Goal: Task Accomplishment & Management: Complete application form

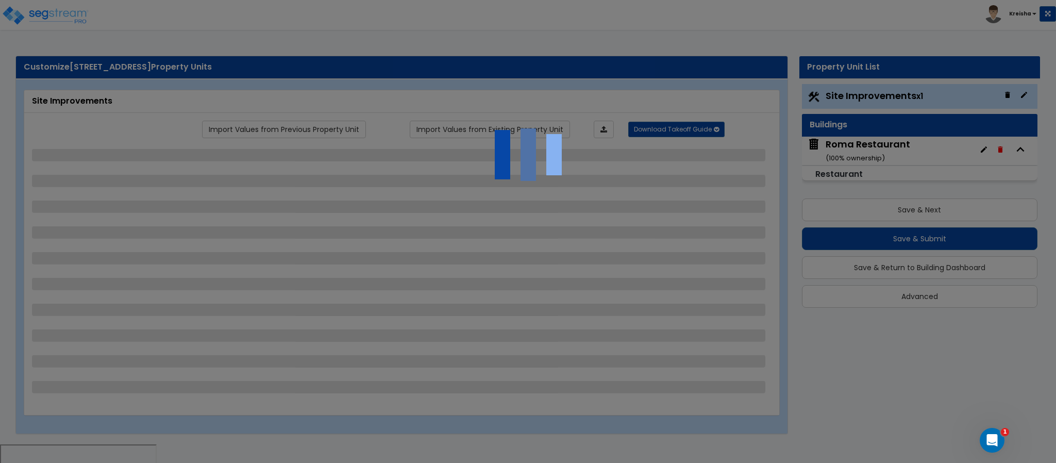
select select "2"
select select "1"
select select "3"
select select "4"
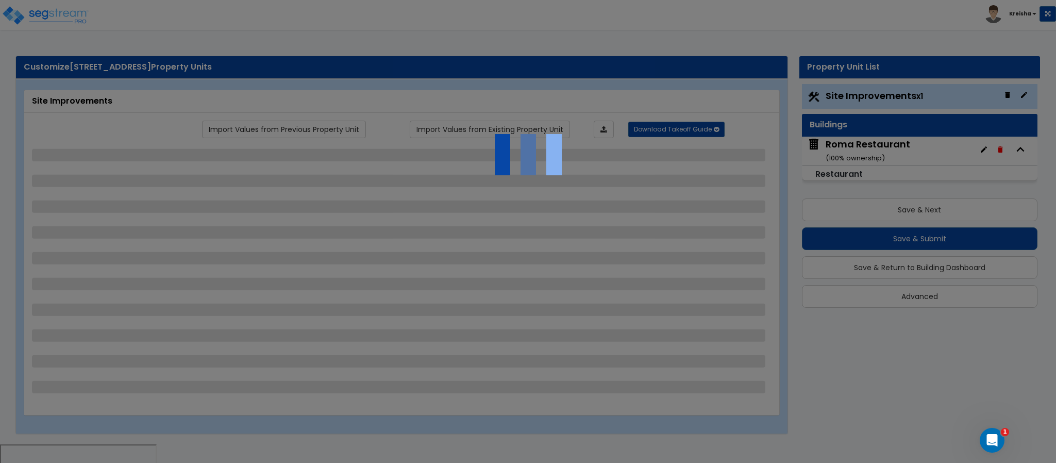
select select "2"
select select "1"
select select "4"
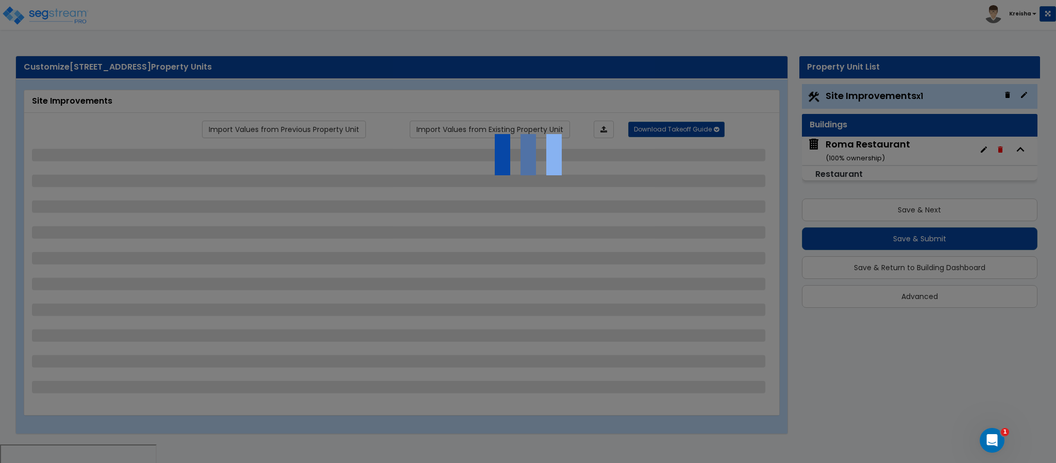
select select "2"
select select "1"
select select "4"
select select "3"
select select "1"
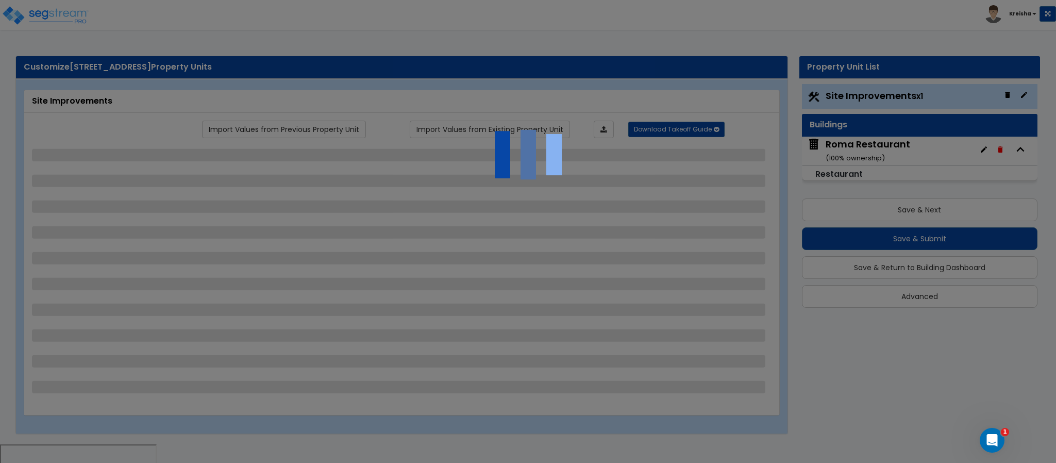
select select "1"
select select "2"
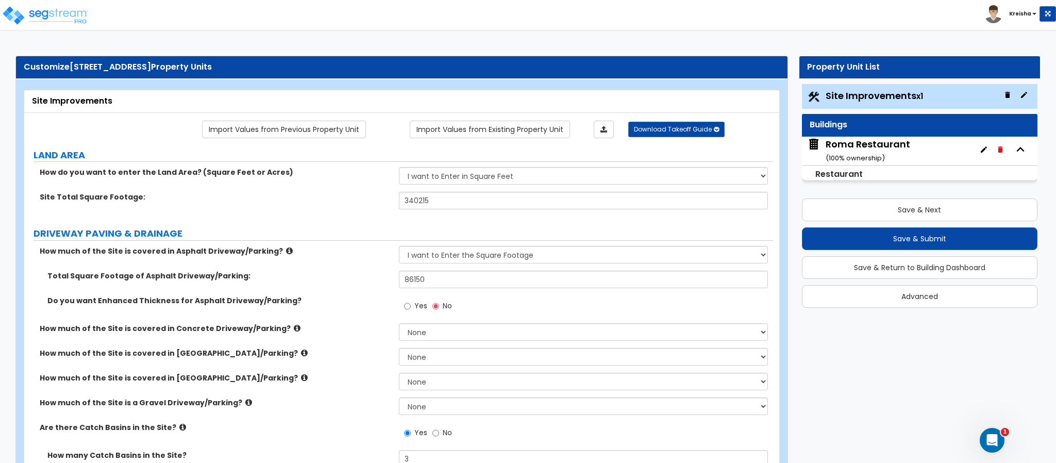
click at [707, 22] on div "Toggle navigation Kreisha" at bounding box center [528, 15] width 1056 height 30
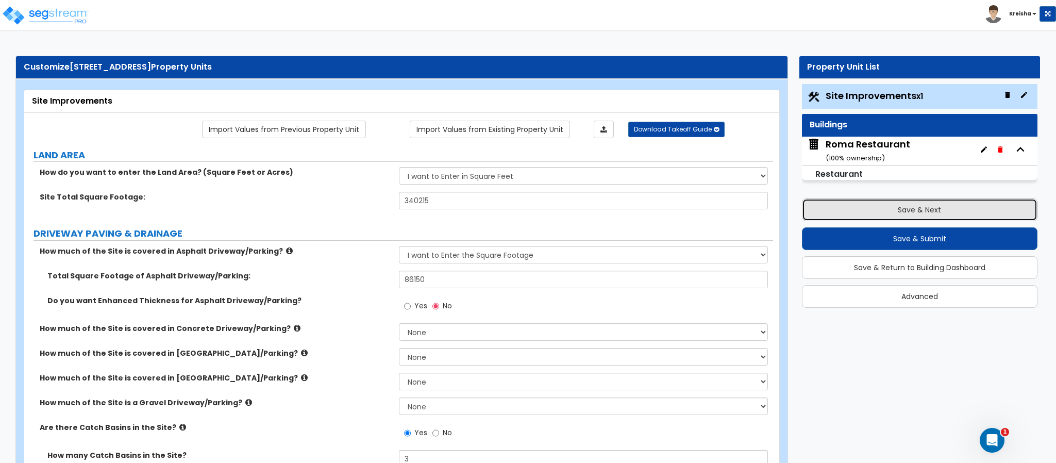
click at [935, 217] on button "Save & Next" at bounding box center [920, 209] width 236 height 23
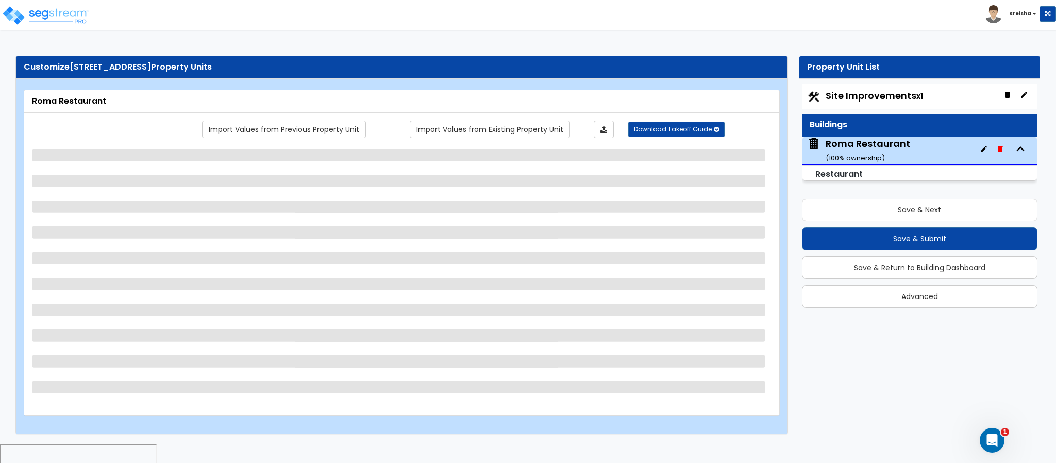
select select "5"
select select "1"
select select "3"
select select "1"
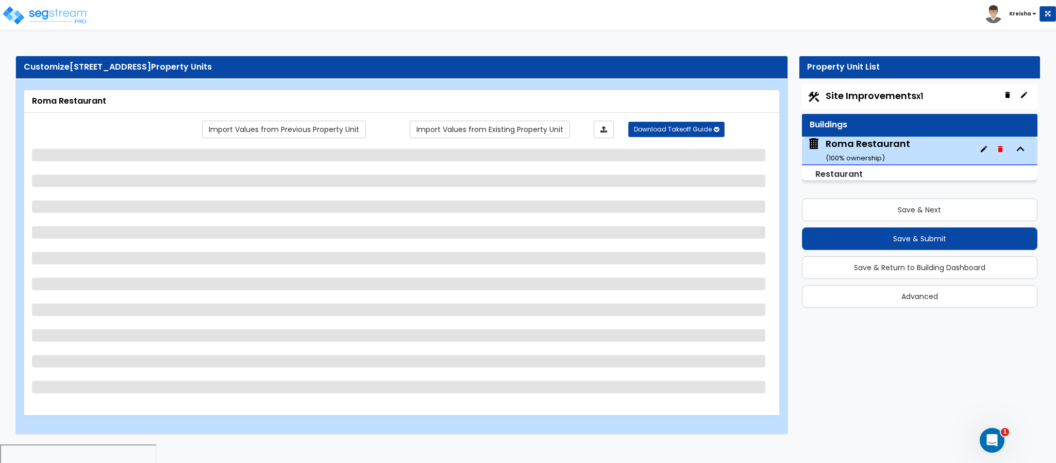
select select "1"
select select "2"
select select "1"
select select "2"
select select "1"
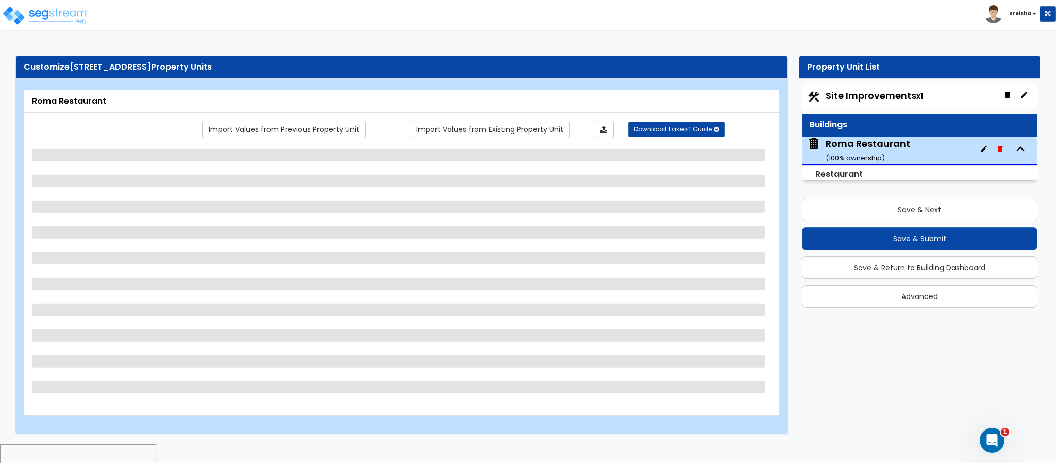
select select "1"
select select "2"
select select "7"
select select "1"
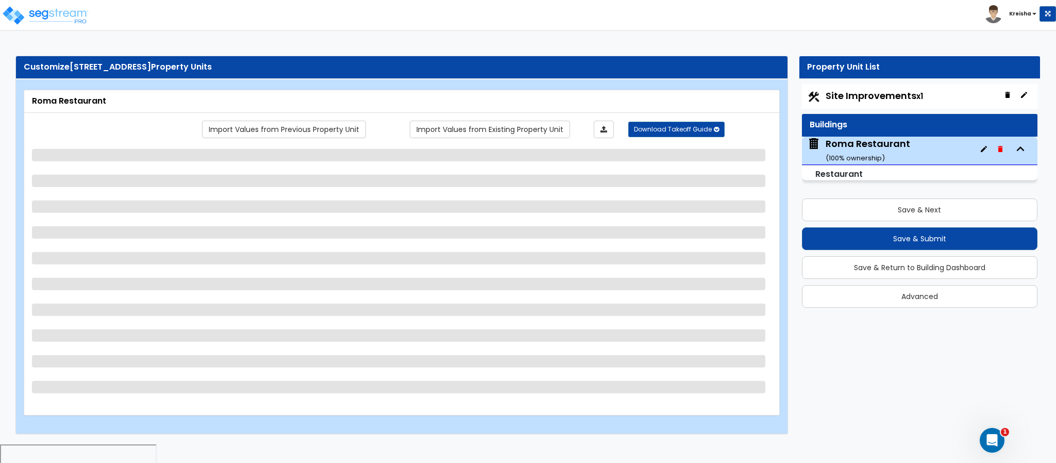
select select "1"
select select "5"
select select "6"
select select "1"
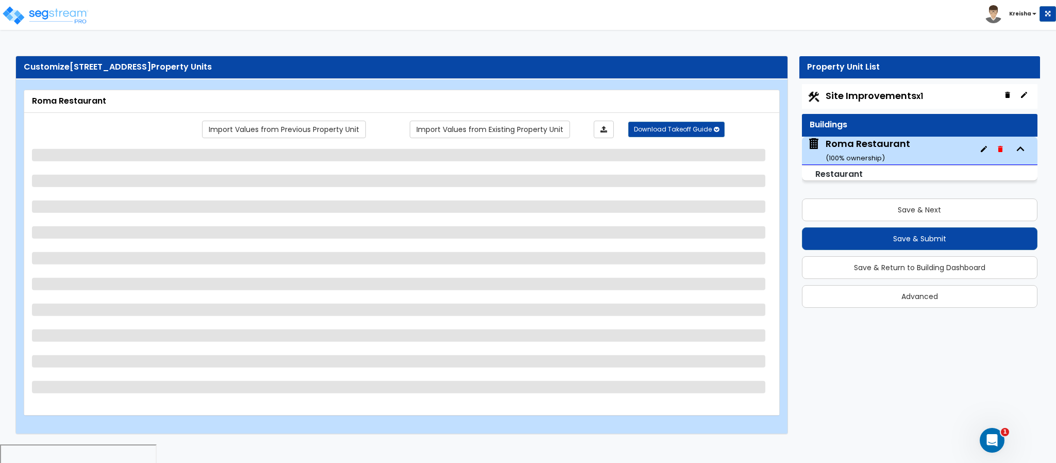
select select "3"
select select "1"
select select "4"
select select "1"
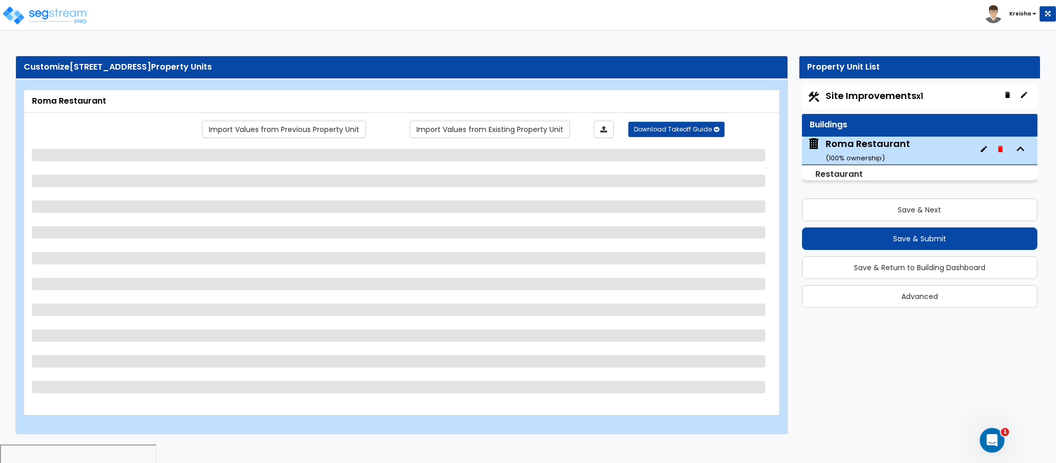
select select "2"
select select "7"
select select "1"
select select "2"
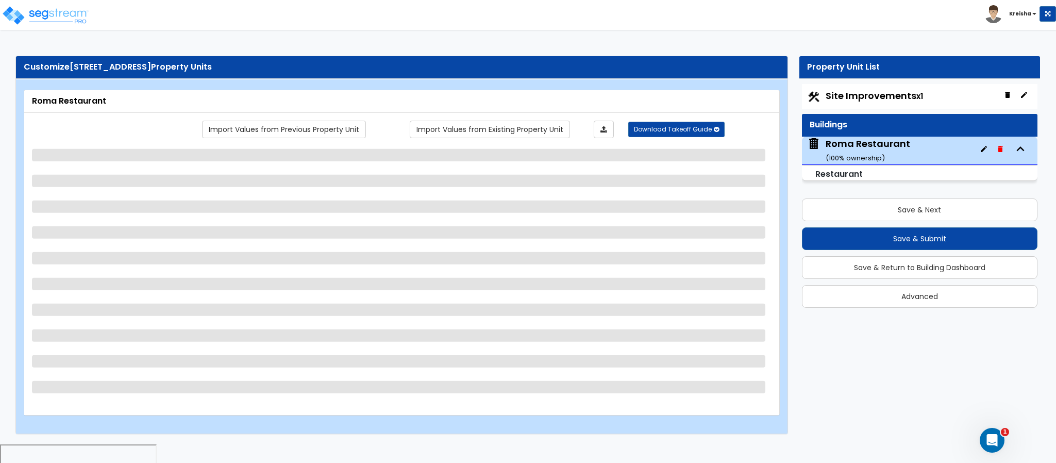
select select "1"
select select "2"
select select "1"
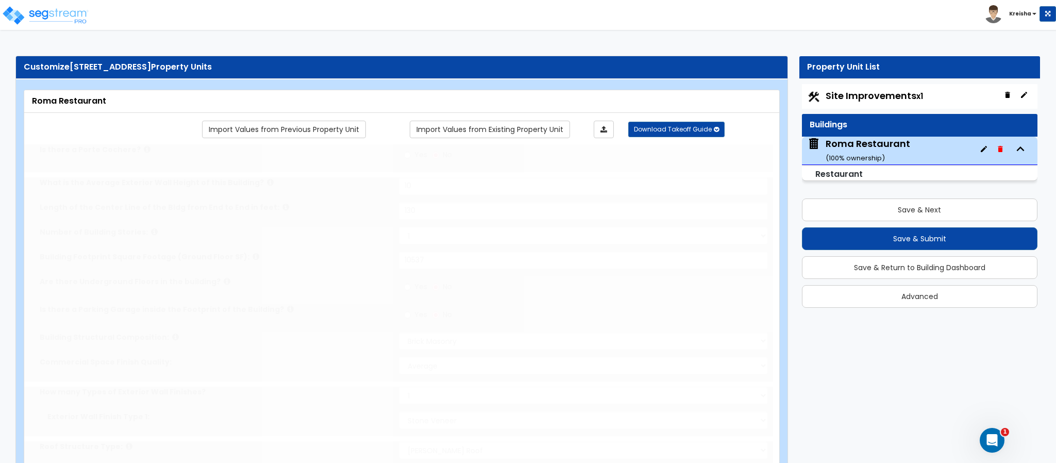
radio input "true"
select select "2"
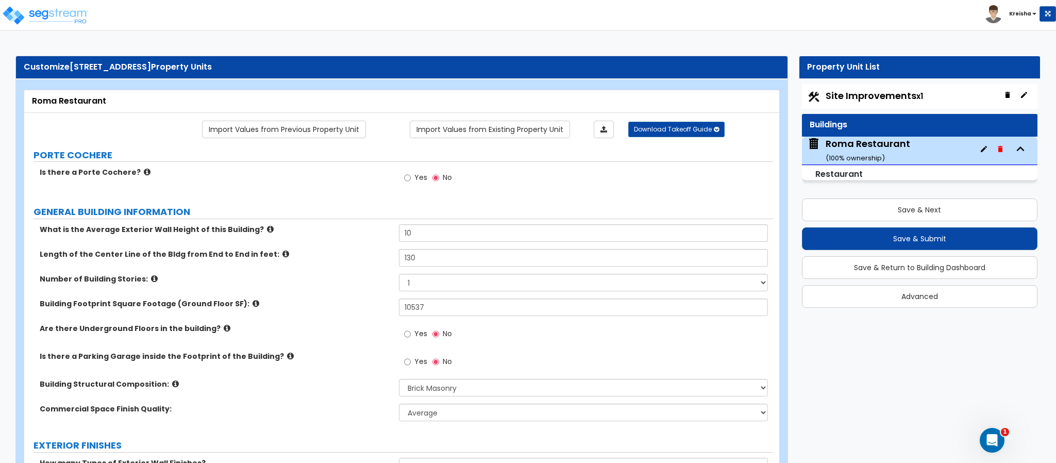
scroll to position [22, 0]
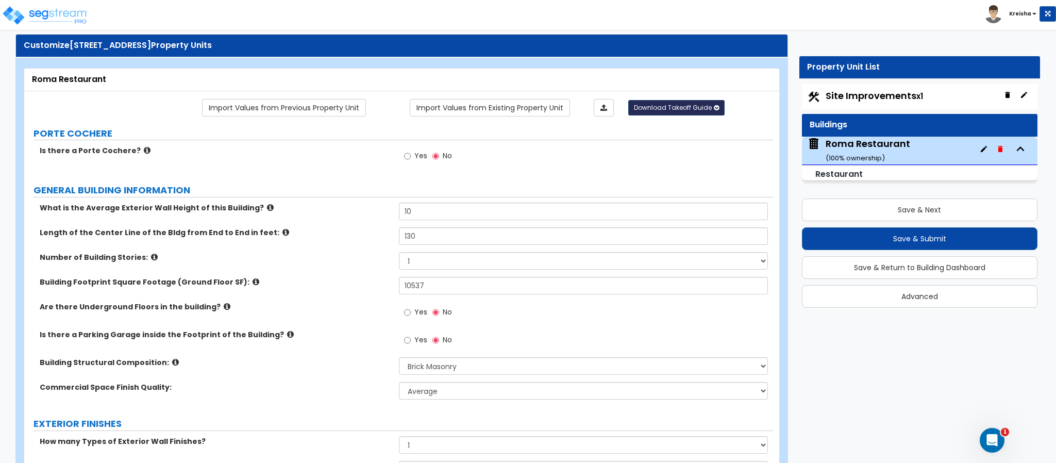
click at [685, 115] on button "Download Takeoff Guide" at bounding box center [676, 107] width 96 height 15
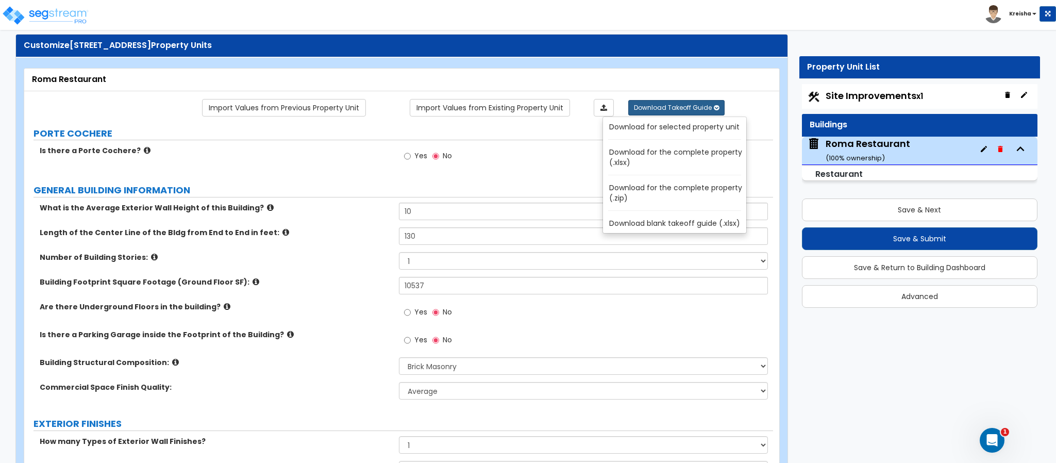
click at [685, 134] on link "Download for selected property unit" at bounding box center [676, 127] width 139 height 14
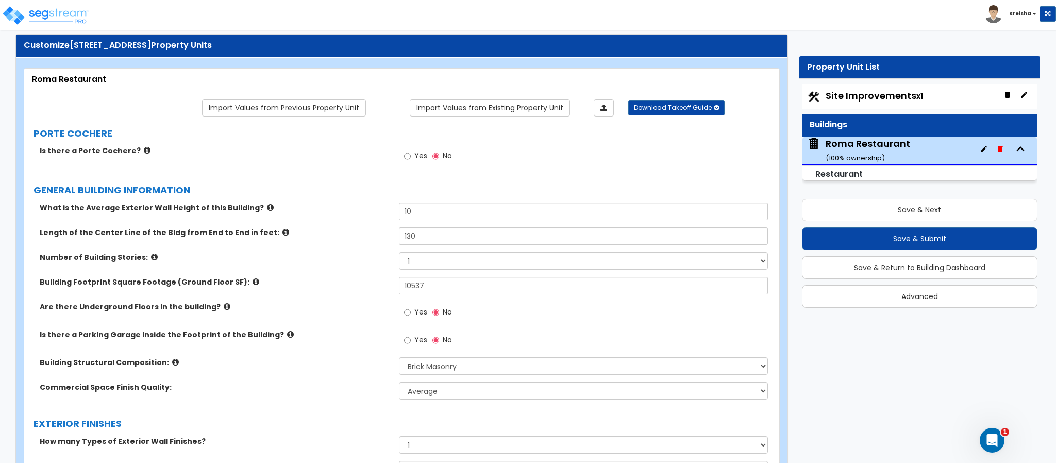
click at [823, 92] on div "Site Improvements x1" at bounding box center [920, 96] width 236 height 25
click at [853, 95] on span "Site Improvements x1" at bounding box center [874, 95] width 97 height 13
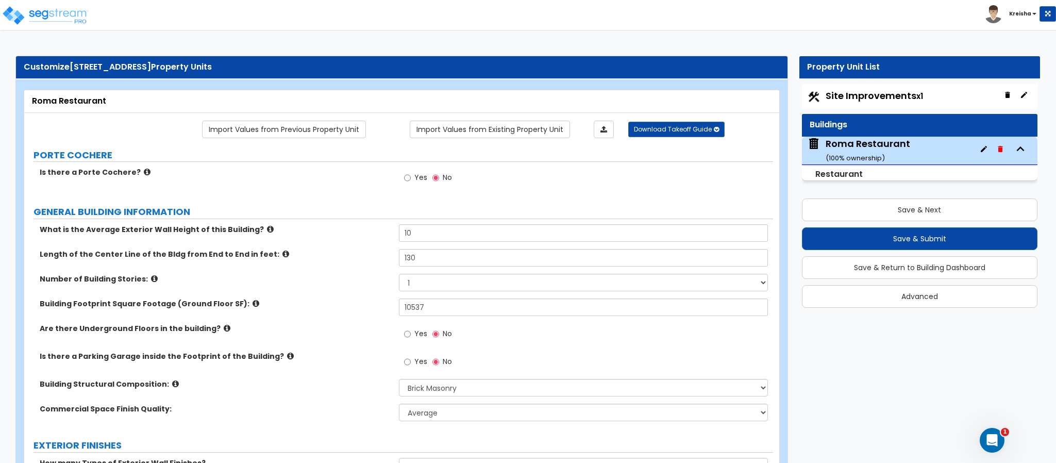
select select "2"
select select "1"
select select "3"
select select "4"
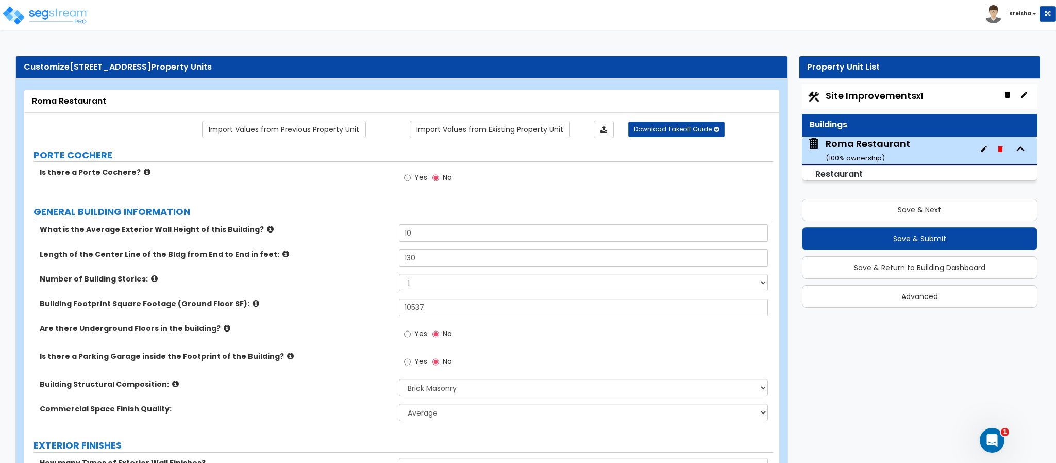
select select "2"
select select "1"
select select "4"
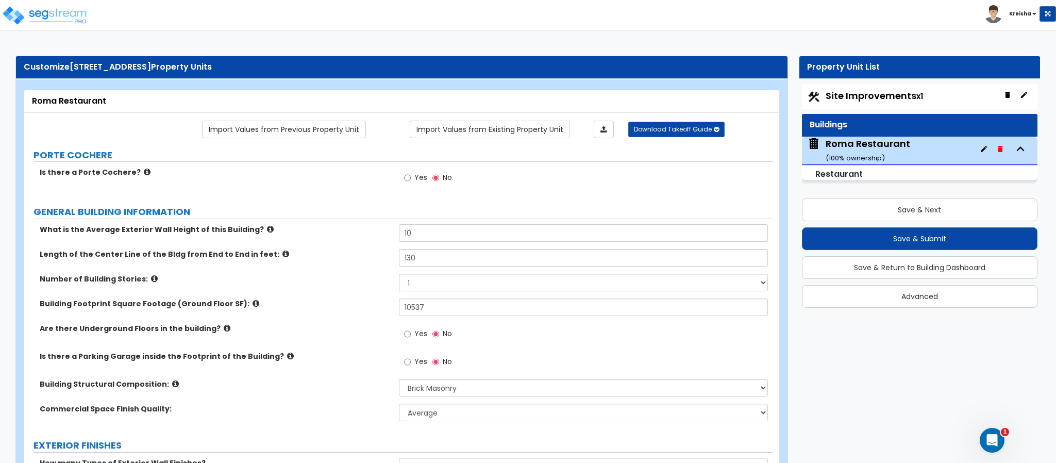
select select "2"
select select "1"
select select "4"
select select "3"
select select "1"
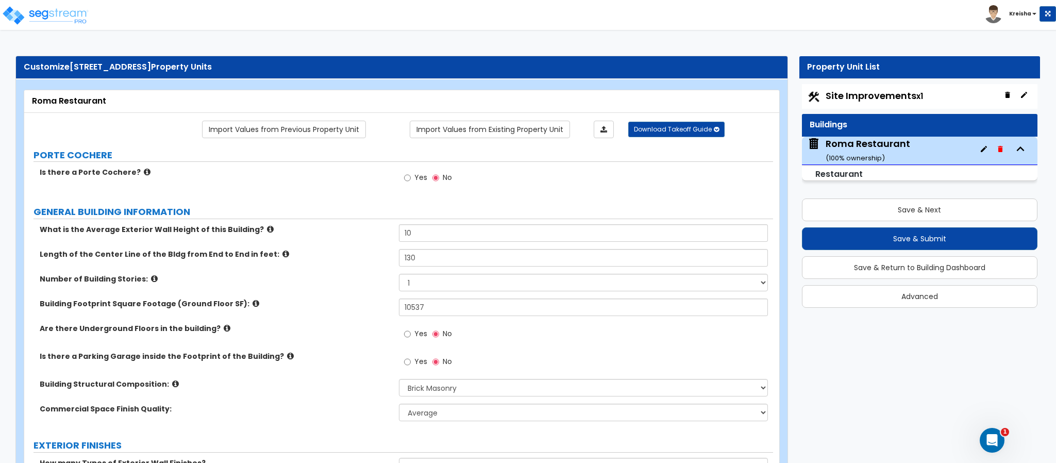
select select "1"
select select "2"
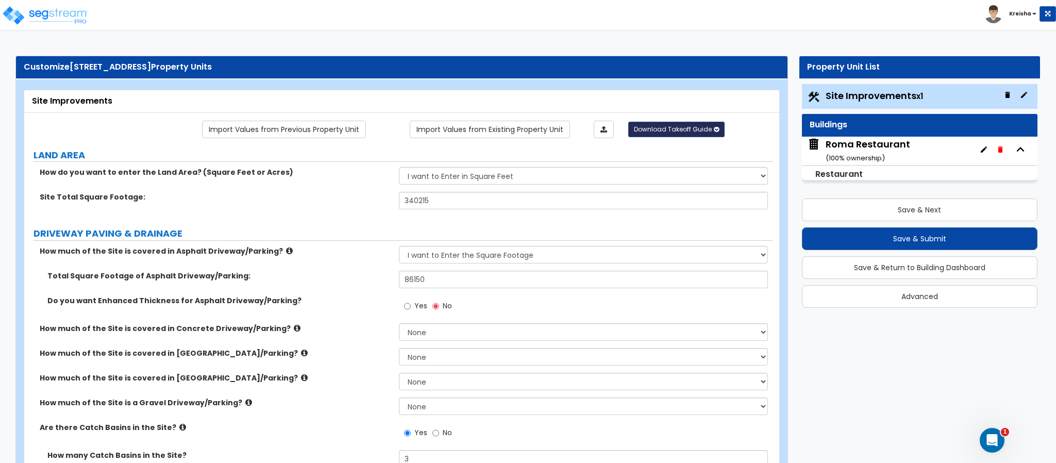
click at [668, 130] on span "Download Takeoff Guide" at bounding box center [673, 129] width 78 height 9
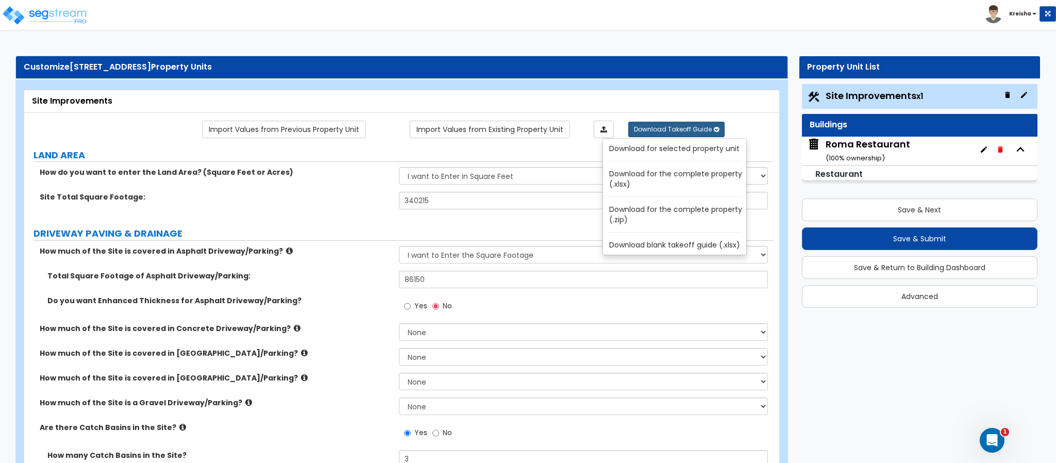
click at [661, 150] on link "Download for selected property unit" at bounding box center [676, 148] width 139 height 14
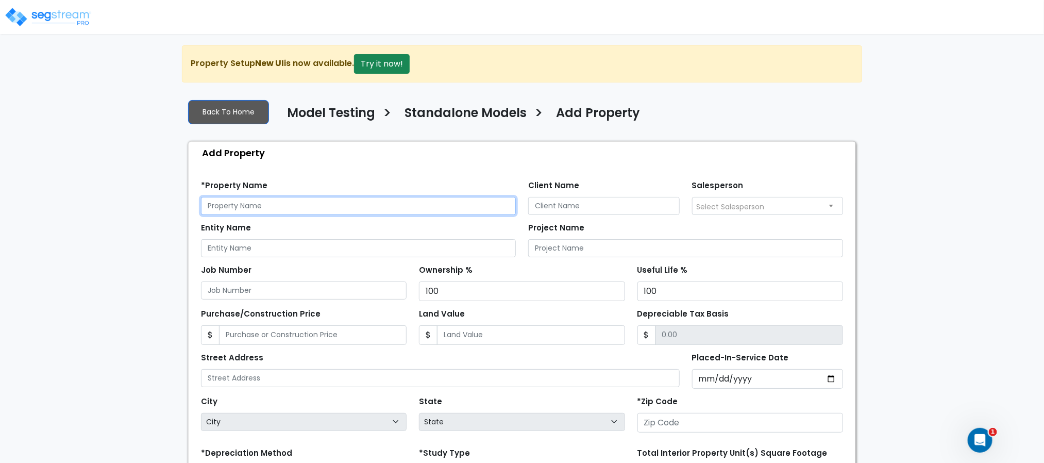
click at [368, 209] on input "text" at bounding box center [358, 206] width 315 height 18
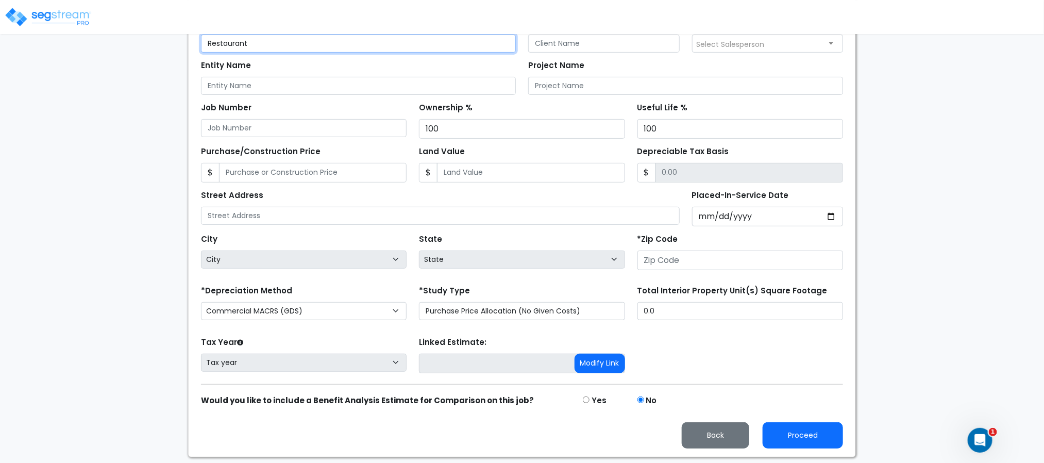
type input "Restaurant"
click at [665, 254] on input "number" at bounding box center [741, 261] width 206 height 20
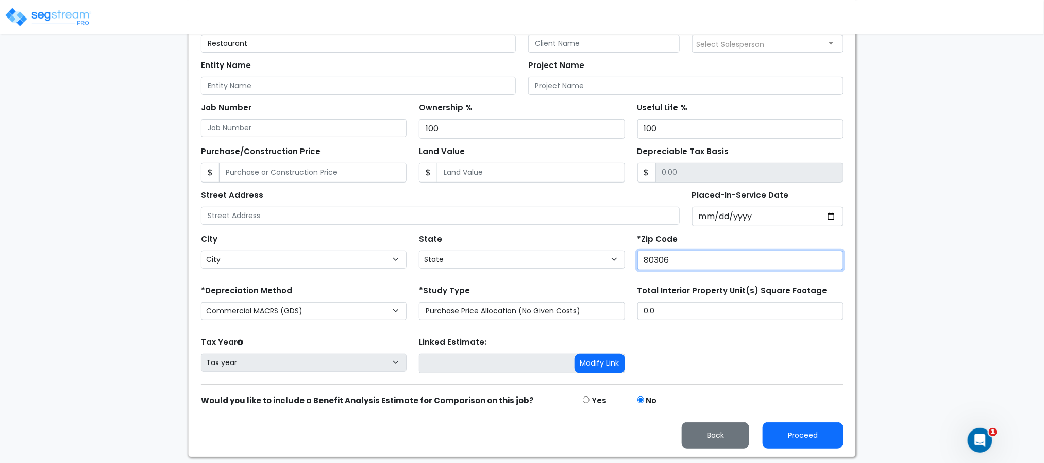
type input "8030"
select select "CO"
type input "80206"
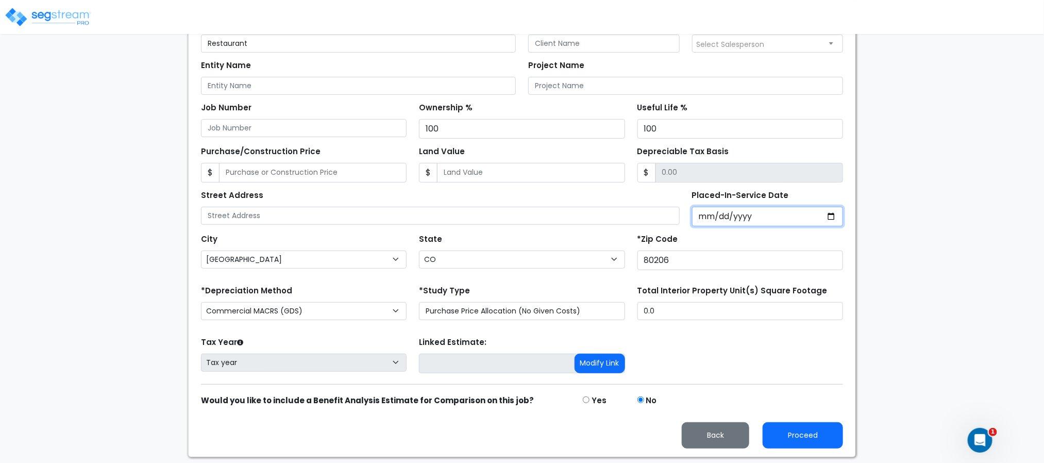
click at [700, 215] on input "Placed-In-Service Date" at bounding box center [768, 217] width 152 height 20
type input "2000-01-01"
select select "2000"
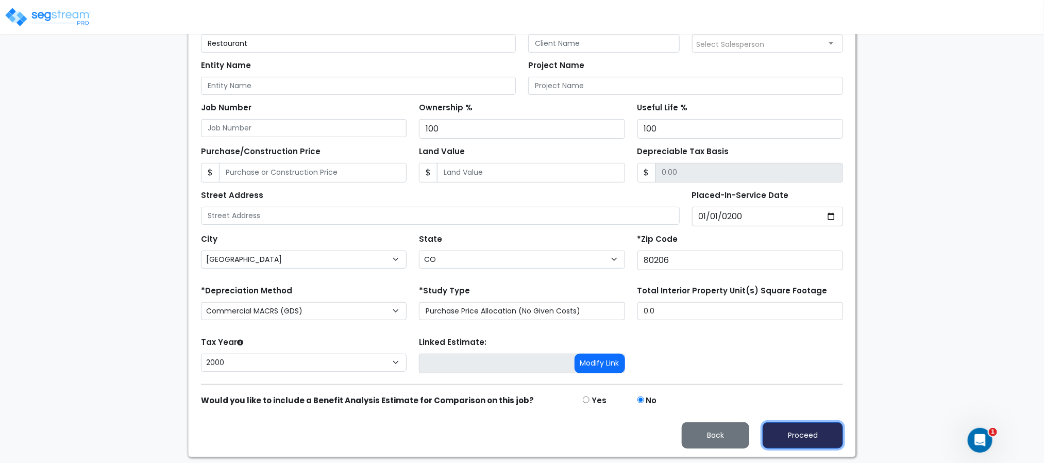
click at [801, 435] on button "Proceed" at bounding box center [803, 435] width 80 height 26
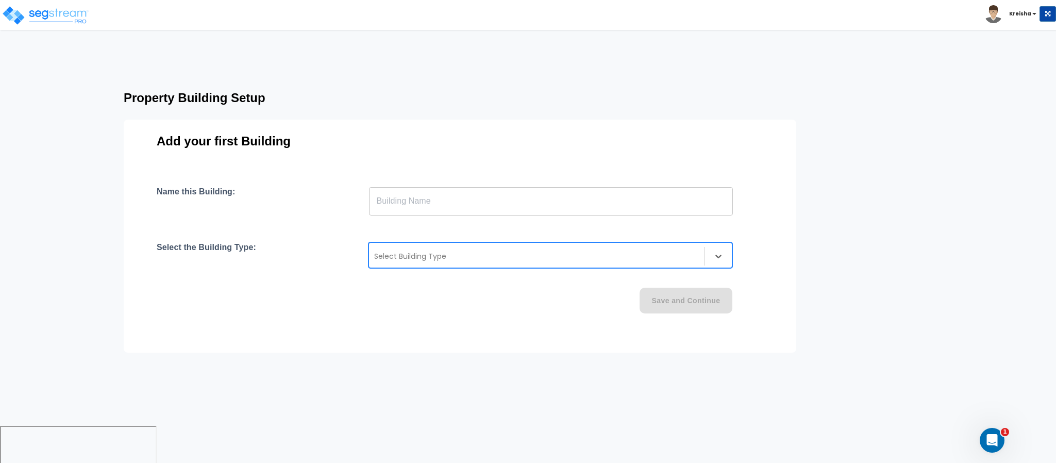
click at [616, 260] on div at bounding box center [536, 256] width 325 height 12
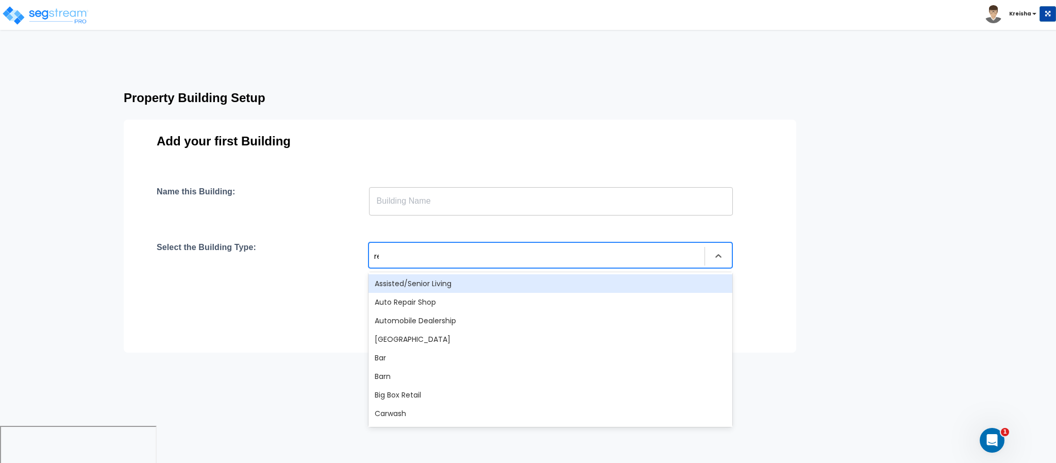
type input "res"
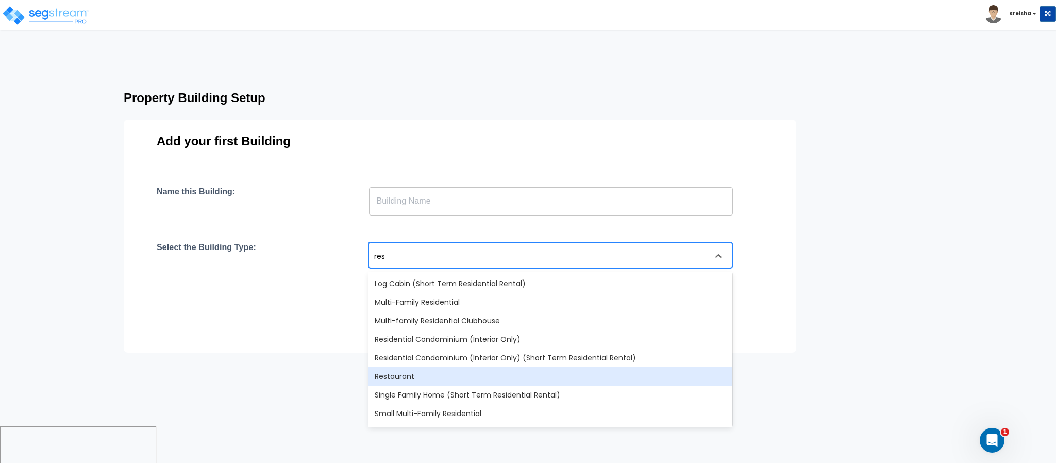
click at [462, 374] on div "Restaurant" at bounding box center [551, 376] width 364 height 19
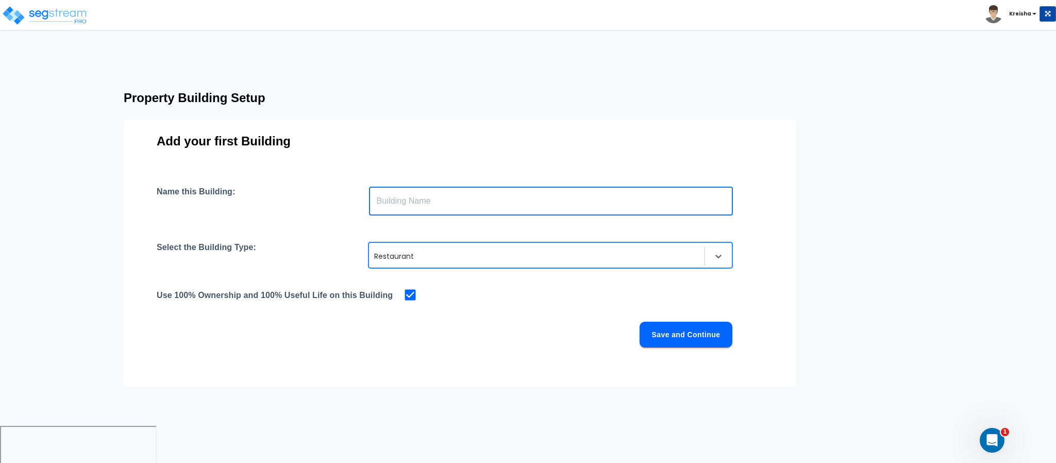
click at [492, 189] on input "text" at bounding box center [551, 201] width 364 height 29
type input "Building"
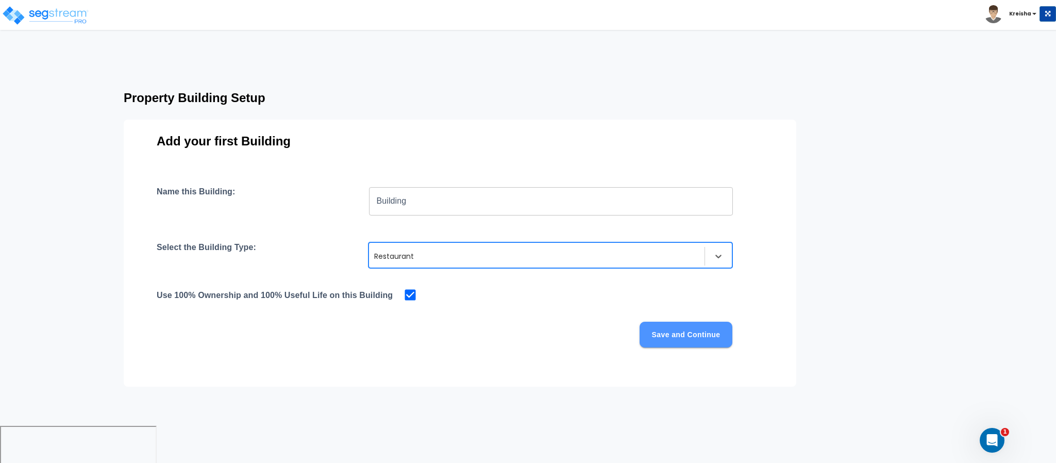
click at [682, 324] on button "Save and Continue" at bounding box center [686, 335] width 93 height 26
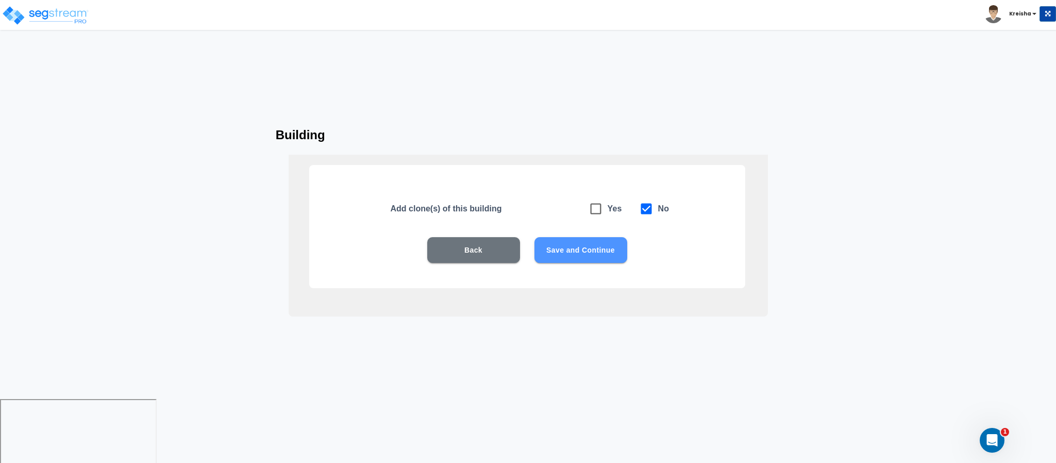
click at [605, 246] on button "Save and Continue" at bounding box center [581, 250] width 93 height 26
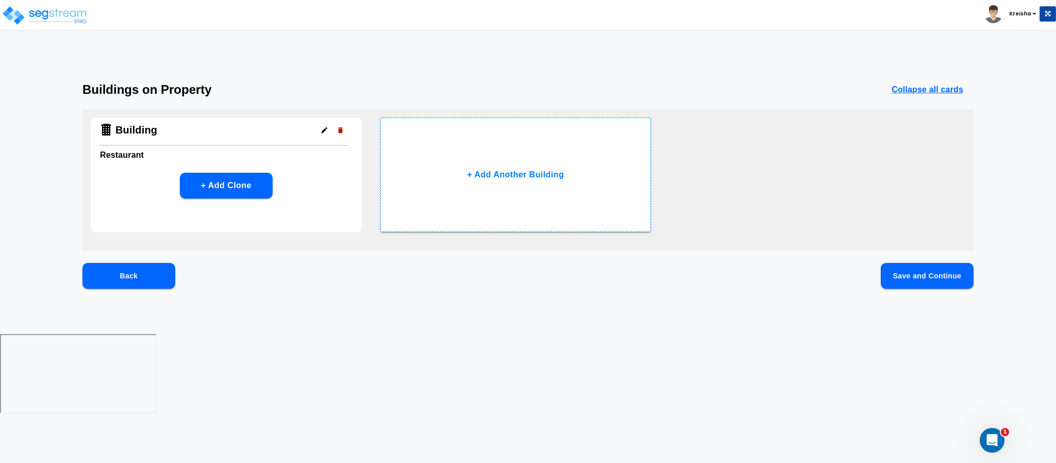
click at [880, 264] on div "Back Save and Continue" at bounding box center [527, 292] width 891 height 59
click at [905, 274] on button "Save and Continue" at bounding box center [927, 276] width 93 height 26
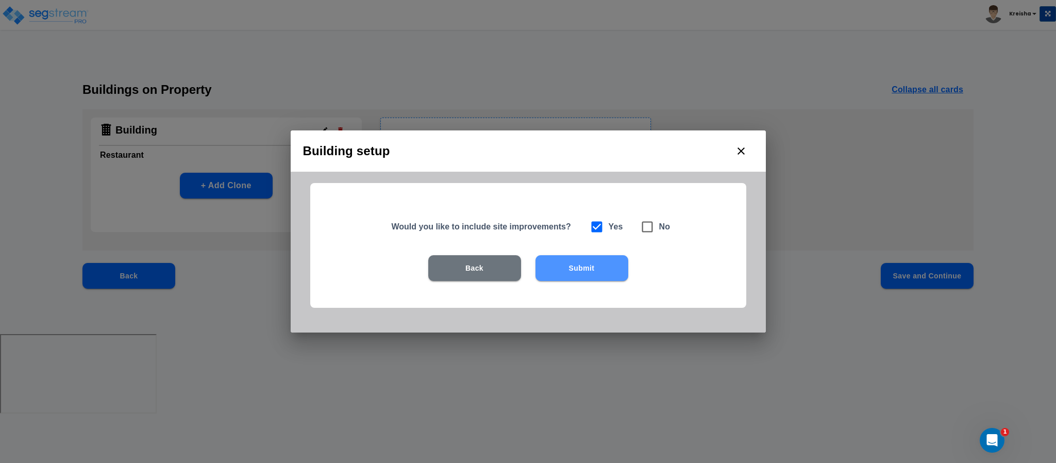
click at [599, 258] on button "Submit" at bounding box center [582, 268] width 93 height 26
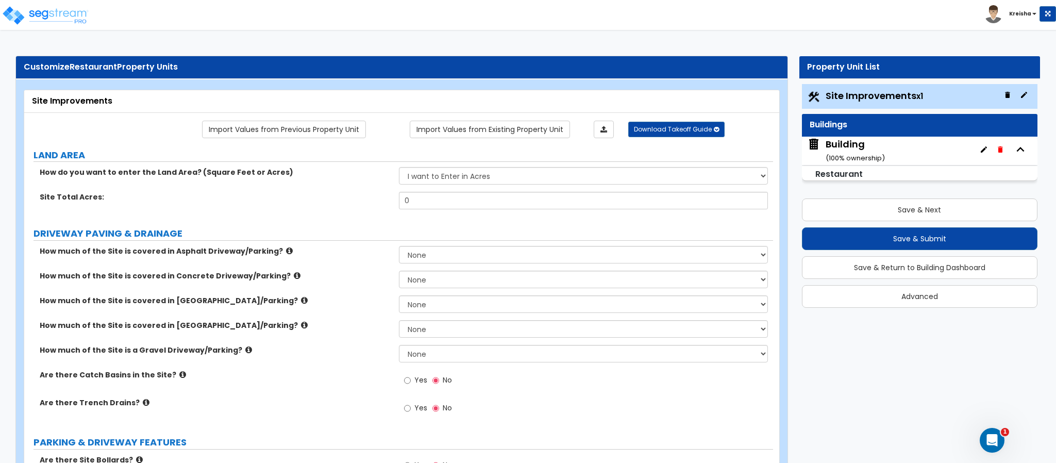
drag, startPoint x: 477, startPoint y: 187, endPoint x: 487, endPoint y: 202, distance: 17.7
click at [487, 202] on div "How do you want to enter the Land Area? (Square Feet or Acres) I want to Enter …" at bounding box center [399, 191] width 734 height 49
click at [487, 202] on input "0" at bounding box center [584, 201] width 370 height 18
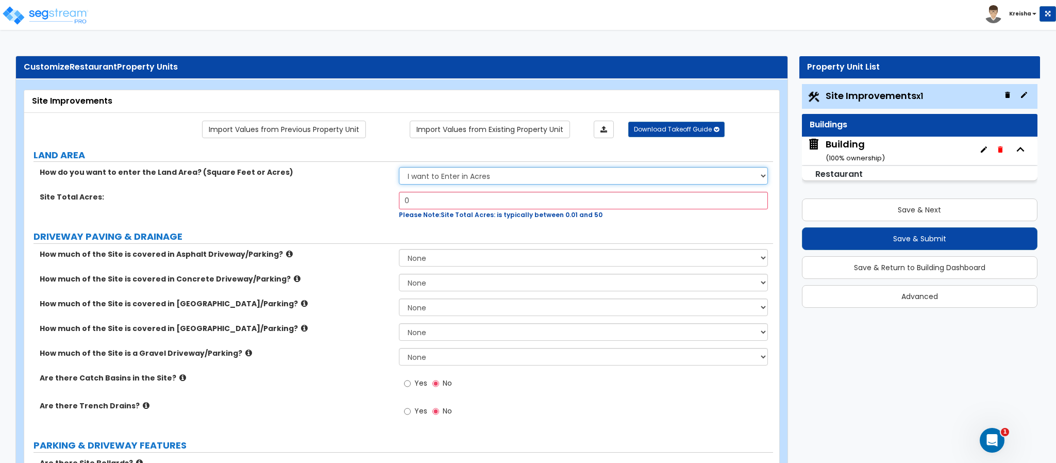
click at [475, 179] on select "I want to Enter in Acres I want to Enter in Square Feet" at bounding box center [584, 176] width 370 height 18
select select "2"
click at [399, 169] on select "I want to Enter in Acres I want to Enter in Square Feet" at bounding box center [584, 176] width 370 height 18
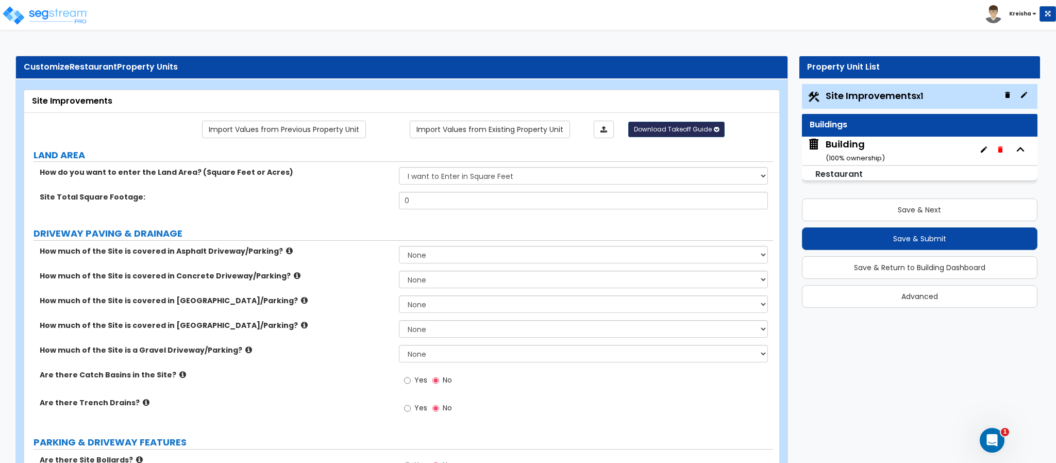
click at [681, 132] on span "Download Takeoff Guide" at bounding box center [673, 129] width 78 height 9
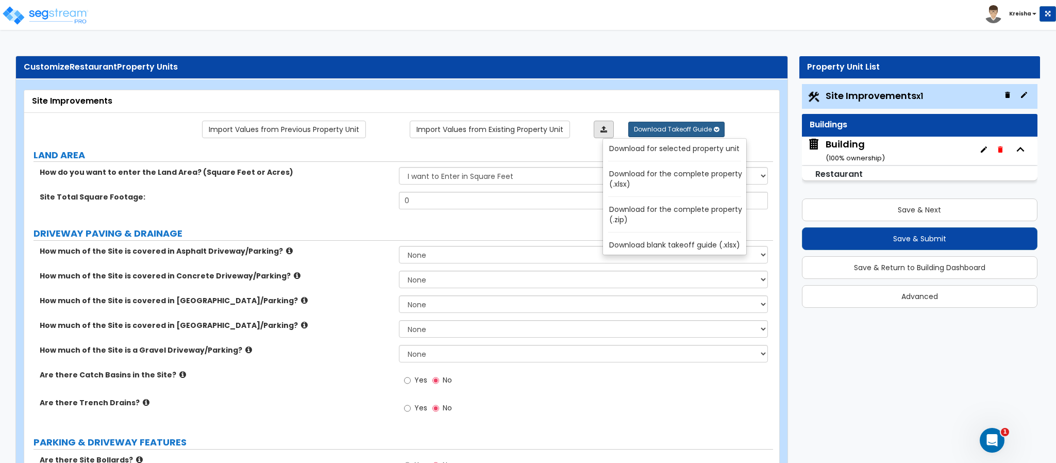
click at [607, 135] on link at bounding box center [604, 130] width 20 height 18
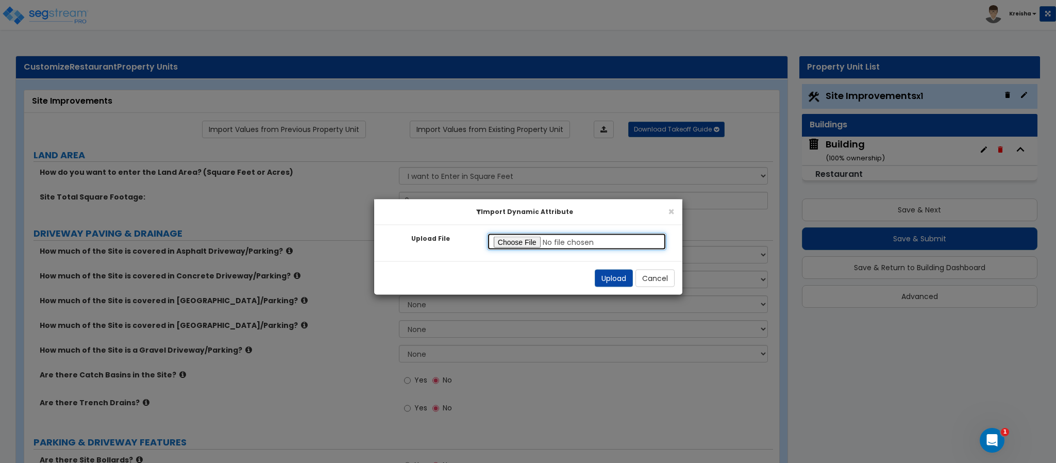
click at [531, 245] on input "Upload File" at bounding box center [577, 242] width 180 height 18
type input "C:\fakepath\SegStream Takeoff Guide - 561 College Highway, Southwick, MA - Site…"
drag, startPoint x: 613, startPoint y: 272, endPoint x: 707, endPoint y: 240, distance: 99.6
click at [613, 272] on button "Upload" at bounding box center [614, 279] width 38 height 18
select select "2"
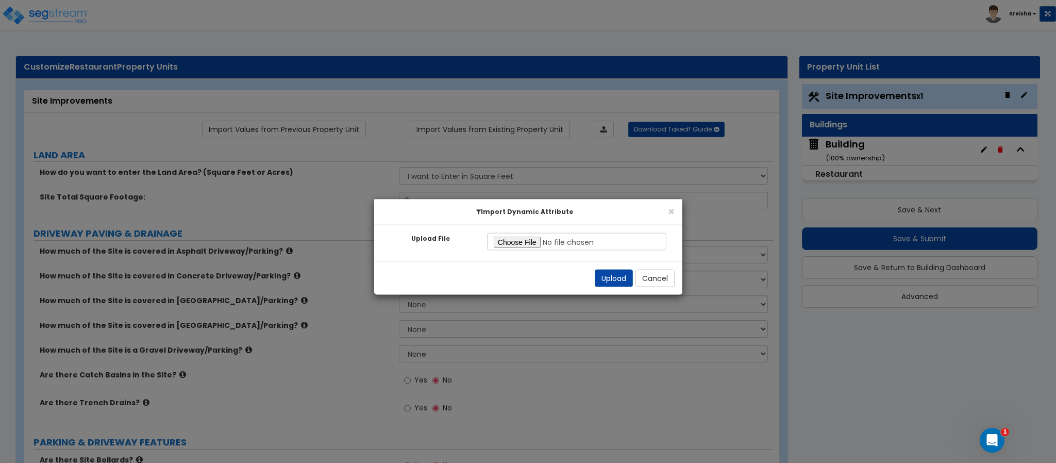
radio input "true"
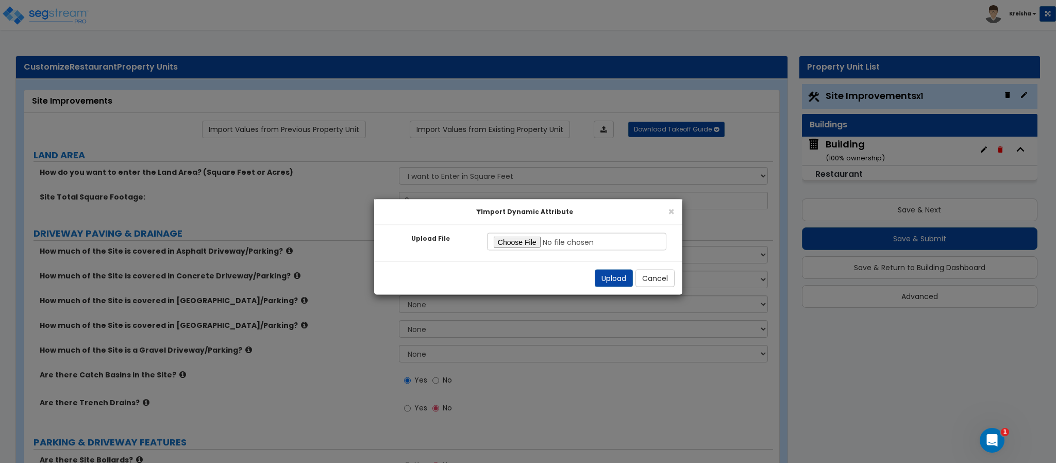
radio input "true"
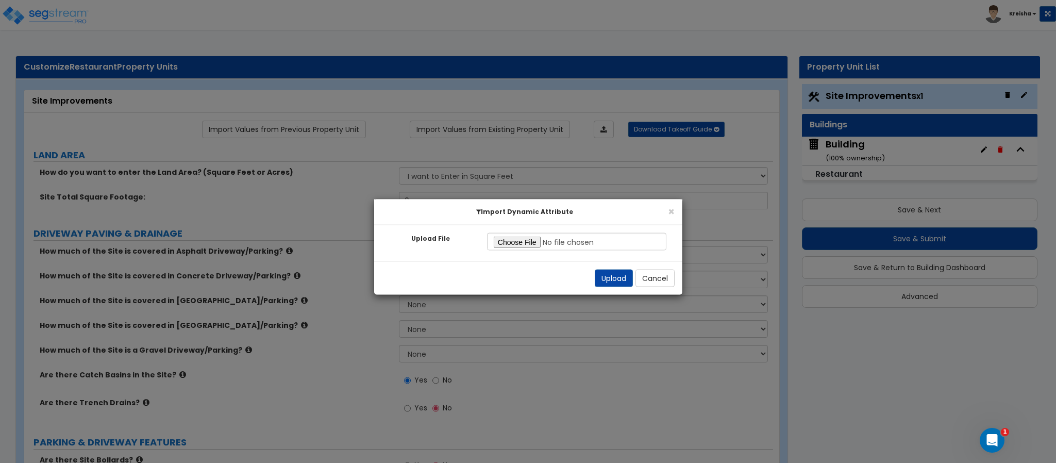
radio input "true"
type input "340215"
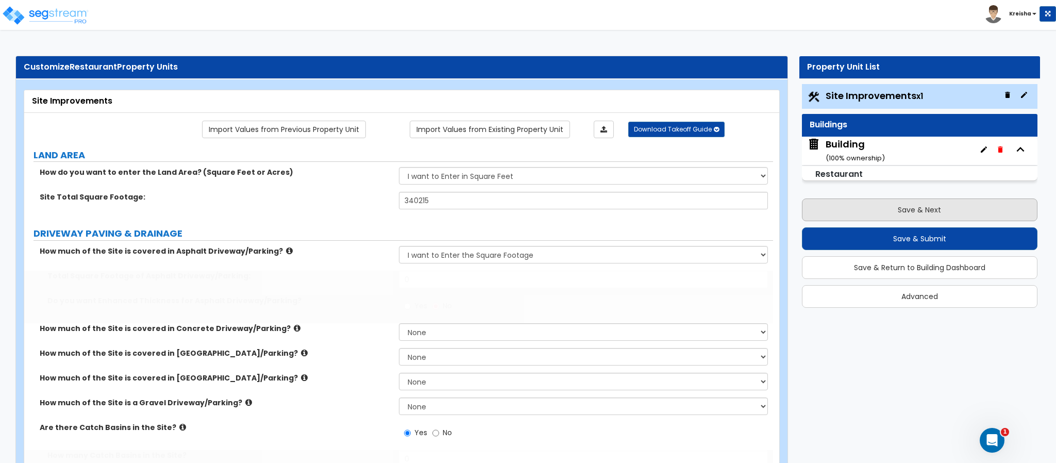
type input "86150"
type input "3"
select select "1"
select select "3"
select select "4"
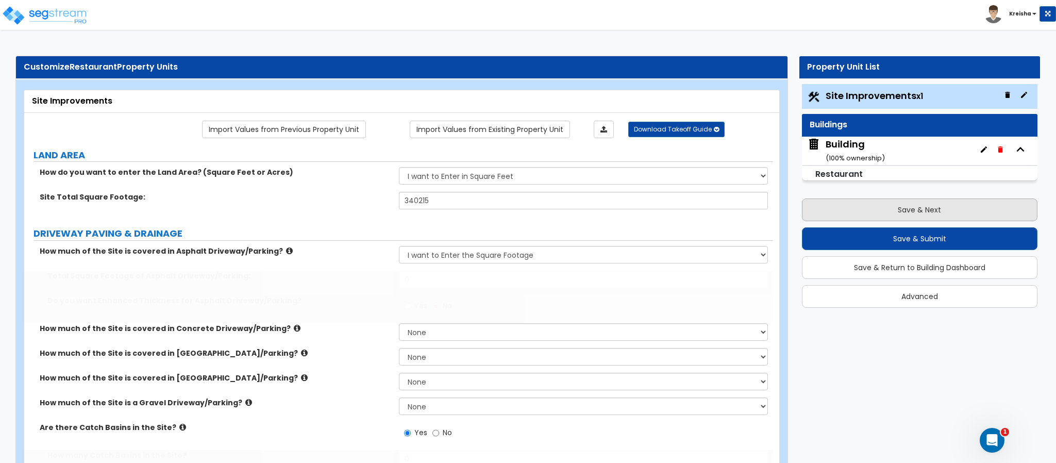
type input "2"
type input "1"
type input "4"
type input "5"
select select "2"
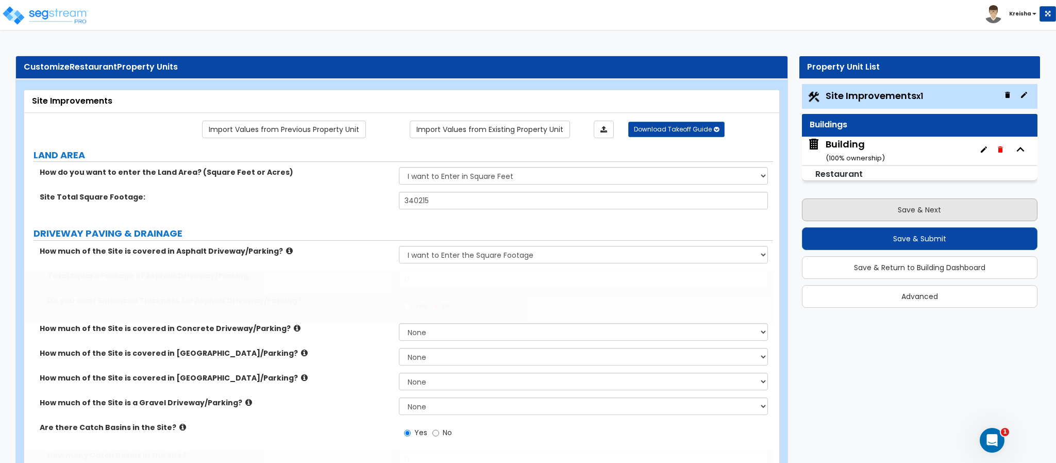
type input "235"
select select "1"
type input "25"
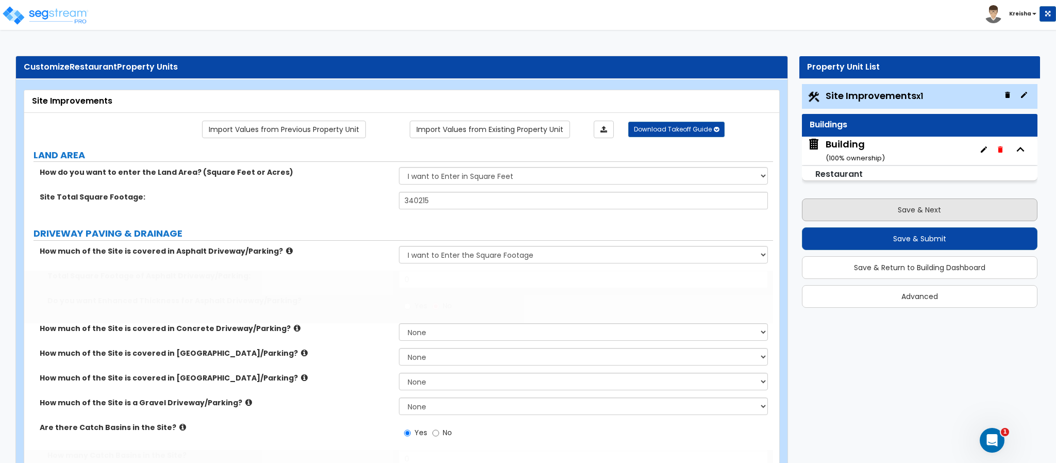
type input "180"
radio input "true"
select select "4"
type input "18"
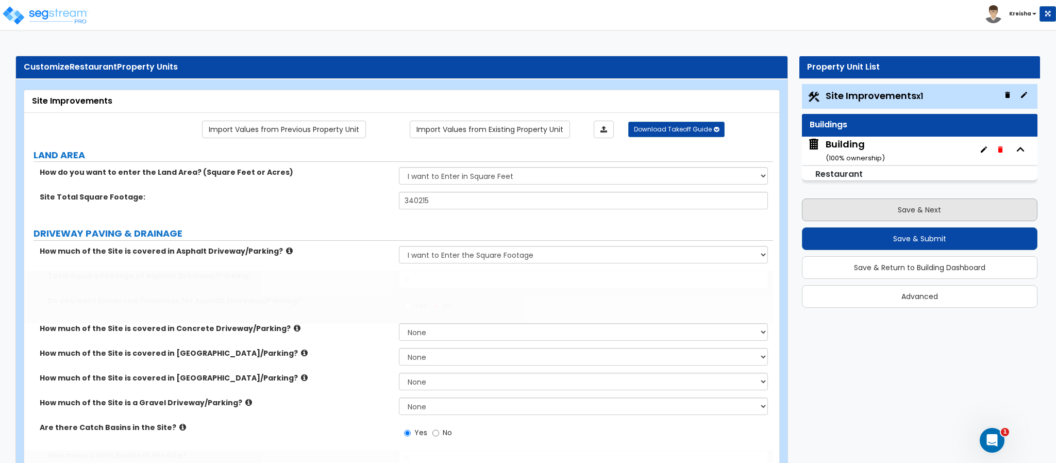
type input "36"
radio input "true"
type input "5.5"
type input "80"
radio input "true"
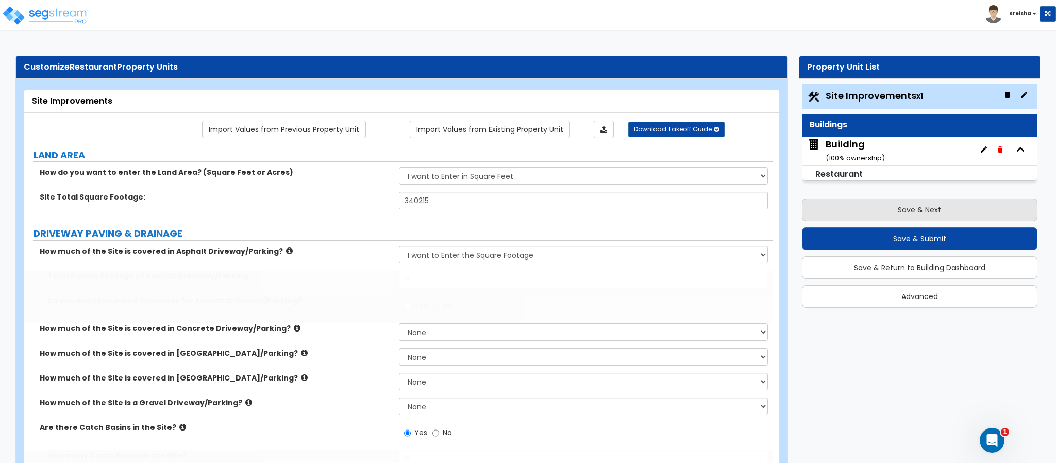
radio input "true"
select select "2"
type input "40000"
radio input "true"
type input "3500"
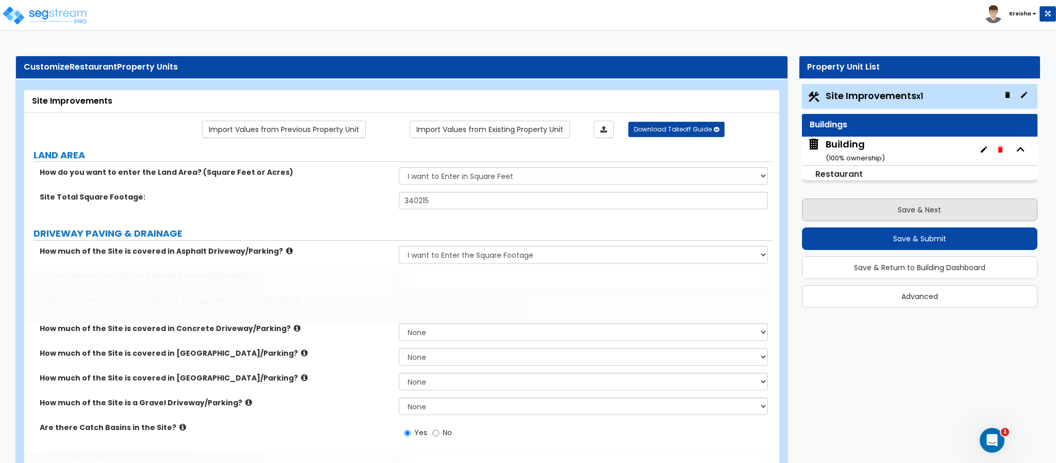
select select "1"
type input "2"
select select "4"
type input "1"
select select "3"
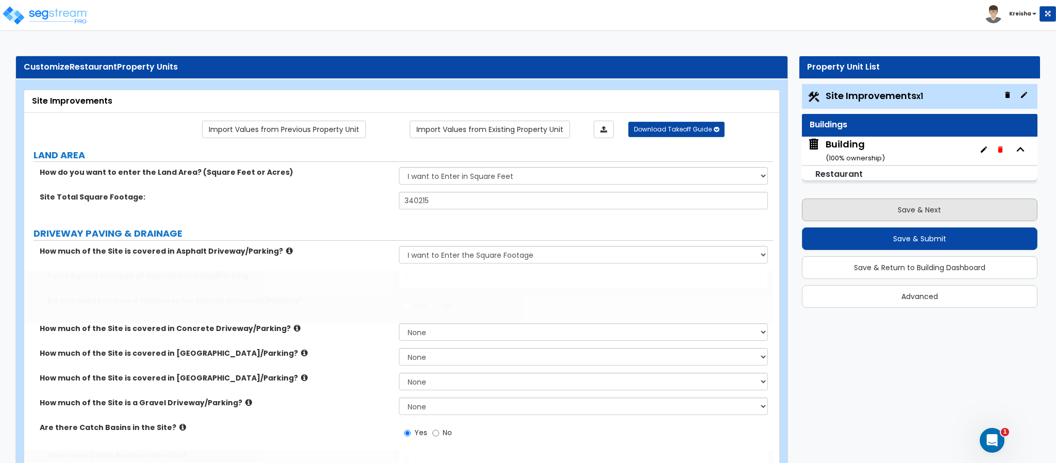
type input "90"
select select "1"
type input "4"
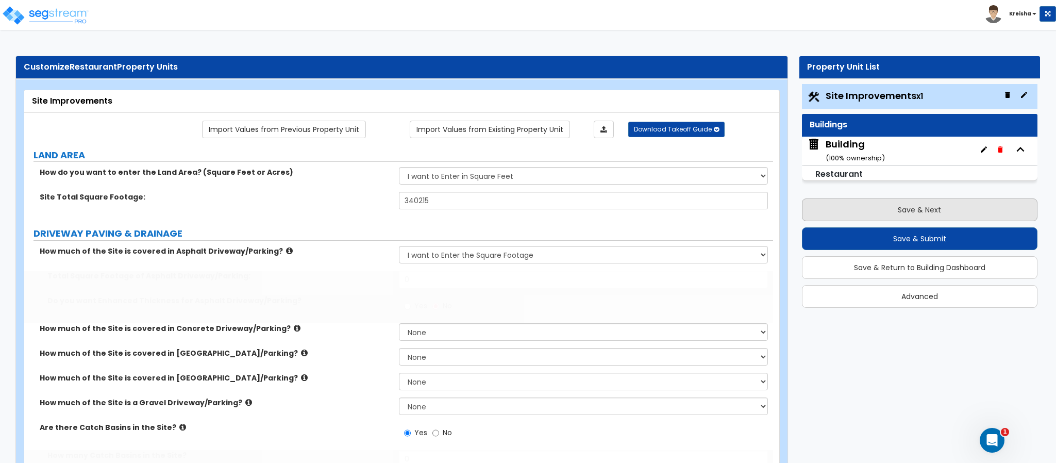
type input "8"
select select "2"
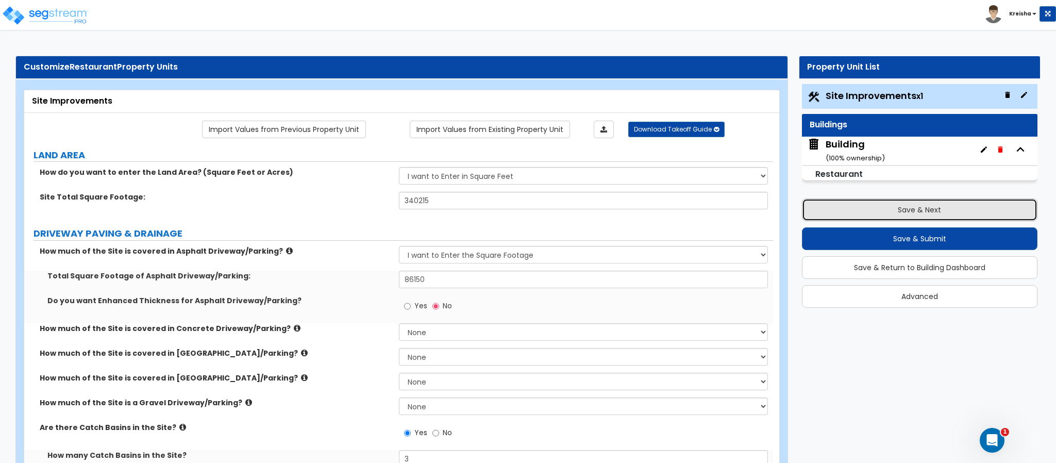
click at [850, 203] on button "Save & Next" at bounding box center [920, 209] width 236 height 23
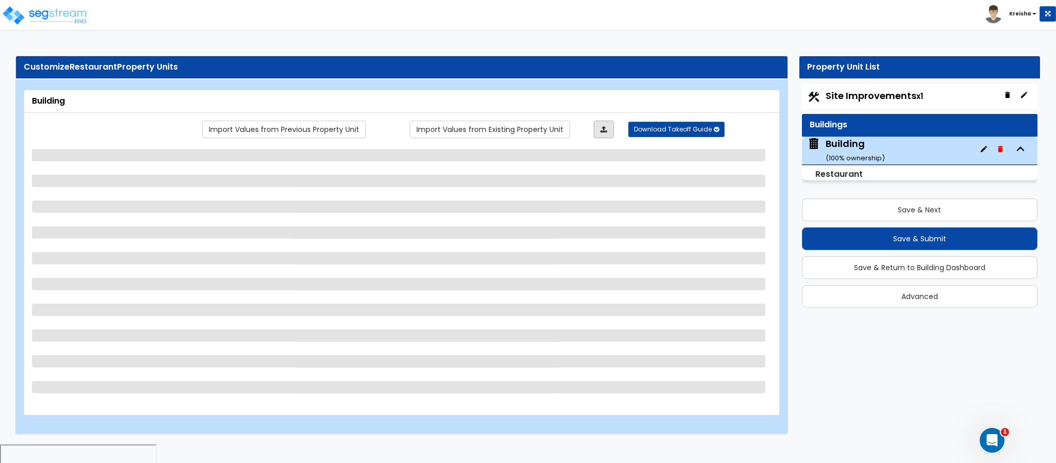
click at [601, 130] on icon at bounding box center [604, 129] width 7 height 7
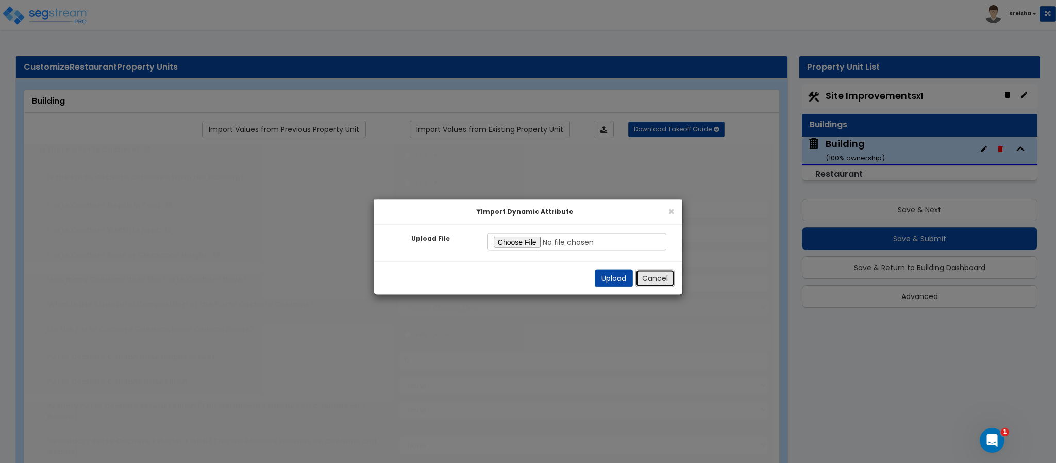
click at [650, 280] on button "Cancel" at bounding box center [655, 279] width 39 height 18
click at [650, 280] on input "0" at bounding box center [584, 283] width 370 height 18
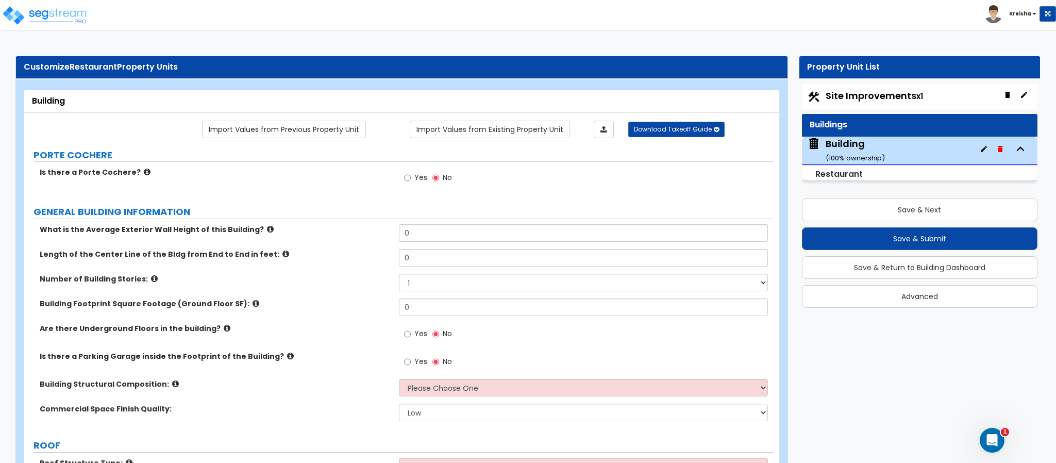
click at [602, 136] on link at bounding box center [604, 130] width 20 height 18
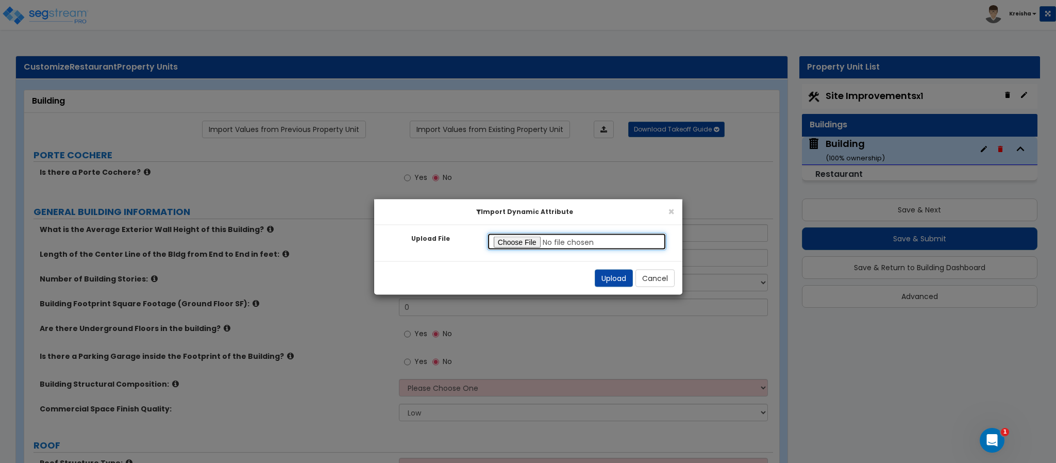
click at [521, 242] on input "Upload File" at bounding box center [577, 242] width 180 height 18
type input "C:\fakepath\SegStream Takeoff Guide - [STREET_ADDRESS] Restaurant - 09_16_2025.…"
click at [611, 283] on button "Upload" at bounding box center [614, 279] width 38 height 18
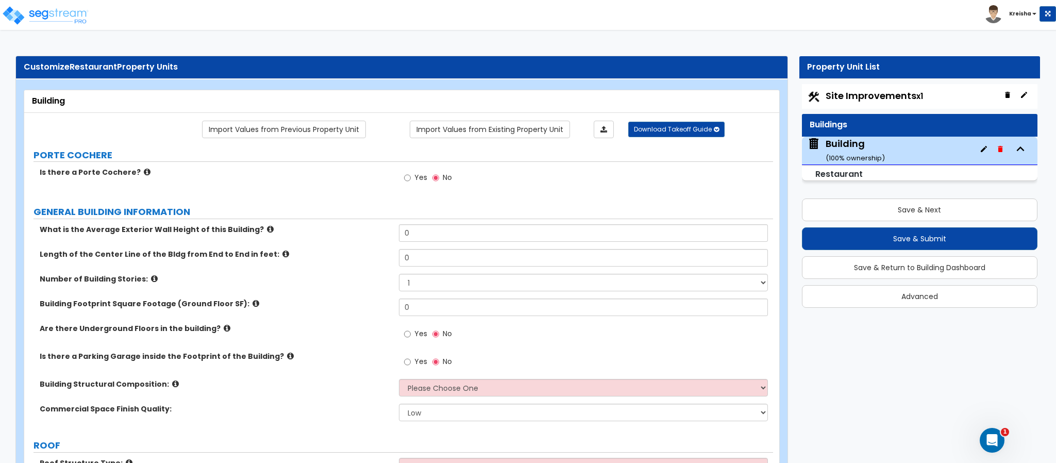
type input "10"
type input "130"
type input "10537"
select select "5"
select select "1"
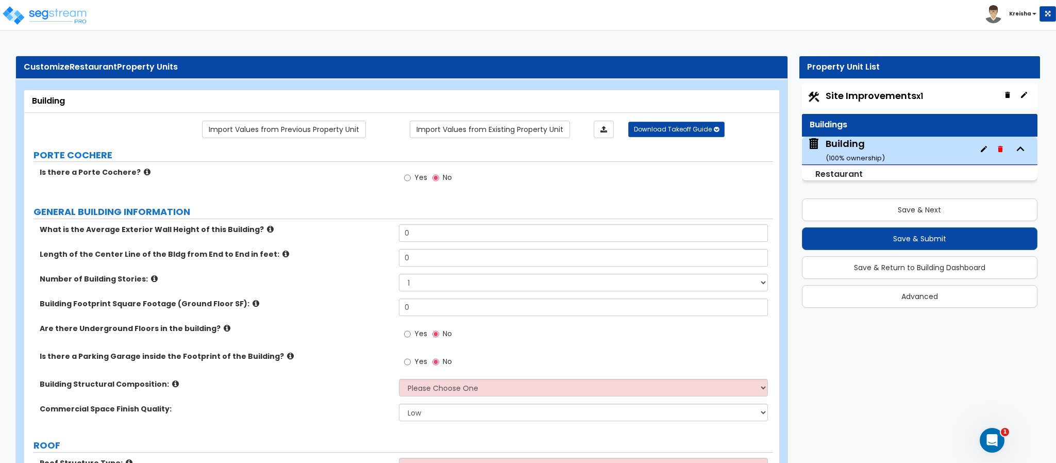
select select "1"
radio input "true"
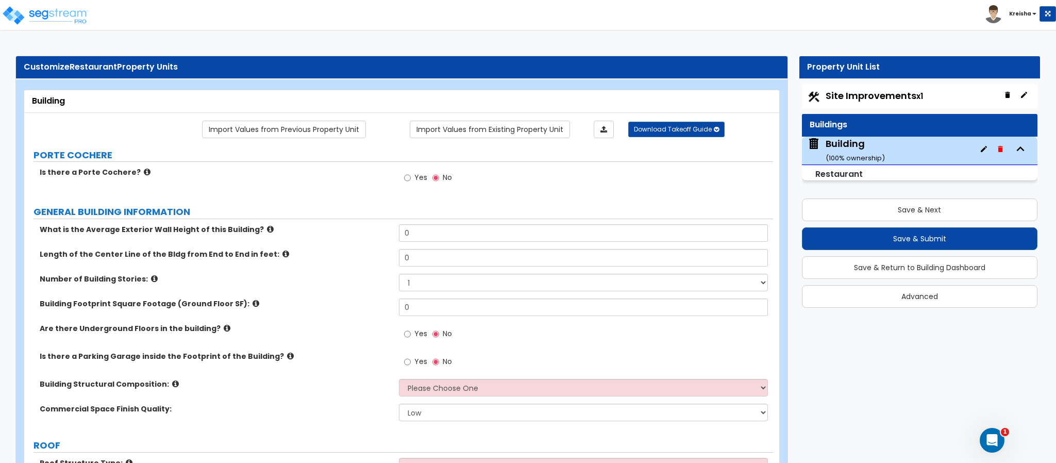
radio input "true"
select select "1"
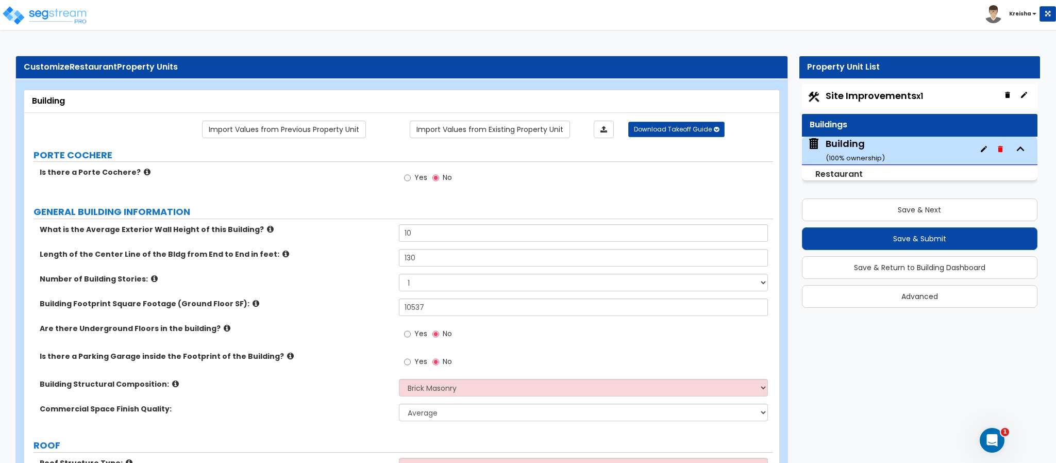
radio input "true"
select select "1"
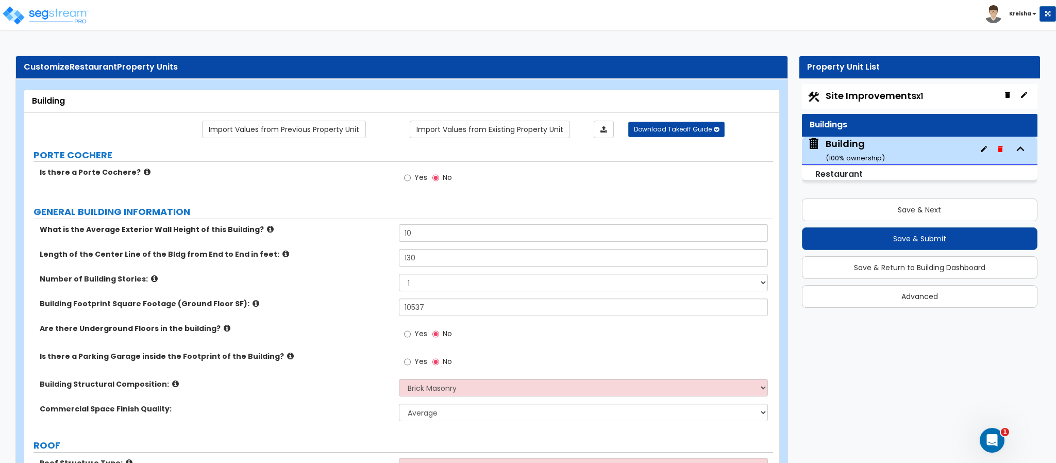
radio input "true"
type input "30"
select select "4"
select select "1"
radio input "true"
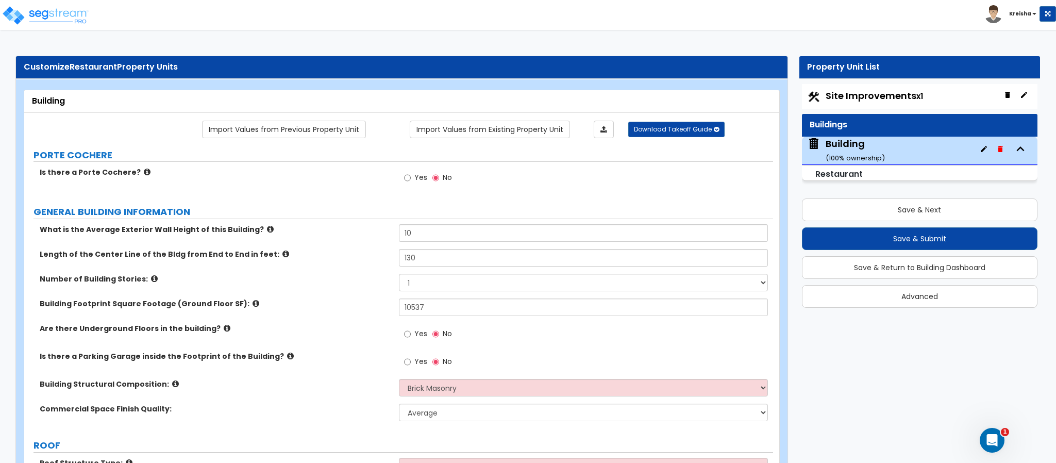
radio input "true"
select select "1"
radio input "true"
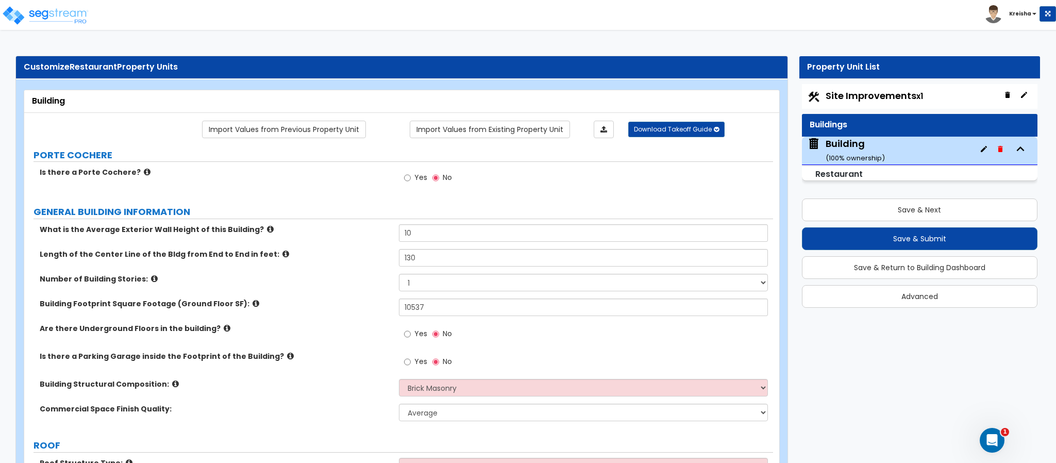
radio input "true"
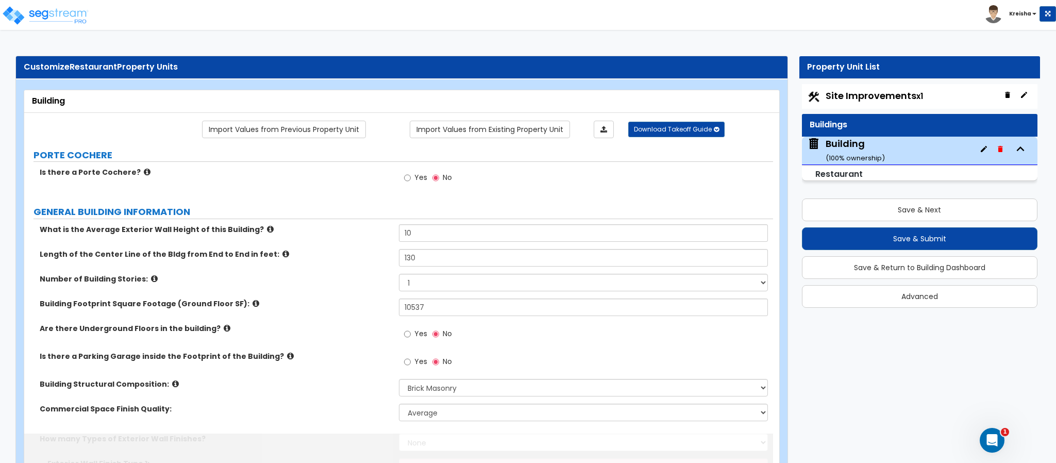
select select "1"
select select "3"
select select "1"
radio input "true"
type input "265"
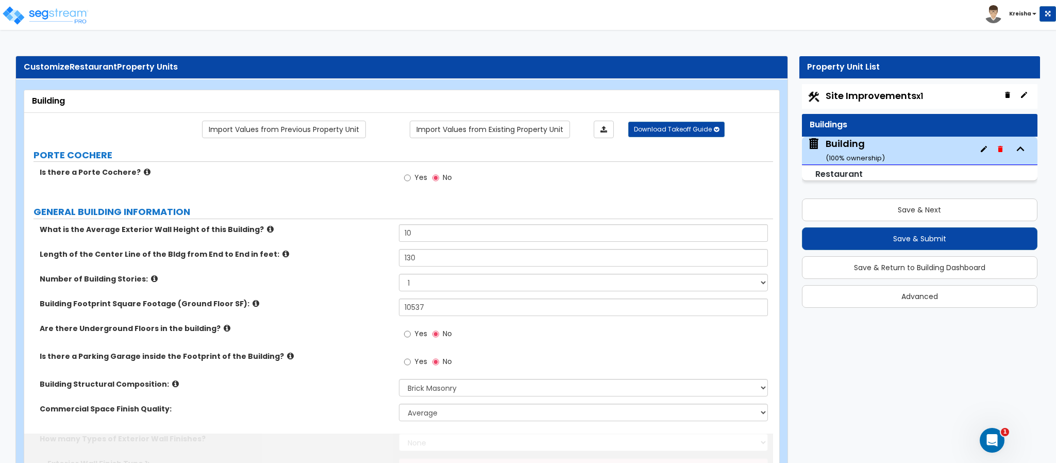
type input "7"
type input "6"
type input "14"
select select "2"
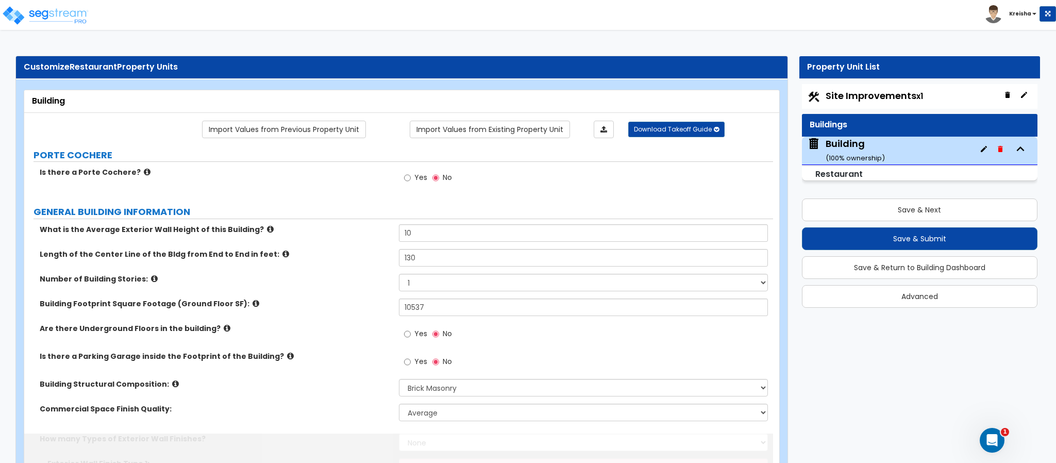
select select "1"
select select "2"
type input "22"
type input "6"
type input "3"
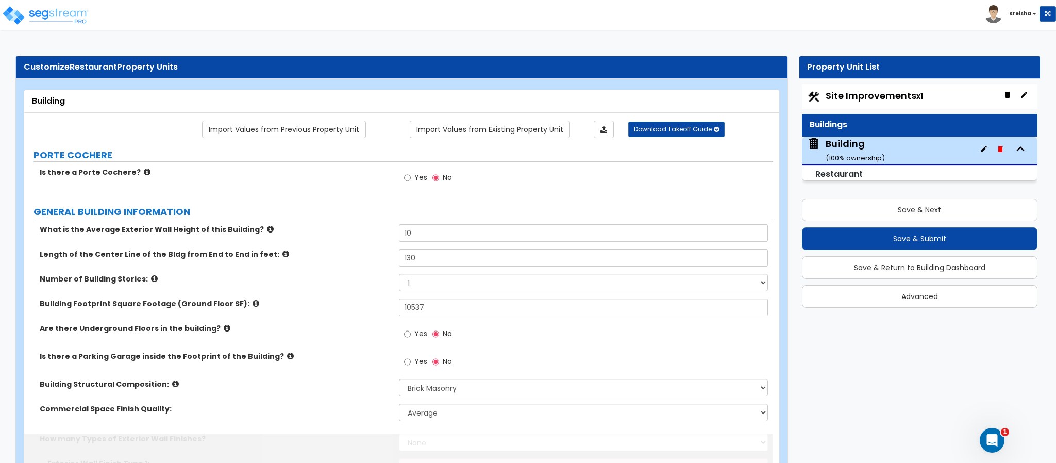
type input "2"
type input "1"
select select "1"
type input "1"
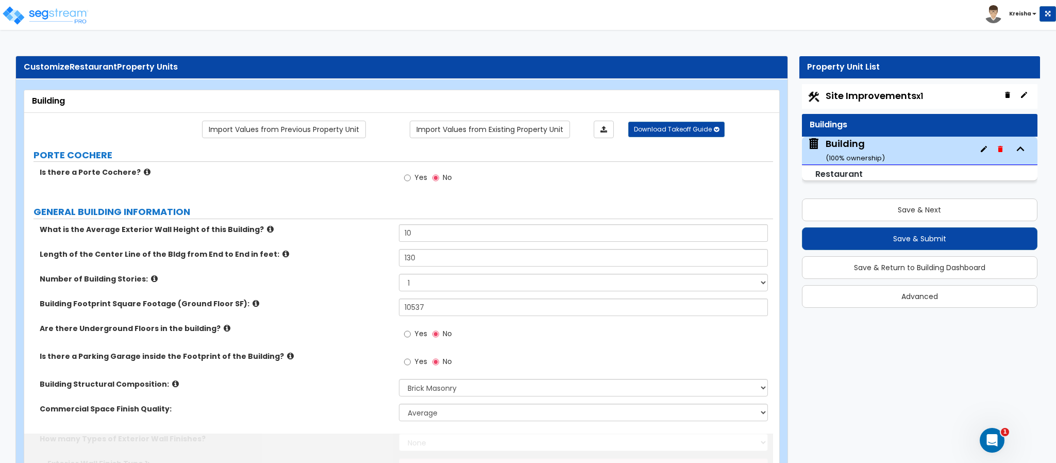
select select "2"
select select "7"
type input "10"
select select "1"
select select "5"
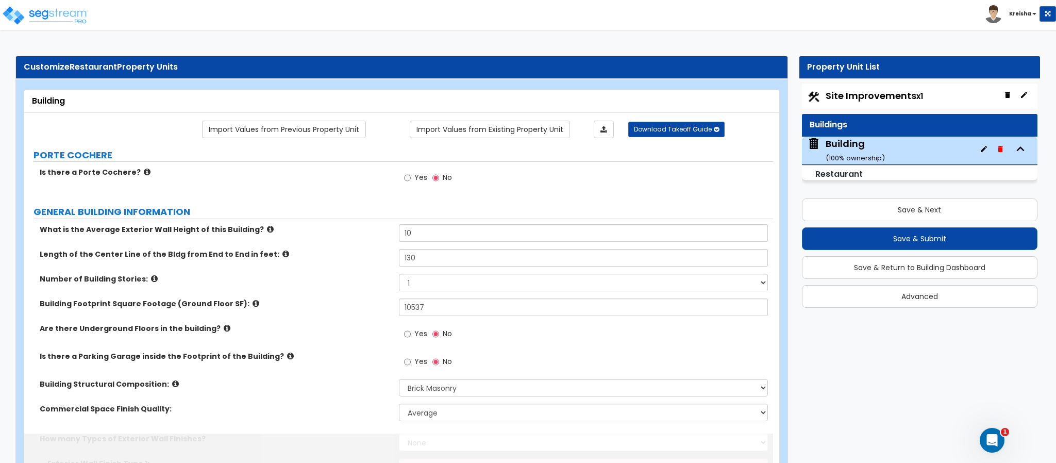
radio input "true"
select select "6"
type input "3565"
select select "1"
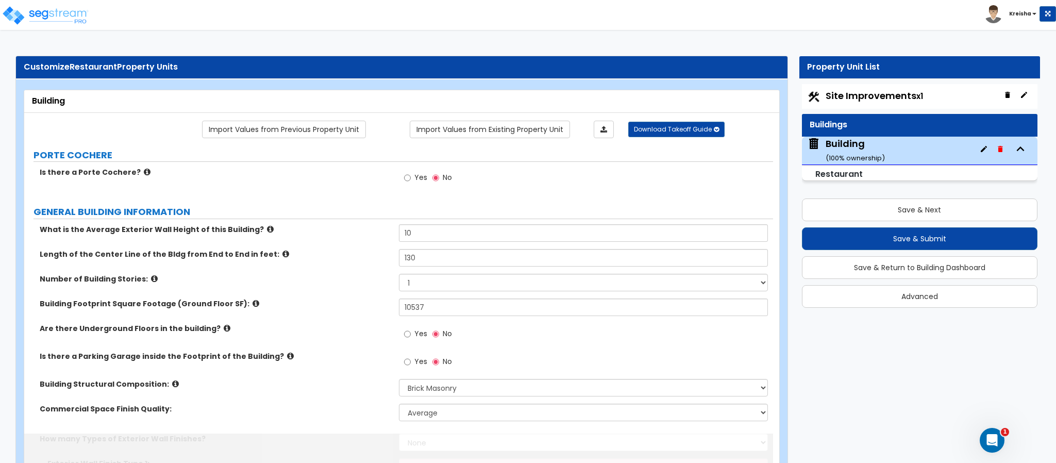
select select "3"
type input "15"
select select "4"
type input "12"
type input "100"
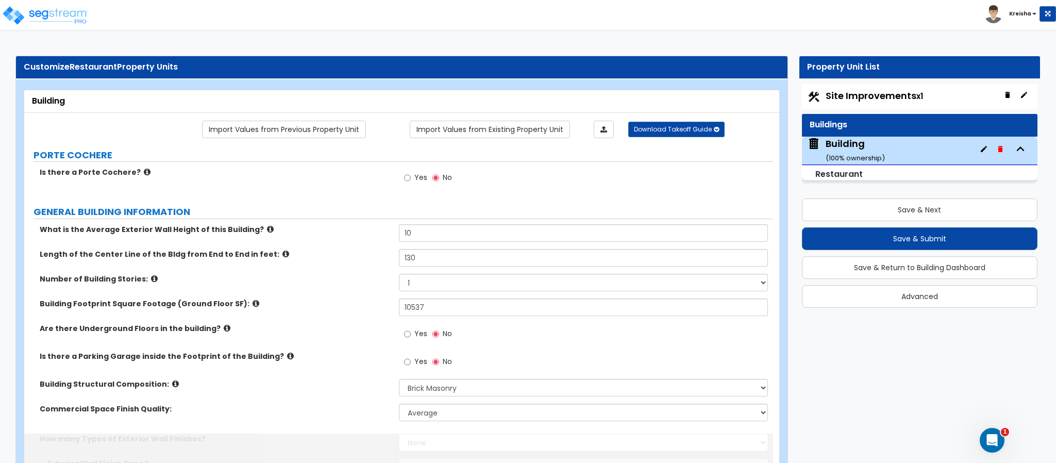
radio input "true"
select select "1"
type input "4"
select select "2"
select select "7"
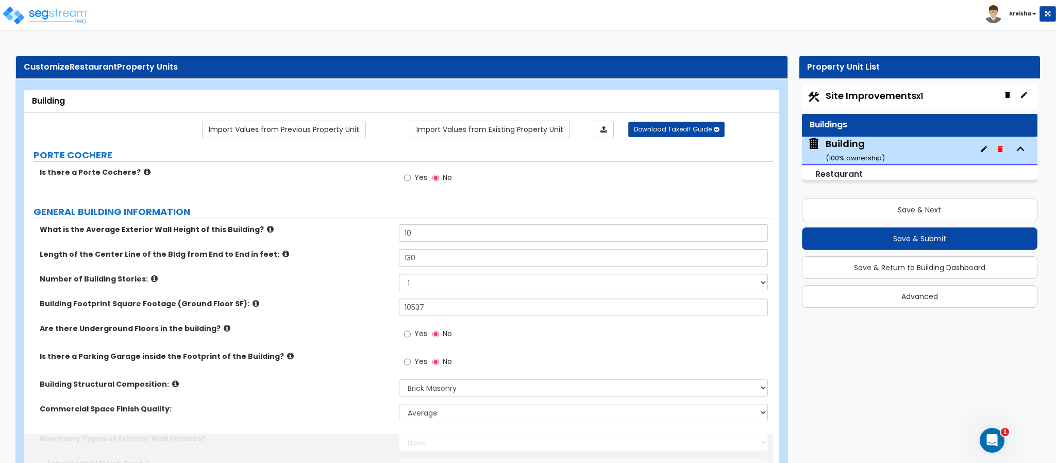
radio input "true"
type input "4"
select select "1"
select select "2"
select select "1"
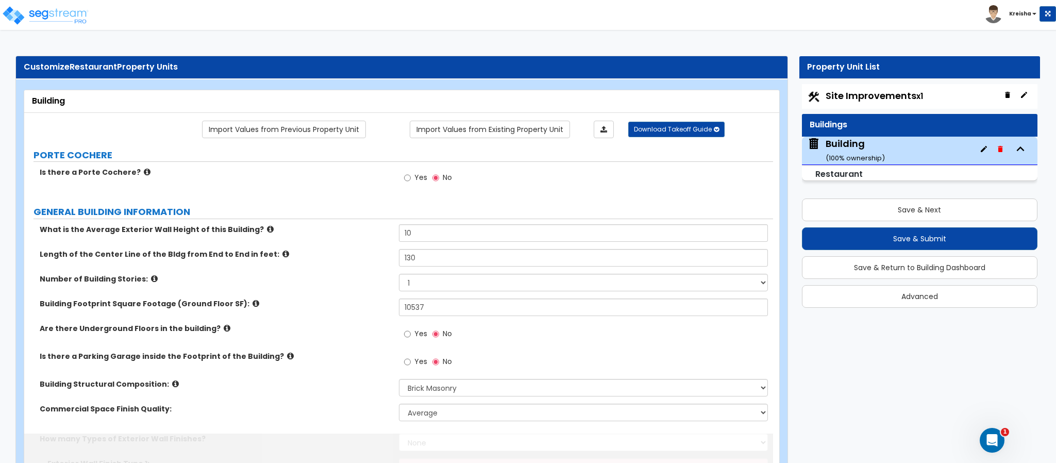
select select "2"
select select "1"
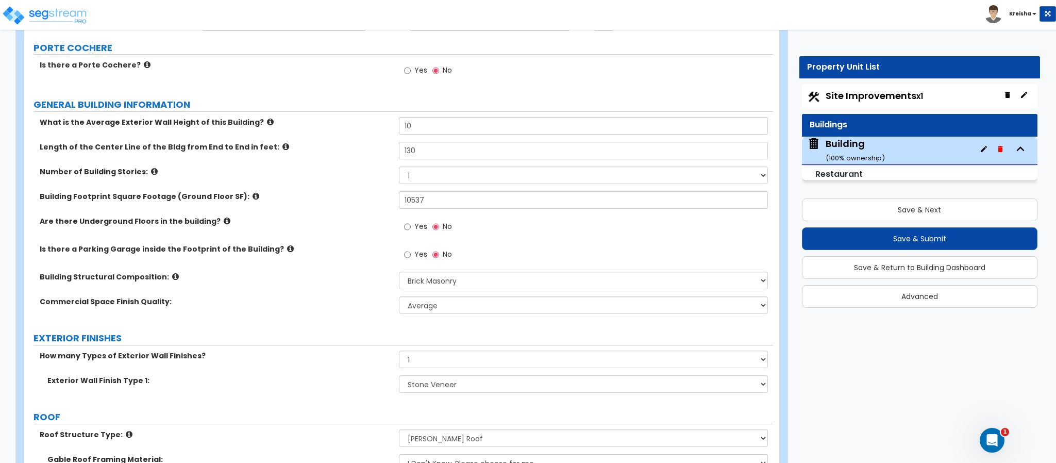
scroll to position [110, 0]
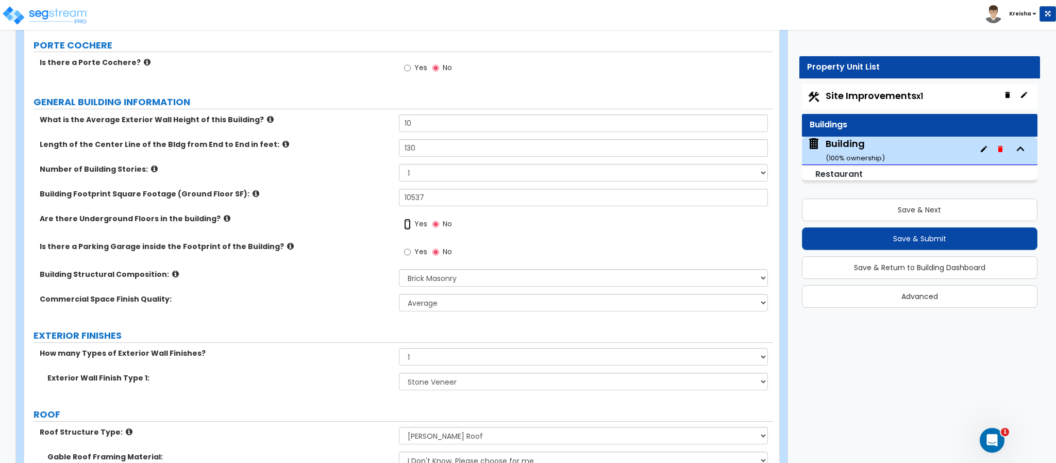
click at [410, 230] on input "Yes" at bounding box center [407, 224] width 7 height 11
radio input "true"
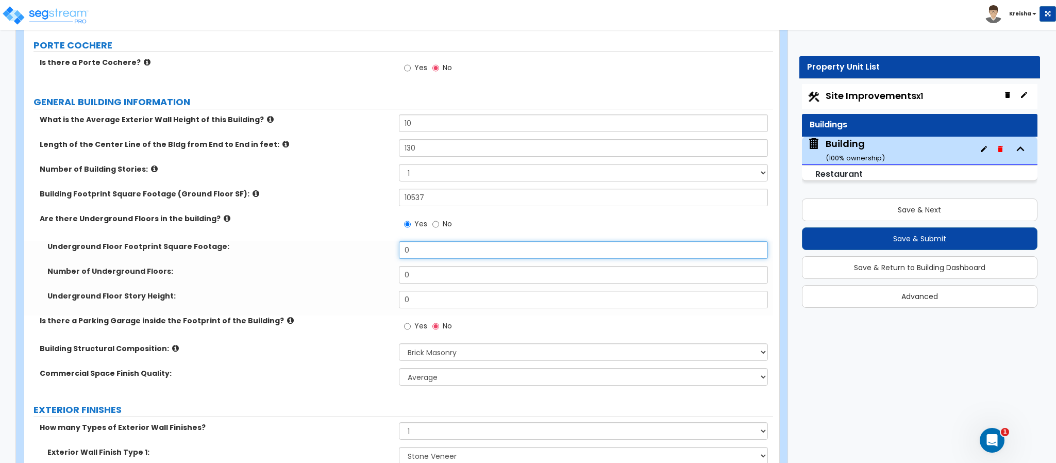
click at [420, 251] on input "0" at bounding box center [584, 250] width 370 height 18
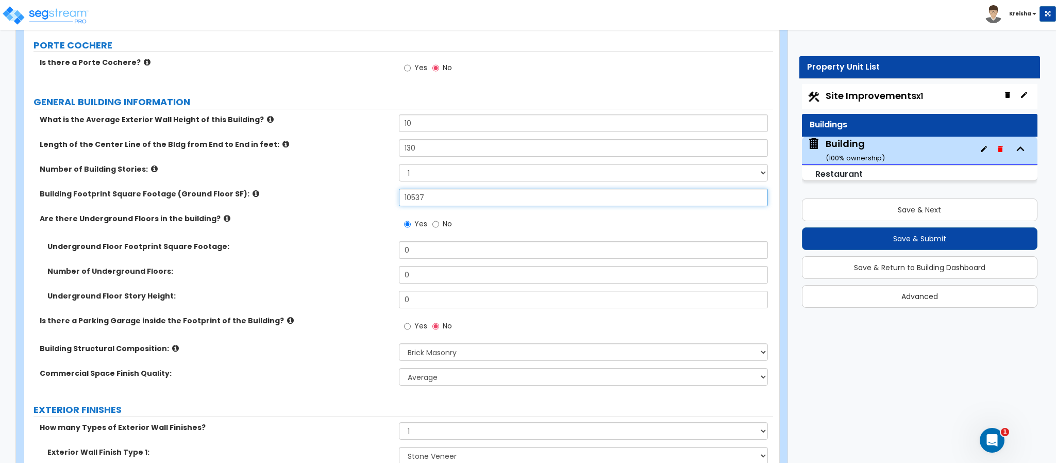
click at [430, 206] on input "10537" at bounding box center [584, 198] width 370 height 18
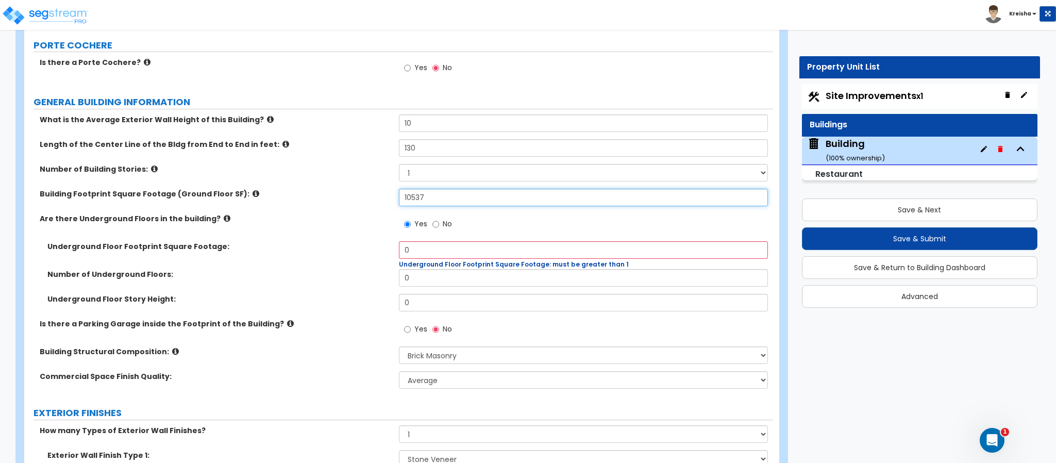
click at [430, 206] on input "10537" at bounding box center [584, 198] width 370 height 18
type input "10,537"
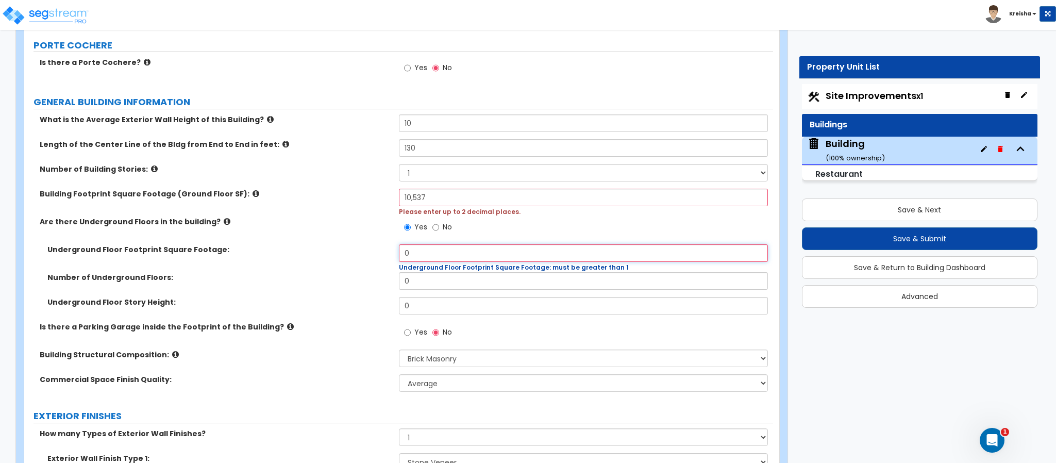
click at [424, 251] on input "0" at bounding box center [584, 253] width 370 height 18
paste input "10537"
type input "10,537"
click at [421, 288] on input "0" at bounding box center [584, 281] width 370 height 18
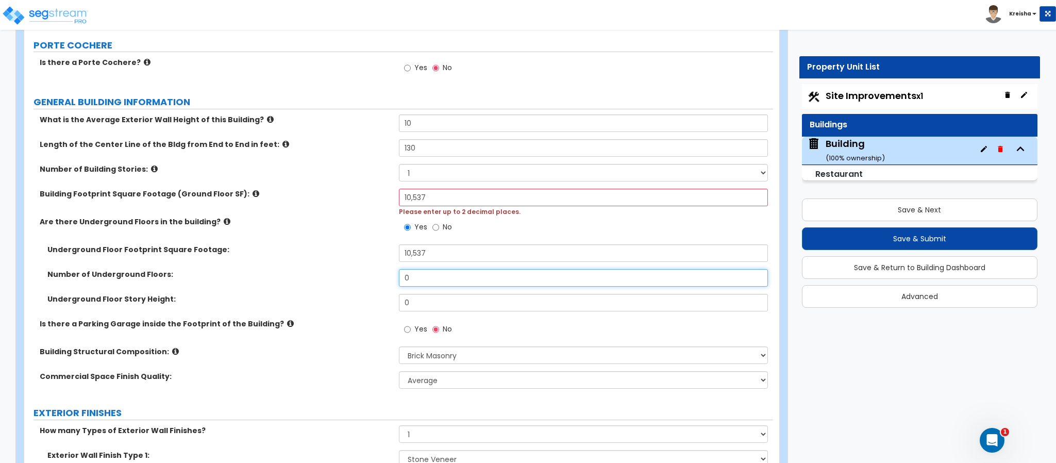
click at [421, 287] on input "0" at bounding box center [584, 278] width 370 height 18
type input "1"
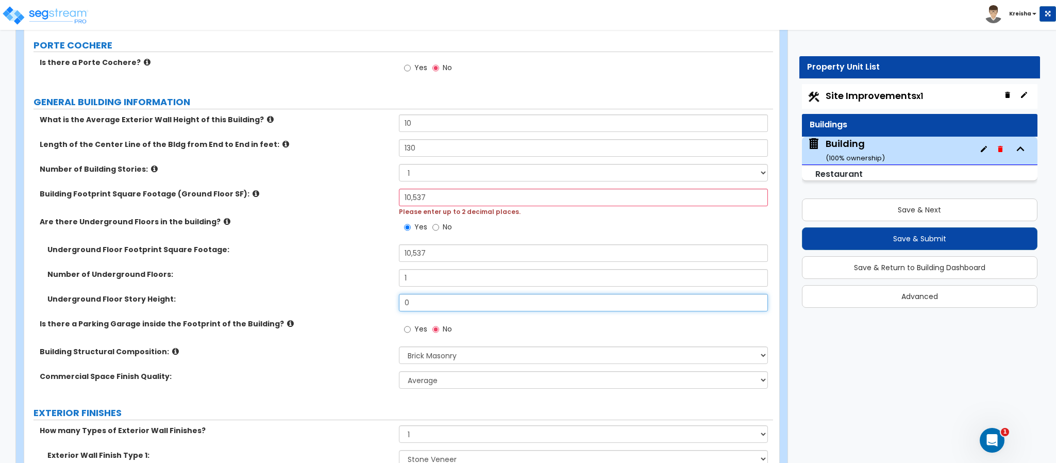
click at [420, 308] on input "0" at bounding box center [584, 303] width 370 height 18
type input "8"
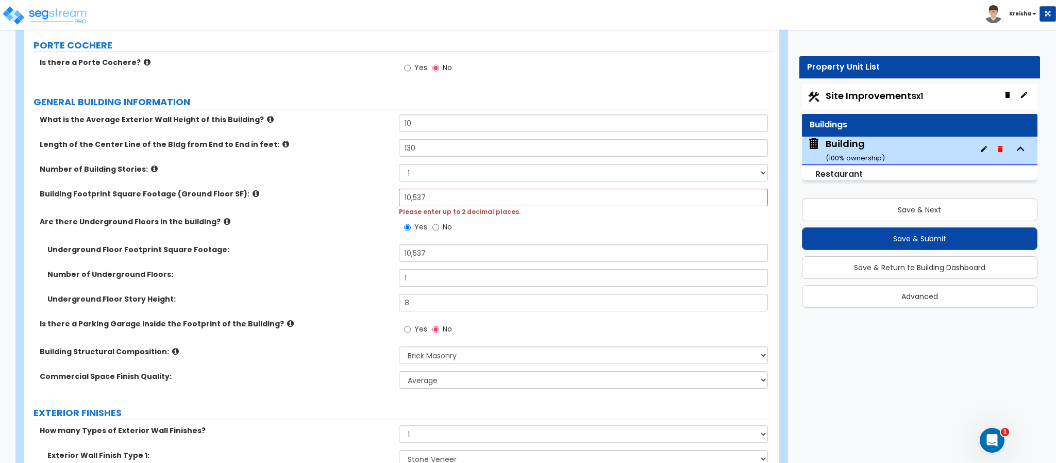
click at [331, 304] on label "Underground Floor Story Height:" at bounding box center [219, 299] width 344 height 10
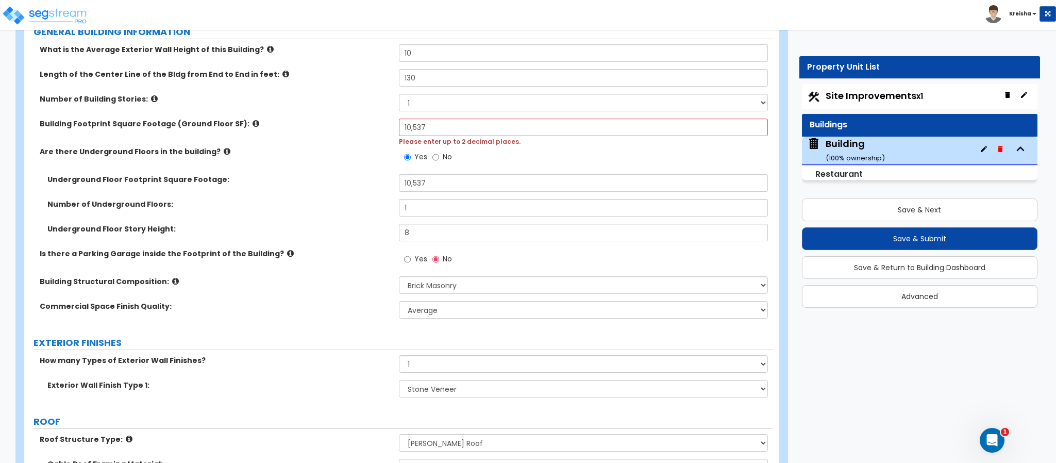
scroll to position [179, 0]
click at [427, 127] on input "10,537" at bounding box center [584, 128] width 370 height 18
click at [346, 181] on label "Underground Floor Footprint Square Footage:" at bounding box center [219, 180] width 344 height 10
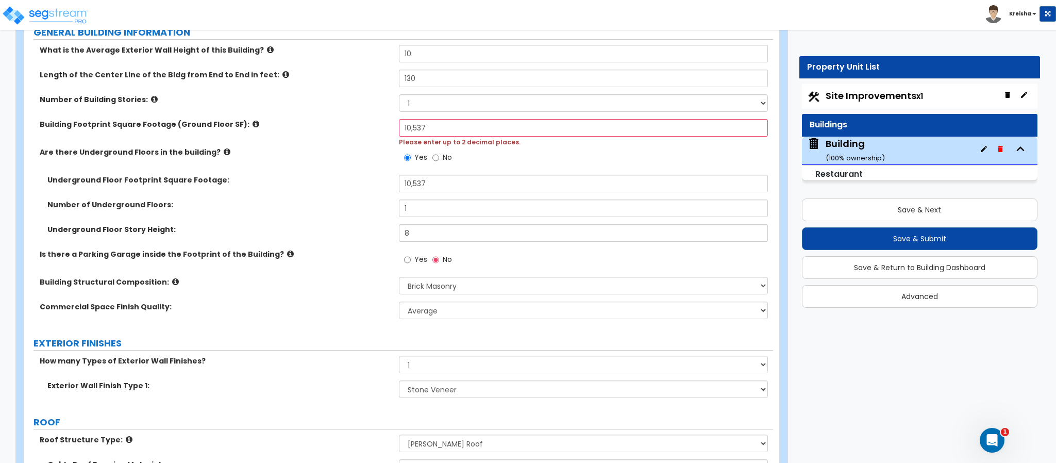
click at [346, 181] on label "Underground Floor Footprint Square Footage:" at bounding box center [219, 180] width 344 height 10
click at [449, 128] on input "10,537" at bounding box center [584, 128] width 370 height 18
type input "1"
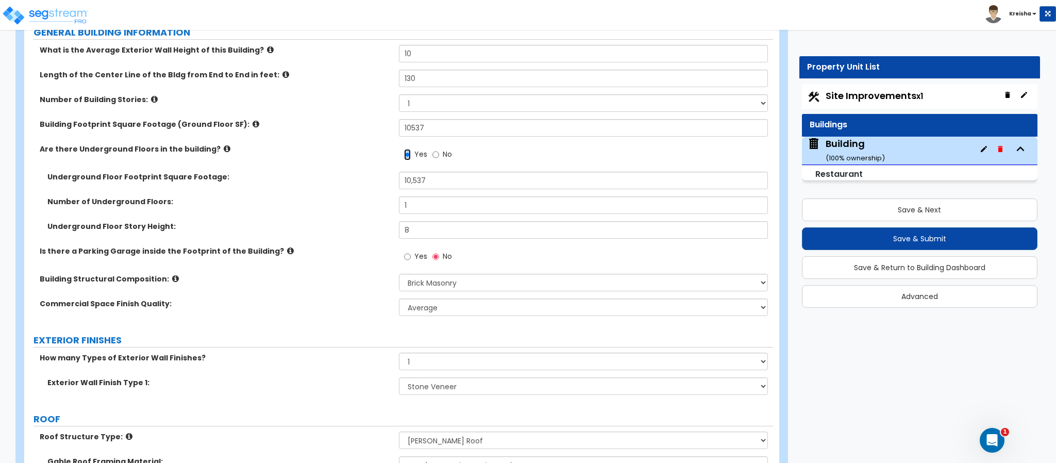
type input "10,537"
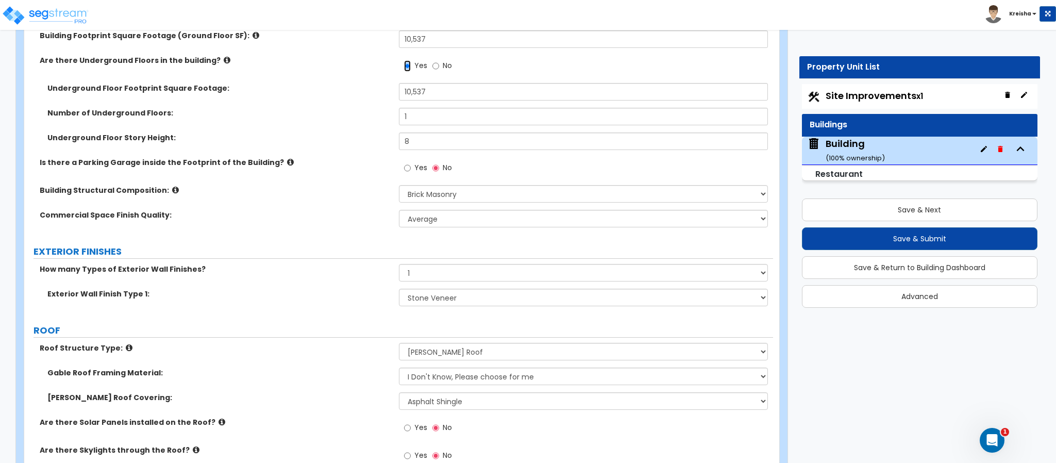
scroll to position [277, 0]
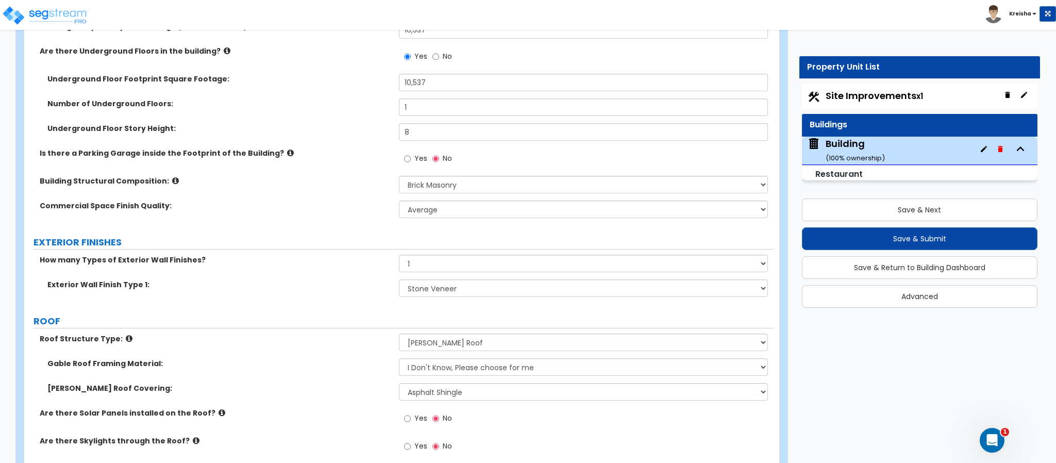
click at [315, 249] on label "EXTERIOR FINISHES" at bounding box center [404, 242] width 740 height 13
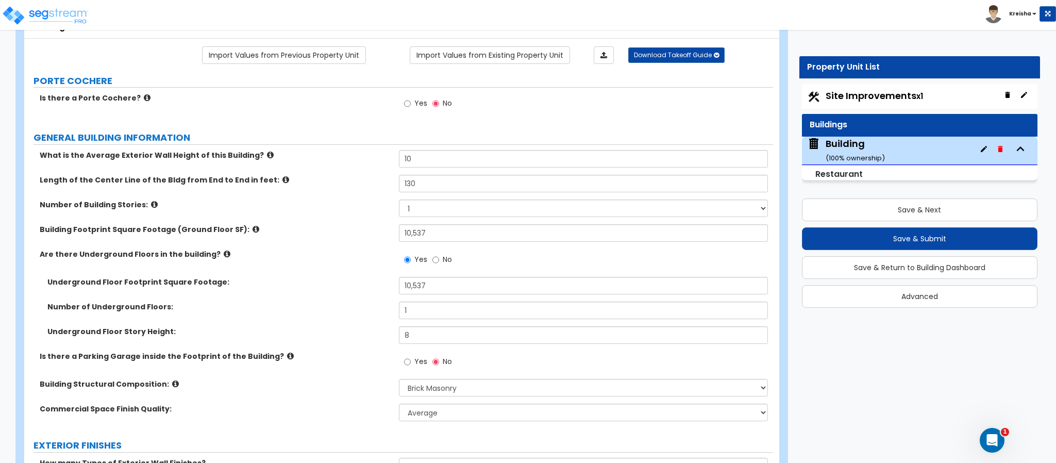
scroll to position [2183, 0]
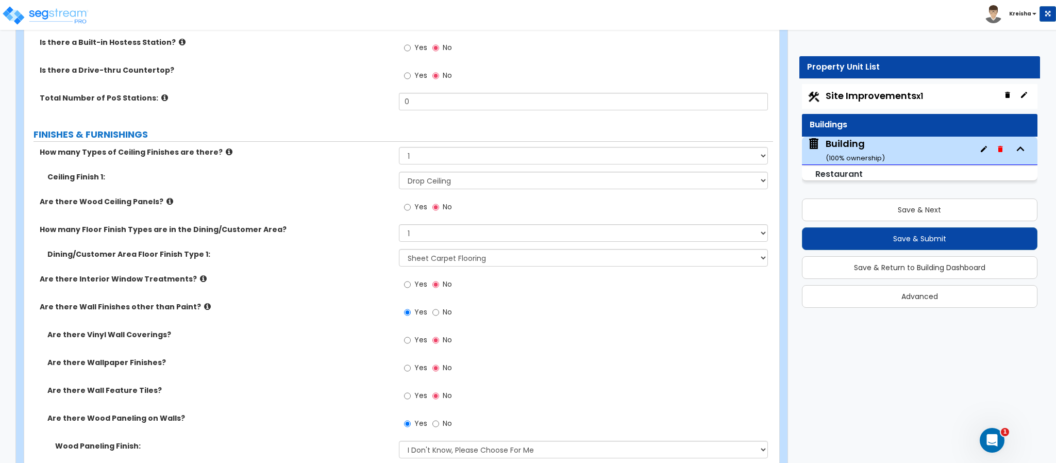
click at [315, 249] on div "How many Floor Finish Types are in the Dining/Customer Area? Please Choose One …" at bounding box center [398, 236] width 749 height 25
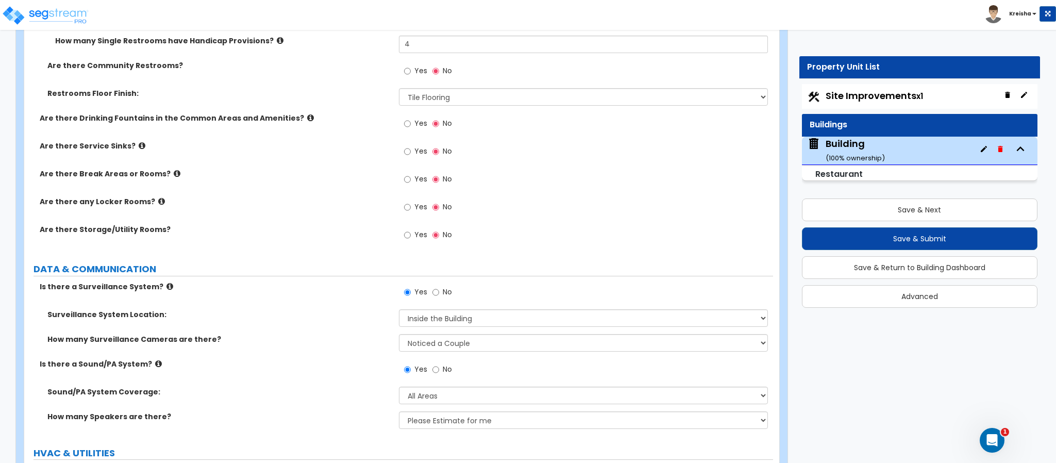
scroll to position [201, 0]
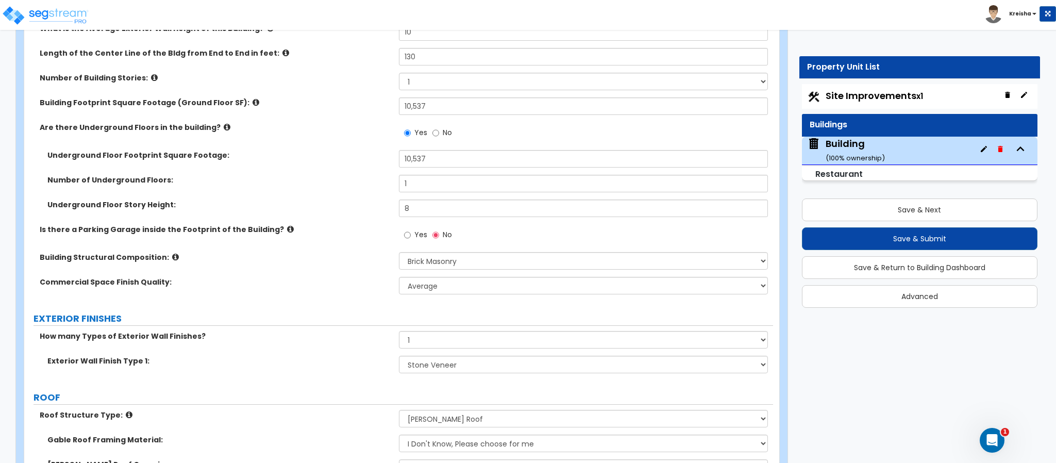
click at [294, 242] on div "Is there a Parking Garage inside the Footprint of the Building? Yes No" at bounding box center [398, 238] width 749 height 28
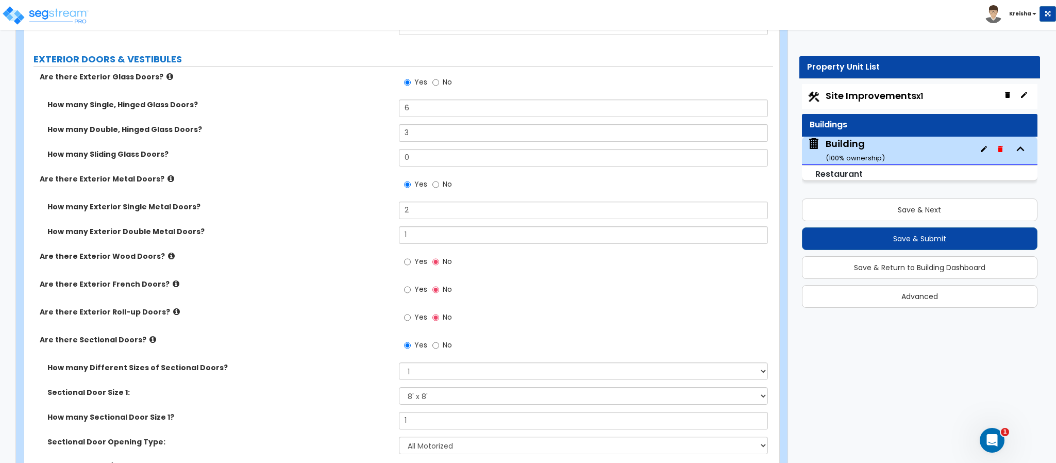
scroll to position [1488, 0]
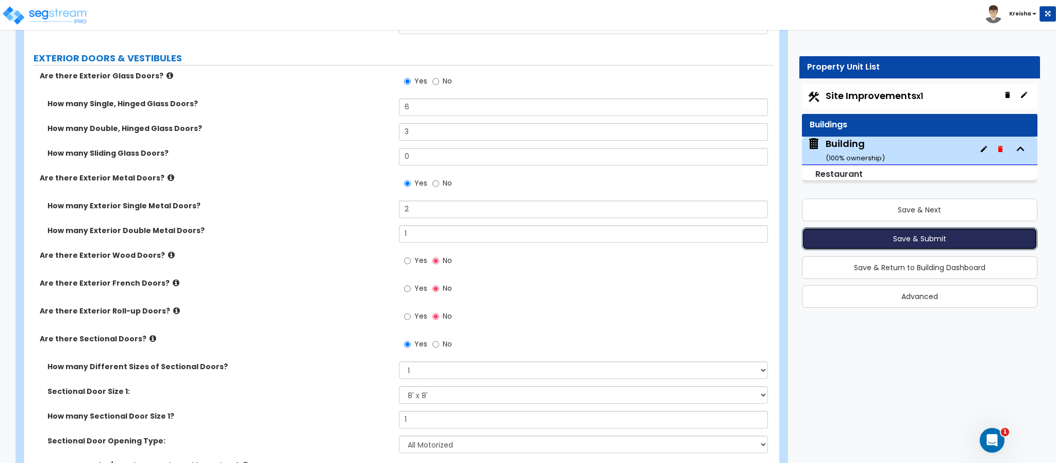
click at [822, 242] on button "Save & Submit" at bounding box center [920, 238] width 236 height 23
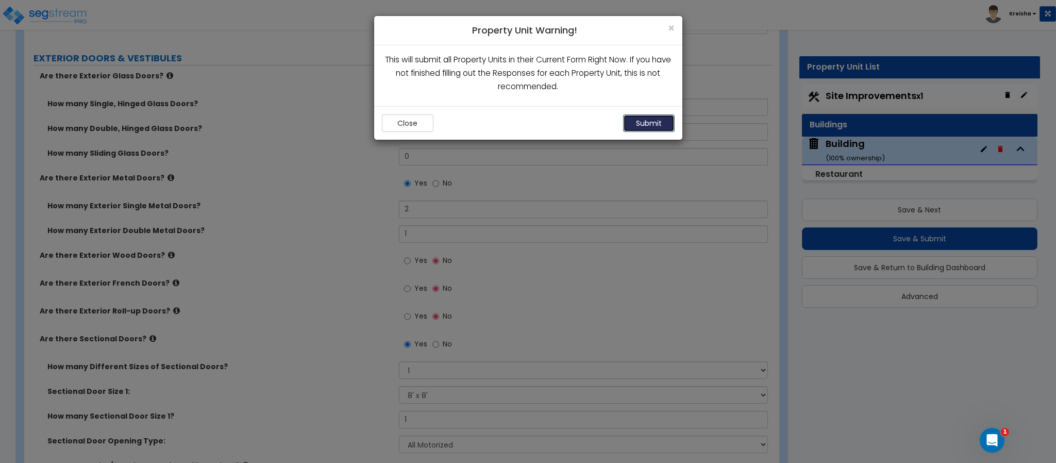
click at [643, 120] on button "Submit" at bounding box center [649, 123] width 52 height 18
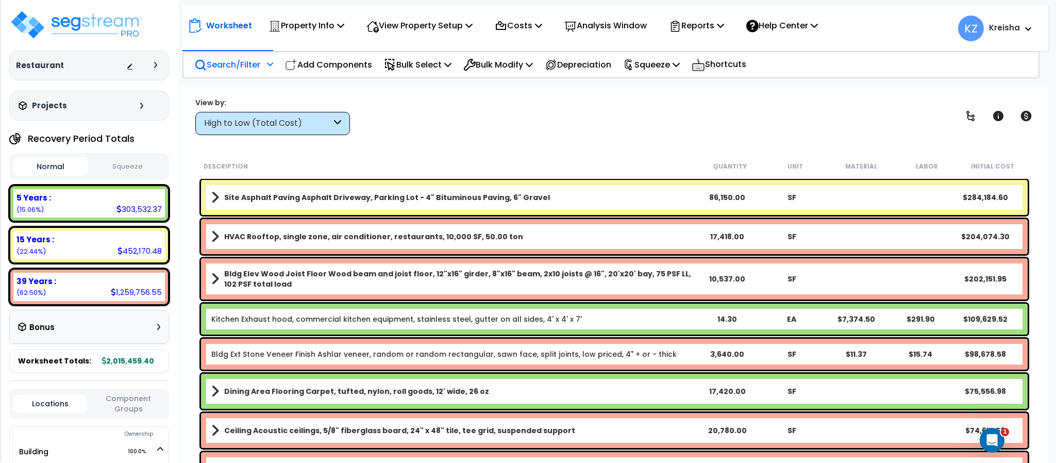
click at [271, 62] on icon at bounding box center [270, 63] width 6 height 7
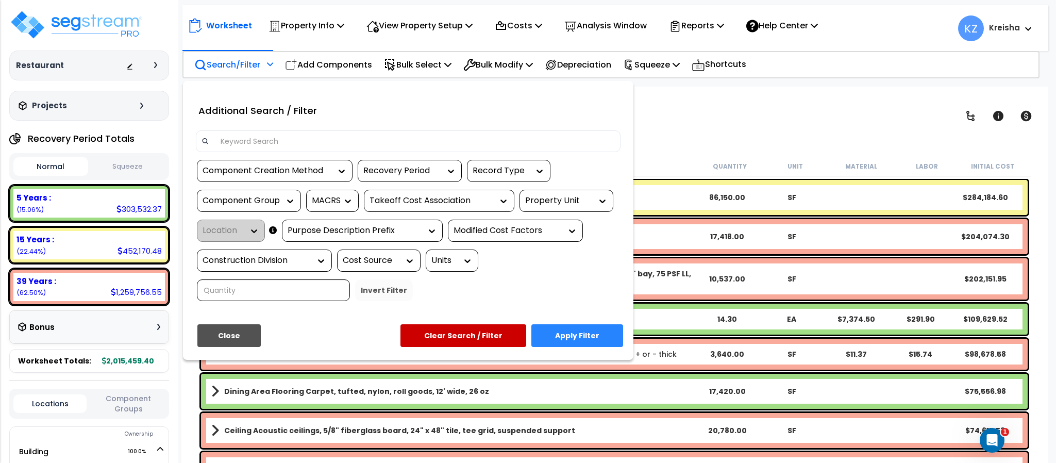
click at [563, 207] on div "Property Unit" at bounding box center [567, 201] width 94 height 22
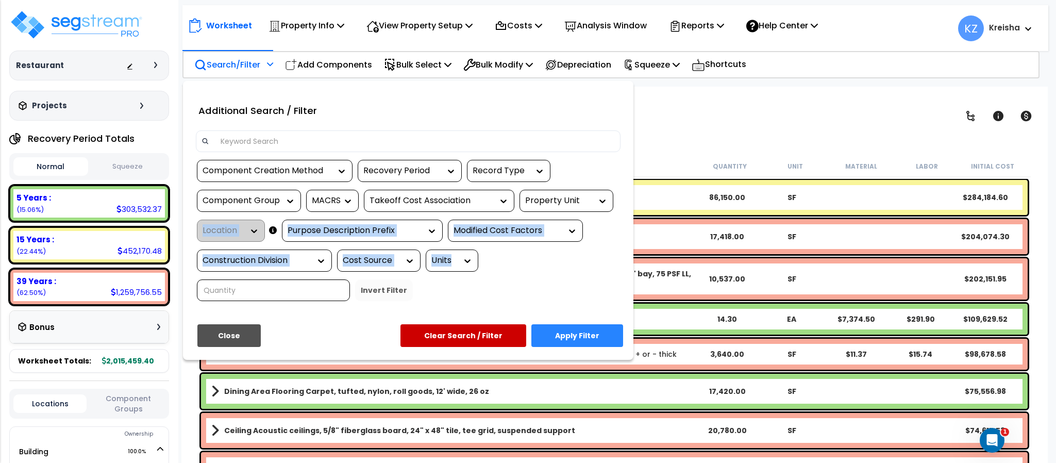
drag, startPoint x: 629, startPoint y: 198, endPoint x: 607, endPoint y: 194, distance: 23.1
click at [607, 194] on div "Additional Search / Filter Component Creation Method Recovery Period Record Typ…" at bounding box center [408, 220] width 451 height 279
click at [607, 194] on div at bounding box center [599, 200] width 15 height 21
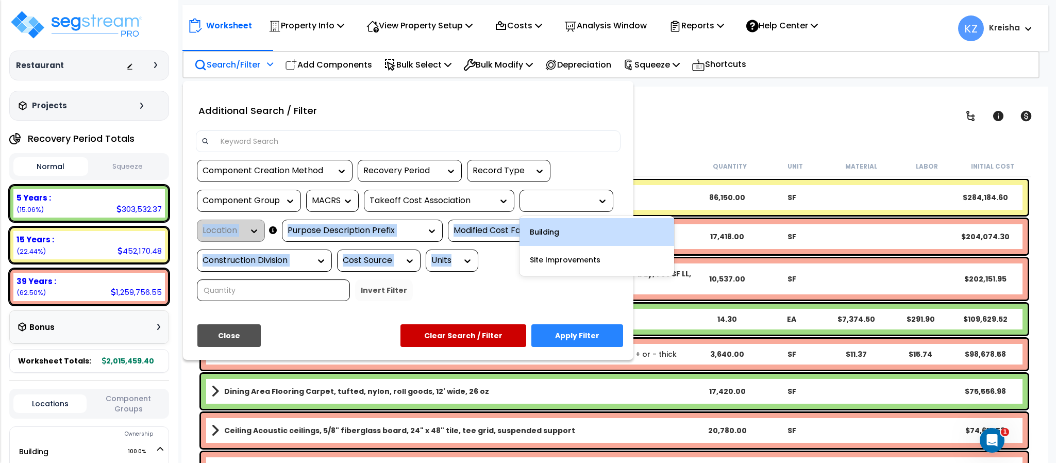
click at [603, 200] on icon at bounding box center [602, 201] width 10 height 10
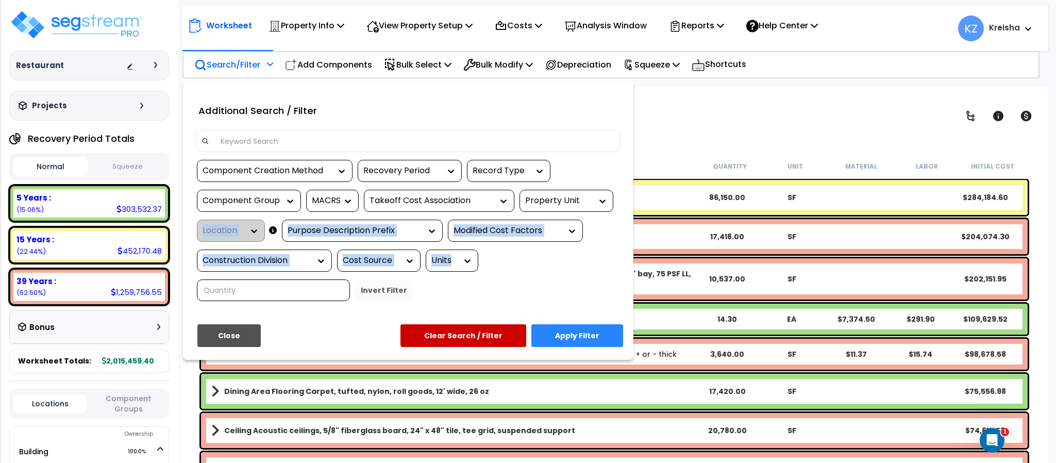
click at [603, 200] on icon at bounding box center [602, 201] width 10 height 10
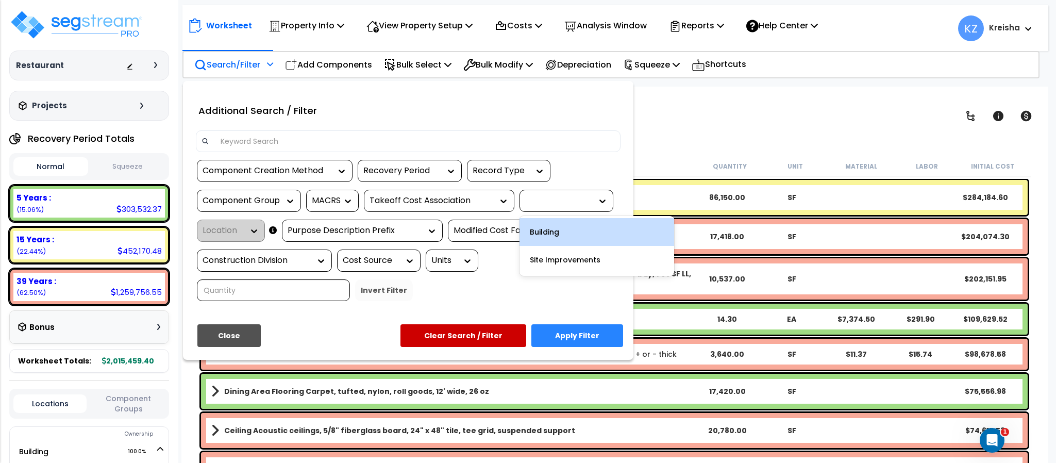
click at [600, 204] on icon at bounding box center [602, 201] width 10 height 10
click at [586, 240] on div "Building" at bounding box center [597, 232] width 155 height 28
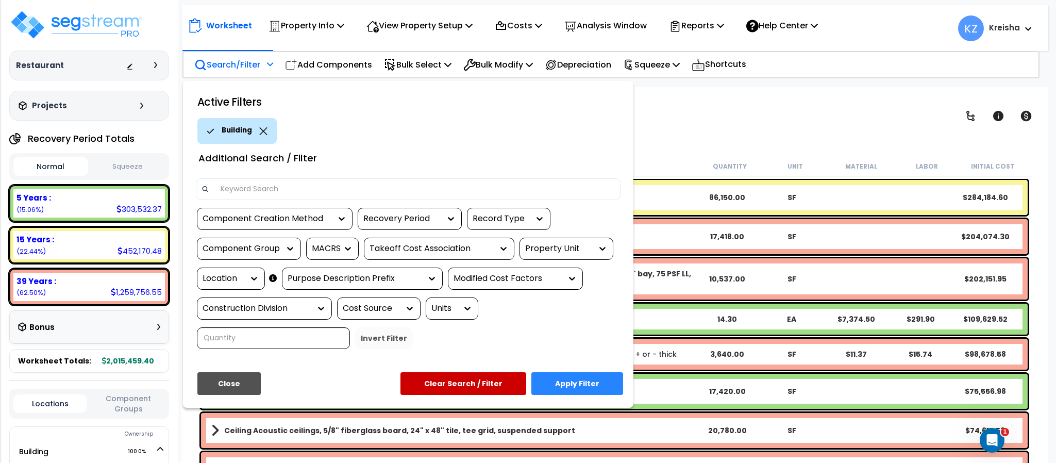
click at [571, 389] on button "Apply Filter" at bounding box center [578, 383] width 92 height 23
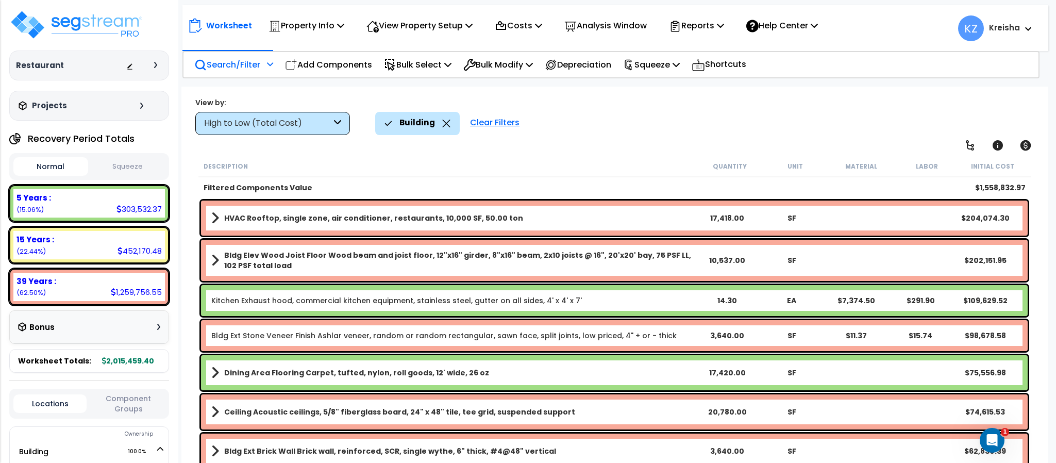
click at [305, 126] on div "High to Low (Total Cost)" at bounding box center [267, 124] width 127 height 12
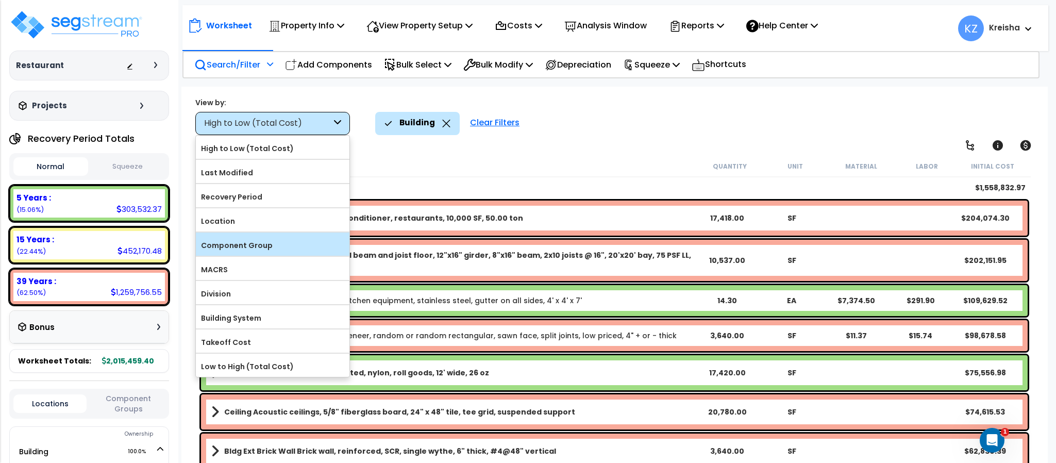
click at [255, 250] on label "Component Group" at bounding box center [273, 245] width 154 height 15
click at [0, 0] on input "Component Group" at bounding box center [0, 0] width 0 height 0
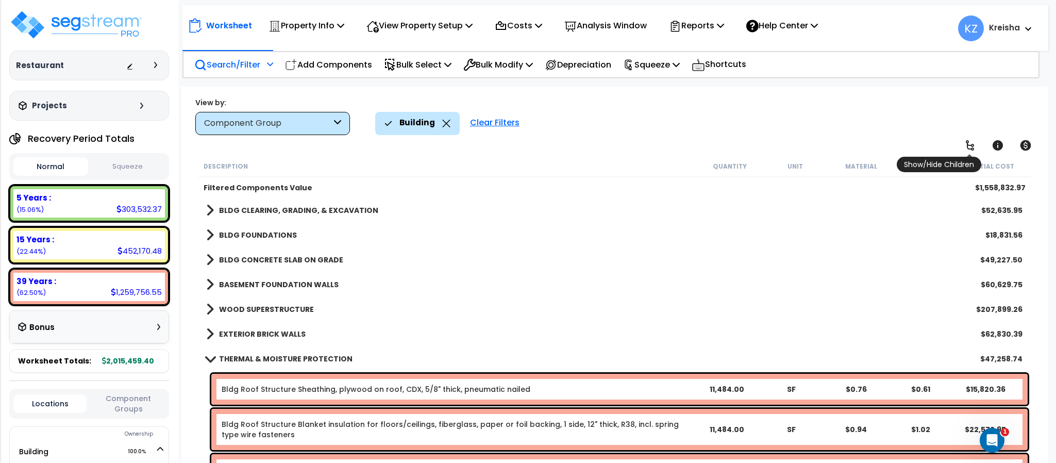
click at [981, 137] on link at bounding box center [970, 145] width 23 height 23
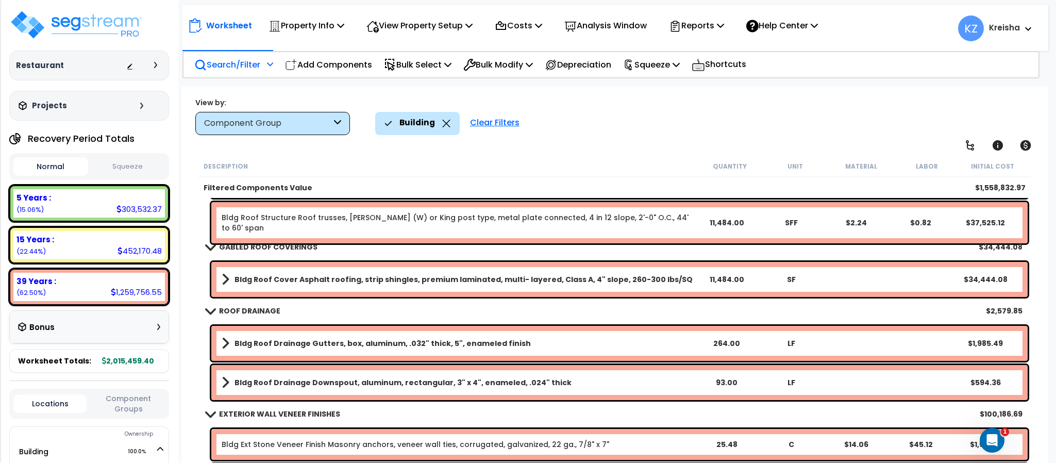
scroll to position [698, 0]
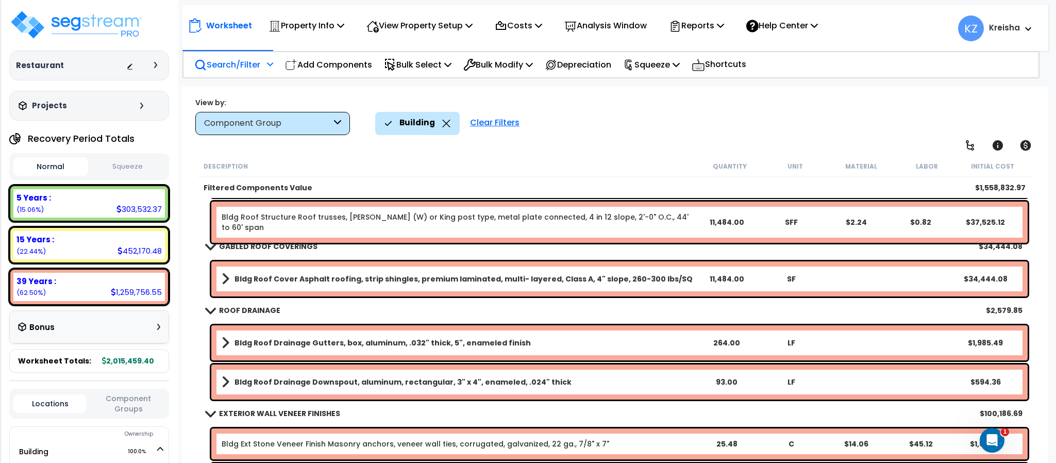
click at [661, 219] on b "Bldg Roof Structure Roof trusses, fink (W) or King post type, metal plate conne…" at bounding box center [458, 222] width 473 height 21
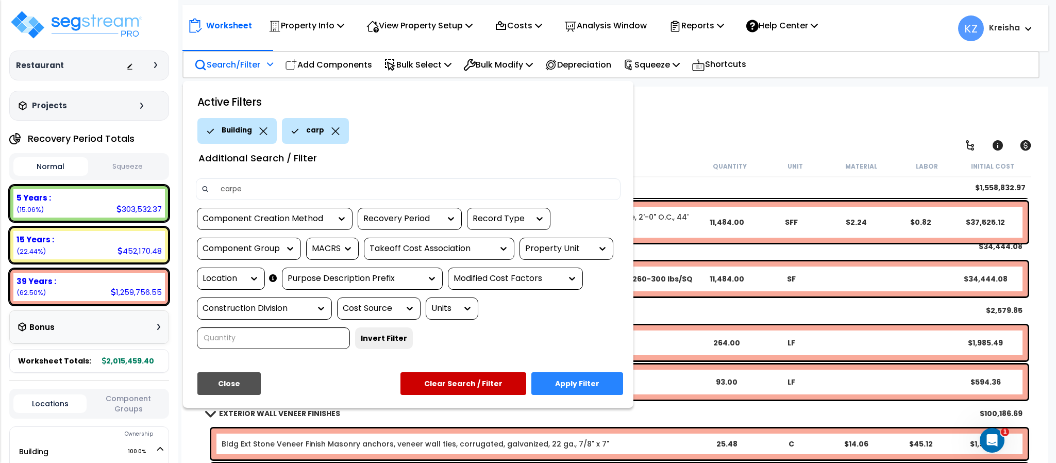
type input "carpet"
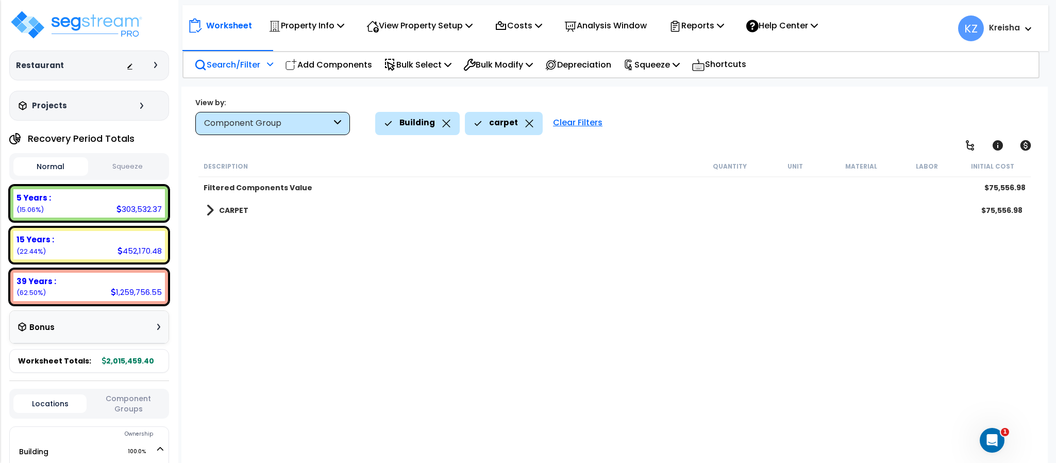
click at [223, 215] on link "CARPET" at bounding box center [227, 210] width 42 height 14
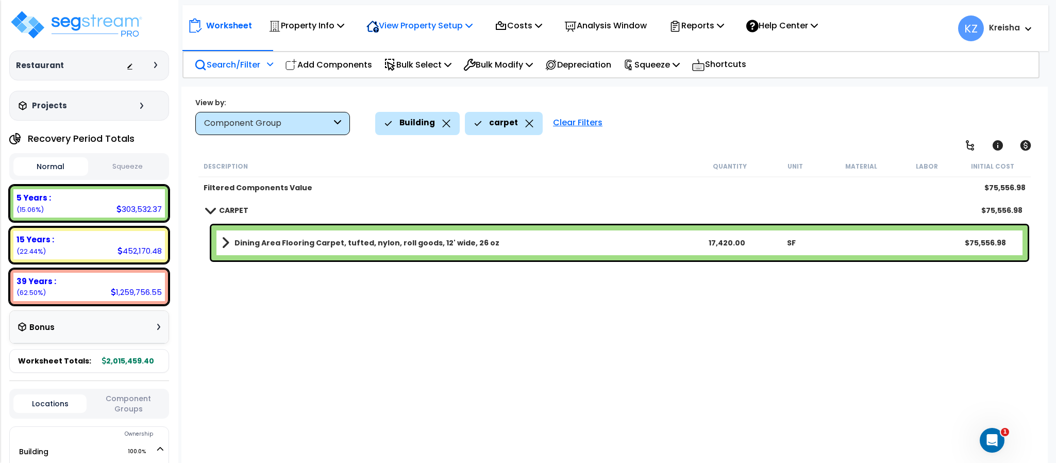
click at [421, 30] on p "View Property Setup" at bounding box center [420, 26] width 106 height 14
click at [418, 62] on link "View Questionnaire" at bounding box center [412, 70] width 102 height 21
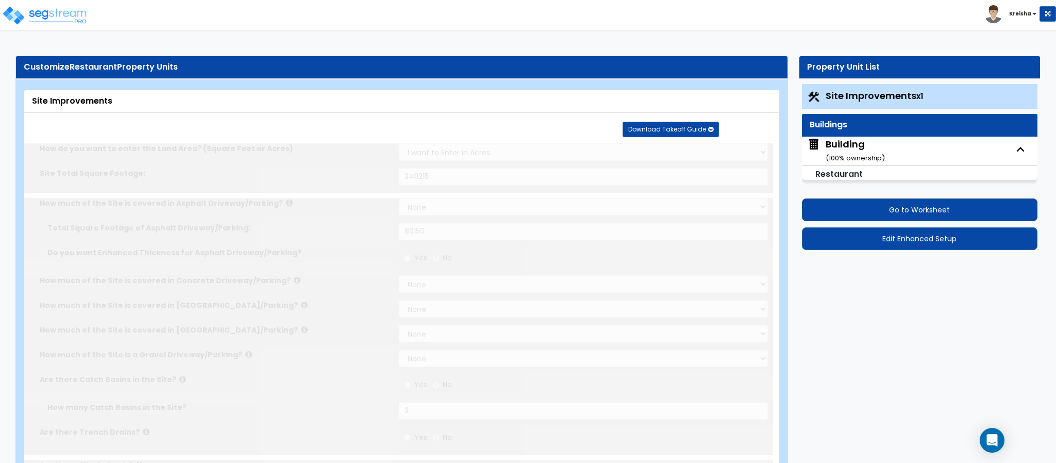
select select "2"
type input "340215"
select select "2"
type input "86150"
radio input "true"
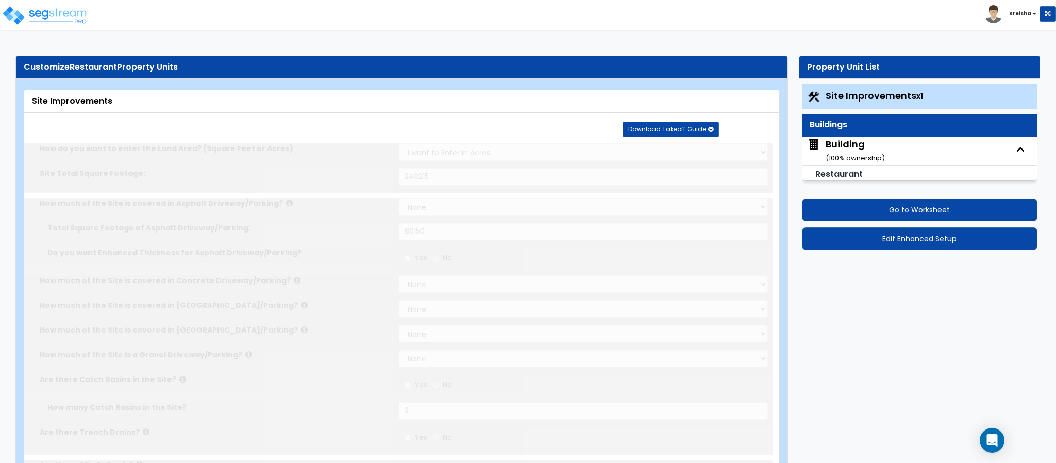
type input "3"
radio input "true"
select select "1"
radio input "true"
select select "3"
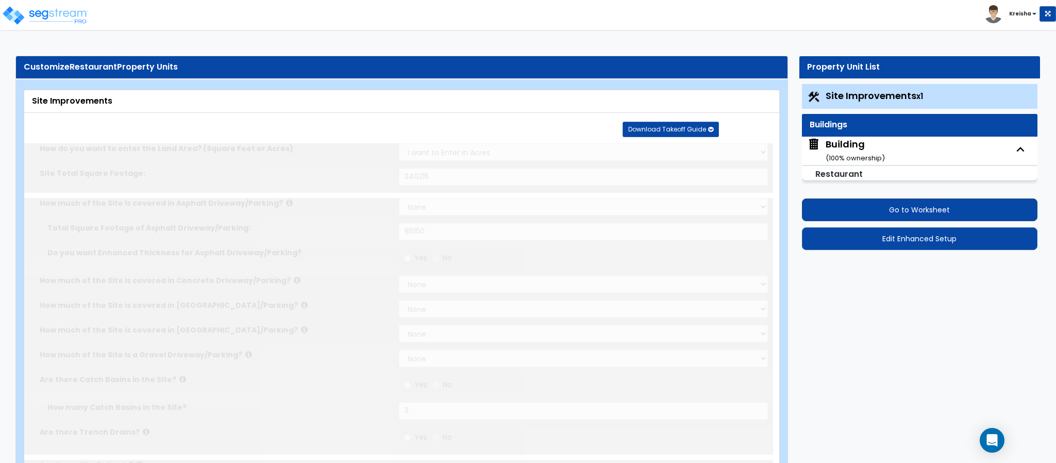
select select "4"
type input "2"
type input "1"
type input "4"
radio input "true"
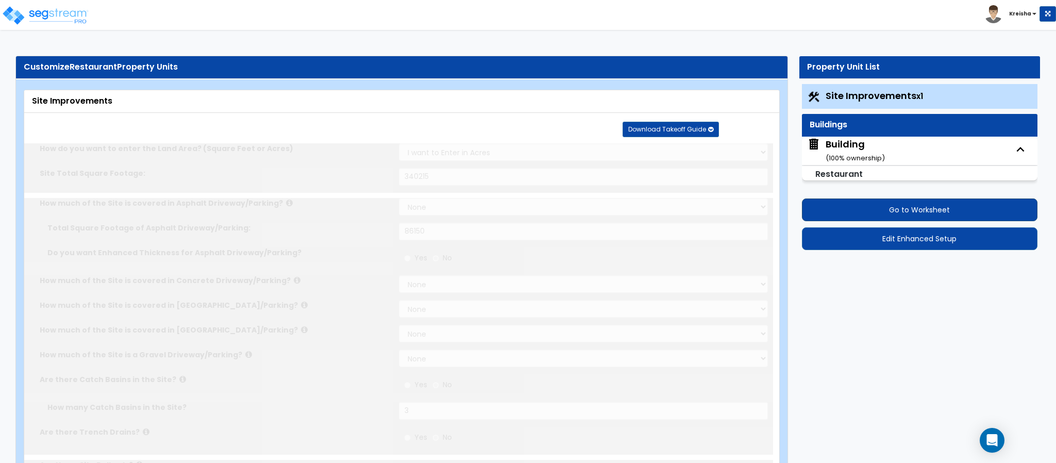
type input "5"
radio input "true"
select select "2"
type input "235"
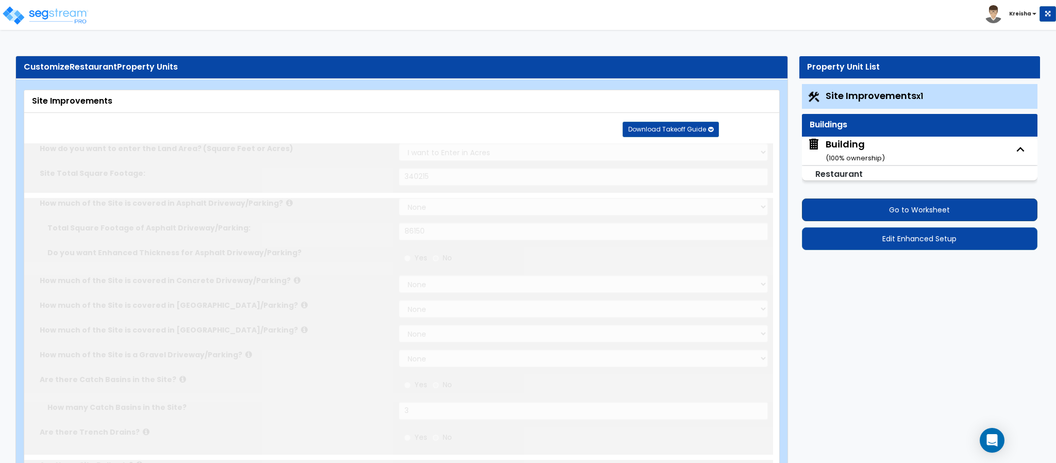
select select "1"
radio input "true"
select select "1"
type input "25"
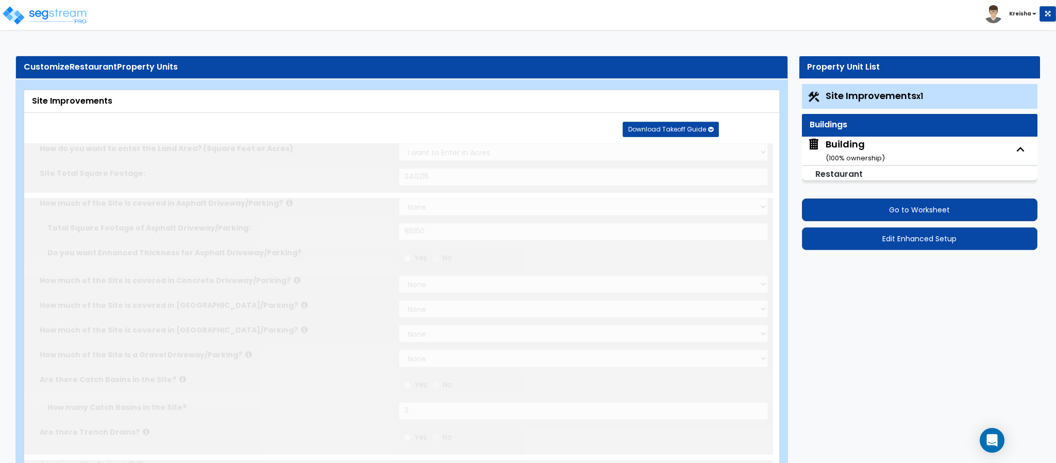
radio input "true"
type input "180"
radio input "true"
select select "4"
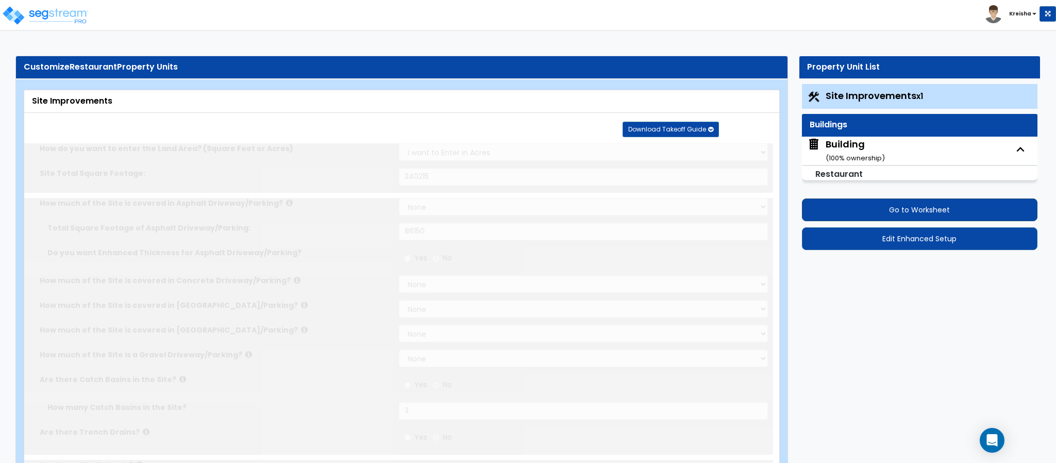
type input "18"
radio input "true"
type input "36"
radio input "true"
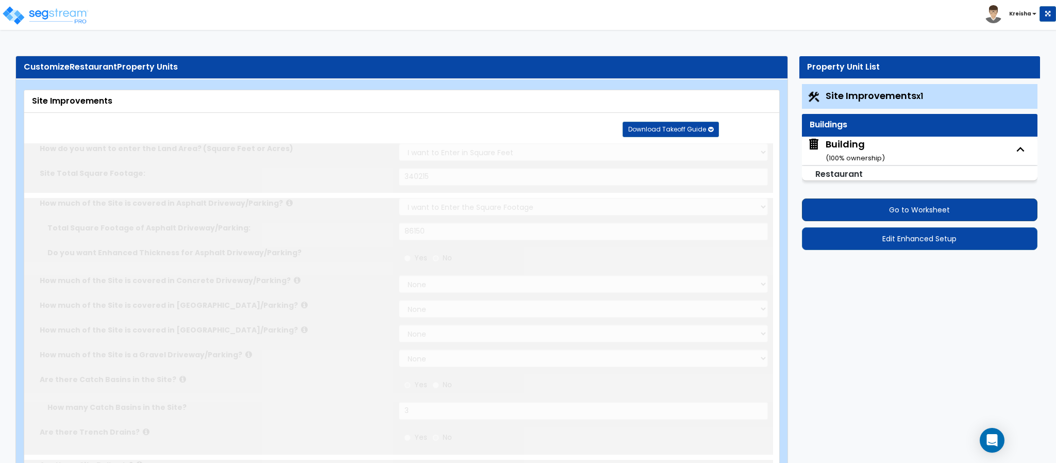
type input "5.5"
type input "80"
radio input "true"
select select "2"
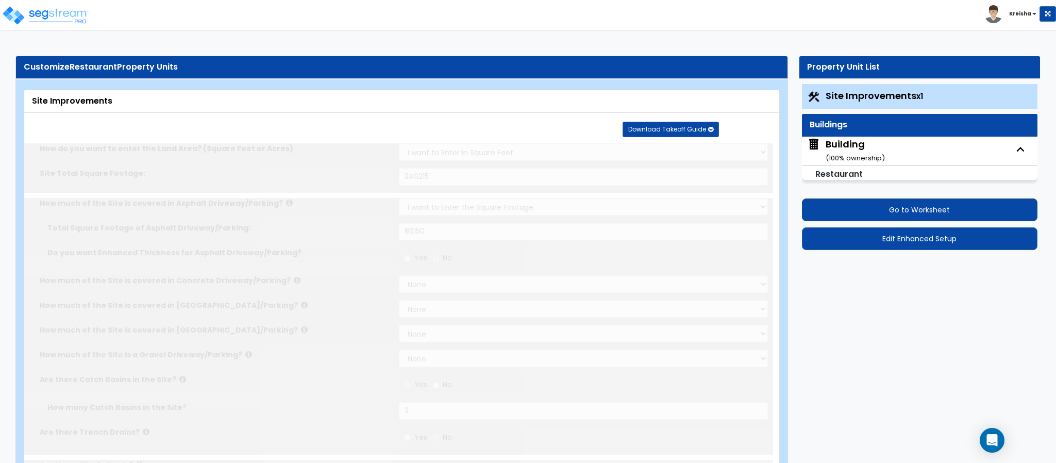
type input "40000"
radio input "true"
type input "3500"
radio input "true"
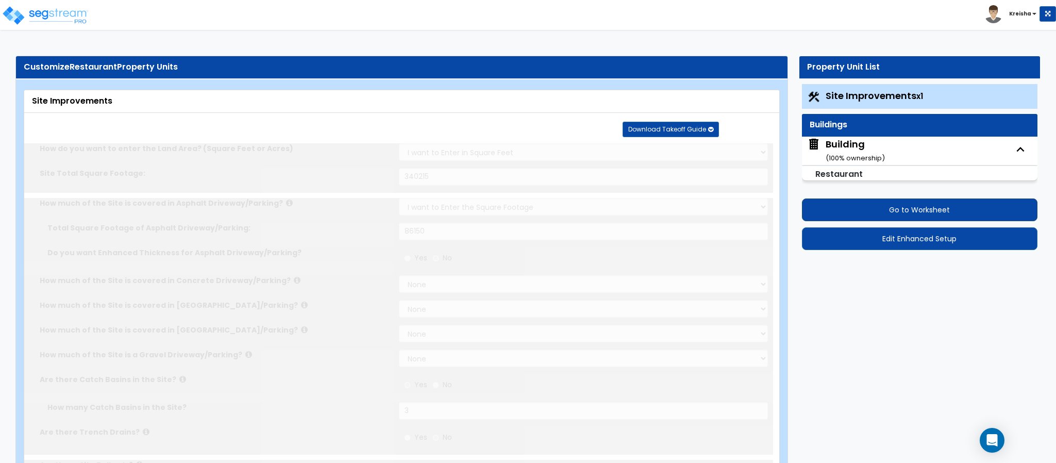
select select "1"
type input "2"
select select "4"
type input "1"
select select "3"
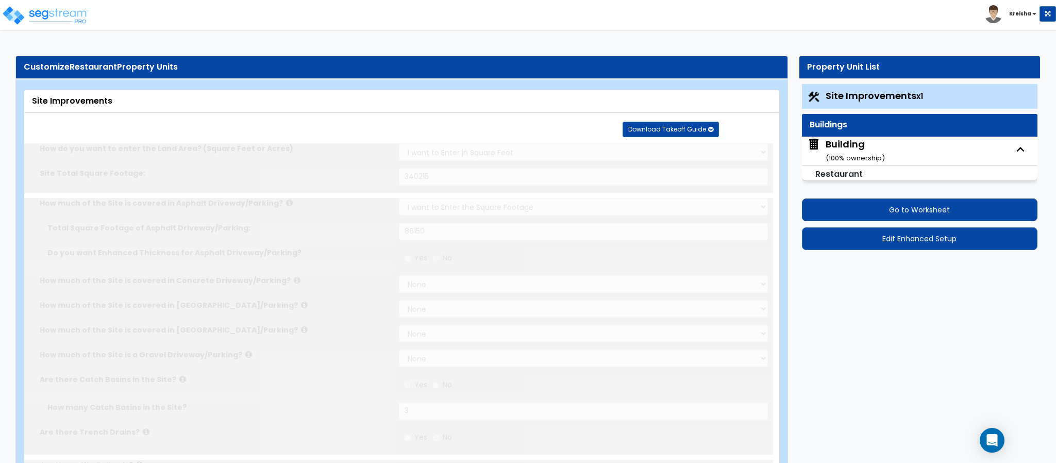
type input "90"
select select "1"
radio input "true"
select select "1"
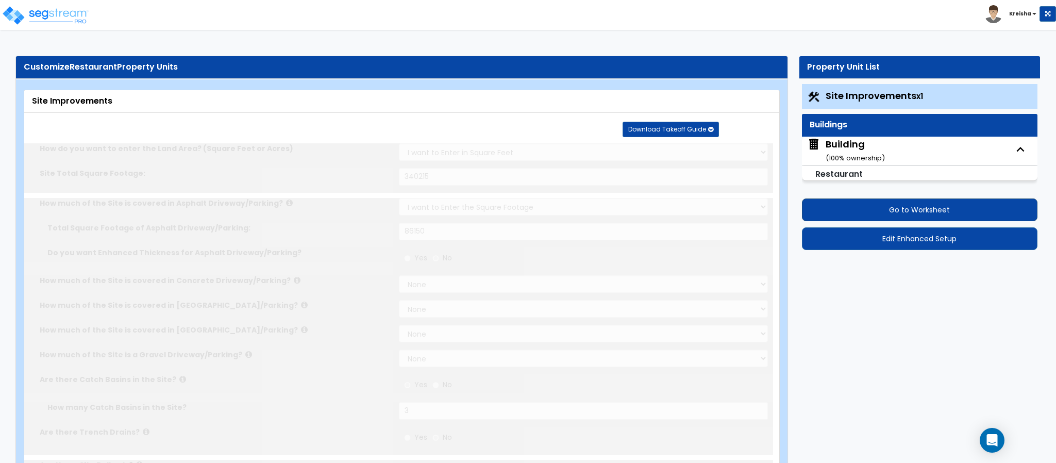
type input "4"
type input "8"
select select "2"
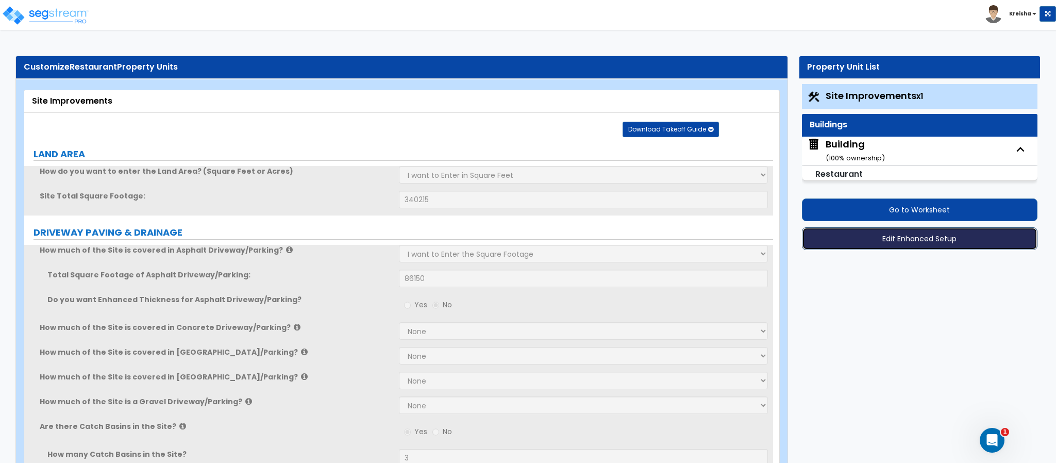
click at [874, 245] on button "Edit Enhanced Setup" at bounding box center [920, 238] width 236 height 23
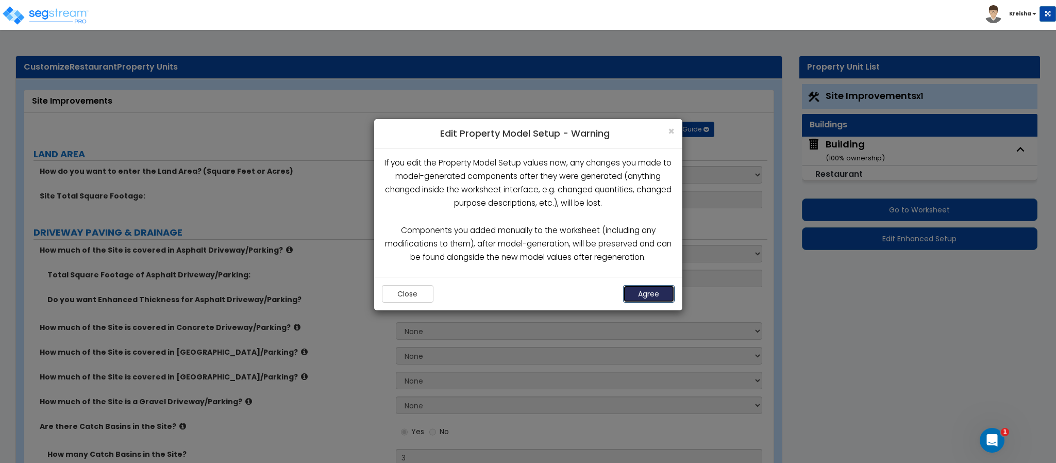
click at [650, 289] on button "Agree" at bounding box center [649, 294] width 52 height 18
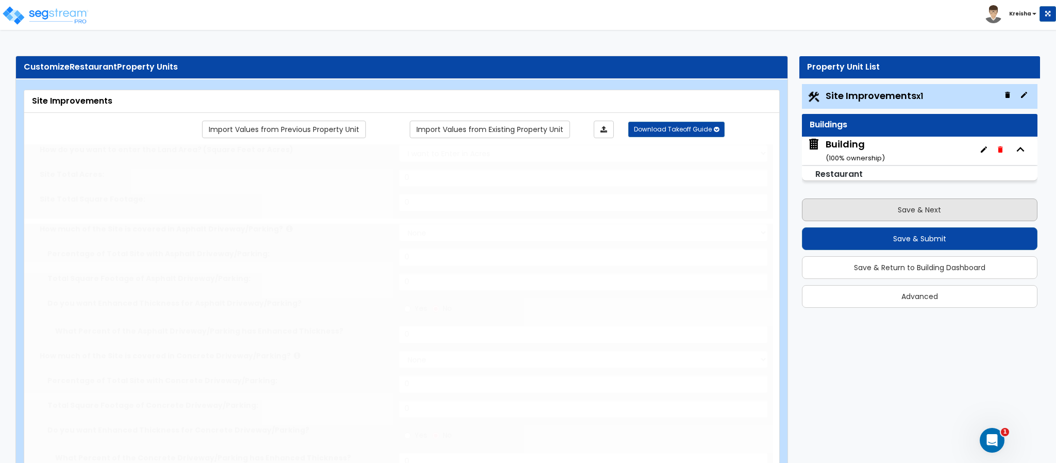
select select "2"
type input "340215"
select select "2"
type input "86150"
radio input "true"
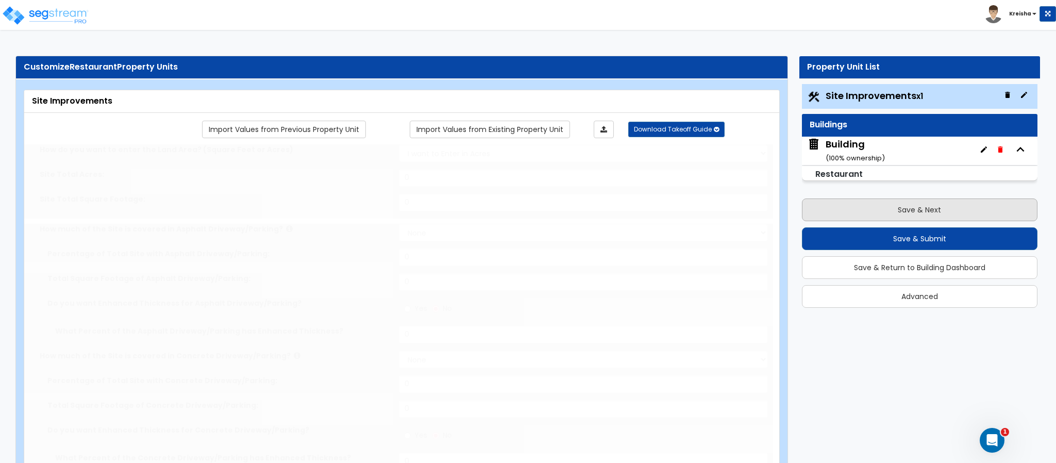
type input "3"
radio input "true"
select select "1"
radio input "true"
select select "3"
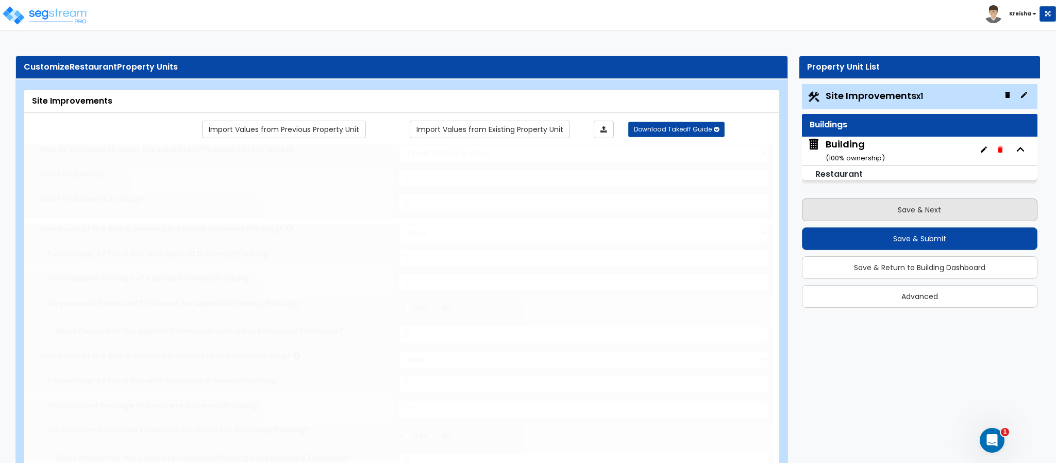
select select "4"
type input "2"
type input "1"
type input "4"
radio input "true"
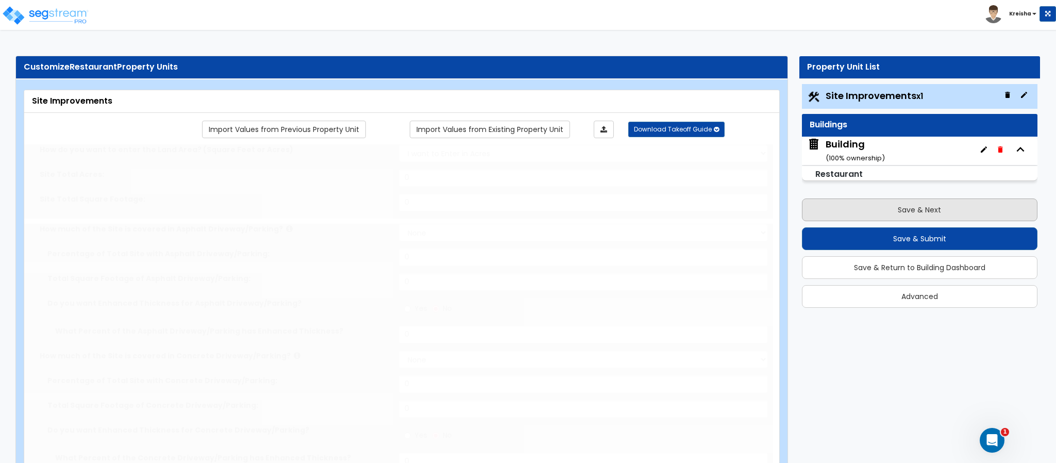
type input "5"
radio input "true"
select select "2"
type input "235"
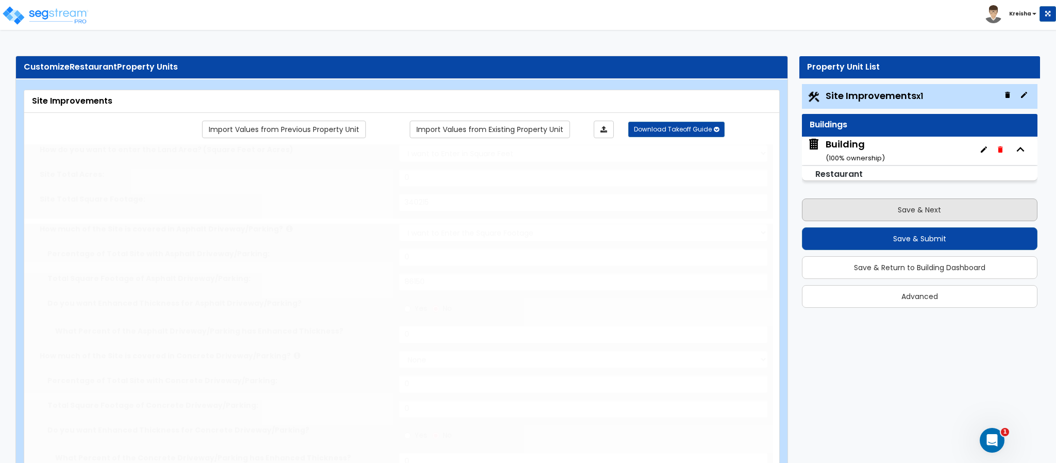
select select "1"
radio input "true"
select select "1"
type input "25"
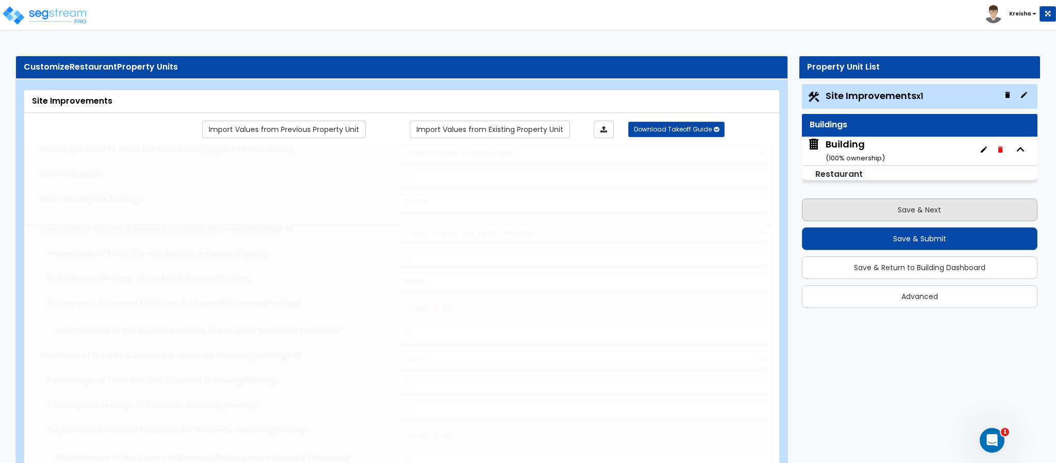
radio input "true"
type input "180"
radio input "true"
select select "4"
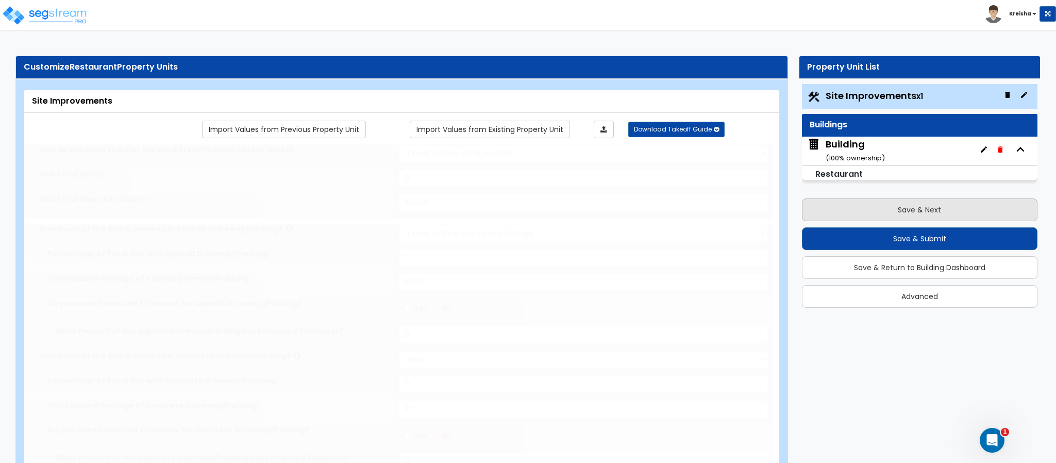
type input "18"
radio input "true"
type input "36"
radio input "true"
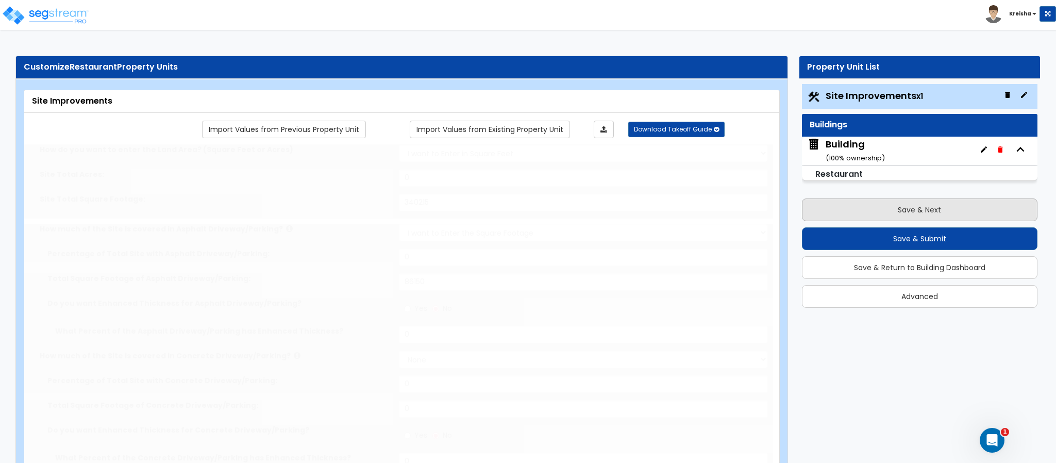
type input "5.5"
type input "80"
radio input "true"
select select "2"
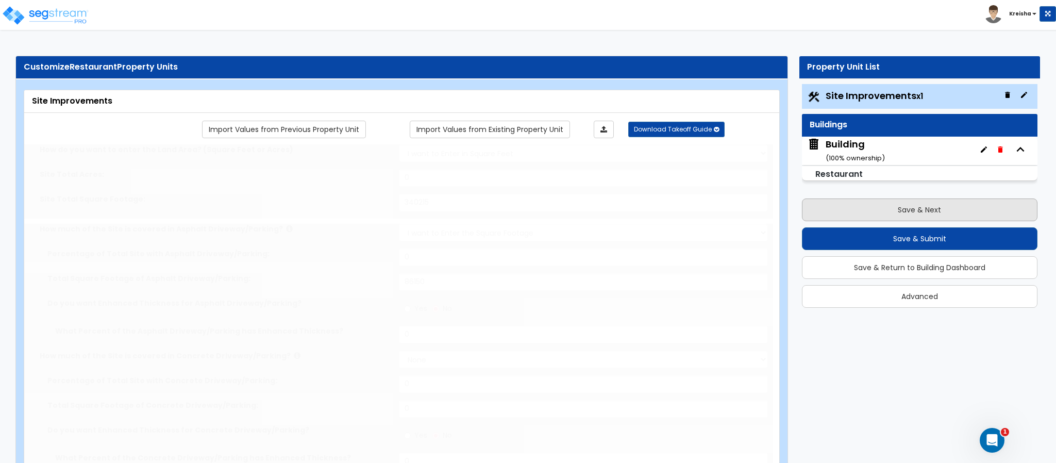
type input "40000"
radio input "true"
type input "3500"
radio input "true"
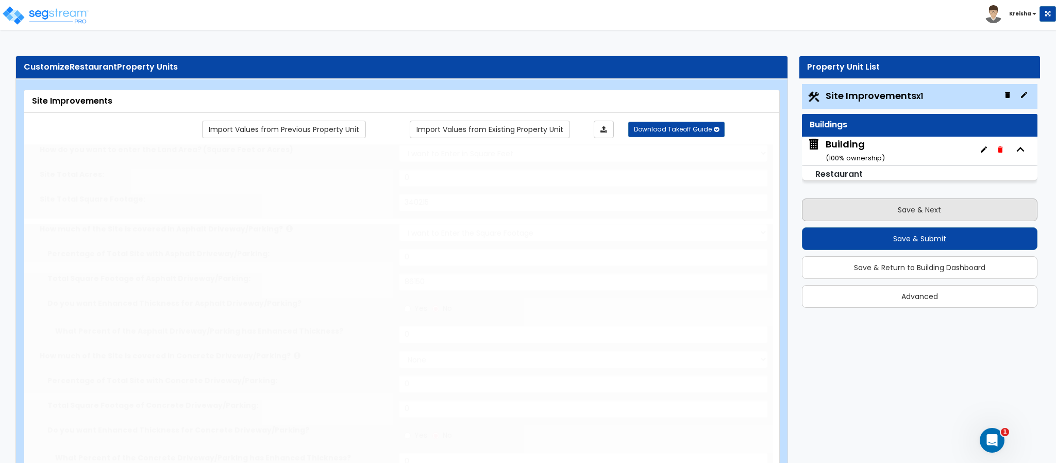
select select "1"
type input "2"
select select "4"
type input "1"
select select "3"
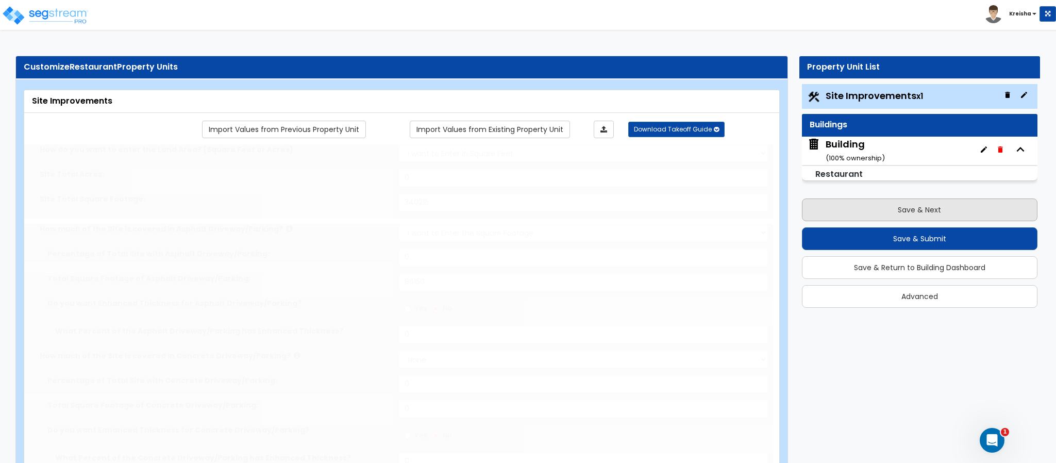
type input "90"
select select "1"
radio input "true"
select select "1"
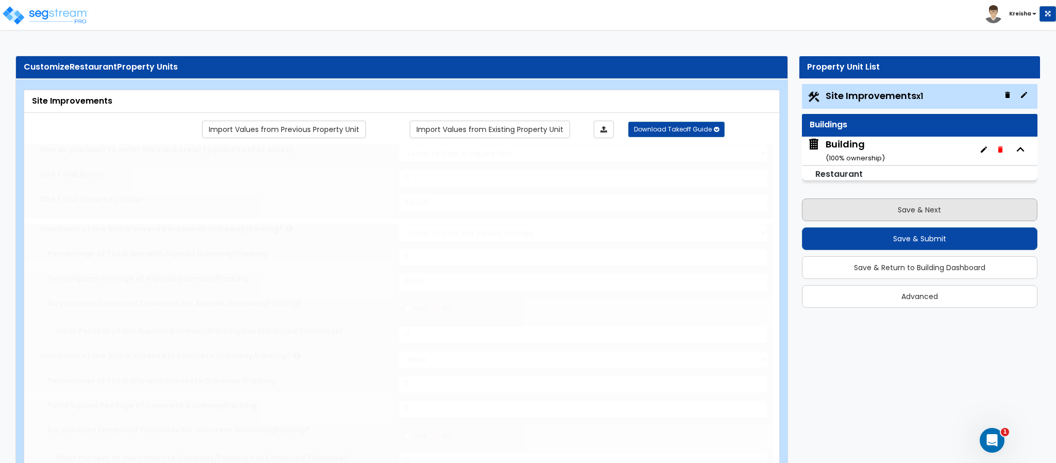
type input "4"
type input "8"
select select "2"
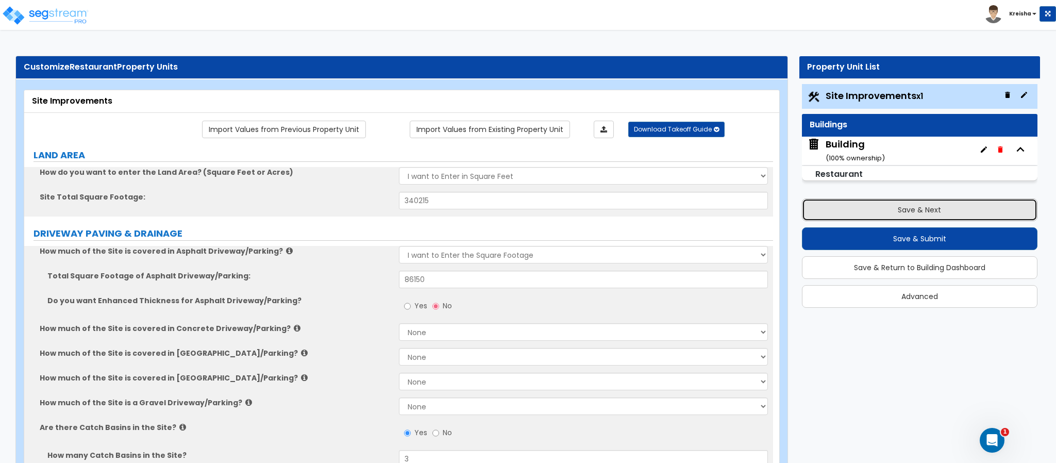
click at [891, 210] on button "Save & Next" at bounding box center [920, 209] width 236 height 23
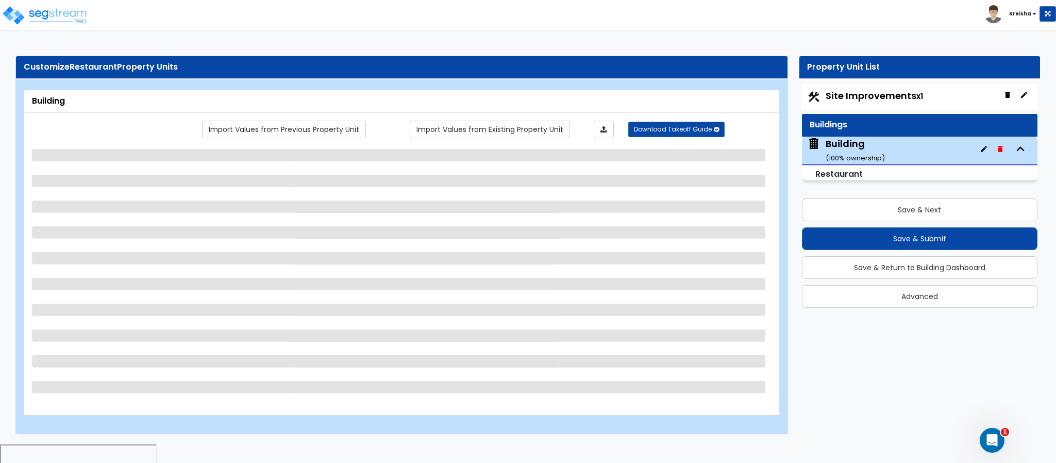
select select "5"
select select "1"
select select "3"
select select "1"
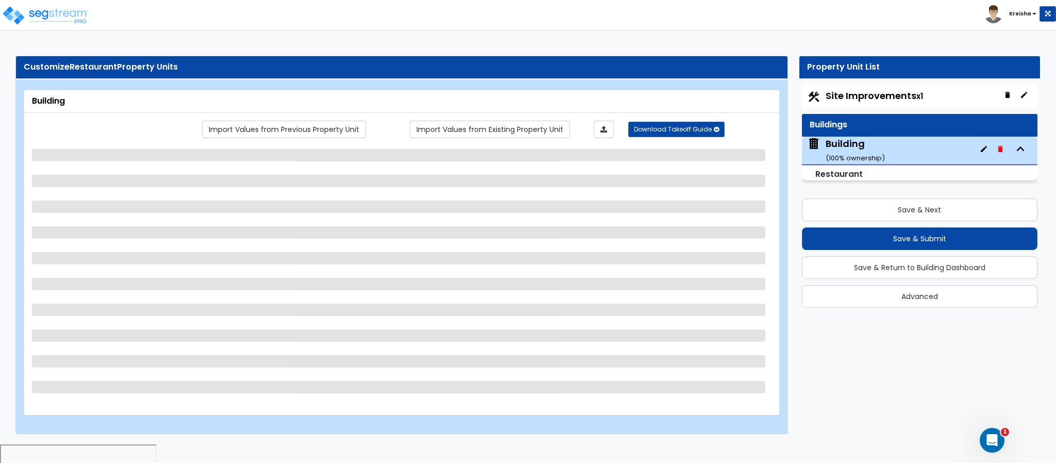
select select "1"
select select "2"
select select "1"
select select "2"
select select "1"
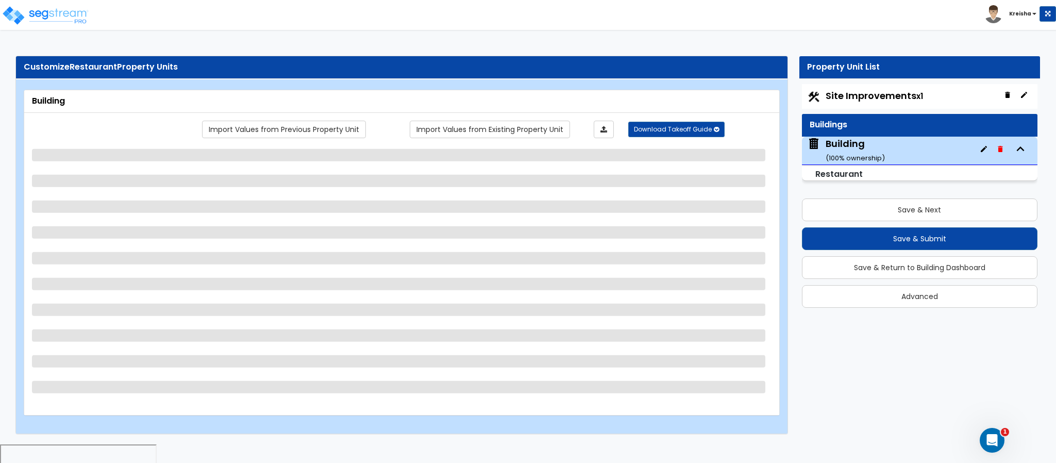
select select "1"
select select "2"
select select "7"
select select "1"
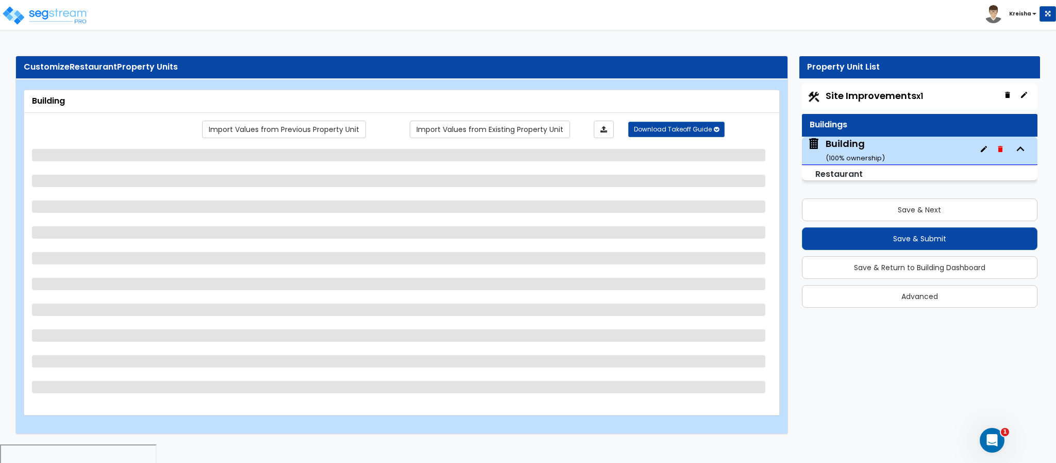
select select "1"
select select "5"
select select "6"
select select "1"
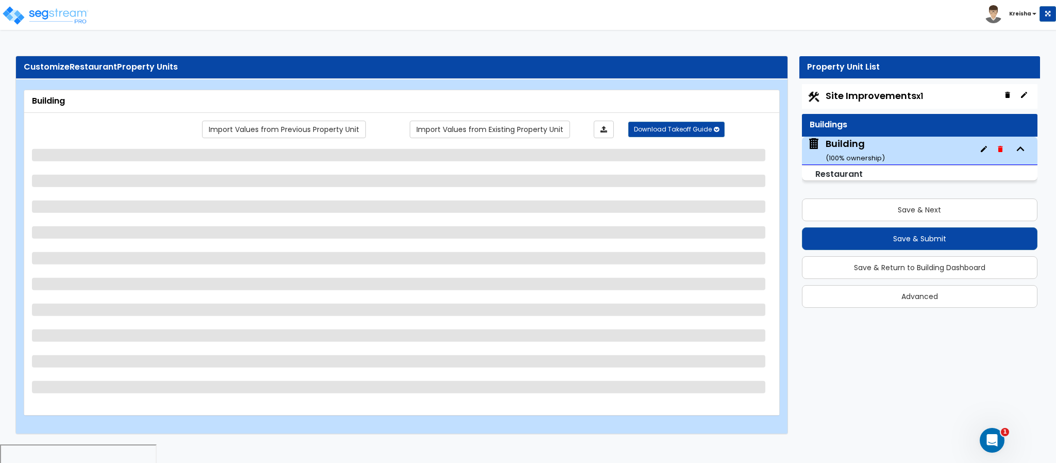
select select "3"
select select "1"
select select "4"
select select "1"
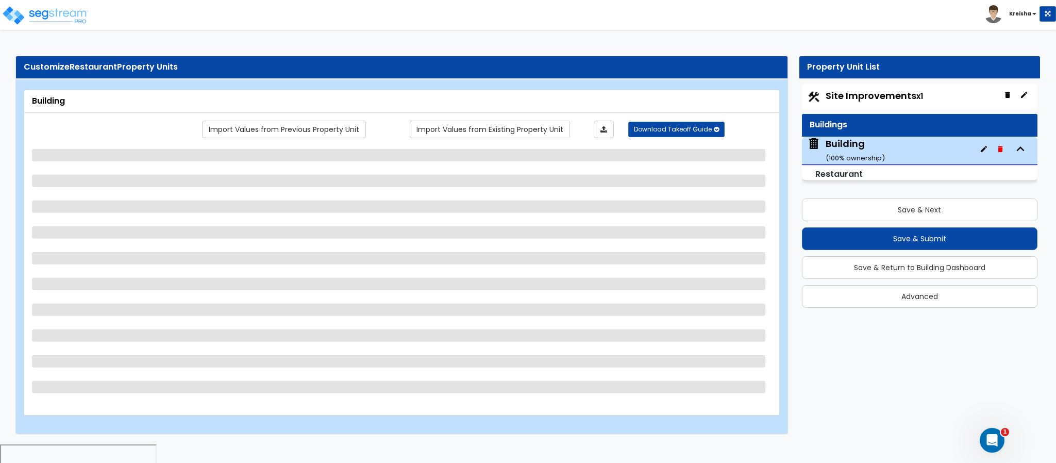
select select "2"
select select "7"
select select "1"
select select "2"
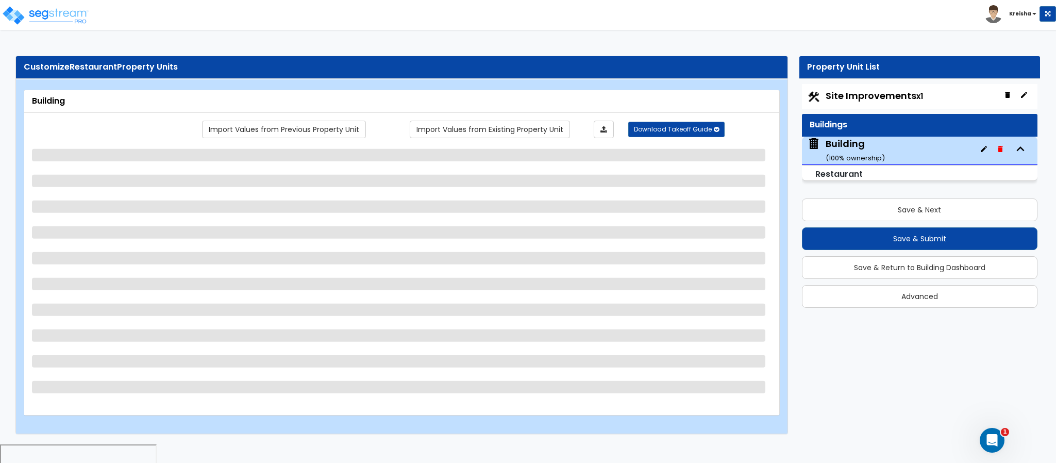
select select "1"
select select "2"
select select "1"
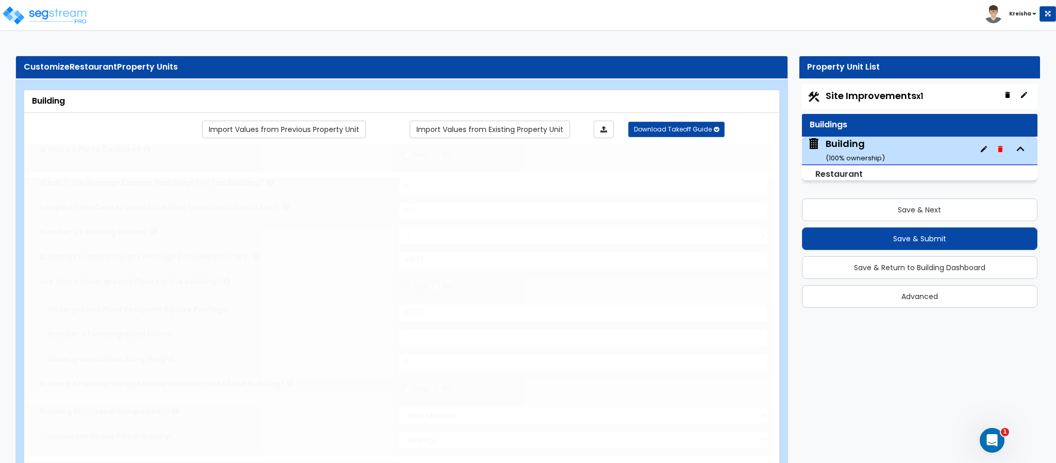
radio input "true"
select select "2"
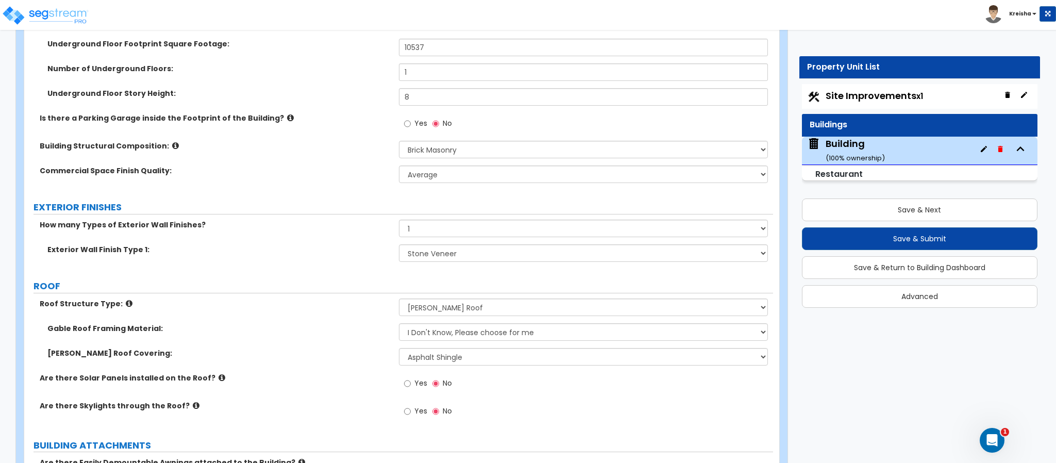
scroll to position [314, 0]
click at [413, 127] on label "Yes" at bounding box center [415, 123] width 23 height 18
click at [411, 127] on input "Yes" at bounding box center [407, 122] width 7 height 11
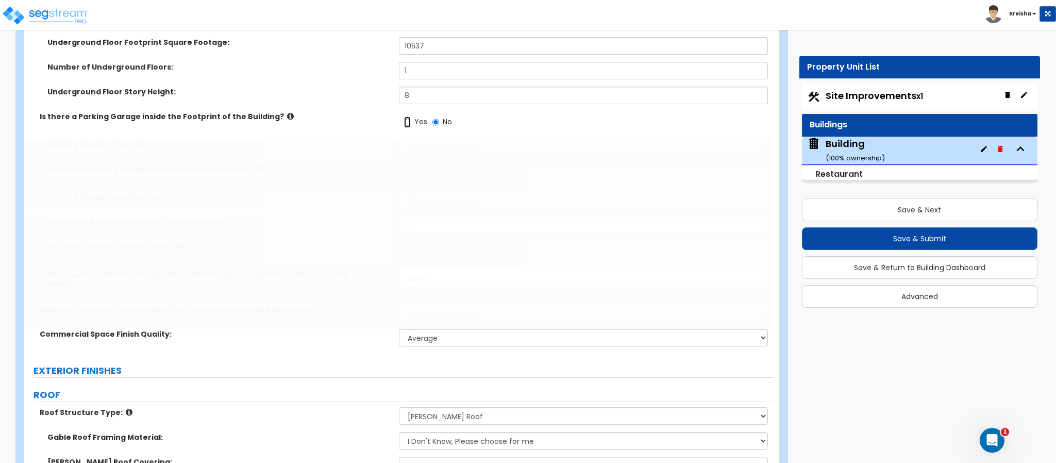
radio input "true"
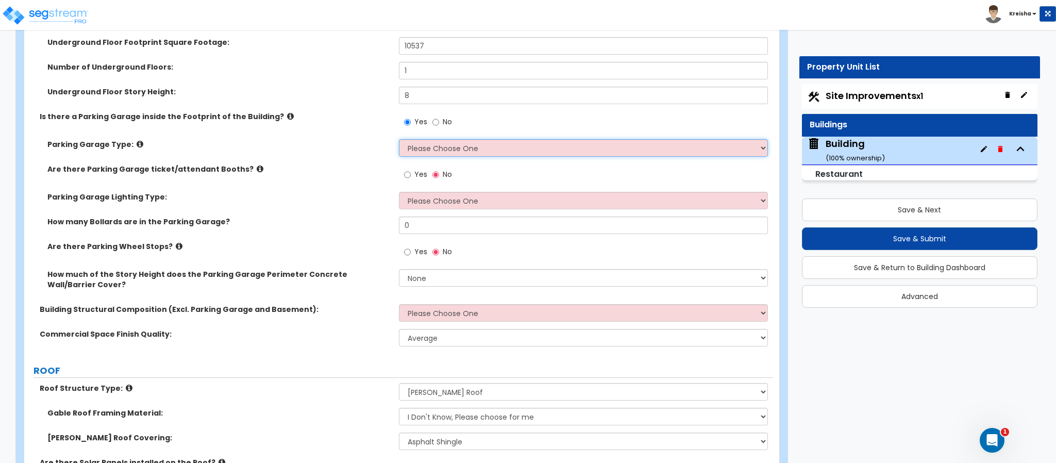
click at [413, 148] on select "Please Choose One Concrete Parking Stilt Parking Rooftop Parking" at bounding box center [584, 148] width 370 height 18
select select "1"
click at [399, 141] on select "Please Choose One Concrete Parking Stilt Parking Rooftop Parking" at bounding box center [584, 148] width 370 height 18
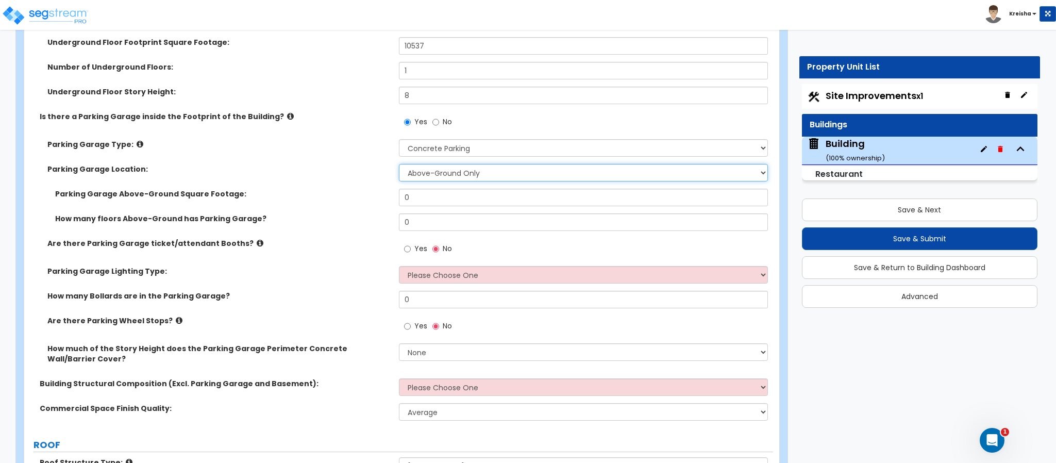
click at [421, 172] on select "Above-Ground Only Underground Only Both" at bounding box center [584, 173] width 370 height 18
select select "1"
click at [399, 165] on select "Above-Ground Only Underground Only Both" at bounding box center [584, 173] width 370 height 18
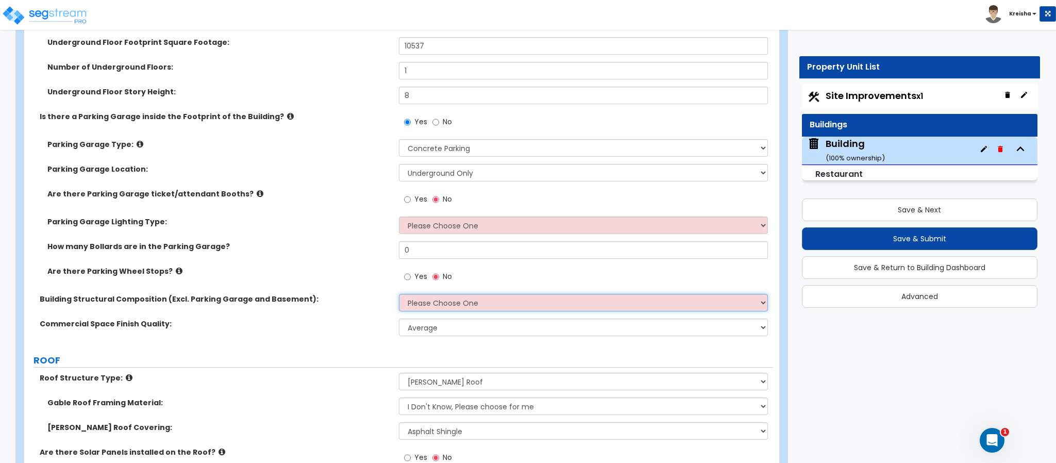
click at [518, 302] on select "Please Choose One Tilt-up Wall Construction Reinforced Concrete Structural Stee…" at bounding box center [584, 303] width 370 height 18
select select "5"
click at [399, 295] on select "Please Choose One Tilt-up Wall Construction Reinforced Concrete Structural Stee…" at bounding box center [584, 303] width 370 height 18
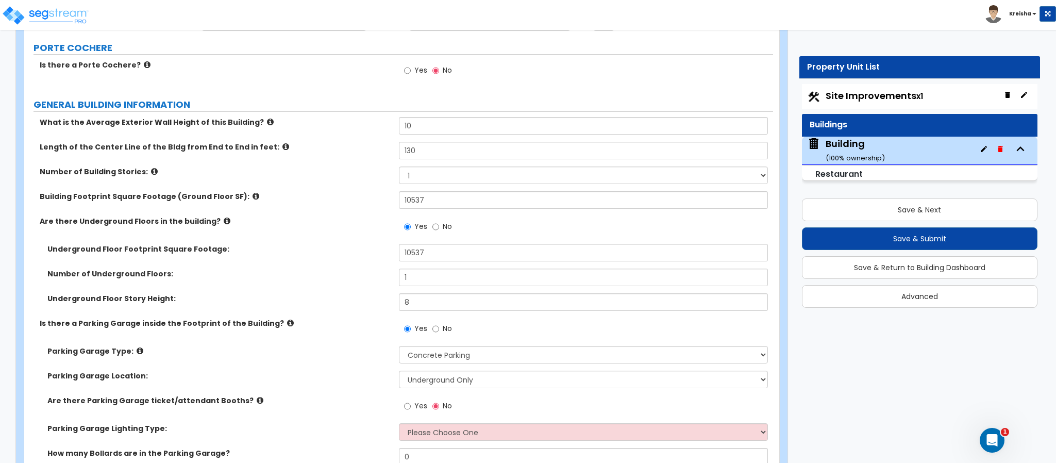
scroll to position [0, 0]
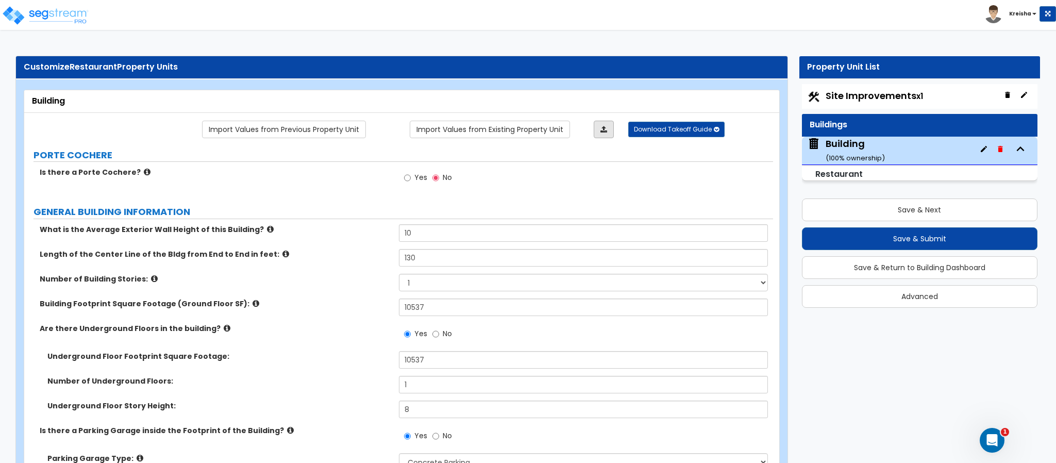
click at [611, 135] on link at bounding box center [604, 130] width 20 height 18
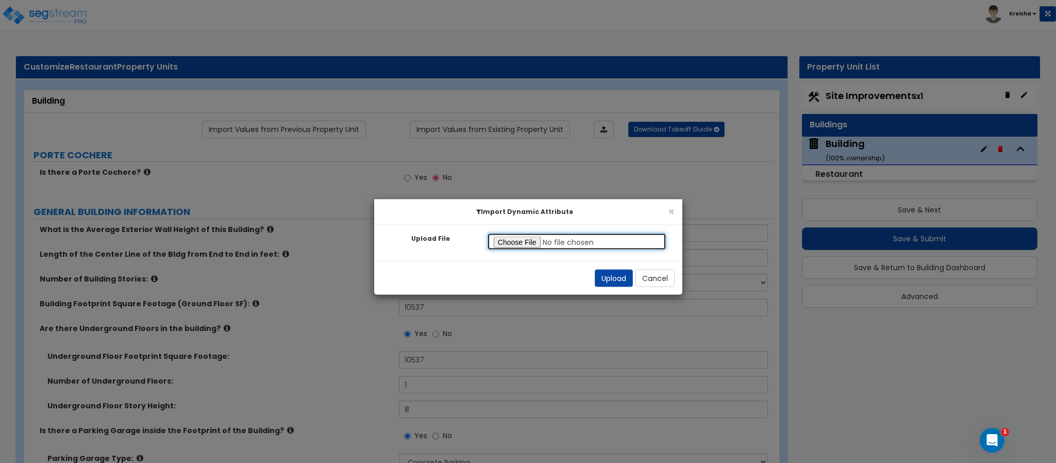
click at [510, 241] on input "Upload File" at bounding box center [577, 242] width 180 height 18
type input "C:\fakepath\SegStream Takeoff Guide - [STREET_ADDRESS] Restaurant - 09_16_2025.…"
click at [605, 275] on button "Upload" at bounding box center [614, 279] width 38 height 18
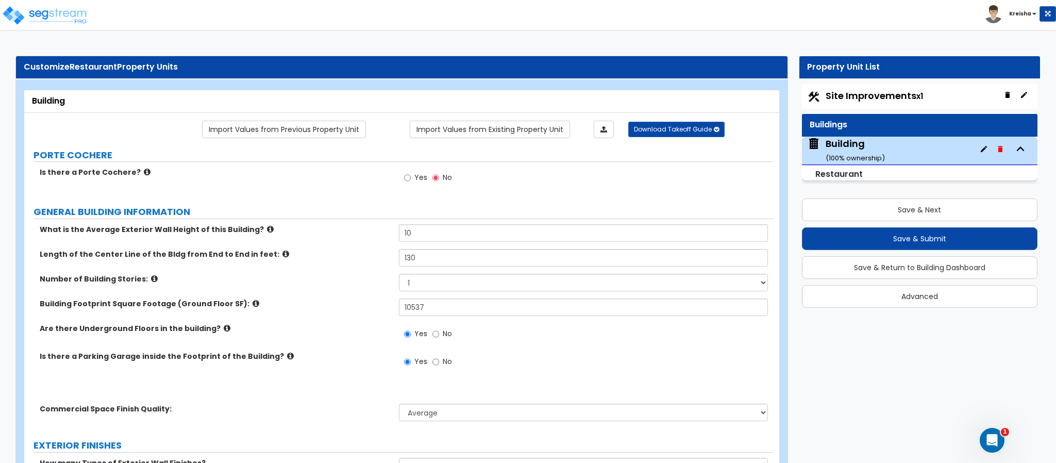
radio input "false"
radio input "true"
radio input "false"
radio input "true"
select select "1"
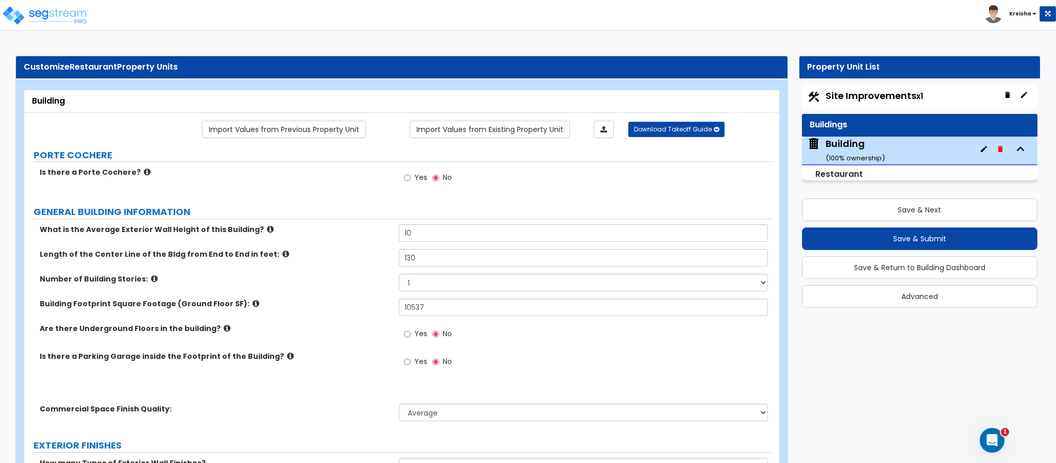
select select "5"
select select "3"
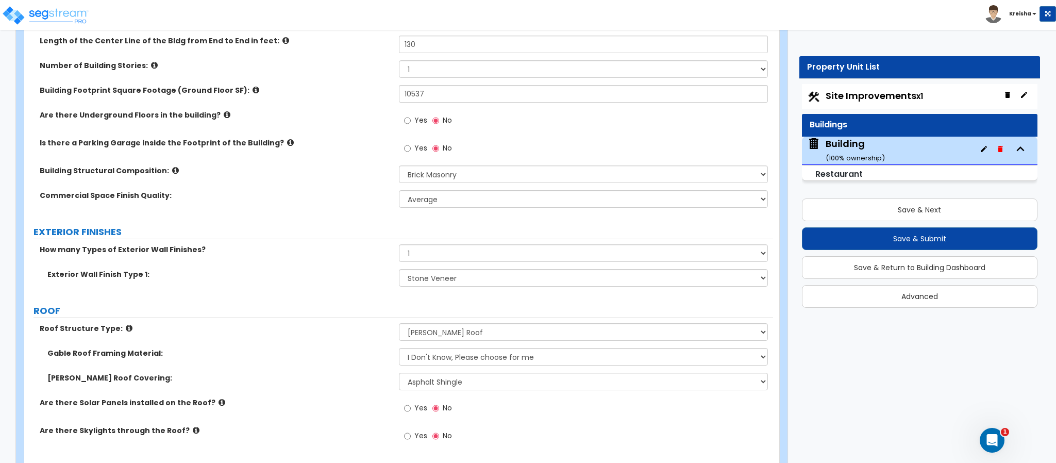
scroll to position [187, 0]
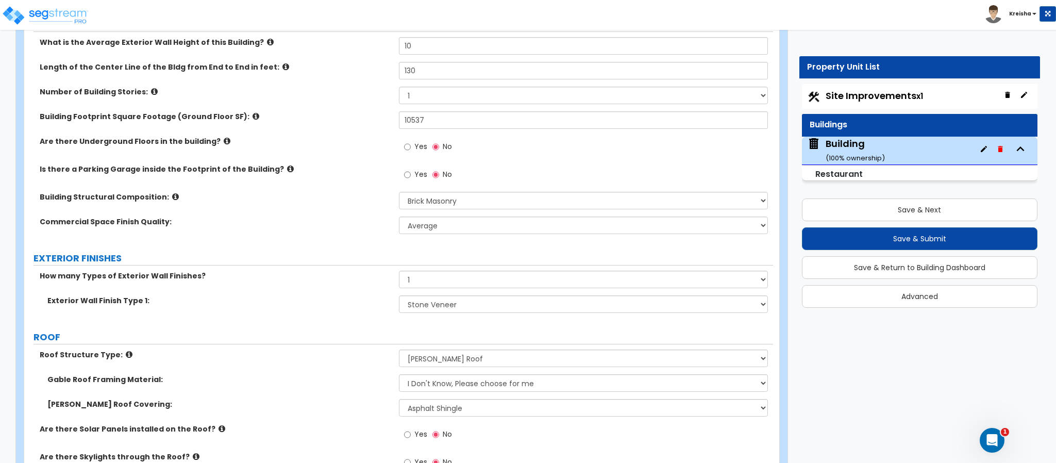
click at [416, 175] on span "Yes" at bounding box center [420, 174] width 13 height 10
click at [411, 175] on input "Yes" at bounding box center [407, 174] width 7 height 11
radio input "true"
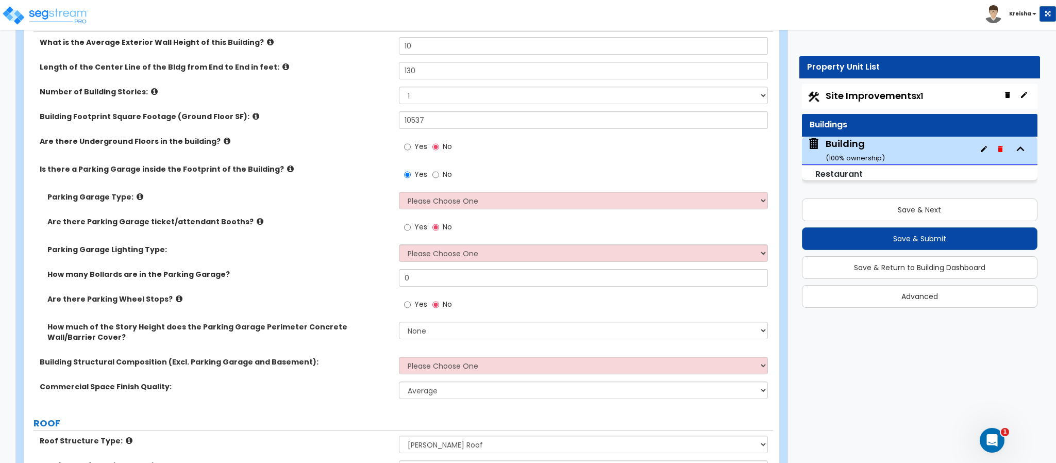
click at [421, 376] on div "Building Structural Composition (Excl. Parking Garage and Basement): Please Cho…" at bounding box center [398, 369] width 749 height 25
click at [434, 372] on select "Please Choose One Tilt-up Wall Construction Reinforced Concrete Structural Stee…" at bounding box center [584, 366] width 370 height 18
click at [399, 358] on select "Please Choose One Tilt-up Wall Construction Reinforced Concrete Structural Stee…" at bounding box center [584, 366] width 370 height 18
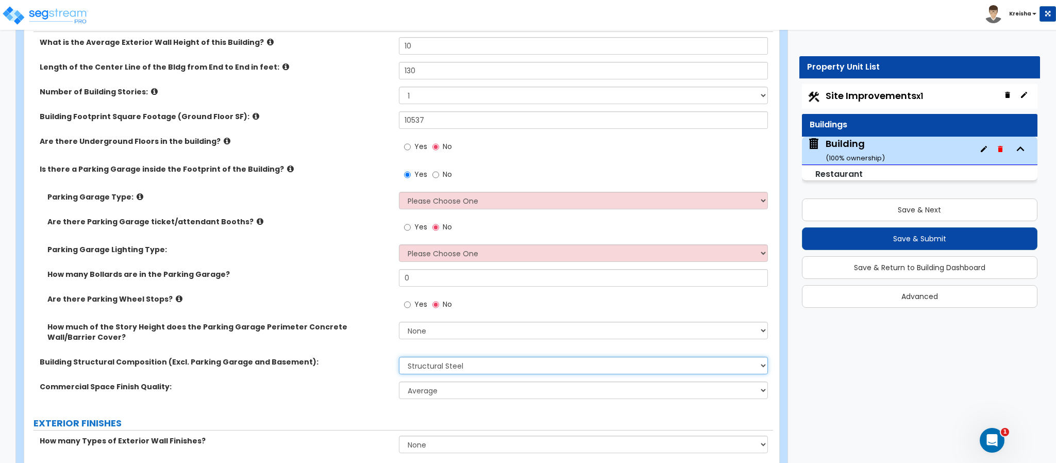
click at [430, 369] on select "Please Choose One Tilt-up Wall Construction Reinforced Concrete Structural Stee…" at bounding box center [584, 366] width 370 height 18
select select "5"
click at [399, 358] on select "Please Choose One Tilt-up Wall Construction Reinforced Concrete Structural Stee…" at bounding box center [584, 366] width 370 height 18
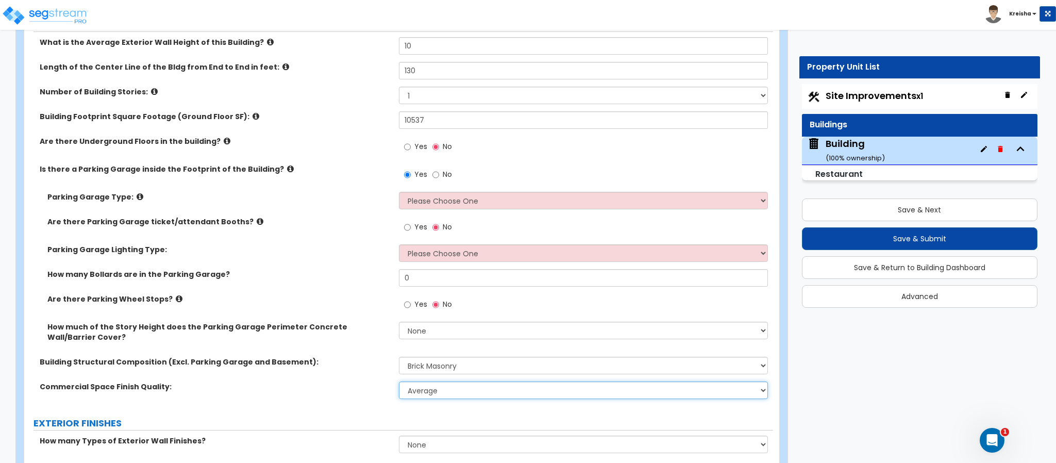
click at [428, 388] on select "Low Average High" at bounding box center [584, 390] width 370 height 18
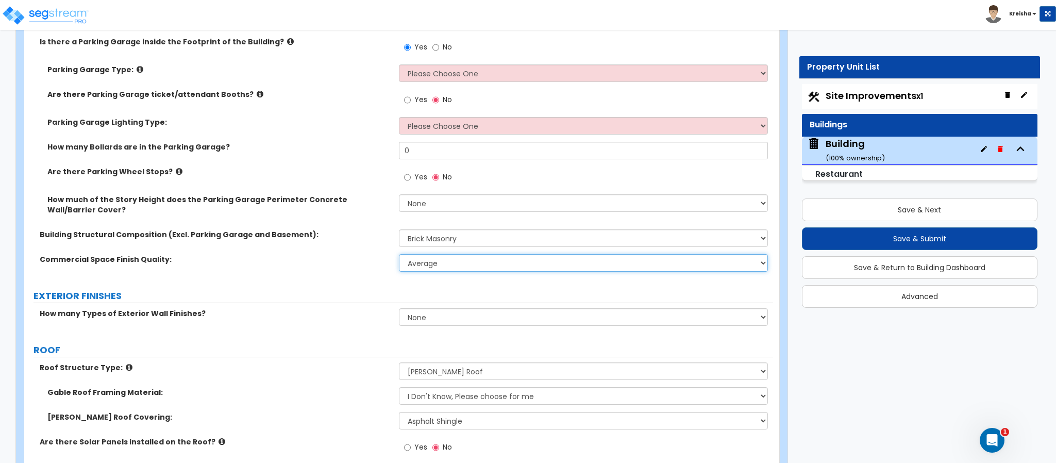
scroll to position [315, 0]
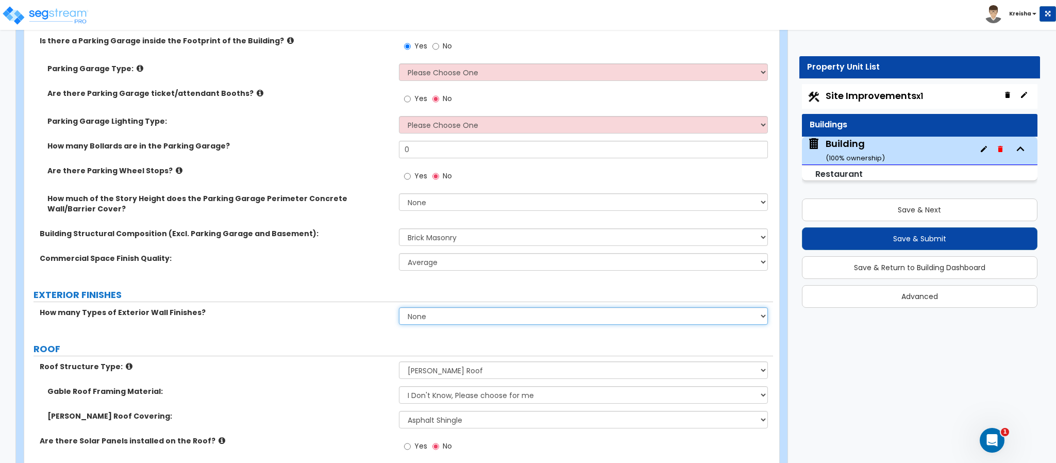
select select "1"
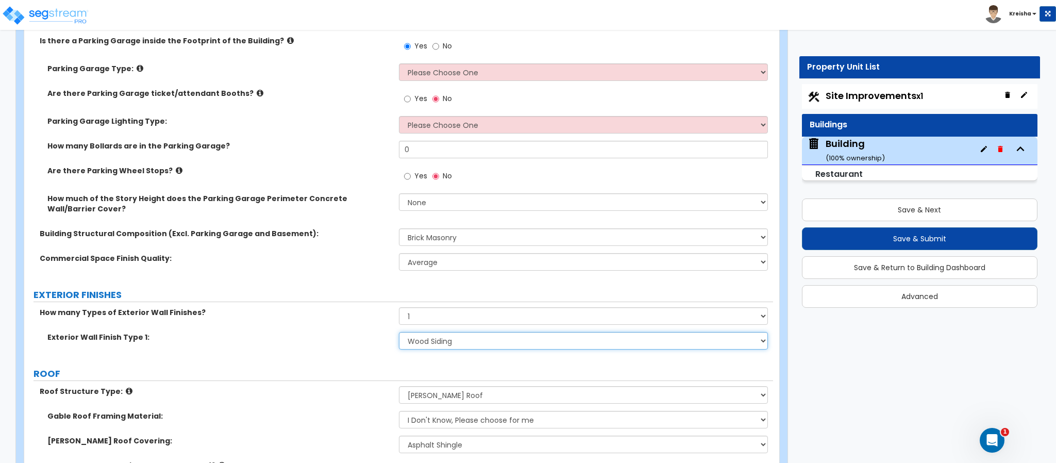
select select "3"
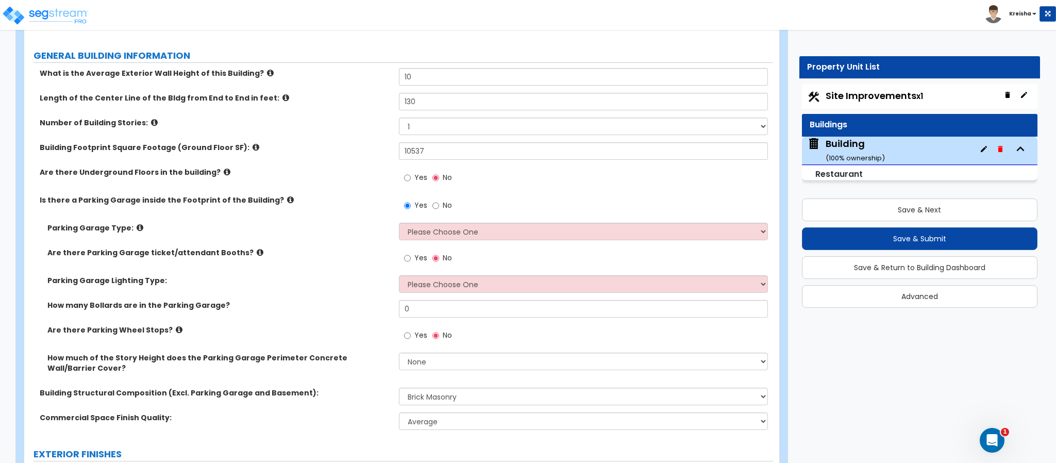
scroll to position [155, 0]
click at [418, 228] on select "Please Choose One Concrete Parking Stilt Parking Rooftop Parking" at bounding box center [584, 233] width 370 height 18
click at [399, 226] on select "Please Choose One Concrete Parking Stilt Parking Rooftop Parking" at bounding box center [584, 233] width 370 height 18
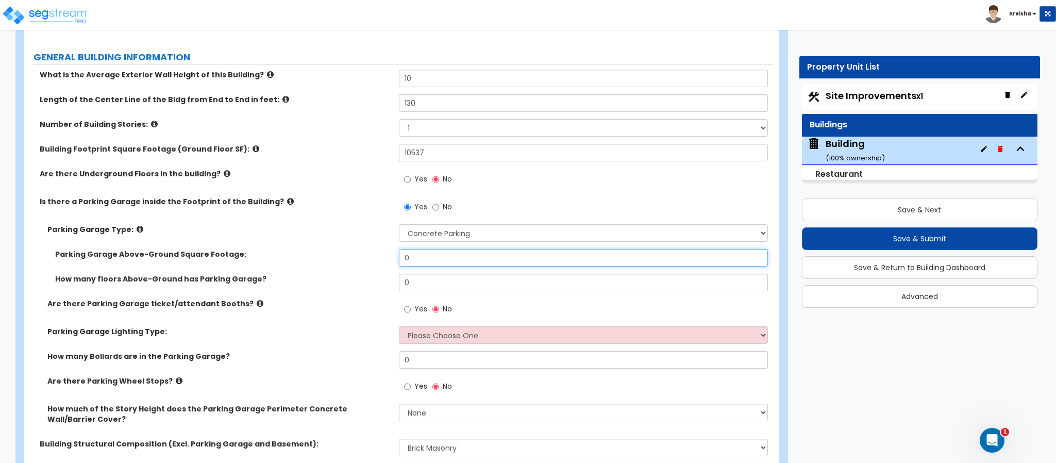
click at [424, 263] on input "0" at bounding box center [584, 258] width 370 height 18
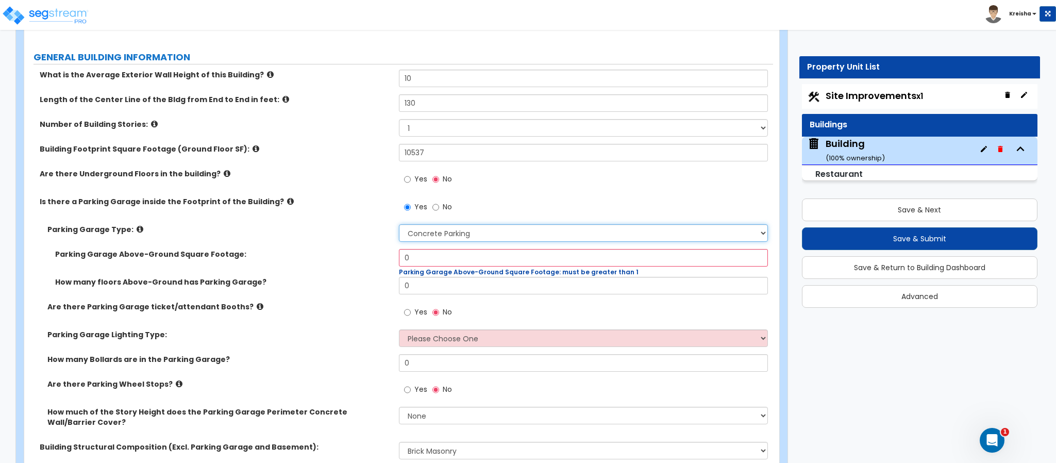
click at [454, 231] on select "Please Choose One Concrete Parking Stilt Parking Rooftop Parking" at bounding box center [584, 233] width 370 height 18
click at [399, 226] on select "Please Choose One Concrete Parking Stilt Parking Rooftop Parking" at bounding box center [584, 233] width 370 height 18
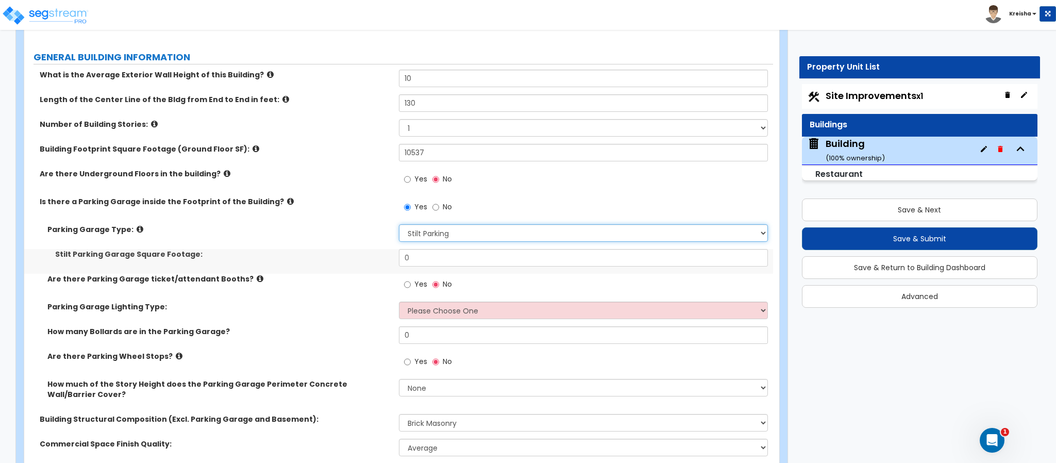
click at [447, 234] on select "Please Choose One Concrete Parking Stilt Parking Rooftop Parking" at bounding box center [584, 233] width 370 height 18
select select "1"
click at [399, 226] on select "Please Choose One Concrete Parking Stilt Parking Rooftop Parking" at bounding box center [584, 233] width 370 height 18
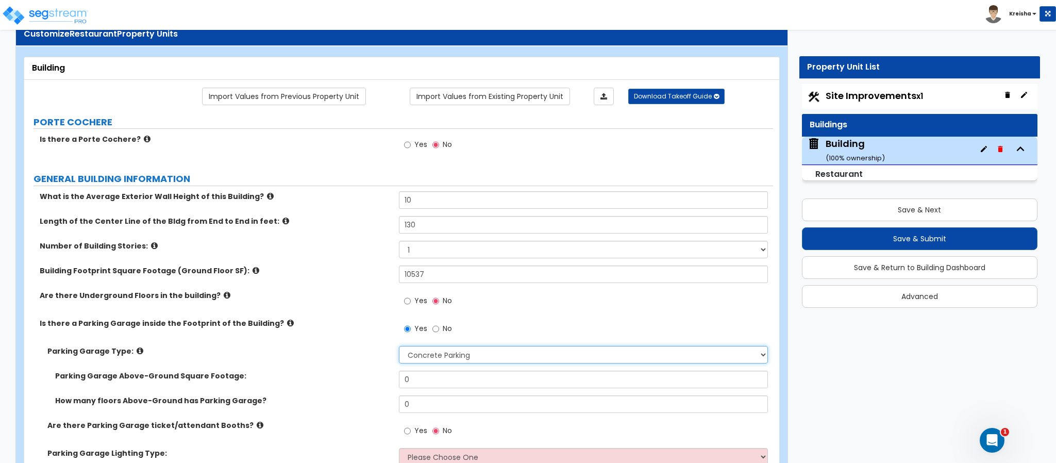
scroll to position [31, 0]
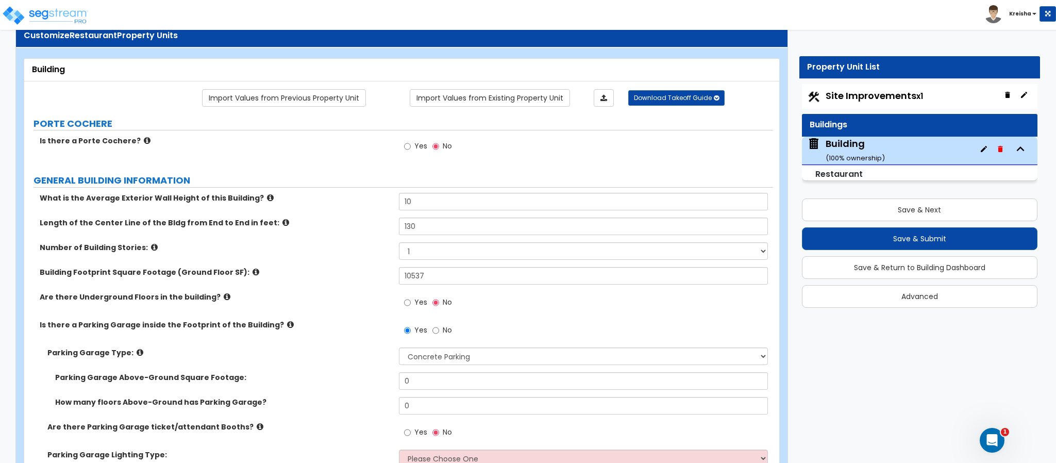
click at [414, 298] on span "Yes" at bounding box center [420, 302] width 13 height 10
click at [411, 298] on input "Yes" at bounding box center [407, 302] width 7 height 11
radio input "true"
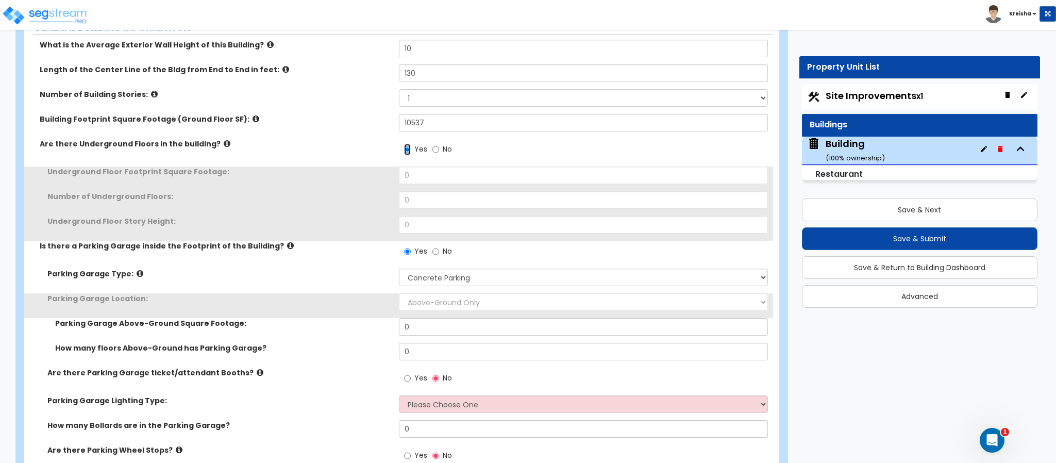
scroll to position [186, 0]
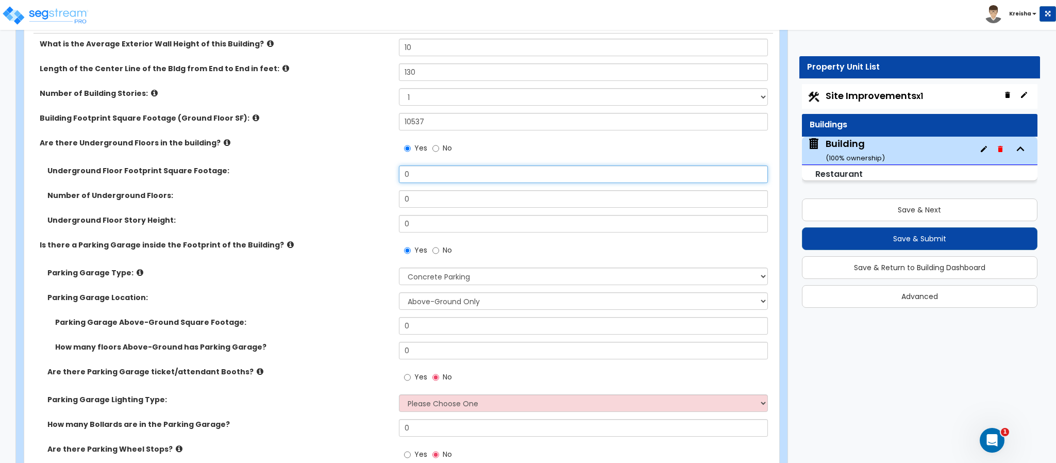
click at [419, 181] on input "0" at bounding box center [584, 174] width 370 height 18
type input "10,537"
type input "1"
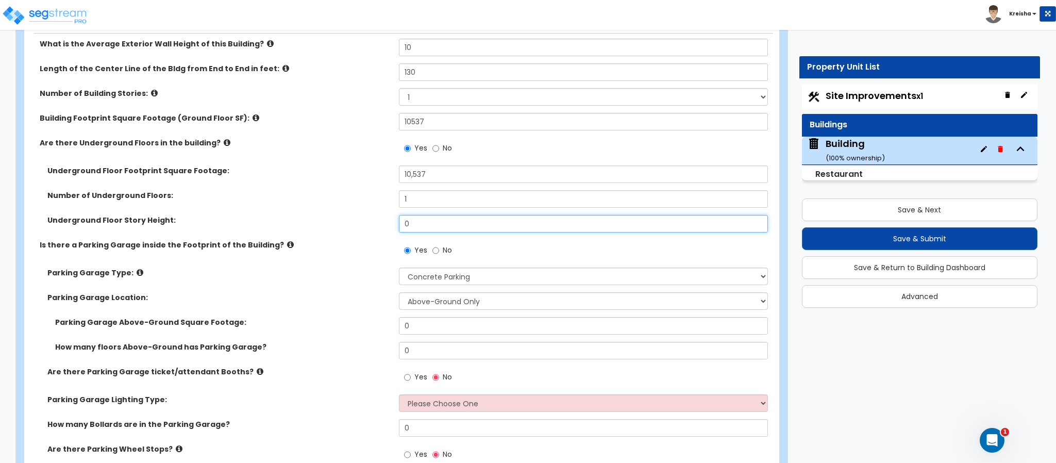
type input "1"
type input "8"
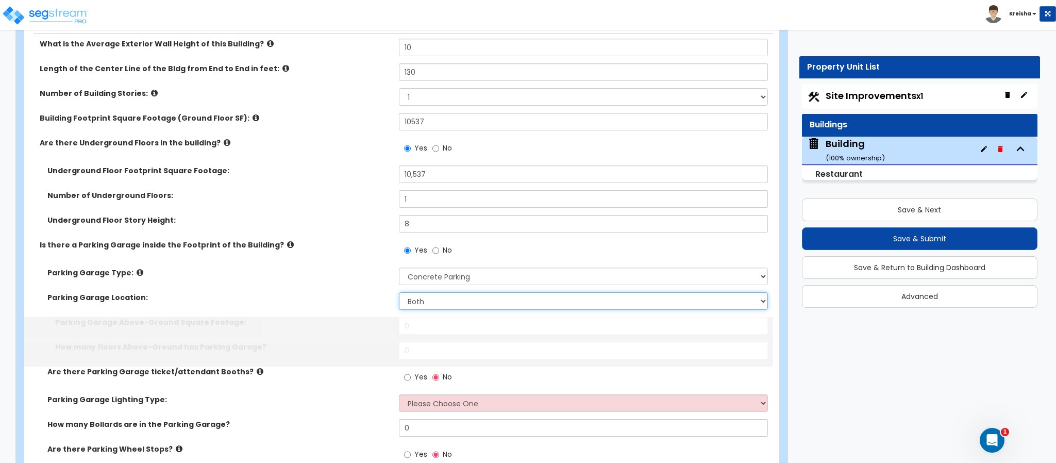
select select "1"
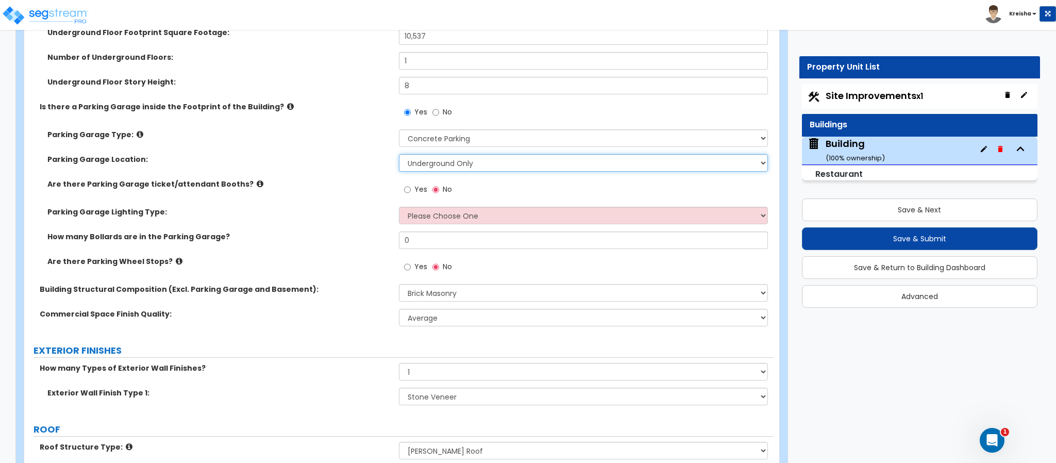
scroll to position [323, 0]
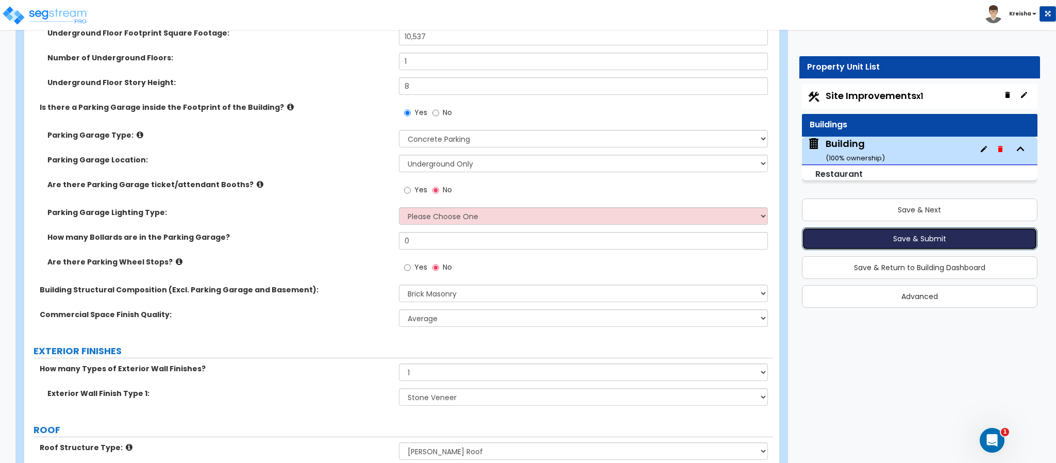
click at [870, 228] on button "Save & Submit" at bounding box center [920, 238] width 236 height 23
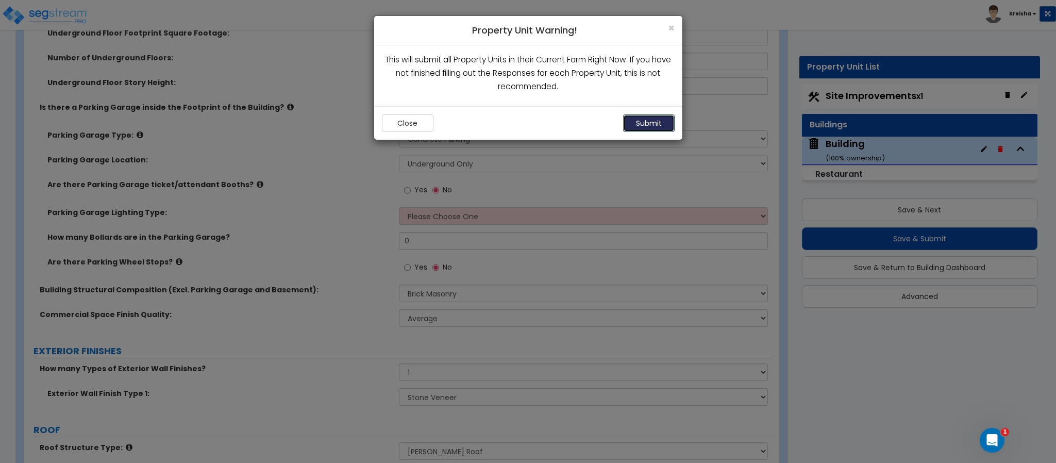
click at [664, 128] on button "Submit" at bounding box center [649, 123] width 52 height 18
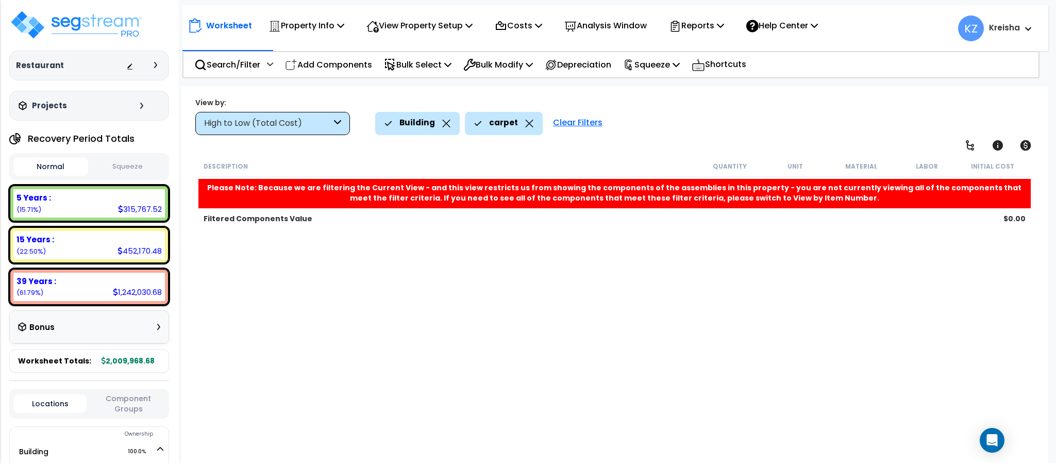
click at [295, 133] on div "High to Low (Total Cost)" at bounding box center [272, 123] width 155 height 23
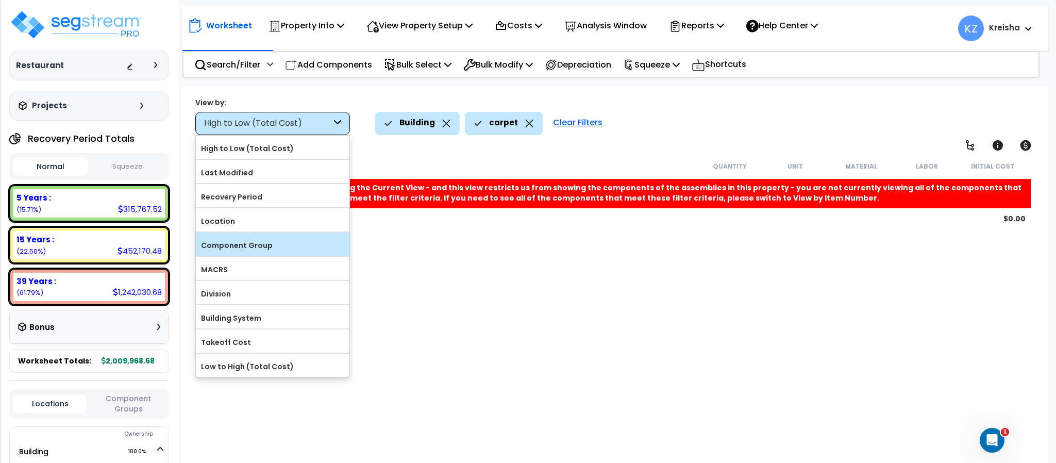
click at [280, 238] on div "Component Group" at bounding box center [273, 244] width 154 height 23
click at [288, 247] on label "Component Group" at bounding box center [273, 245] width 154 height 15
click at [0, 0] on input "Component Group" at bounding box center [0, 0] width 0 height 0
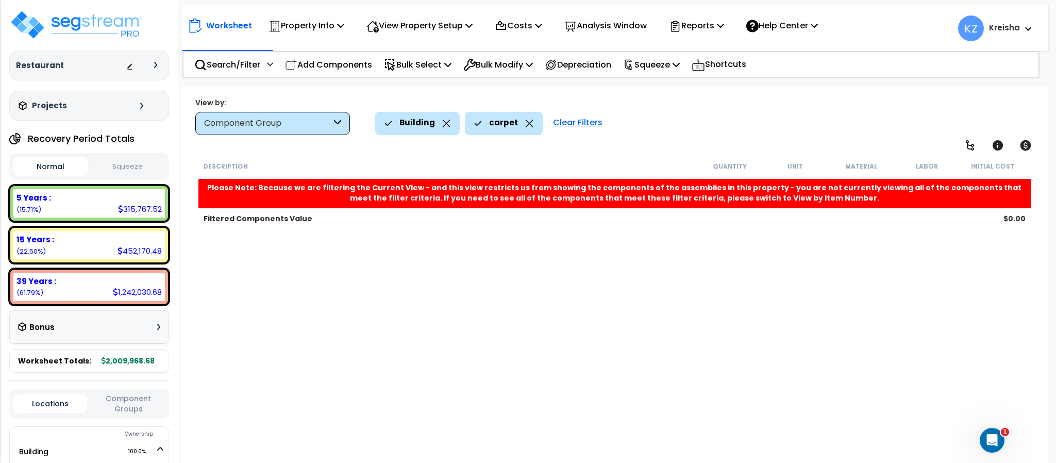
click at [571, 121] on div "Clear Filters" at bounding box center [578, 123] width 60 height 23
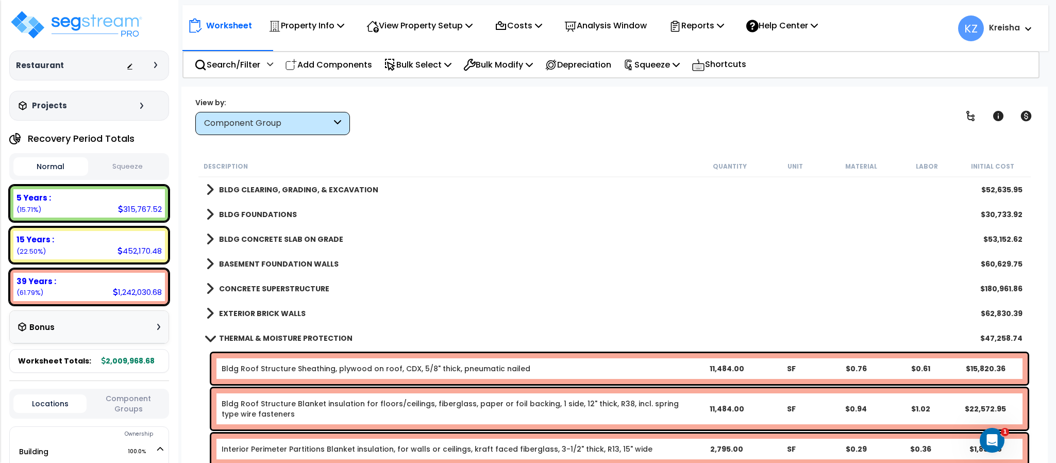
click at [571, 121] on div "View by: Component Group High to Low (Total Cost)" at bounding box center [614, 116] width 845 height 38
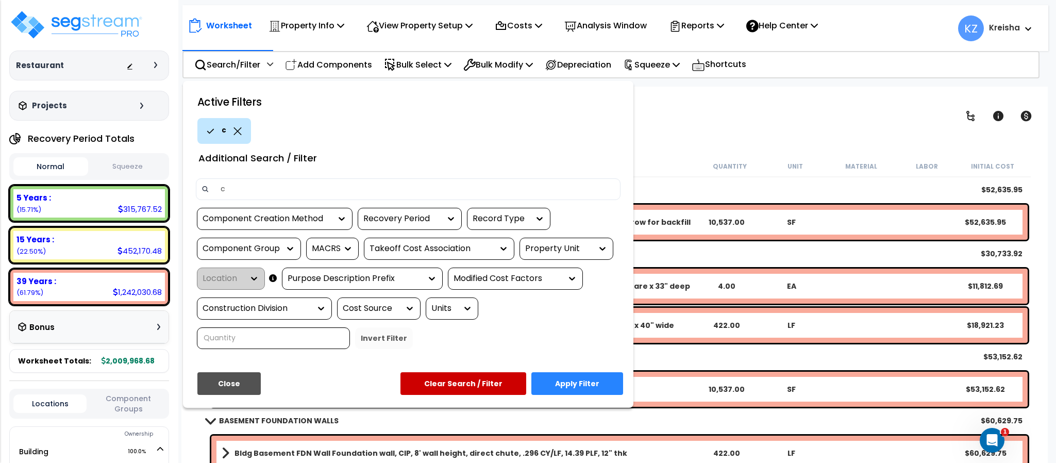
type input "c"
type input "parking"
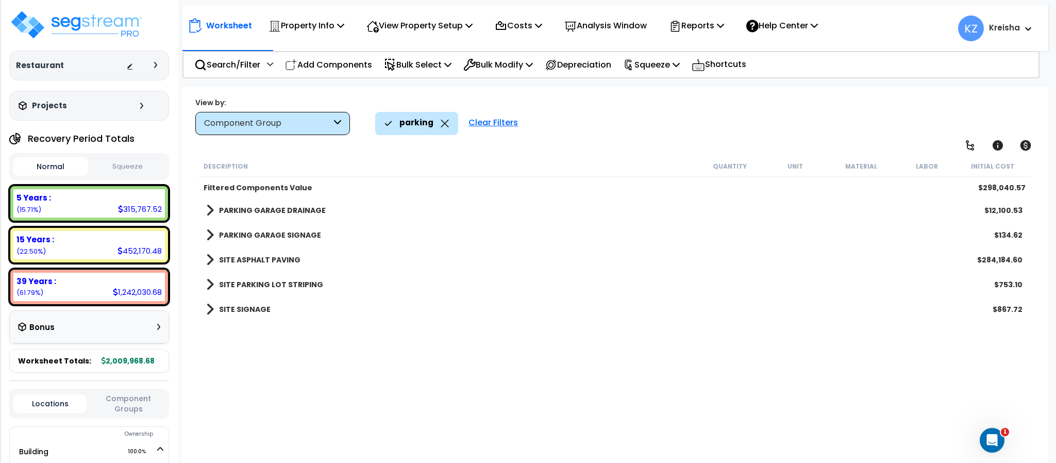
click at [608, 127] on div "parking Clear Filters" at bounding box center [706, 123] width 662 height 23
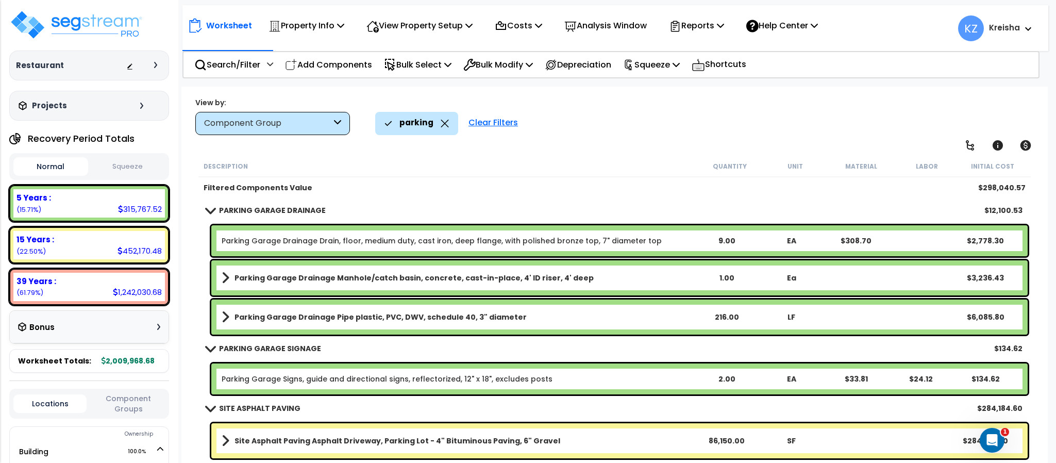
click at [491, 127] on div "Clear Filters" at bounding box center [493, 123] width 60 height 23
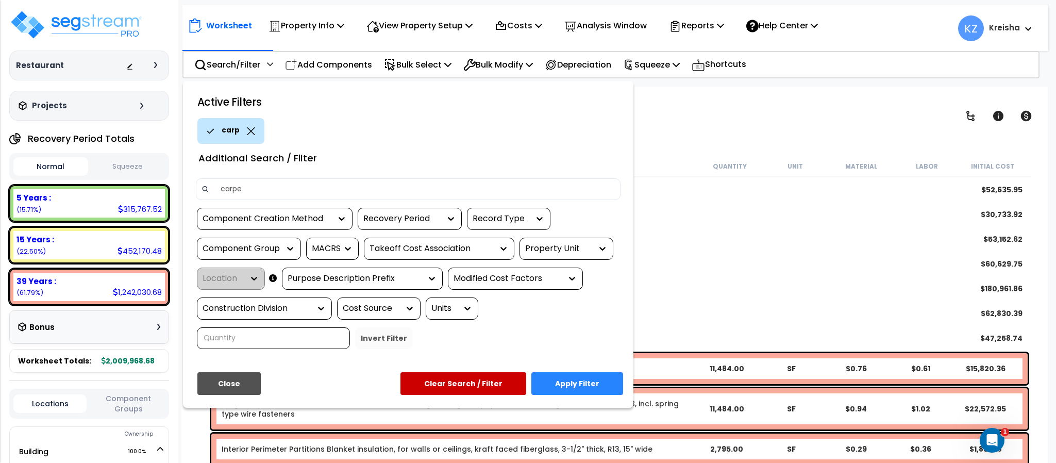
type input "carpet"
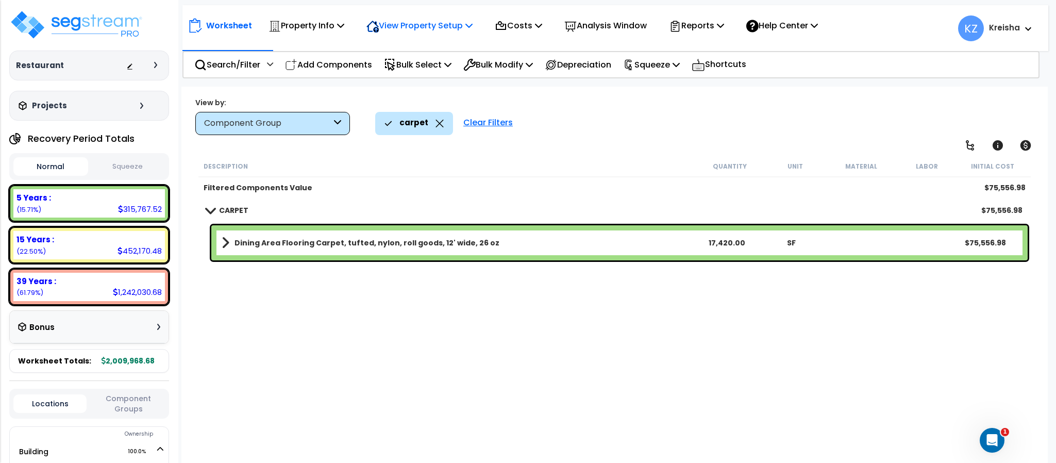
click at [439, 31] on p "View Property Setup" at bounding box center [420, 26] width 106 height 14
click at [429, 80] on link "View Questionnaire" at bounding box center [412, 70] width 102 height 21
click at [486, 127] on div "Clear Filters" at bounding box center [488, 123] width 60 height 23
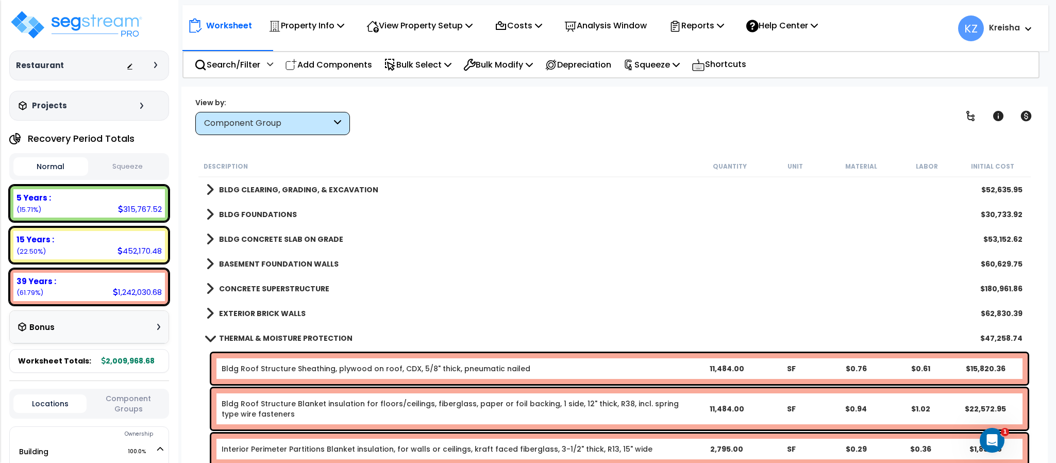
click at [472, 143] on div "Worksheet Property Info Property Setup Add Property Unit Template property Clon…" at bounding box center [614, 318] width 866 height 463
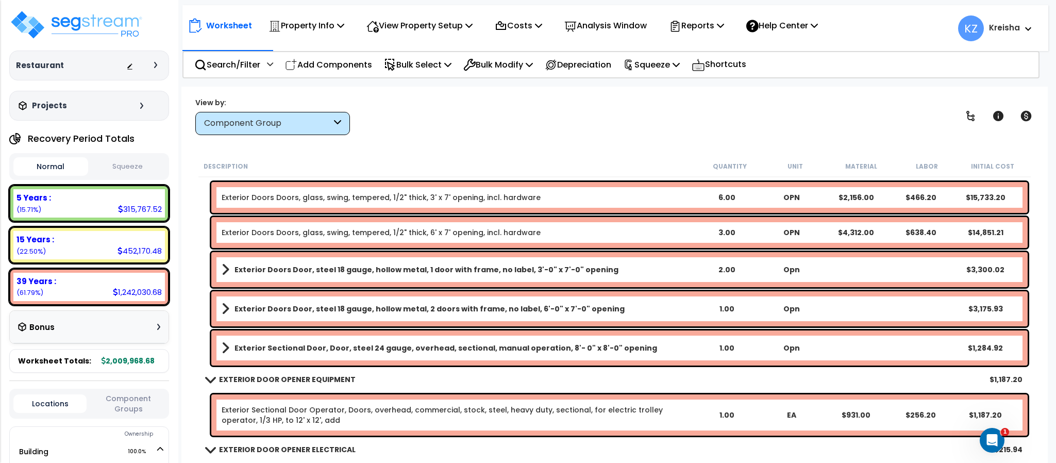
scroll to position [1124, 0]
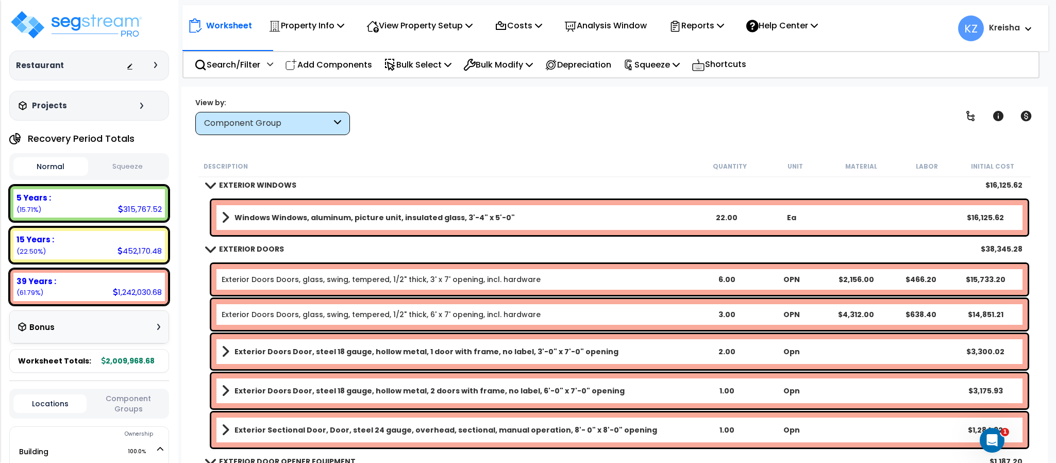
click at [137, 405] on button "Component Groups" at bounding box center [128, 404] width 73 height 22
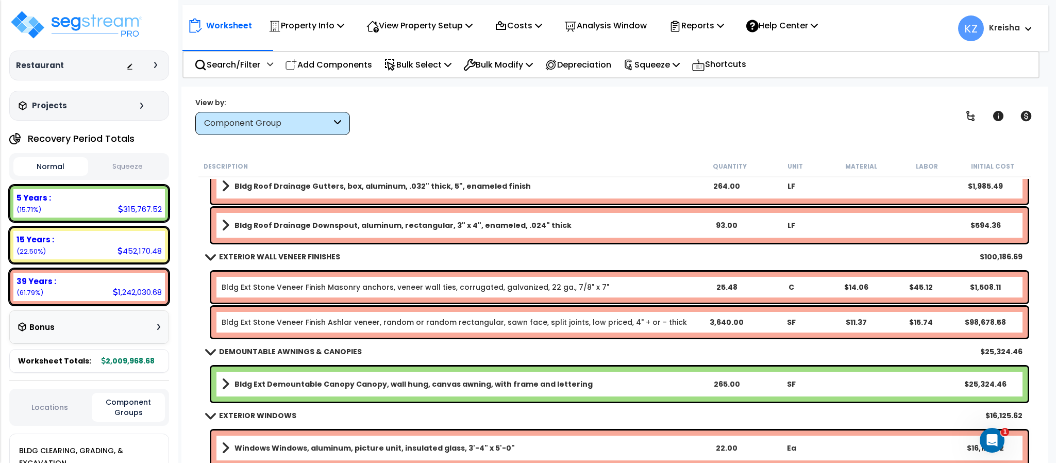
scroll to position [946, 0]
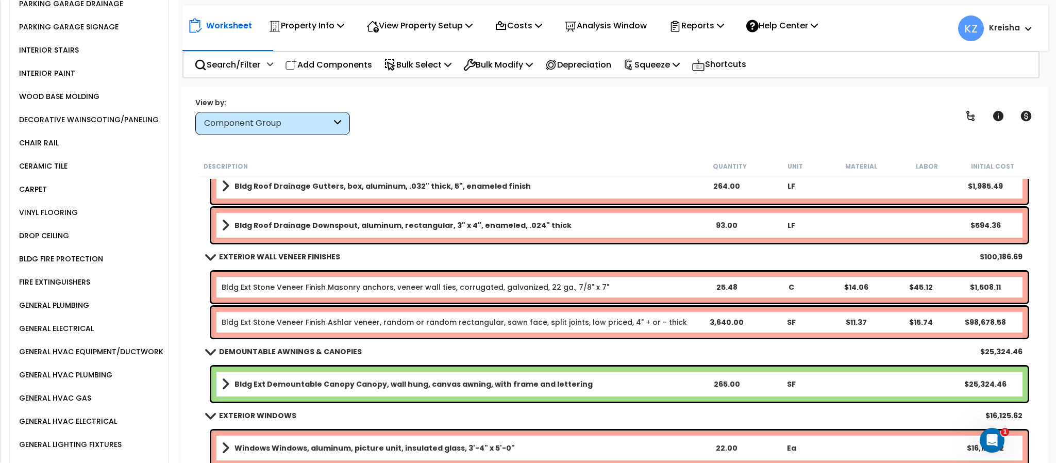
click at [31, 236] on div "DROP CEILING" at bounding box center [42, 235] width 53 height 12
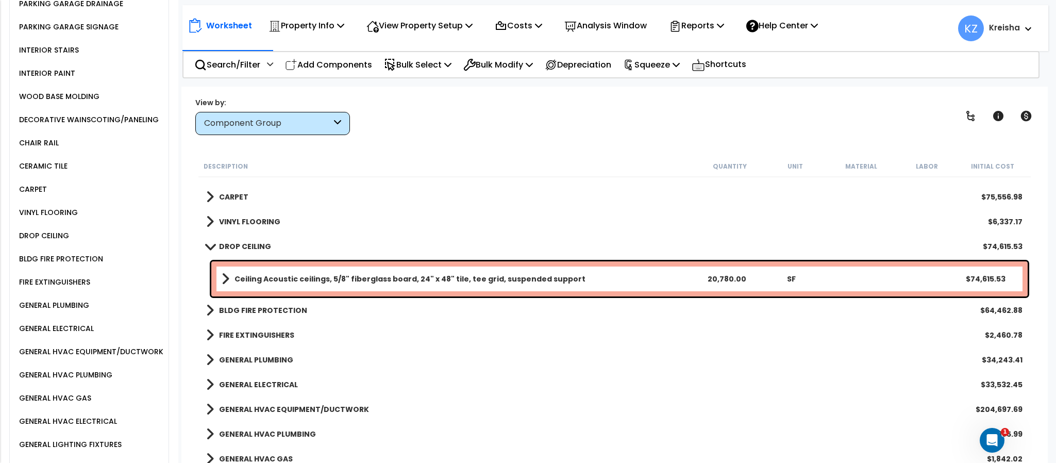
click at [263, 377] on link "GENERAL ELECTRICAL" at bounding box center [252, 384] width 92 height 14
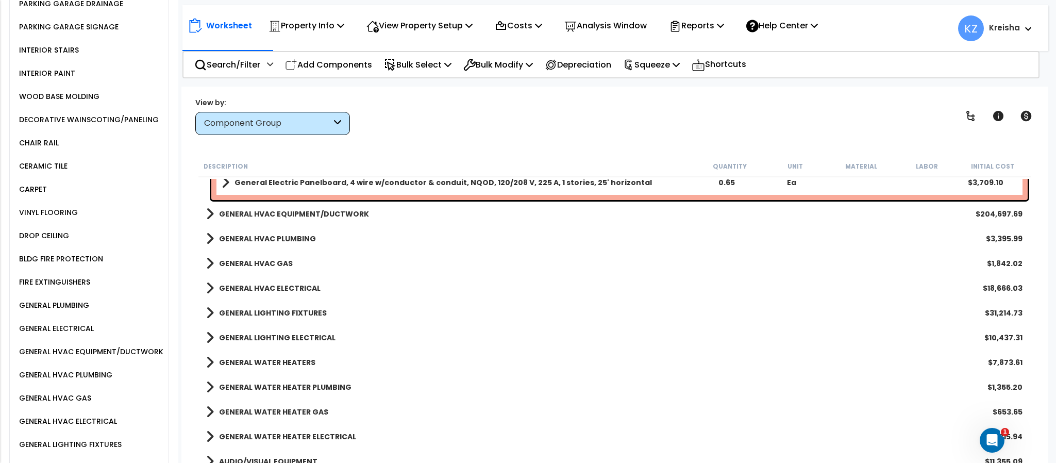
scroll to position [1331, 0]
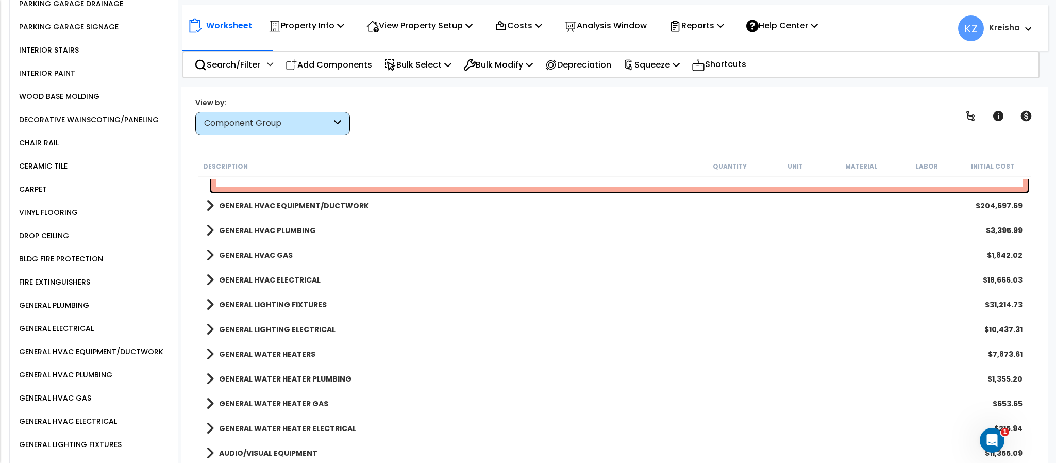
click at [302, 209] on b "GENERAL HVAC EQUIPMENT/DUCTWORK" at bounding box center [294, 206] width 150 height 10
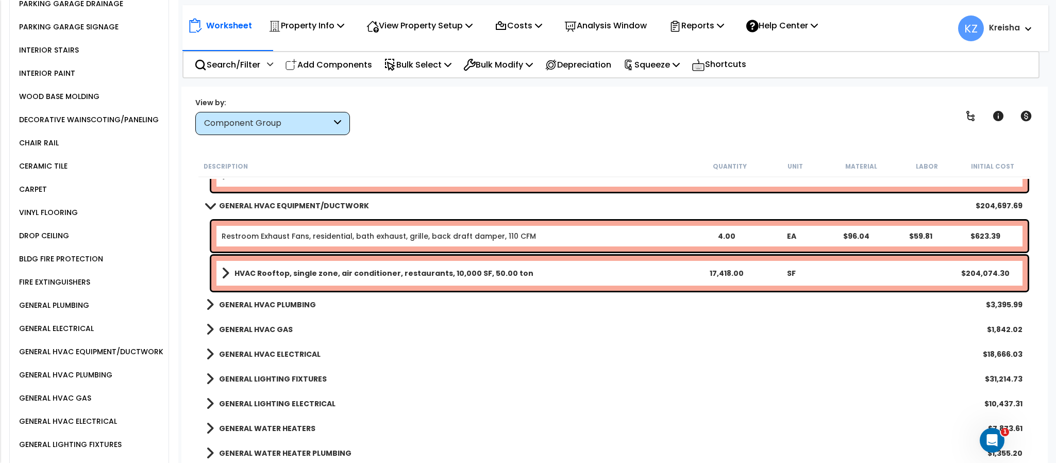
click at [294, 377] on b "GENERAL LIGHTING FIXTURES" at bounding box center [273, 379] width 108 height 10
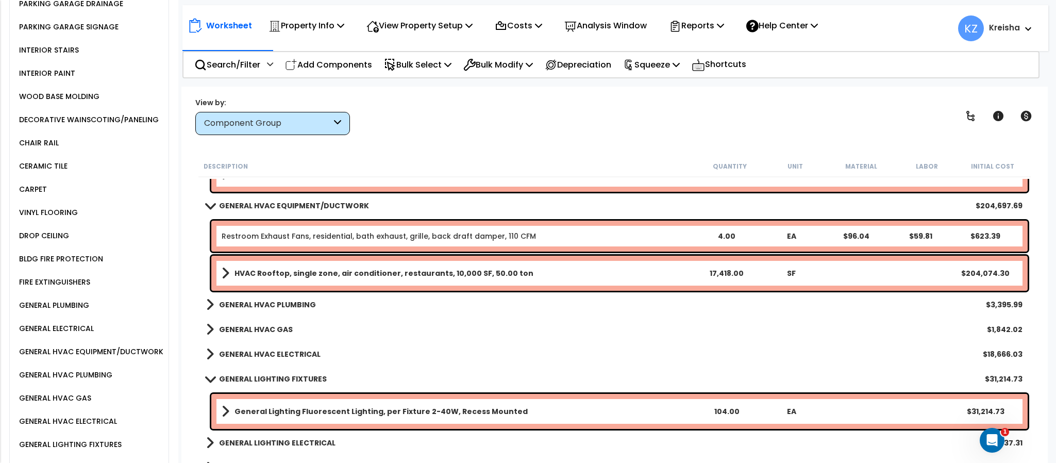
scroll to position [1414, 0]
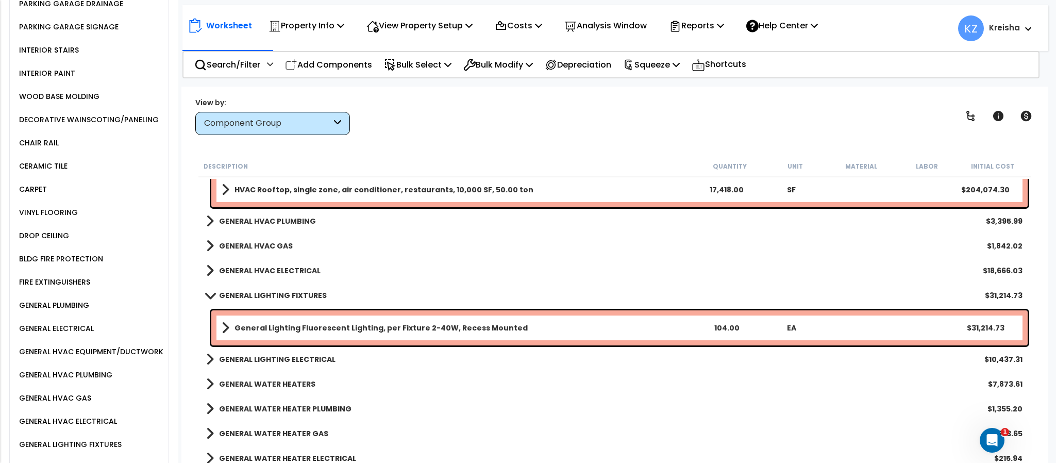
click at [287, 365] on link "GENERAL LIGHTING ELECTRICAL" at bounding box center [270, 359] width 129 height 14
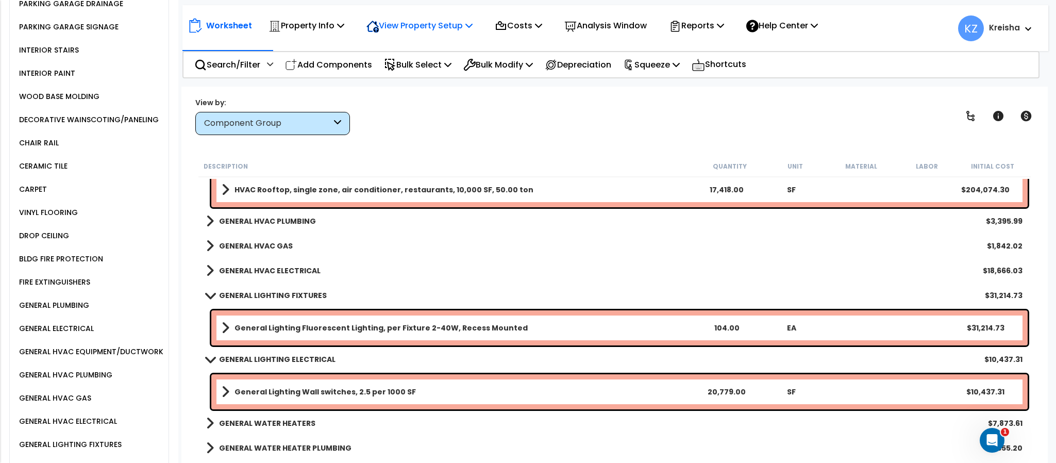
click at [436, 28] on p "View Property Setup" at bounding box center [420, 26] width 106 height 14
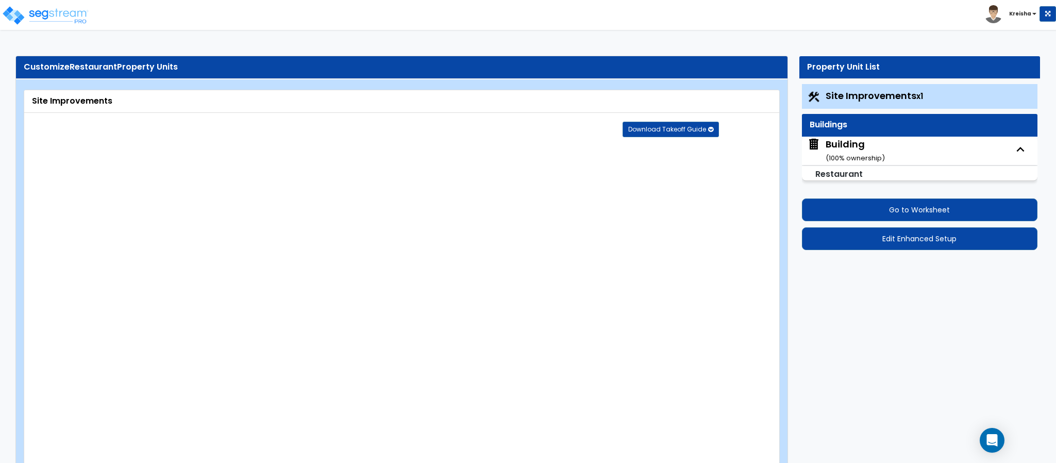
select select "2"
select select "1"
select select "3"
select select "4"
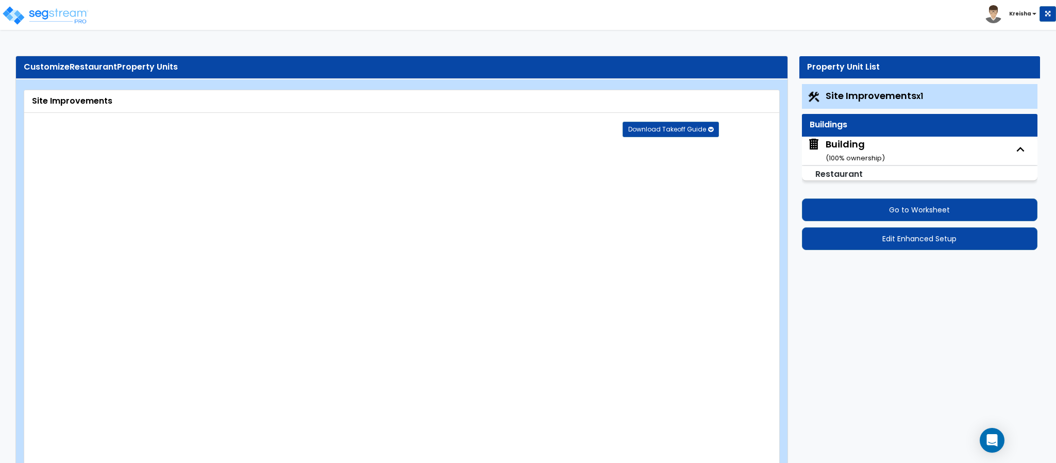
select select "2"
select select "1"
select select "4"
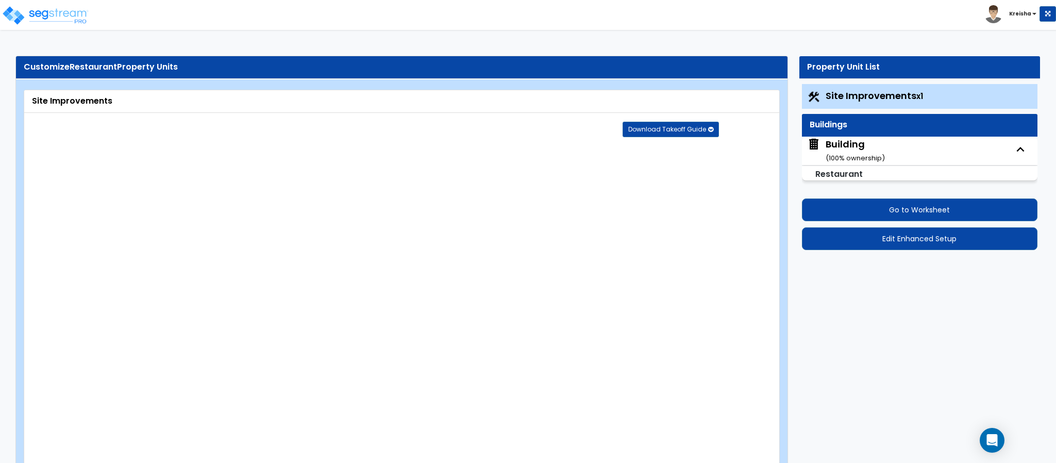
select select "2"
select select "1"
select select "4"
select select "3"
select select "1"
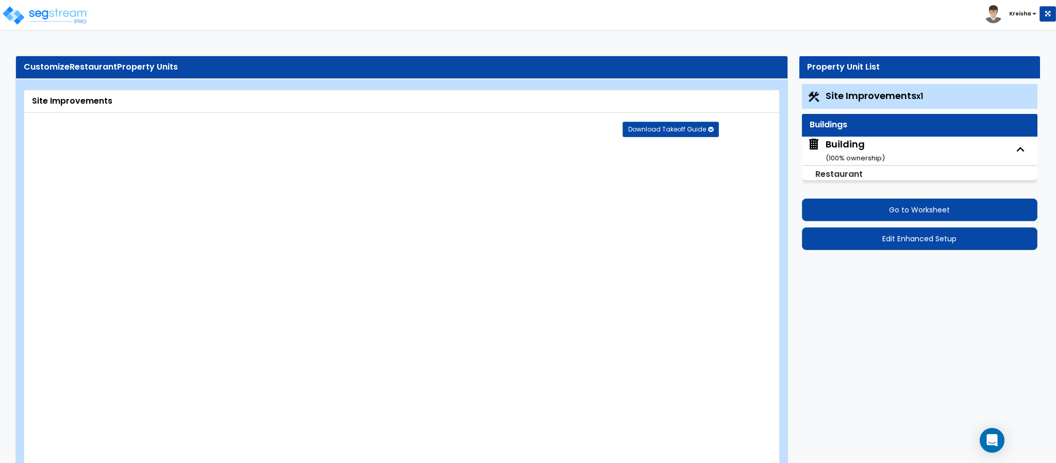
select select "1"
select select "2"
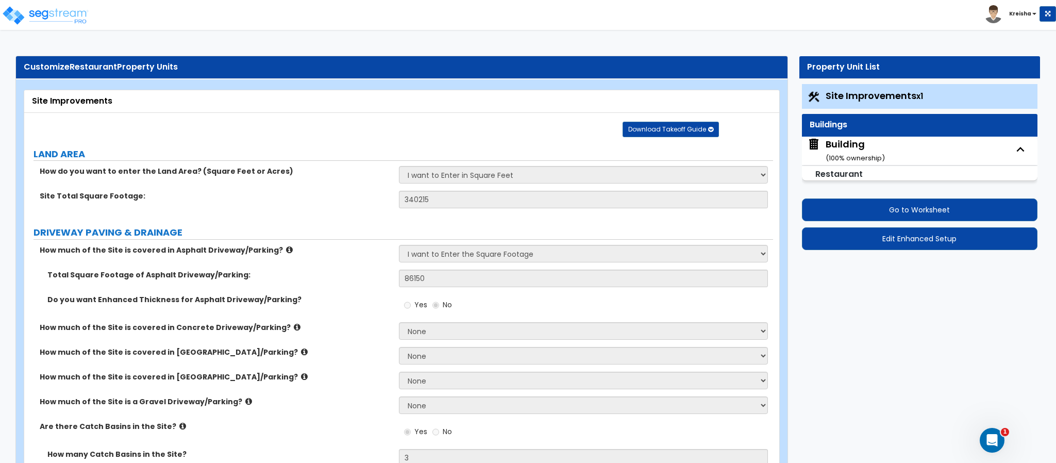
click at [860, 147] on div "Building ( 100 % ownership)" at bounding box center [855, 151] width 59 height 26
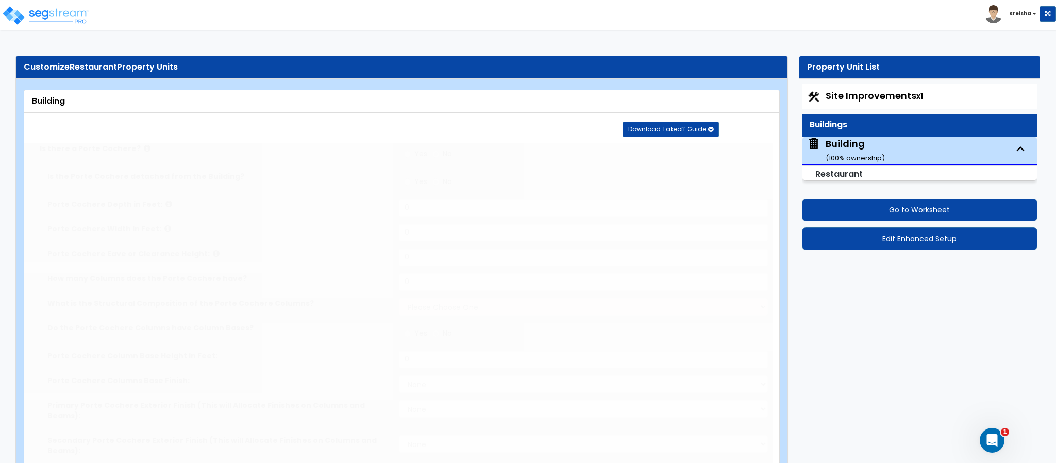
type input "10"
type input "130"
type input "10537"
radio input "true"
type input "10537"
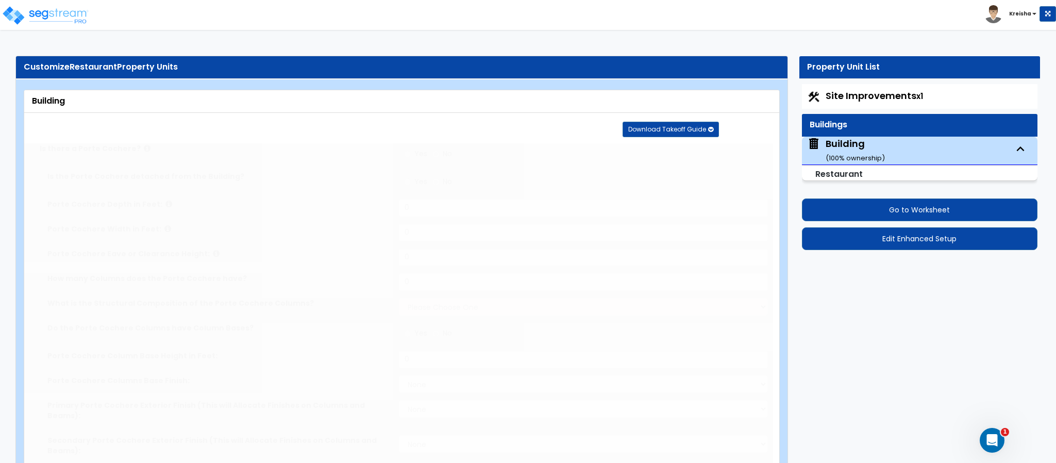
type input "1"
type input "8"
radio input "true"
select select "1"
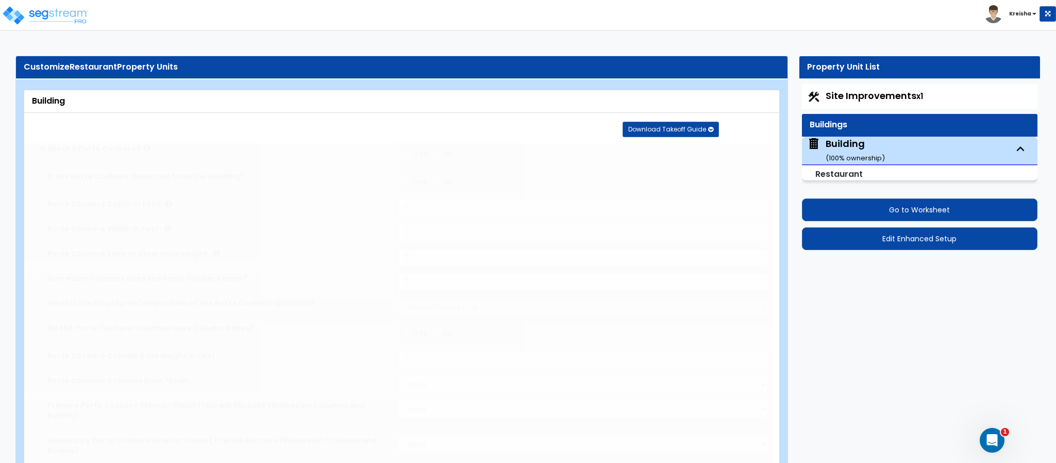
select select "5"
select select "1"
select select "3"
select select "1"
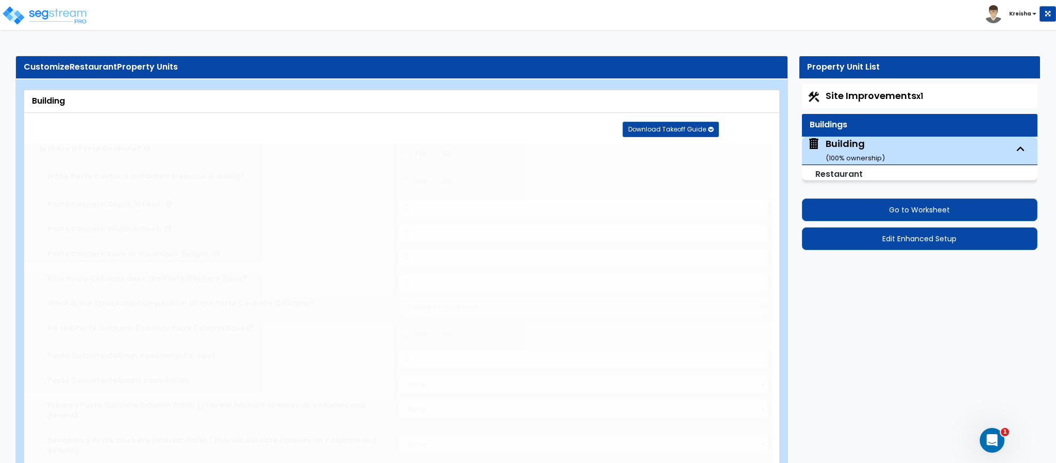
select select "1"
radio input "true"
type input "265"
radio input "true"
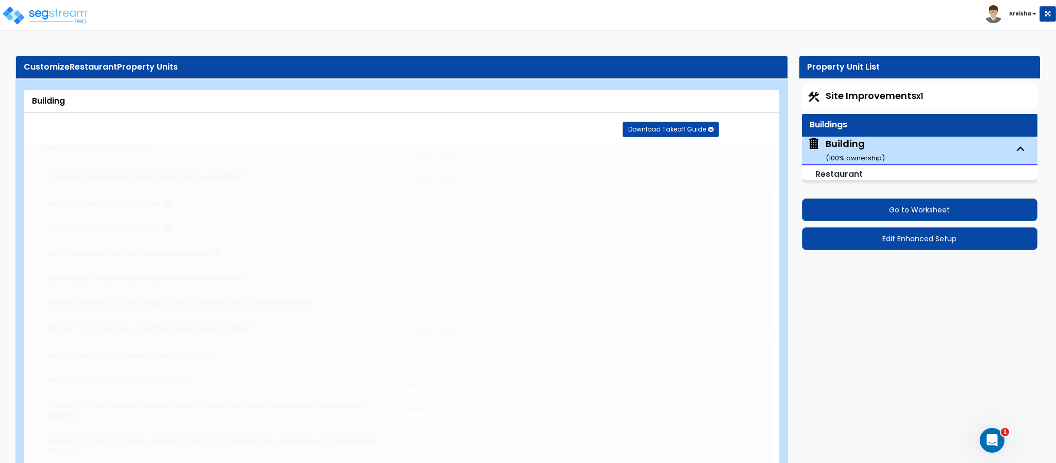
type input "7"
type input "6"
radio input "true"
type input "14"
select select "2"
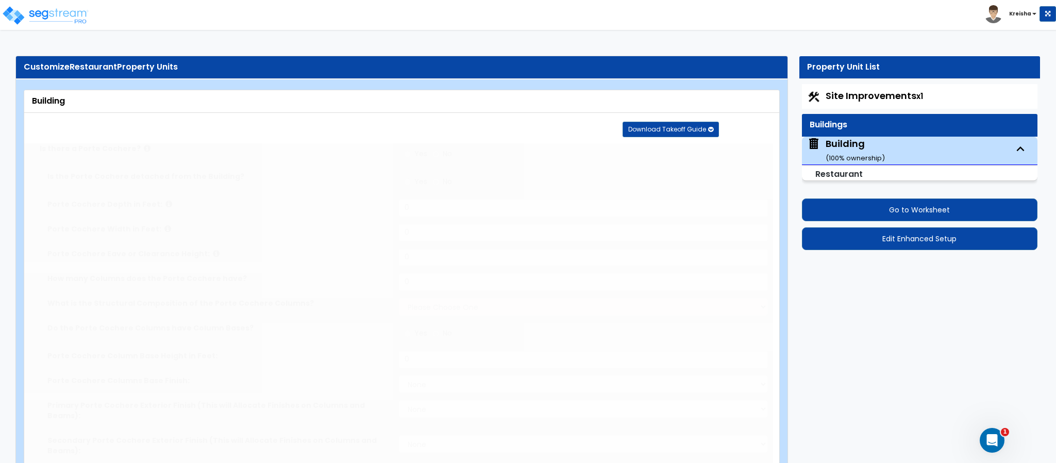
select select "1"
select select "2"
type input "22"
radio input "true"
type input "6"
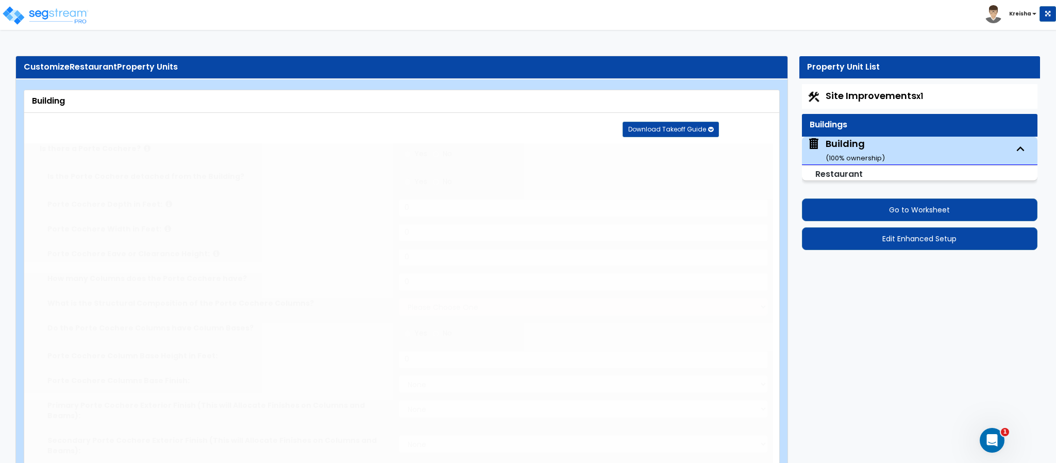
type input "3"
radio input "true"
type input "2"
type input "1"
radio input "true"
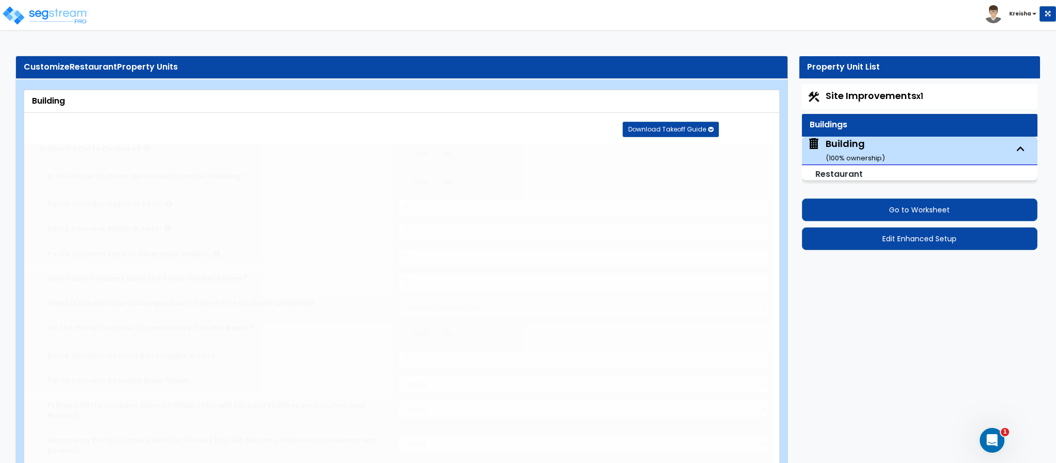
select select "1"
type input "1"
select select "2"
radio input "true"
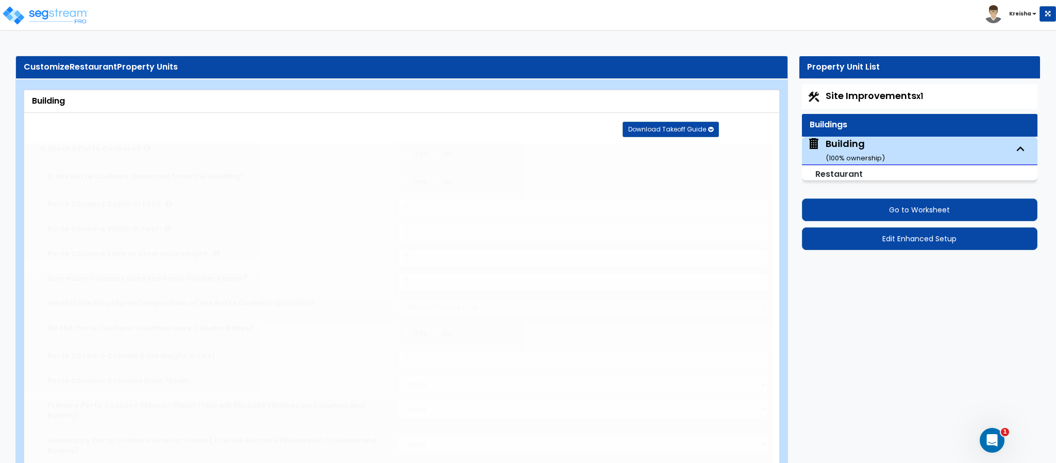
select select "7"
type input "10"
select select "1"
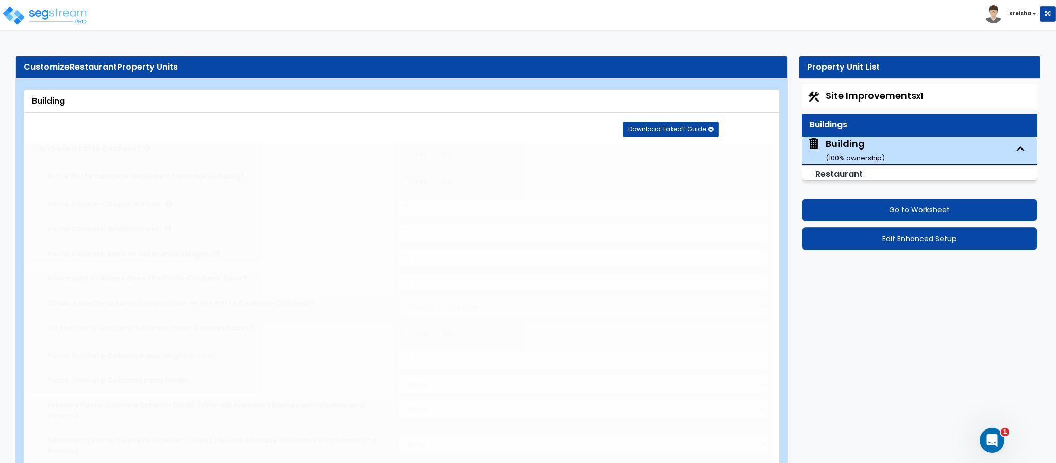
select select "5"
radio input "true"
select select "6"
type input "3565"
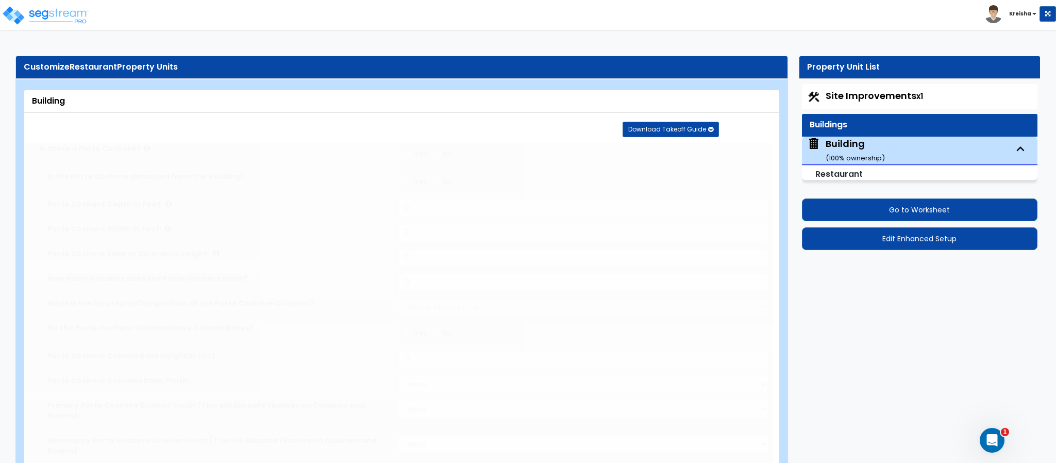
radio input "true"
select select "1"
radio input "true"
select select "1"
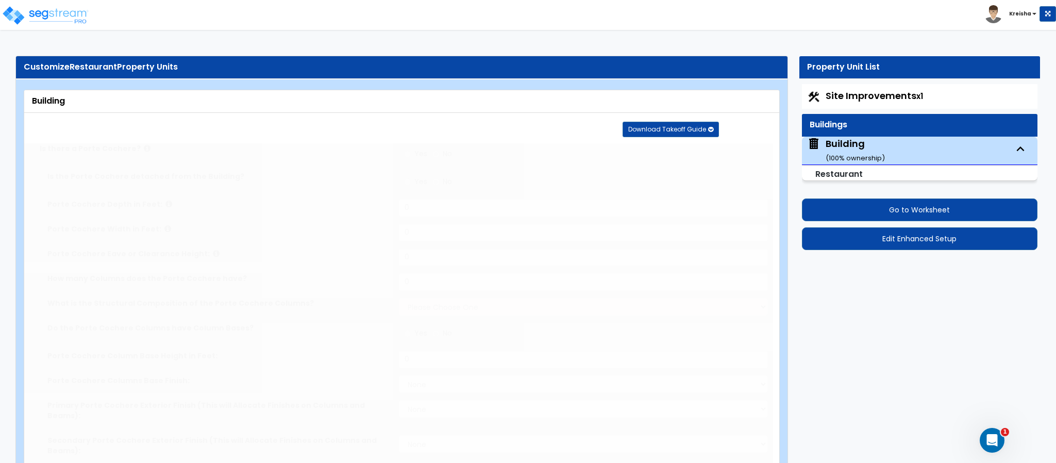
select select "3"
type input "15"
select select "1"
select select "4"
radio input "true"
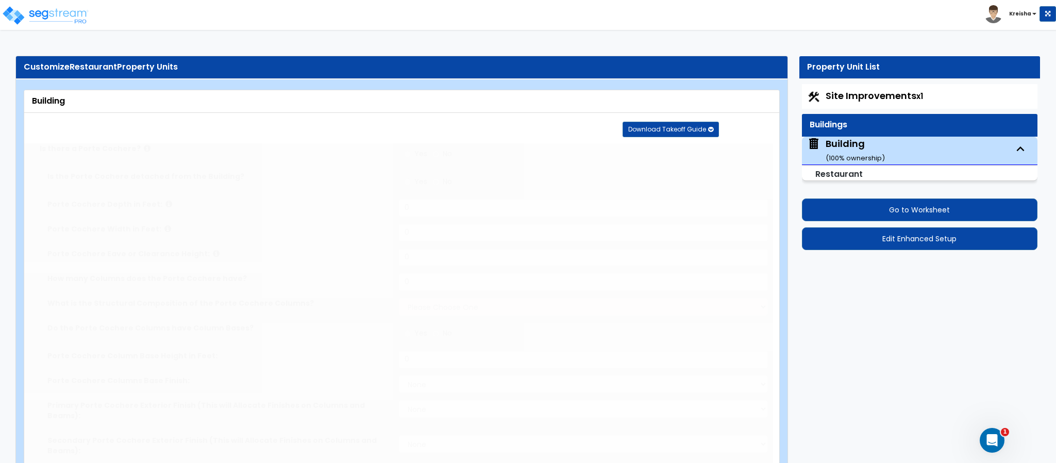
type input "12"
type input "30"
select select "4"
select select "1"
type input "100"
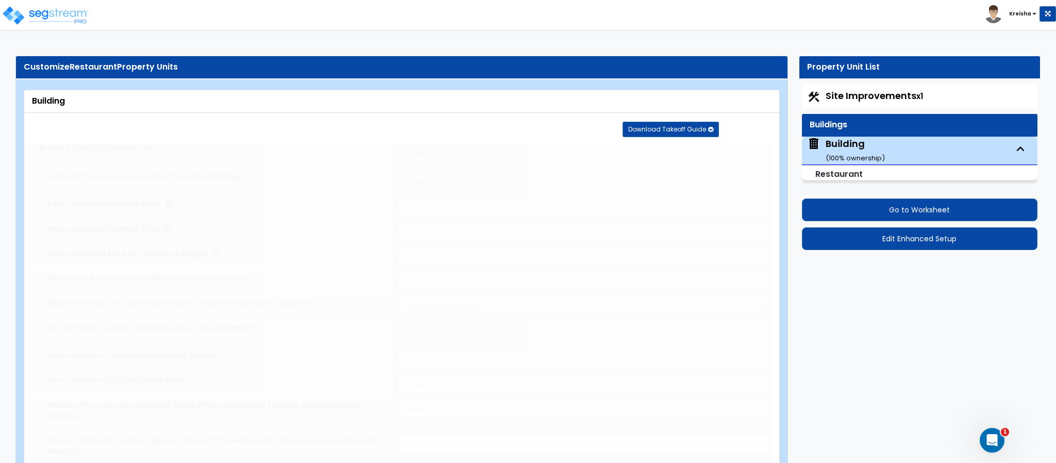
radio input "true"
type input "4"
select select "2"
select select "7"
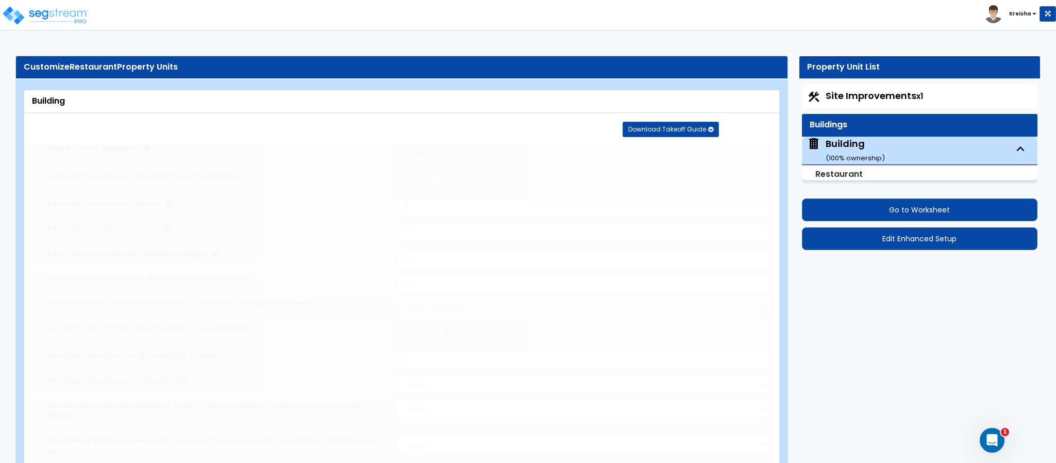
radio input "true"
type input "4"
select select "1"
radio input "true"
select select "1"
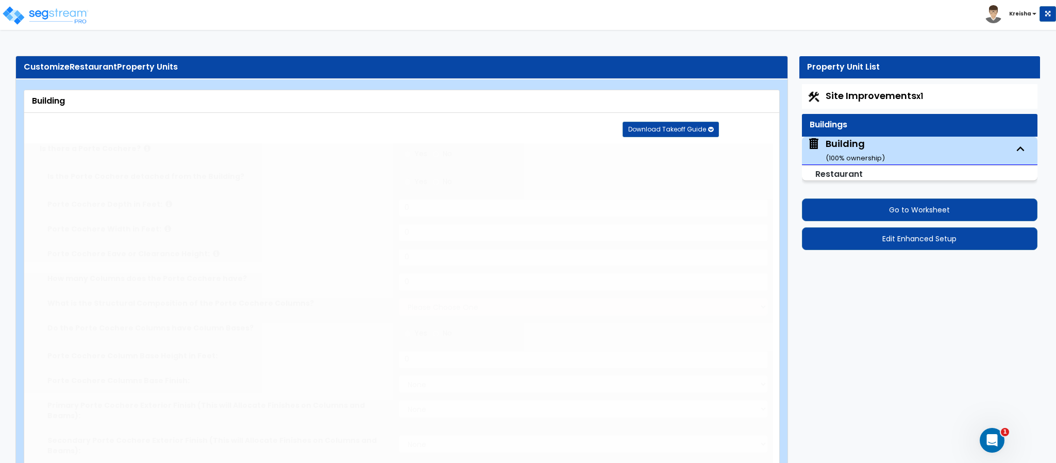
select select "2"
radio input "true"
select select "1"
select select "2"
radio input "true"
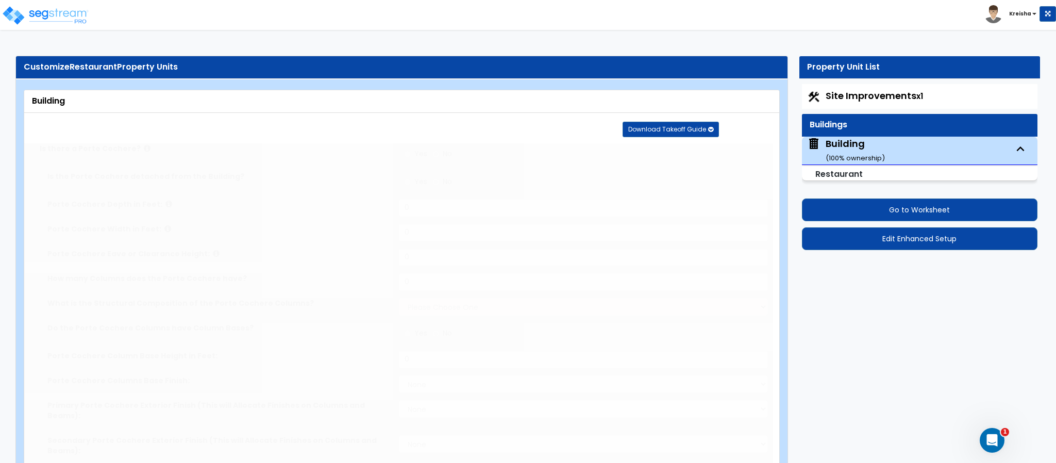
select select "1"
radio input "true"
select select "1"
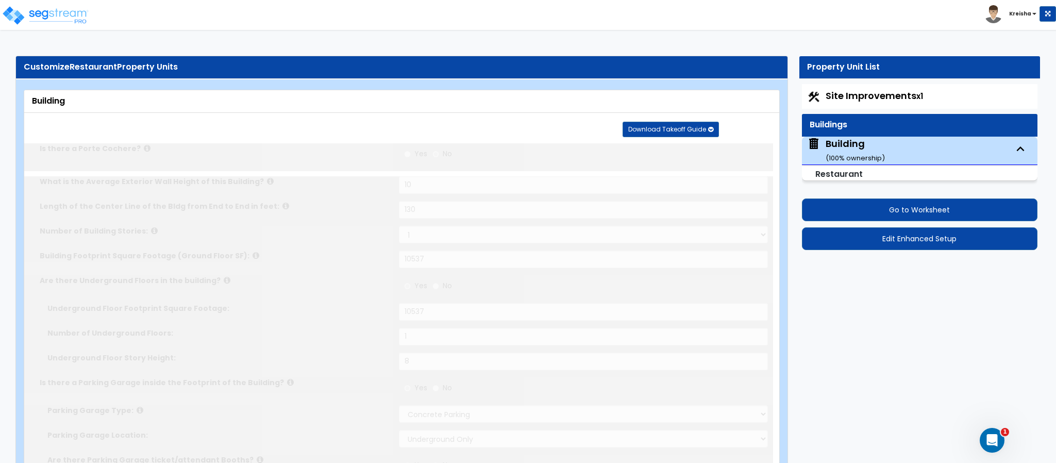
radio input "true"
select select "2"
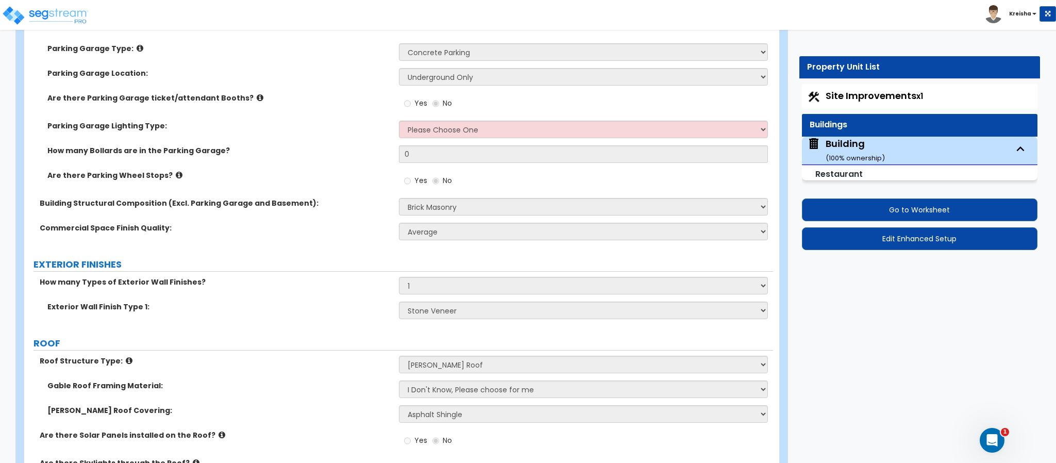
scroll to position [410, 0]
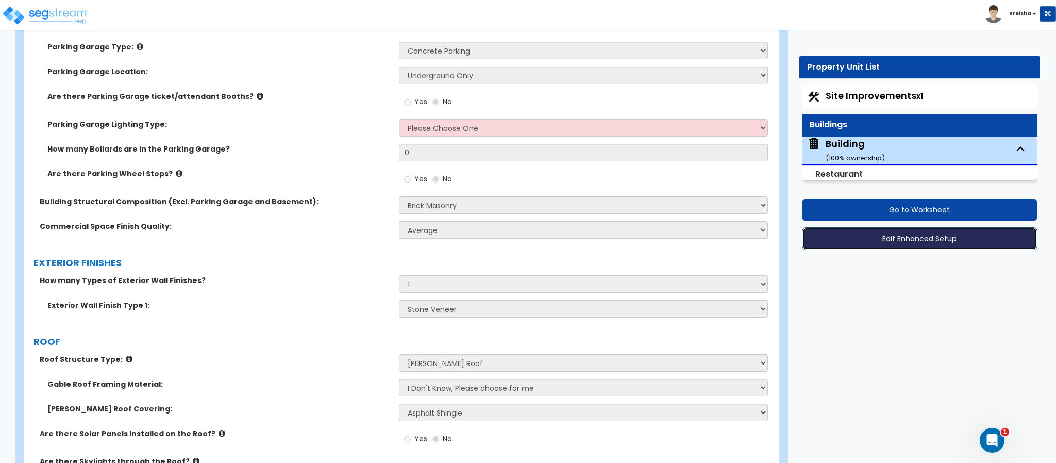
click at [823, 234] on button "Edit Enhanced Setup" at bounding box center [920, 238] width 236 height 23
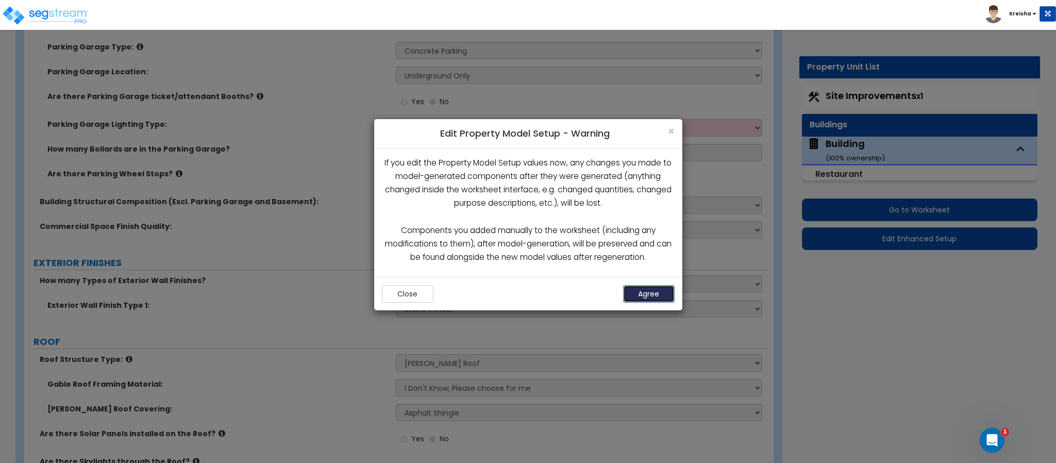
click at [651, 295] on button "Agree" at bounding box center [649, 294] width 52 height 18
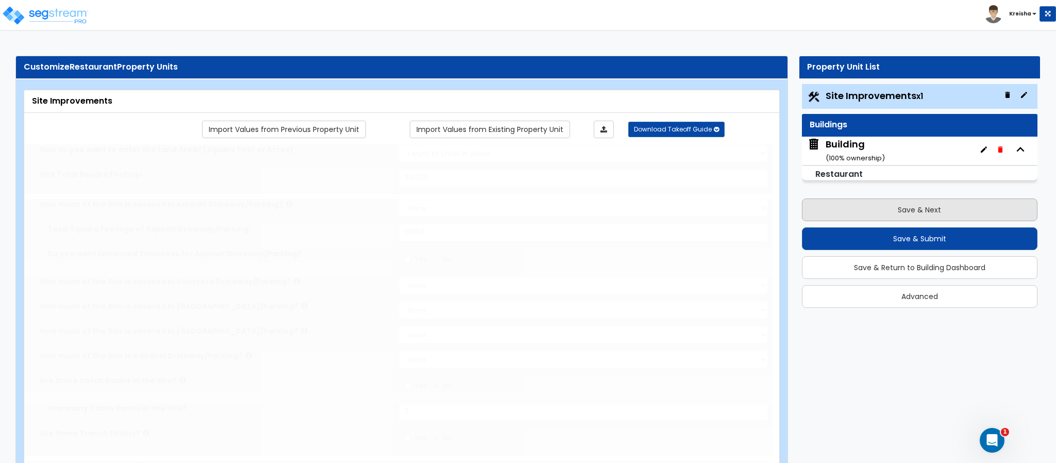
select select "2"
type input "340215"
select select "2"
type input "86150"
radio input "true"
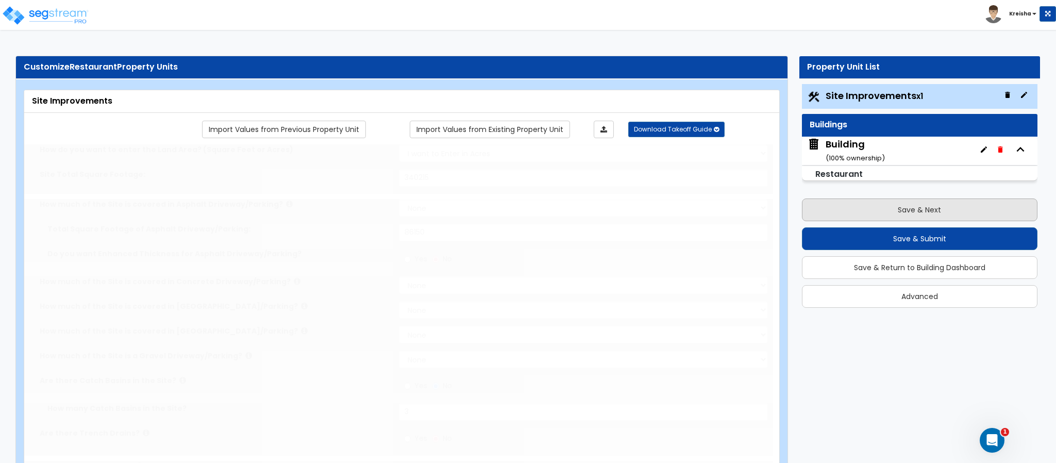
type input "3"
radio input "true"
select select "1"
radio input "true"
select select "3"
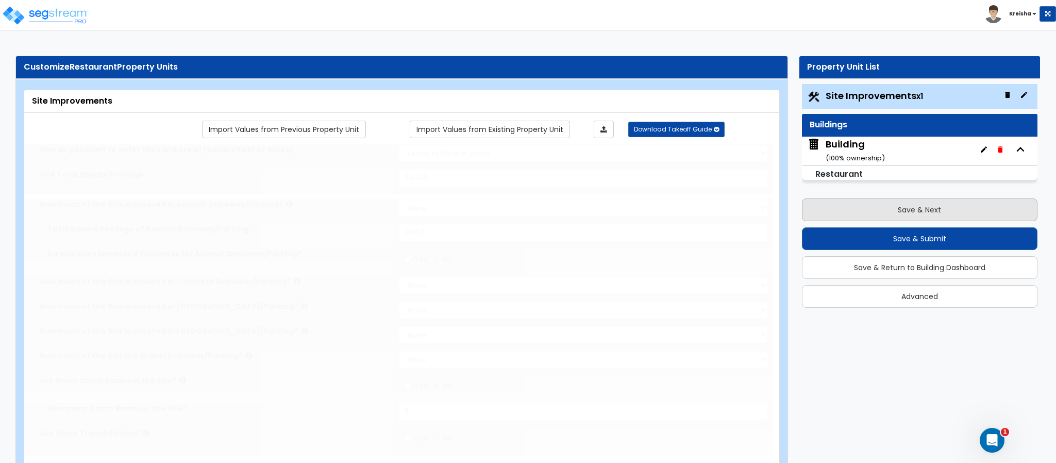
select select "4"
type input "2"
type input "1"
type input "4"
radio input "true"
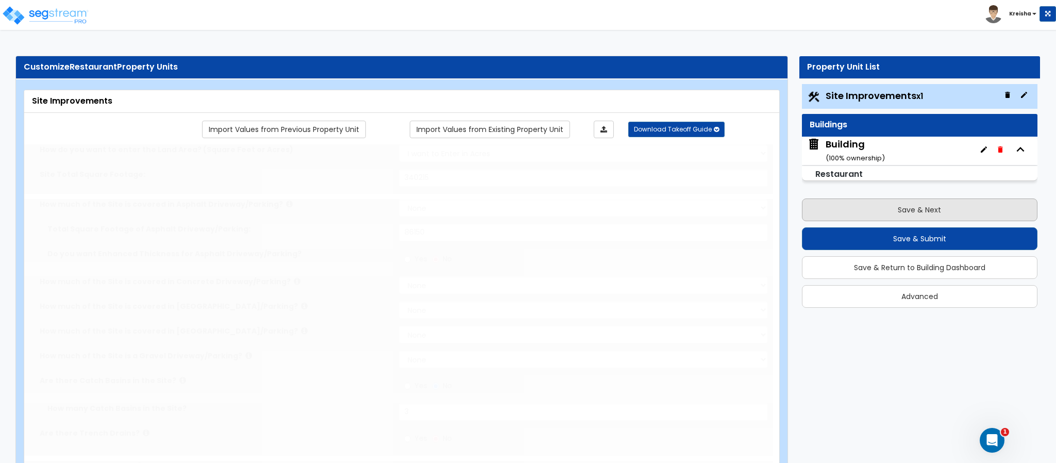
type input "5"
radio input "true"
select select "2"
type input "235"
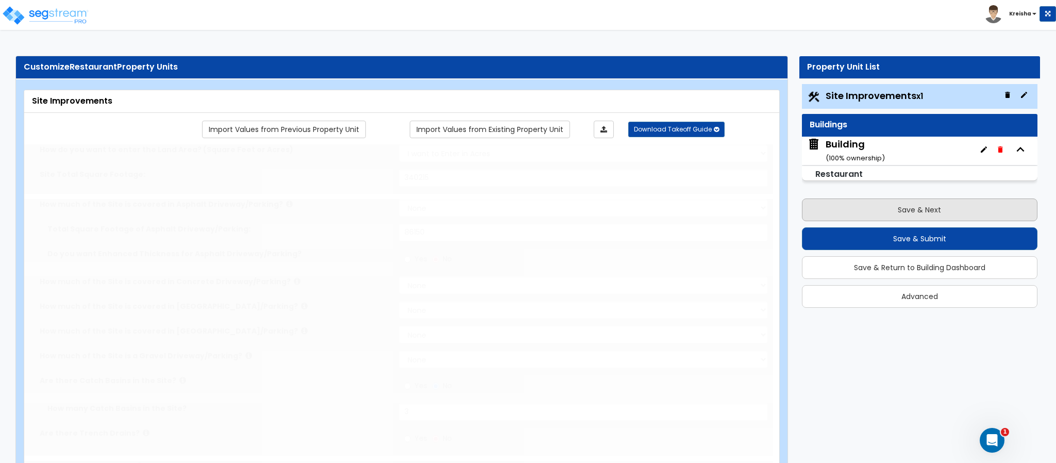
select select "1"
radio input "true"
select select "1"
type input "25"
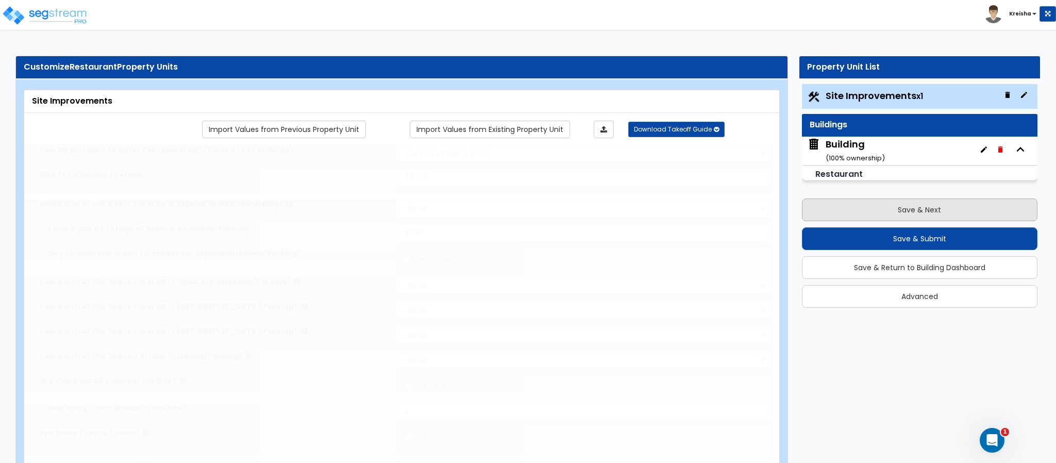
radio input "true"
type input "180"
radio input "true"
select select "4"
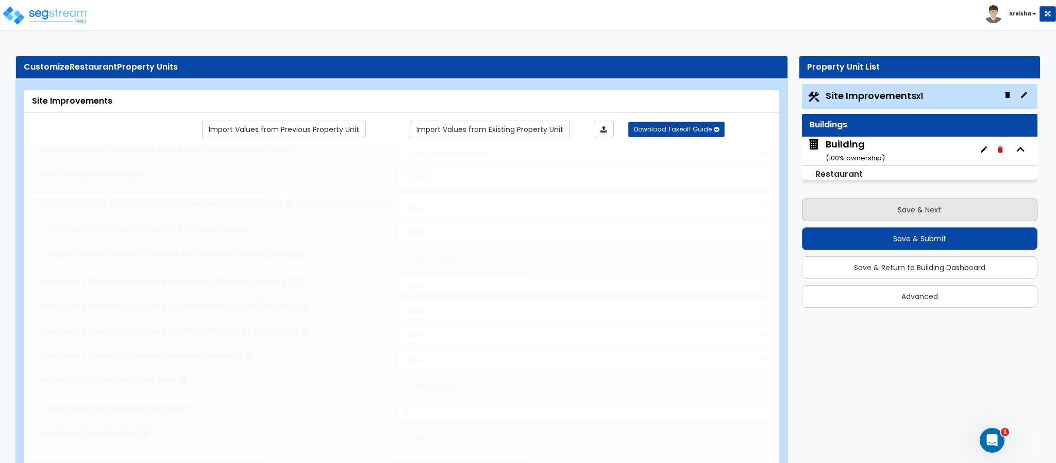
type input "18"
radio input "true"
type input "36"
radio input "true"
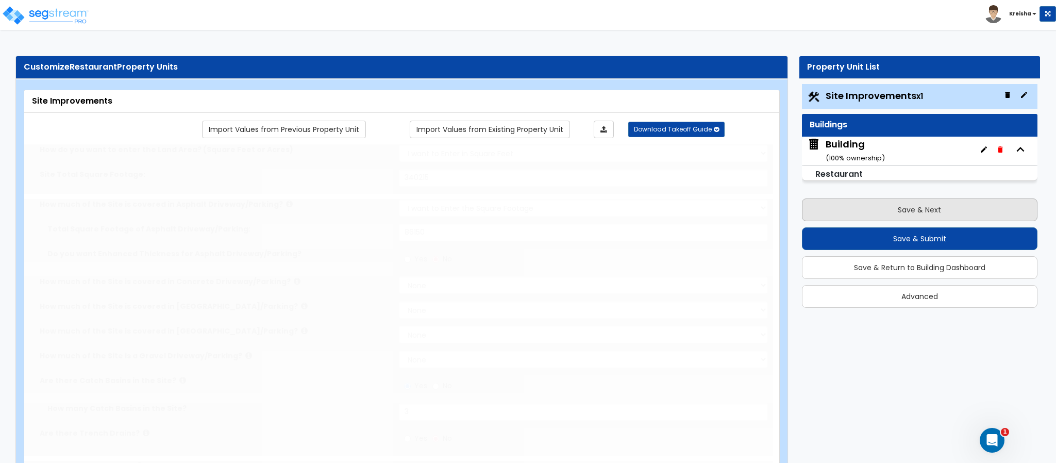
type input "5.5"
type input "80"
radio input "true"
select select "2"
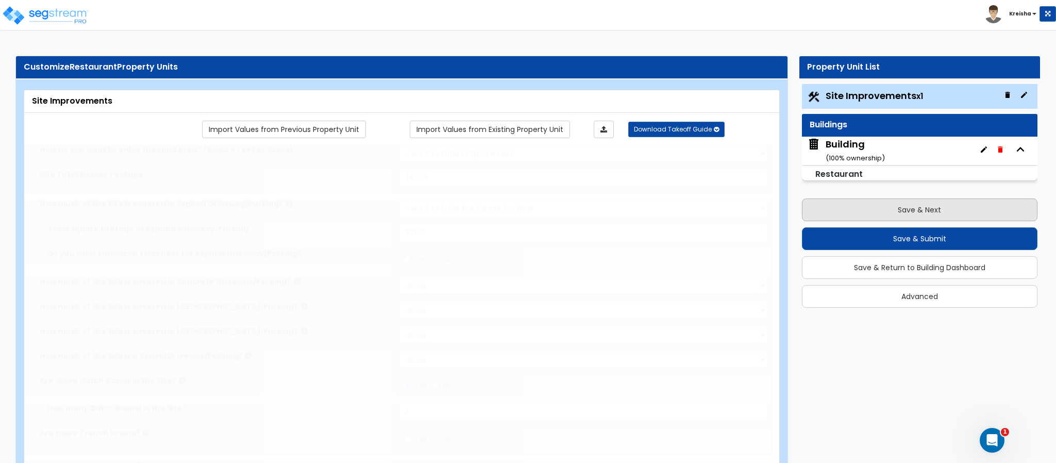
type input "40000"
radio input "true"
type input "3500"
radio input "true"
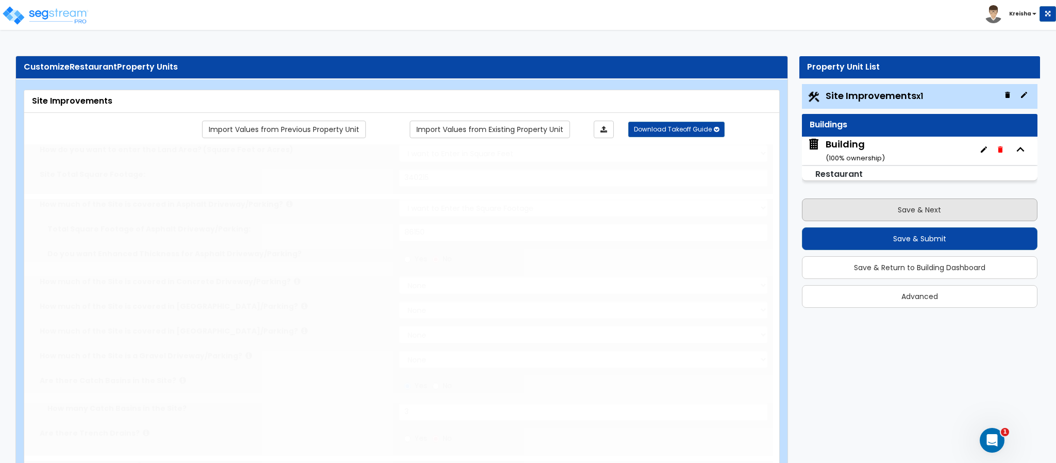
select select "1"
type input "2"
select select "4"
type input "1"
select select "3"
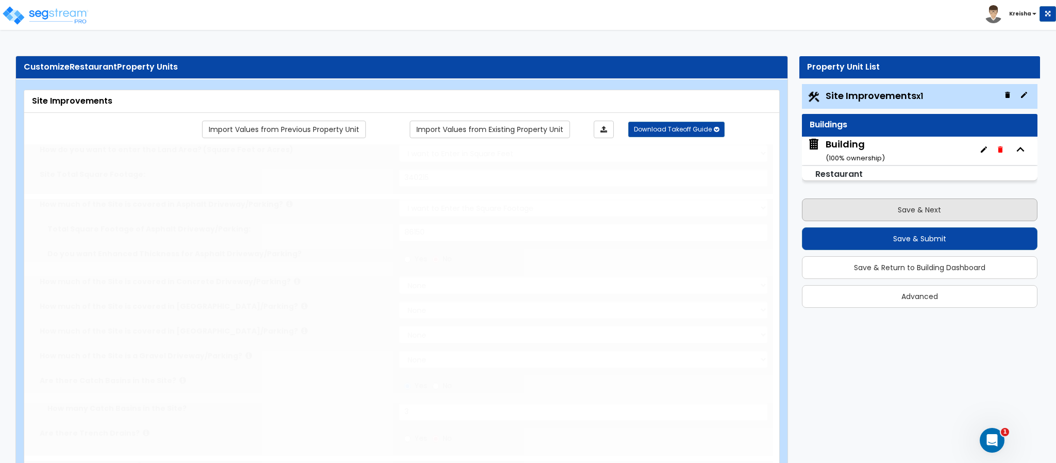
type input "90"
select select "1"
radio input "true"
select select "1"
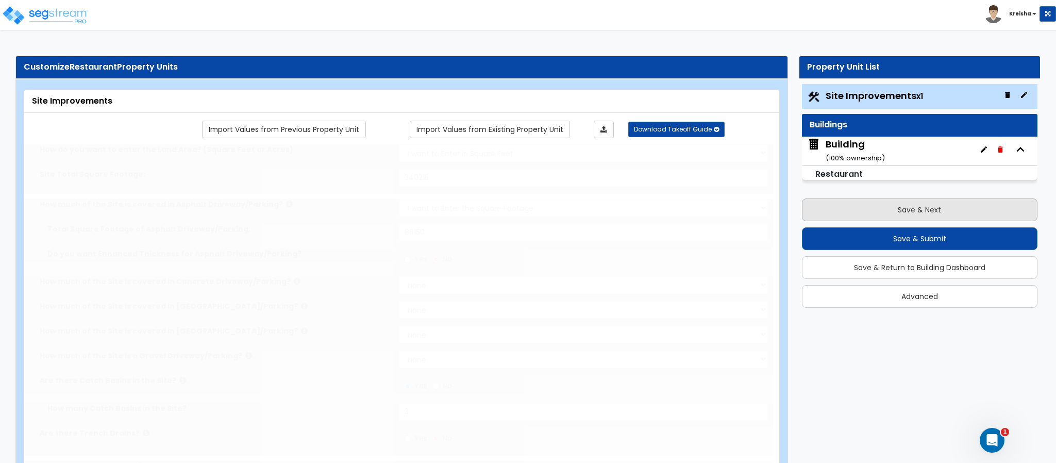
type input "4"
type input "8"
select select "2"
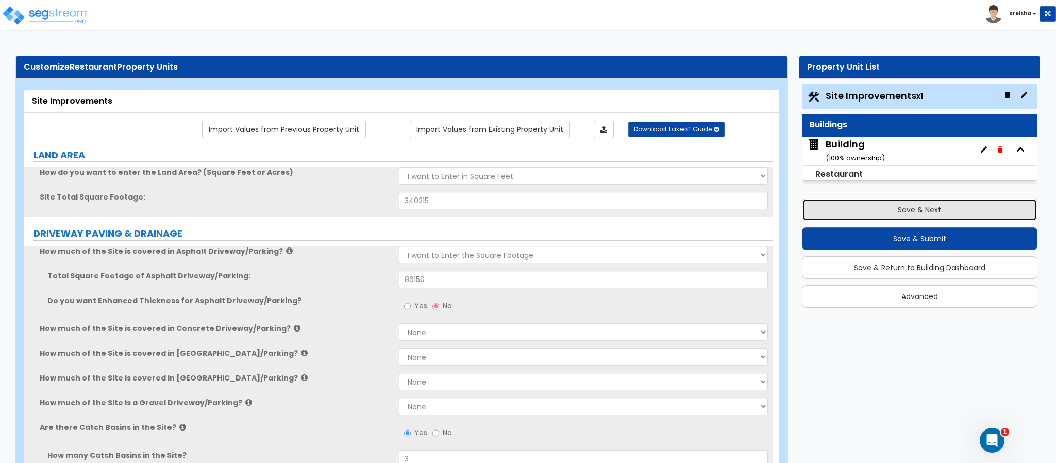
click at [813, 206] on button "Save & Next" at bounding box center [920, 209] width 236 height 23
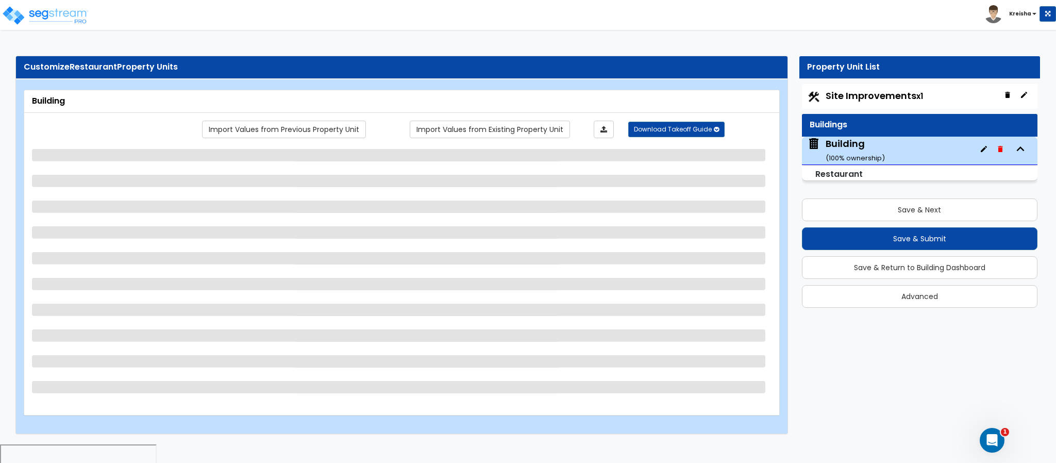
select select "1"
select select "5"
select select "1"
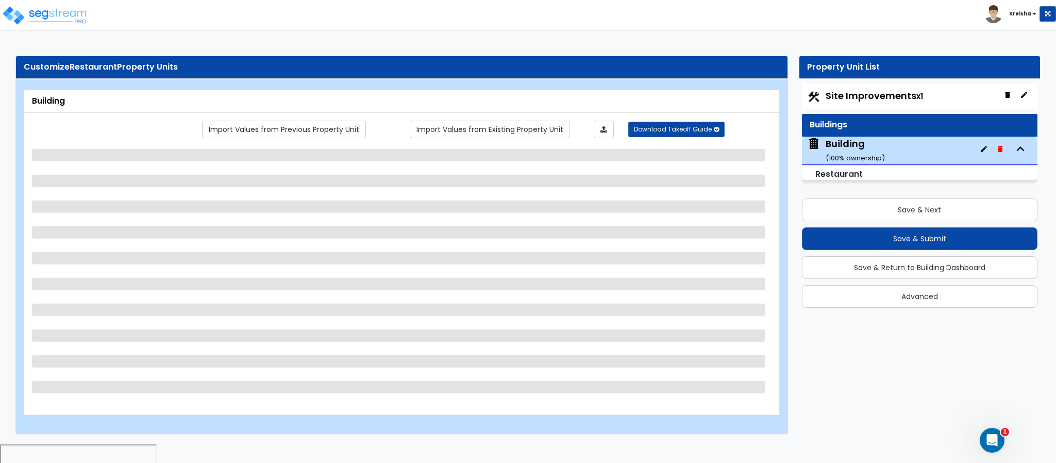
select select "3"
select select "1"
select select "2"
select select "1"
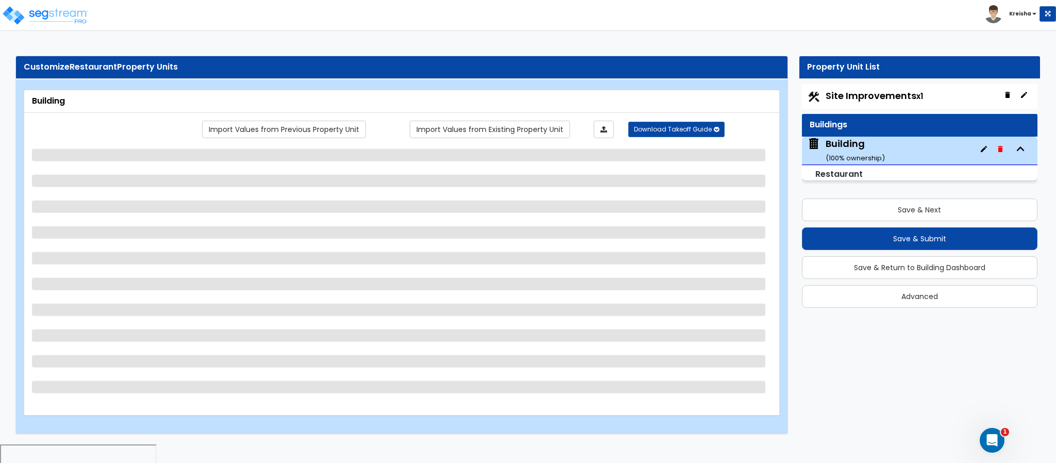
select select "2"
select select "1"
select select "2"
select select "7"
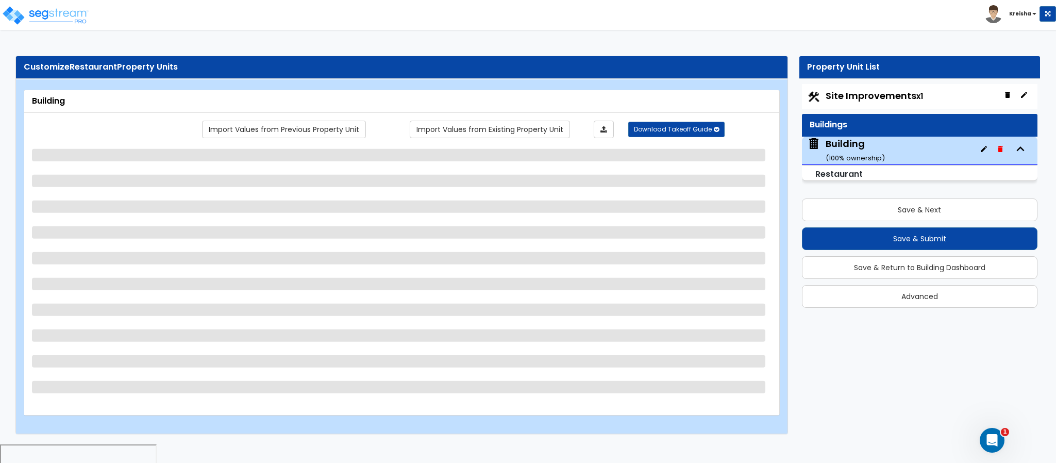
select select "1"
select select "5"
select select "6"
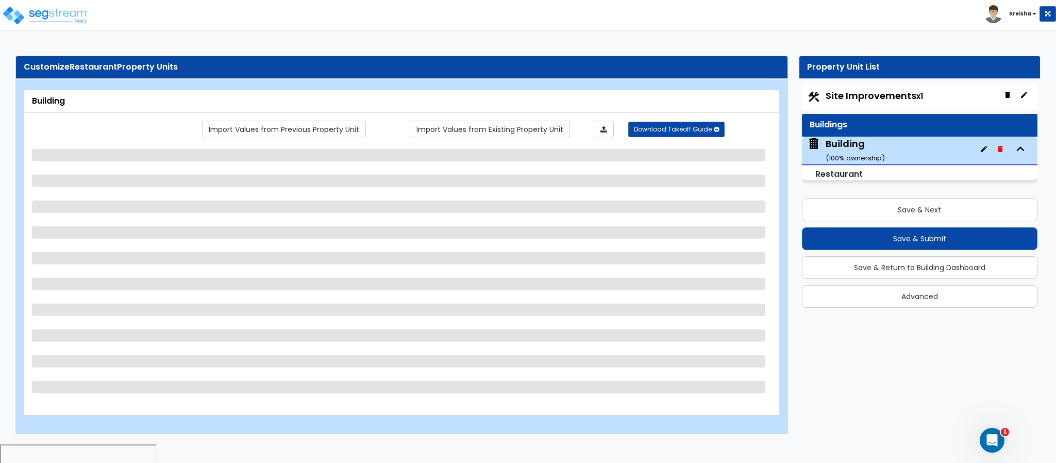
select select "1"
select select "3"
select select "1"
select select "4"
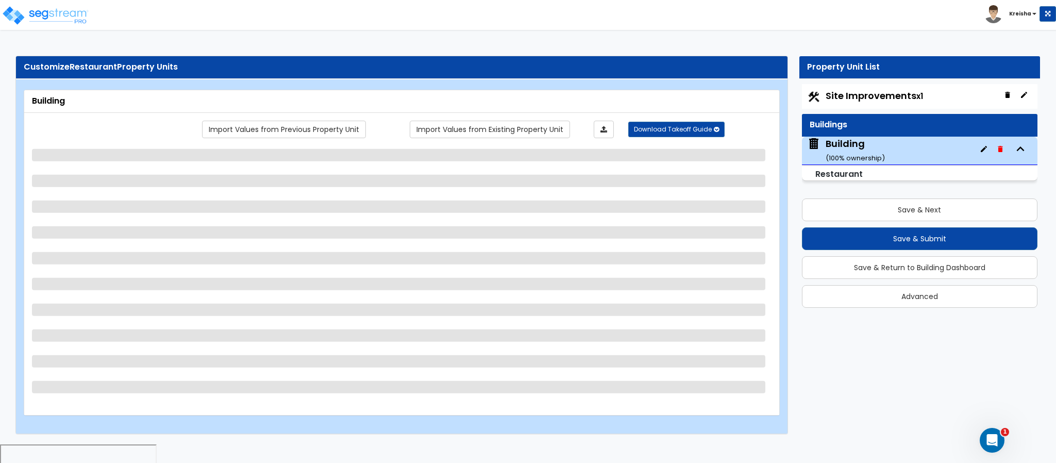
select select "4"
select select "1"
select select "2"
select select "7"
select select "1"
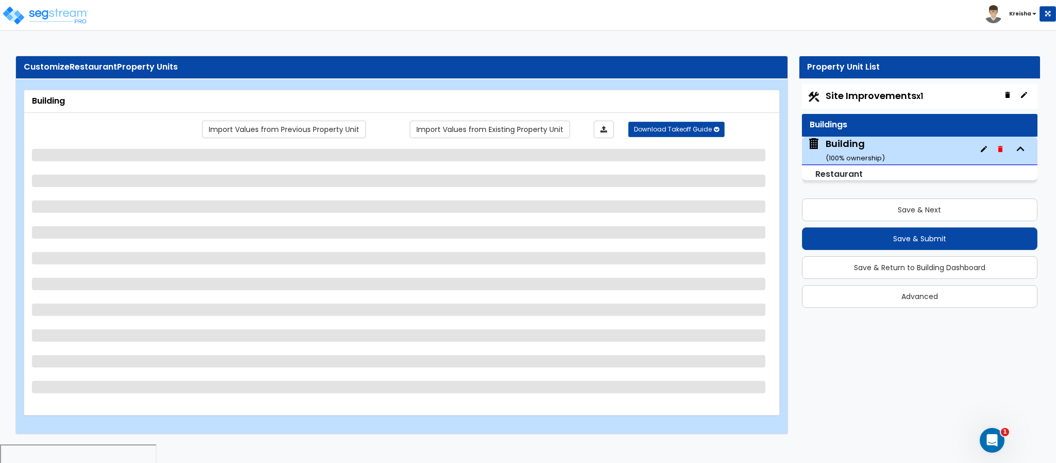
select select "1"
select select "2"
select select "1"
select select "2"
select select "1"
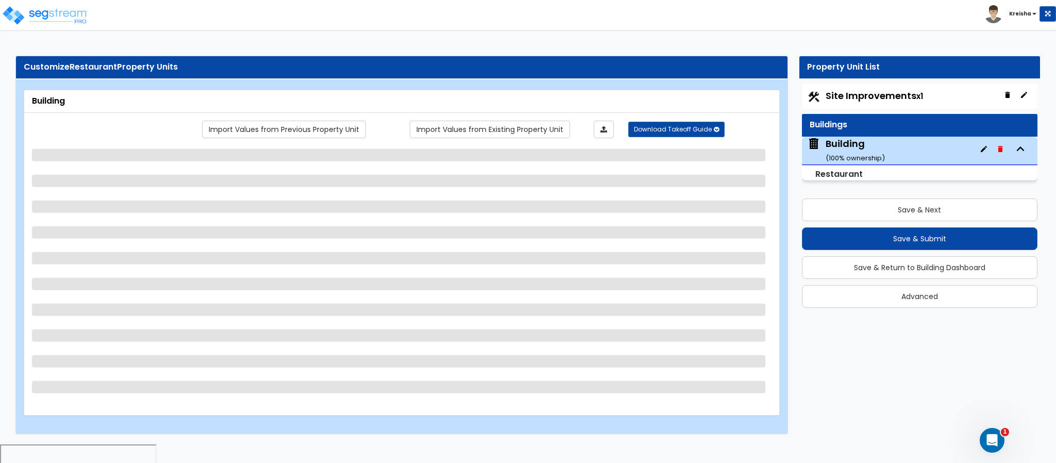
select select "1"
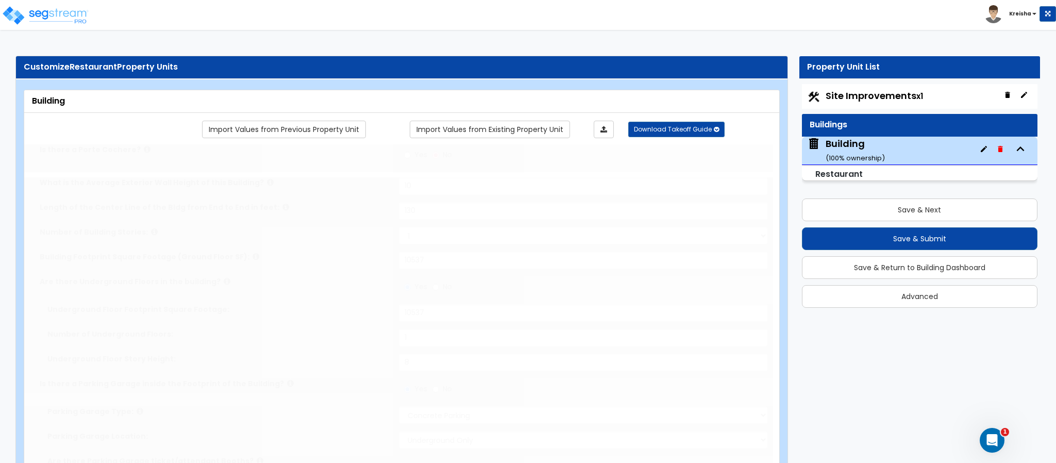
radio input "true"
select select "2"
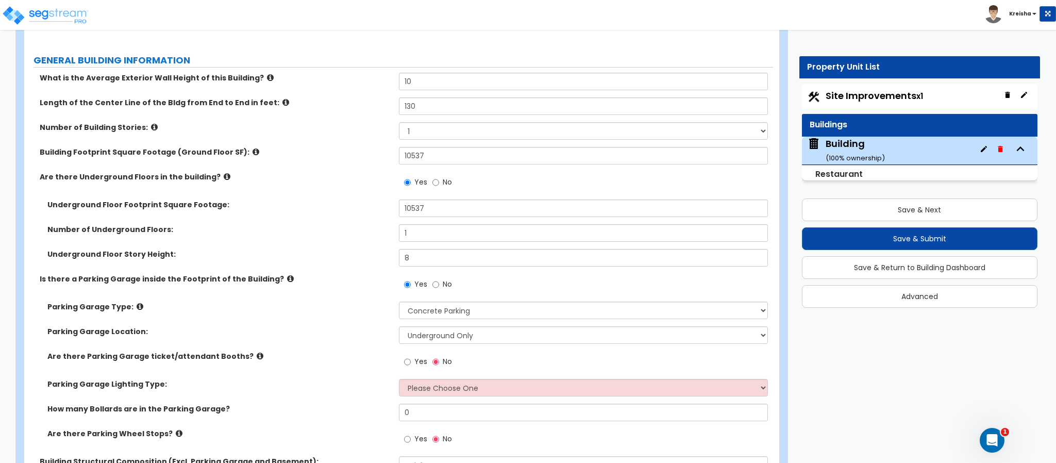
scroll to position [153, 0]
click at [443, 285] on span "No" at bounding box center [447, 282] width 9 height 10
click at [439, 285] on input "No" at bounding box center [436, 282] width 7 height 11
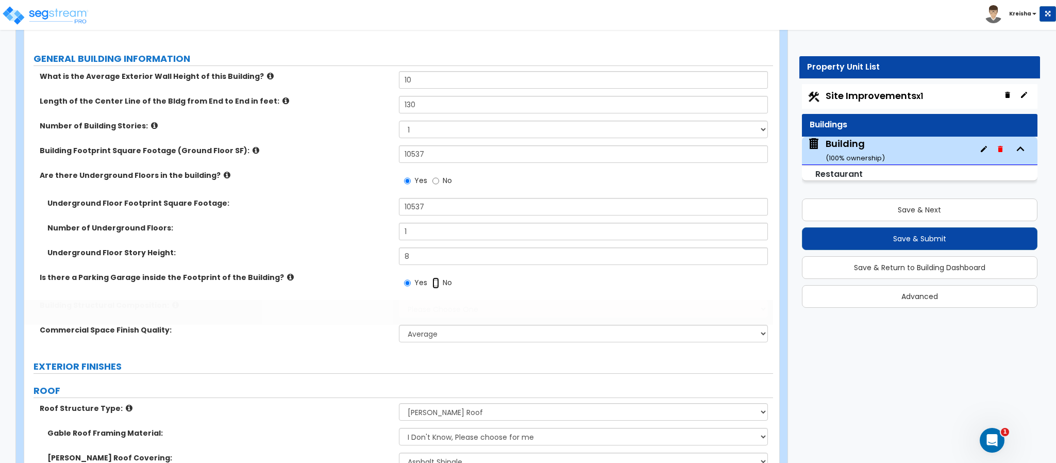
radio input "false"
radio input "true"
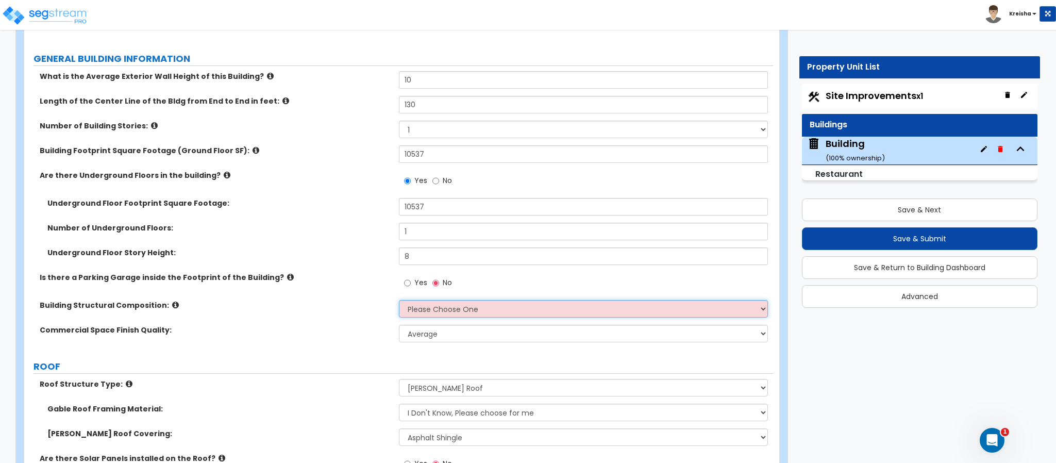
click at [441, 311] on select "Please Choose One Tilt-up Wall Construction Reinforced Concrete Structural Stee…" at bounding box center [584, 309] width 370 height 18
select select "5"
click at [399, 302] on select "Please Choose One Tilt-up Wall Construction Reinforced Concrete Structural Stee…" at bounding box center [584, 309] width 370 height 18
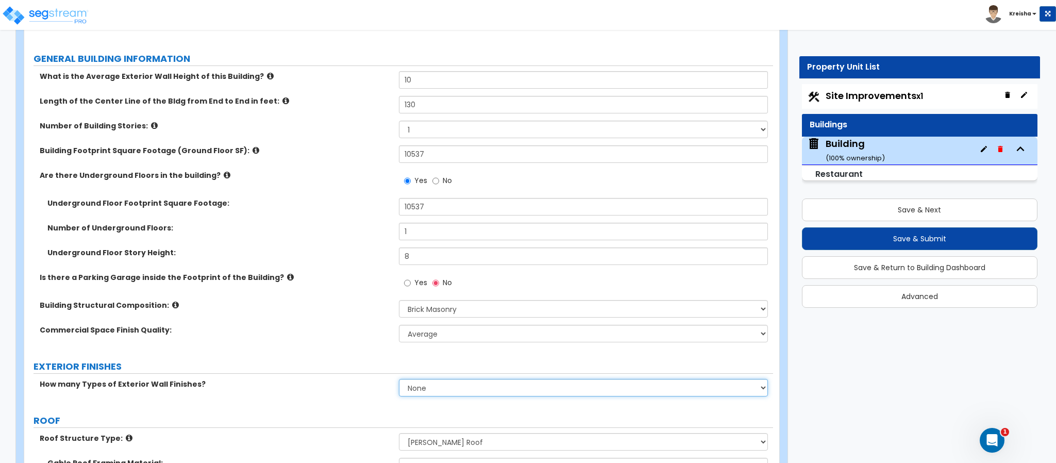
select select "1"
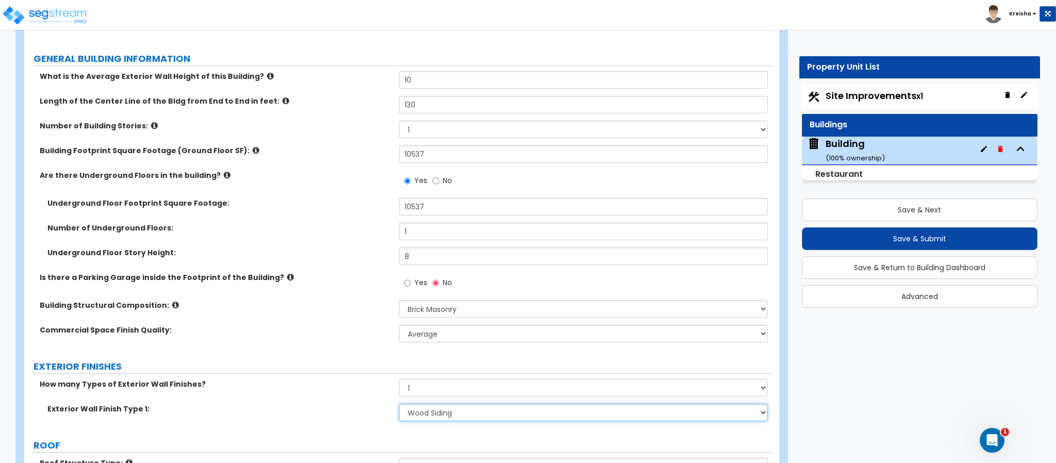
select select "3"
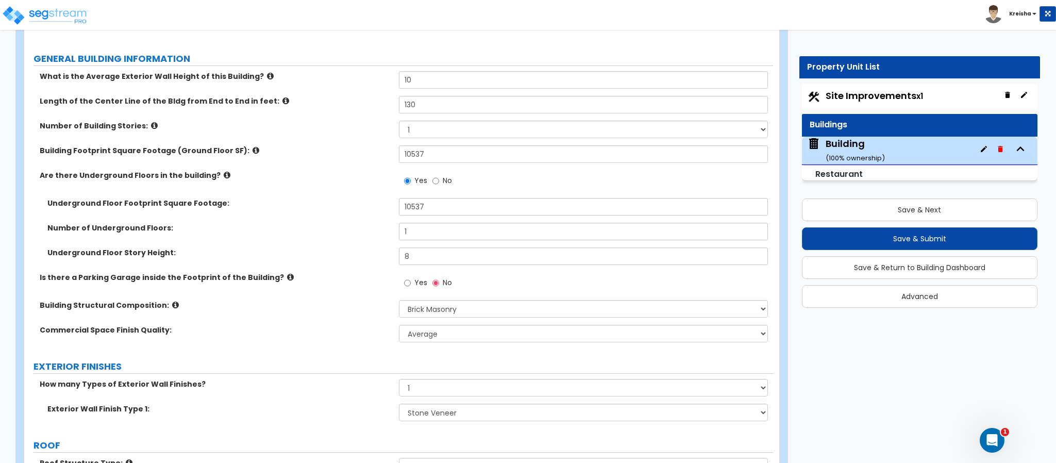
click at [319, 329] on label "Commercial Space Finish Quality:" at bounding box center [216, 330] width 352 height 10
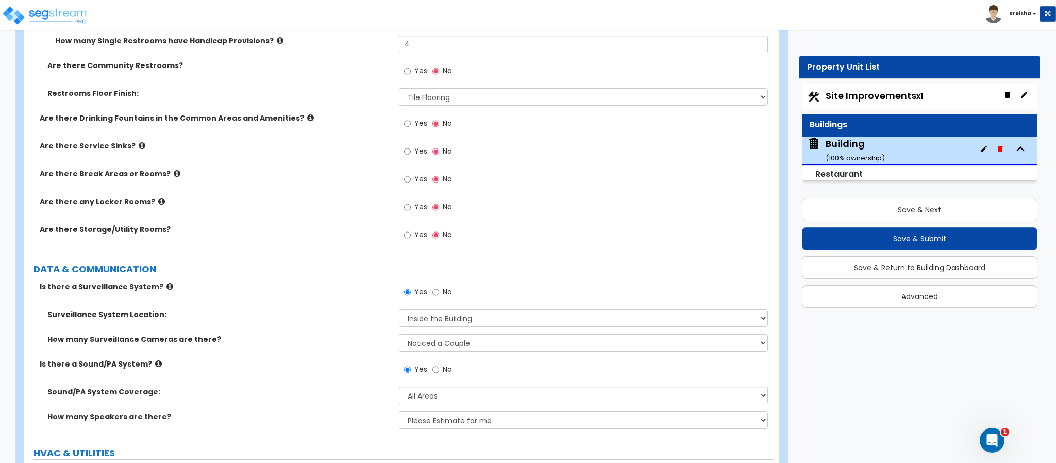
click at [418, 234] on span "Yes" at bounding box center [420, 234] width 13 height 10
click at [411, 234] on input "Yes" at bounding box center [407, 234] width 7 height 11
radio input "true"
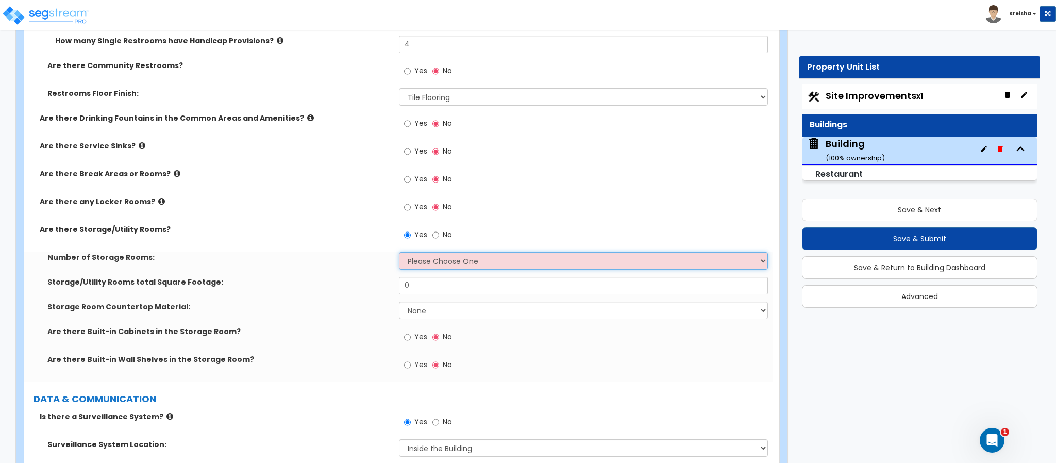
select select "1"
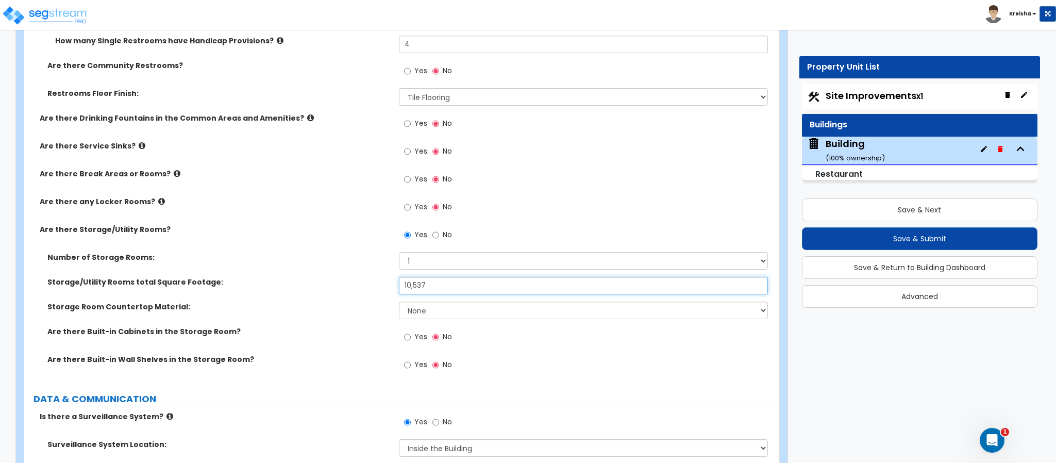
type input "10,537"
select select "0"
click at [328, 278] on label "Storage/Utility Rooms total Square Footage:" at bounding box center [219, 282] width 344 height 10
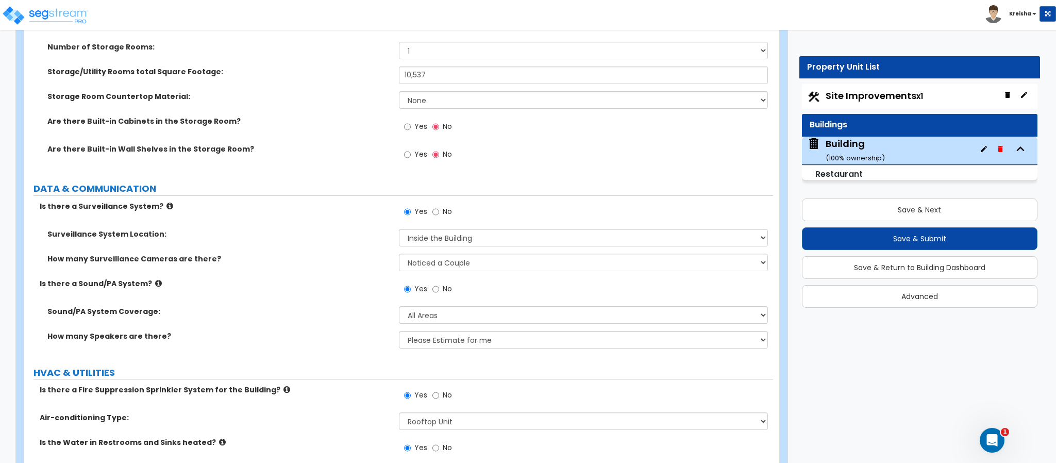
scroll to position [4295, 0]
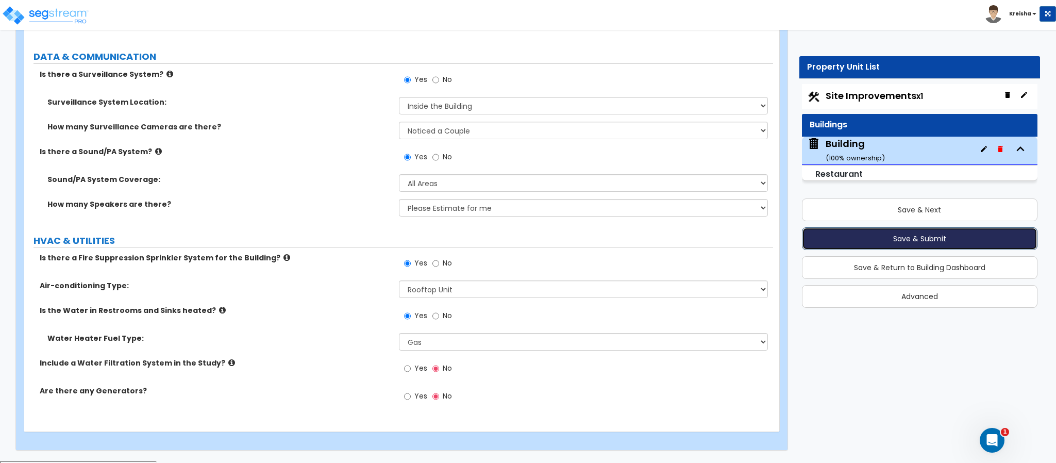
click at [905, 240] on button "Save & Submit" at bounding box center [920, 238] width 236 height 23
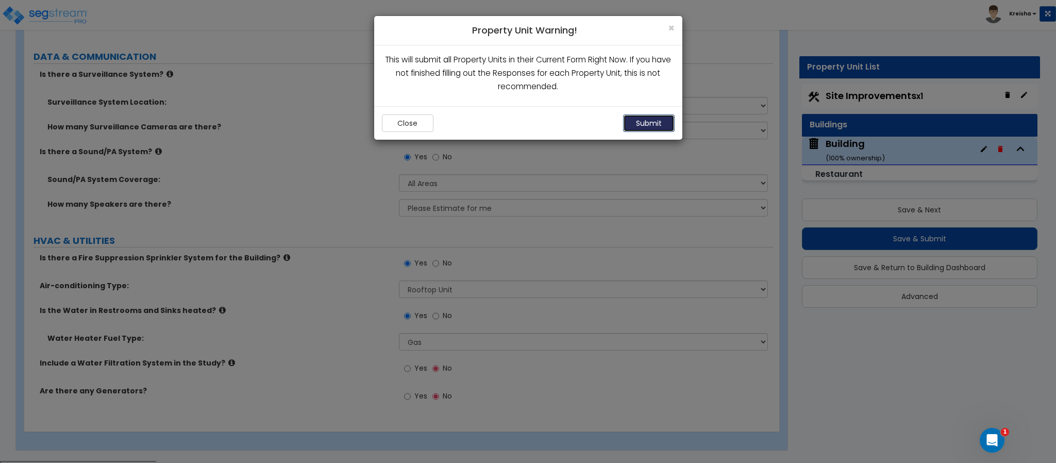
click at [659, 124] on button "Submit" at bounding box center [649, 123] width 52 height 18
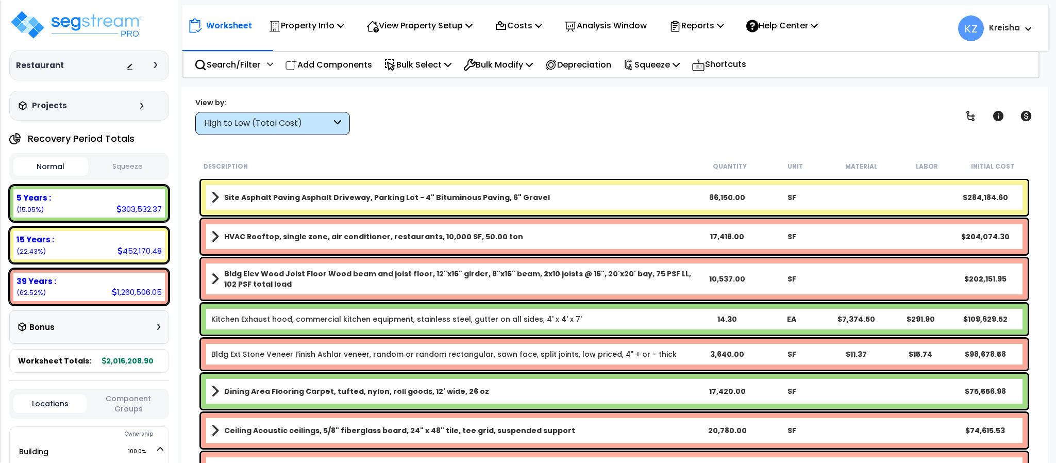
click at [843, 116] on div "View by: High to Low (Total Cost) High to Low (Total Cost)" at bounding box center [614, 116] width 845 height 38
click at [335, 119] on icon at bounding box center [337, 124] width 7 height 12
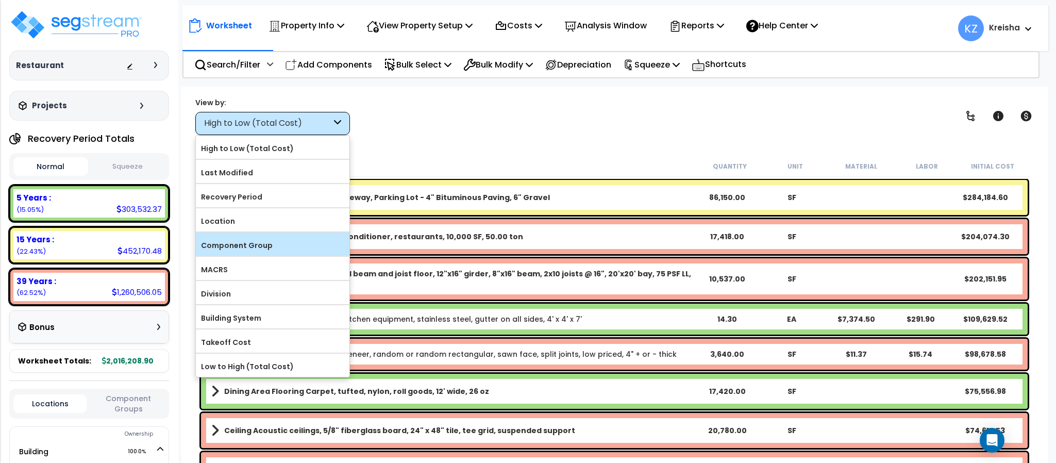
click at [243, 245] on label "Component Group" at bounding box center [273, 245] width 154 height 15
click at [0, 0] on input "Component Group" at bounding box center [0, 0] width 0 height 0
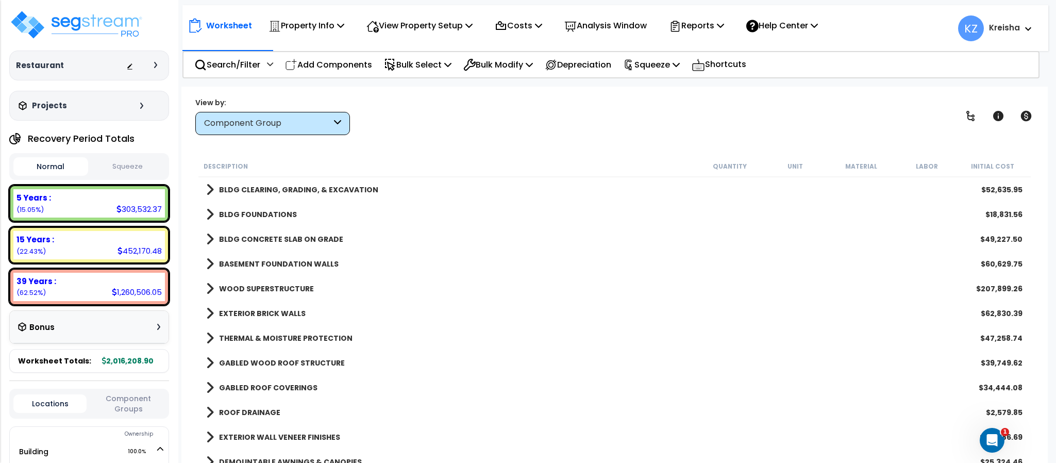
click at [454, 130] on div "View by: Component Group High to Low (Total Cost)" at bounding box center [614, 116] width 845 height 38
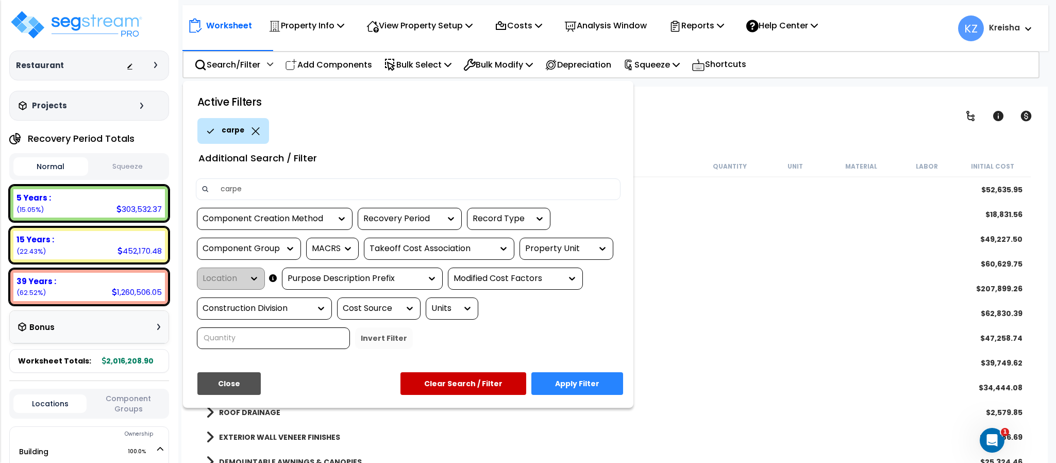
type input "carpet"
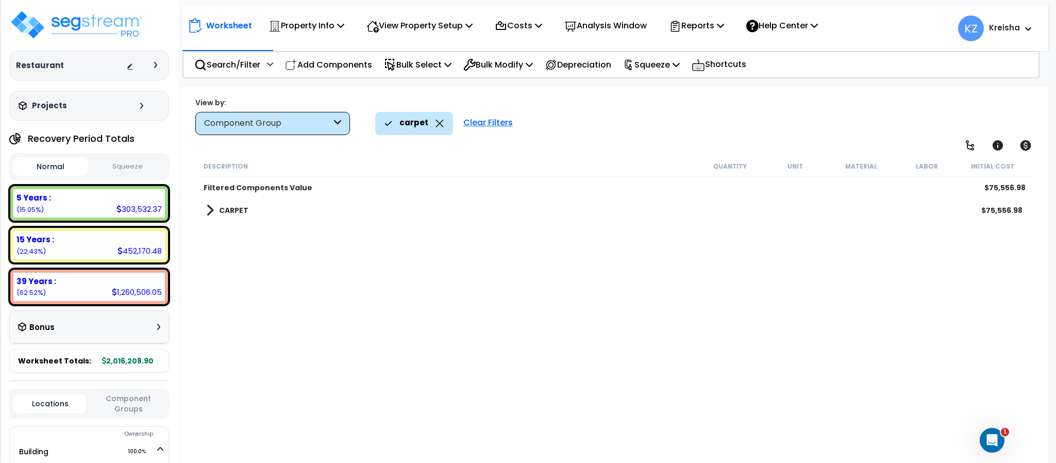
click at [235, 212] on b "CARPET" at bounding box center [233, 210] width 29 height 10
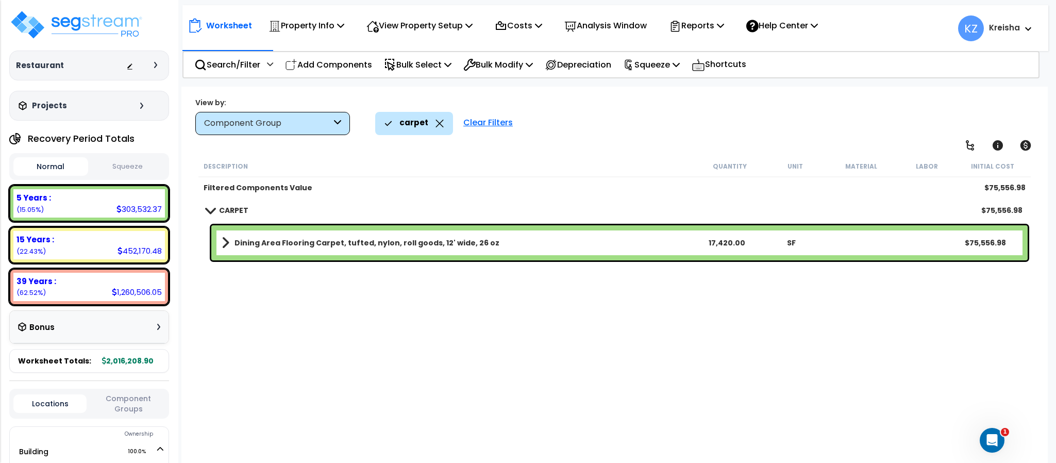
click at [383, 413] on div "Description Quantity Unit Material Labor Initial Cost Filtered Components Value…" at bounding box center [614, 311] width 835 height 310
click at [805, 144] on div "Worksheet Property Info Property Setup Add Property Unit Template property Clon…" at bounding box center [614, 318] width 866 height 463
click at [460, 17] on div "View Property Setup" at bounding box center [420, 25] width 106 height 24
click at [431, 67] on link "View Questionnaire" at bounding box center [412, 70] width 102 height 21
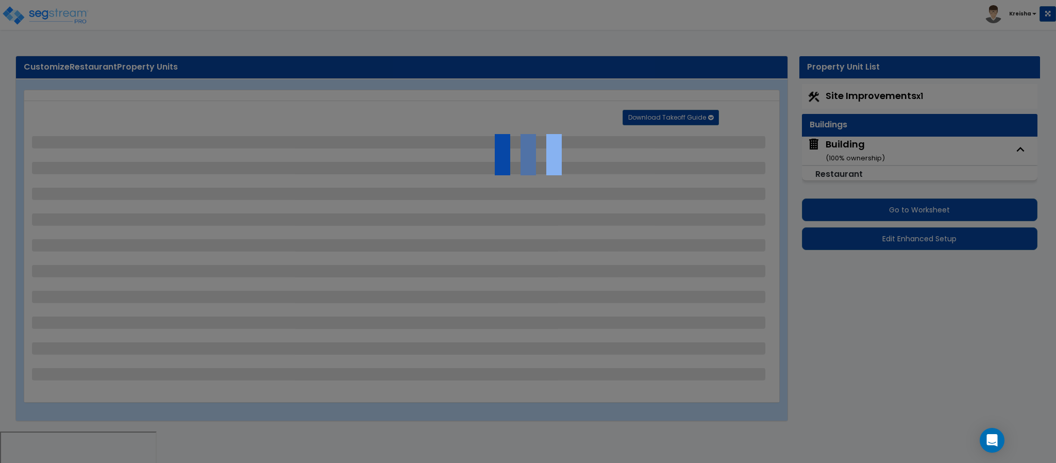
select select "2"
select select "1"
select select "3"
select select "4"
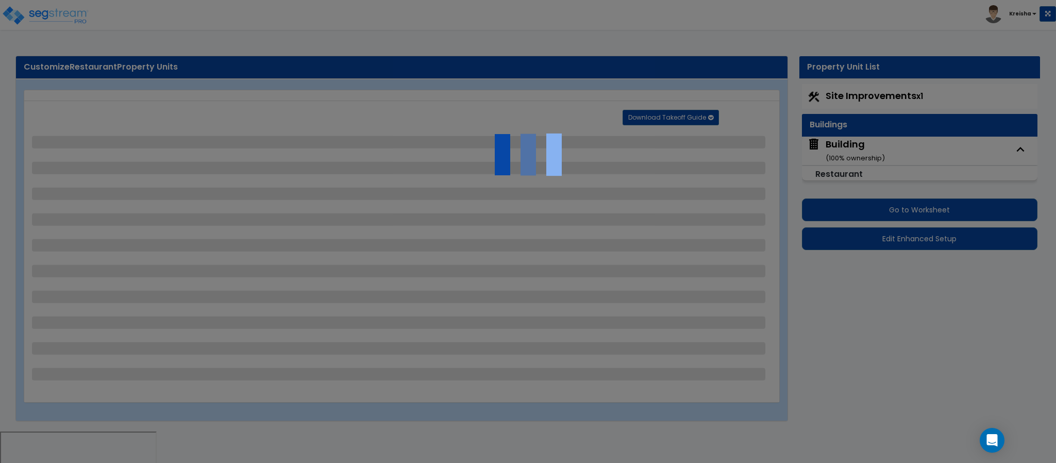
select select "2"
select select "1"
select select "4"
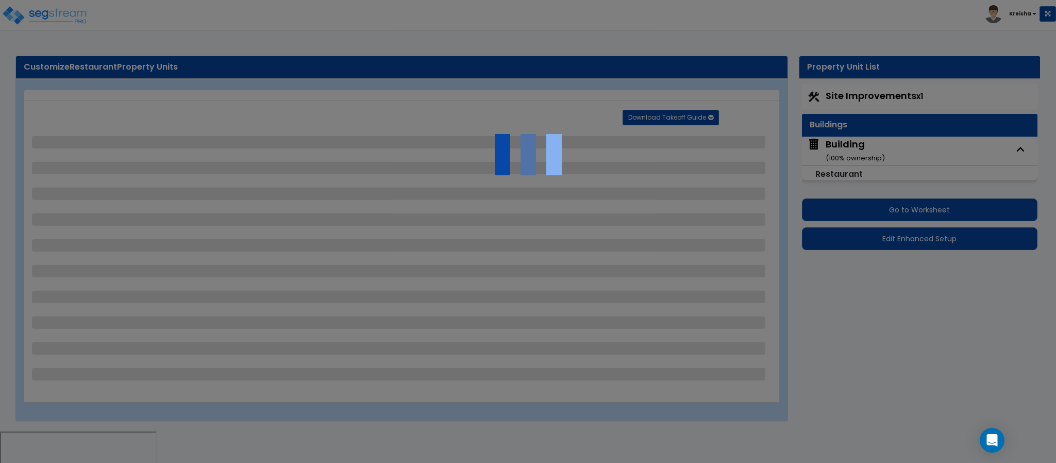
select select "2"
select select "1"
select select "4"
select select "3"
select select "1"
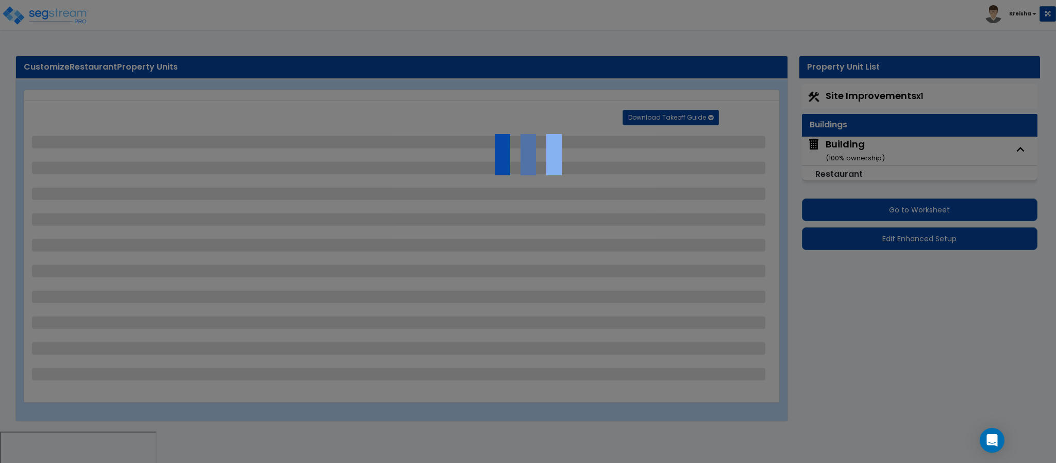
select select "1"
select select "2"
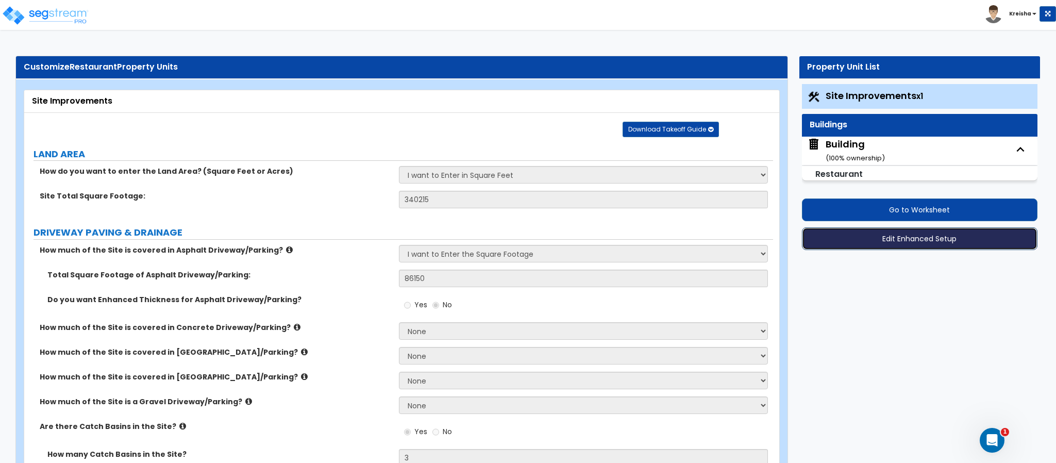
click at [860, 243] on button "Edit Enhanced Setup" at bounding box center [920, 238] width 236 height 23
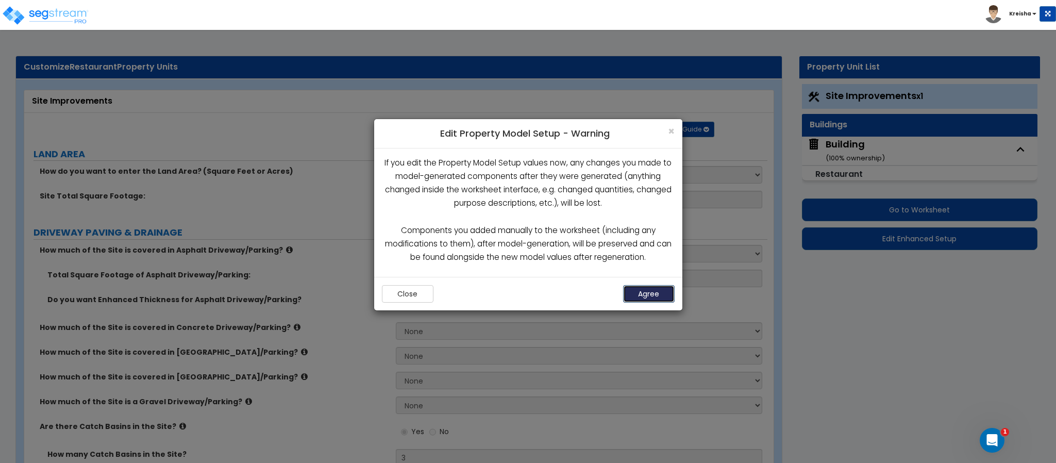
click at [664, 285] on button "Agree" at bounding box center [649, 294] width 52 height 18
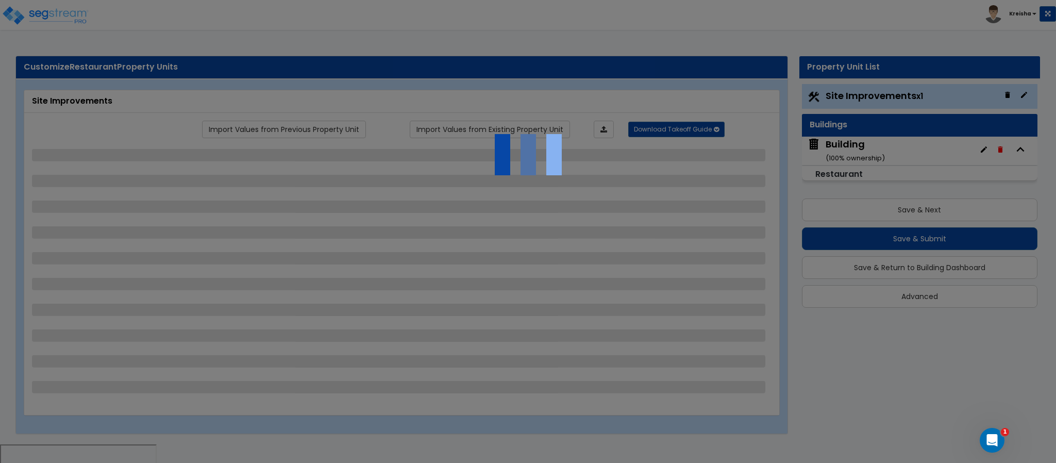
select select "2"
select select "1"
select select "3"
select select "4"
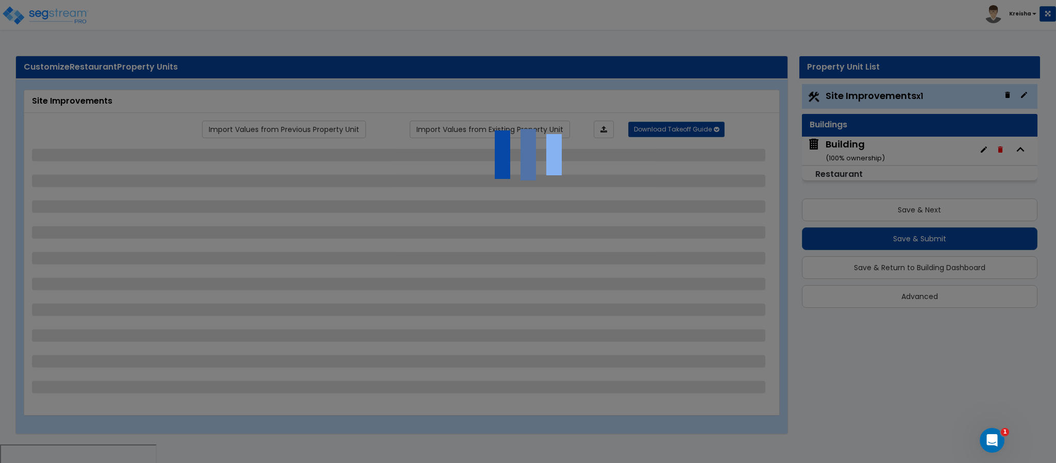
select select "2"
select select "1"
select select "4"
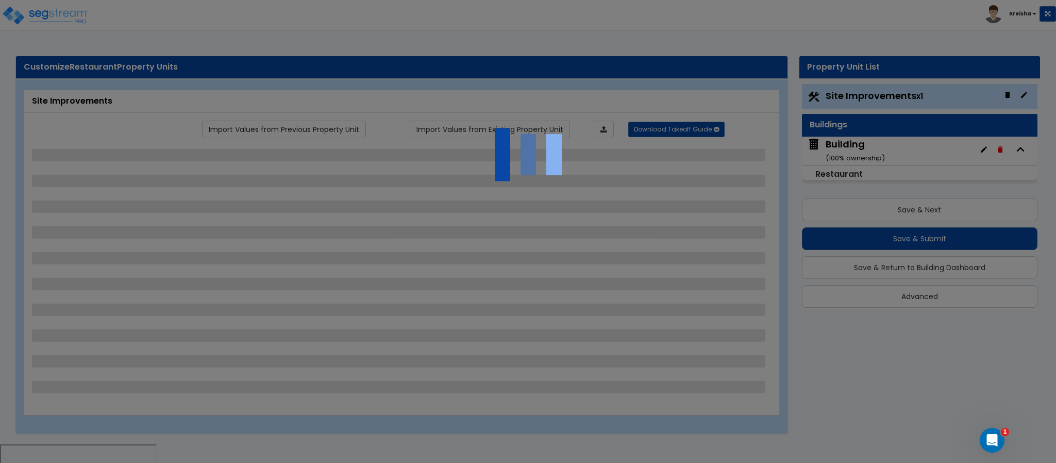
select select "2"
select select "1"
select select "4"
select select "3"
select select "1"
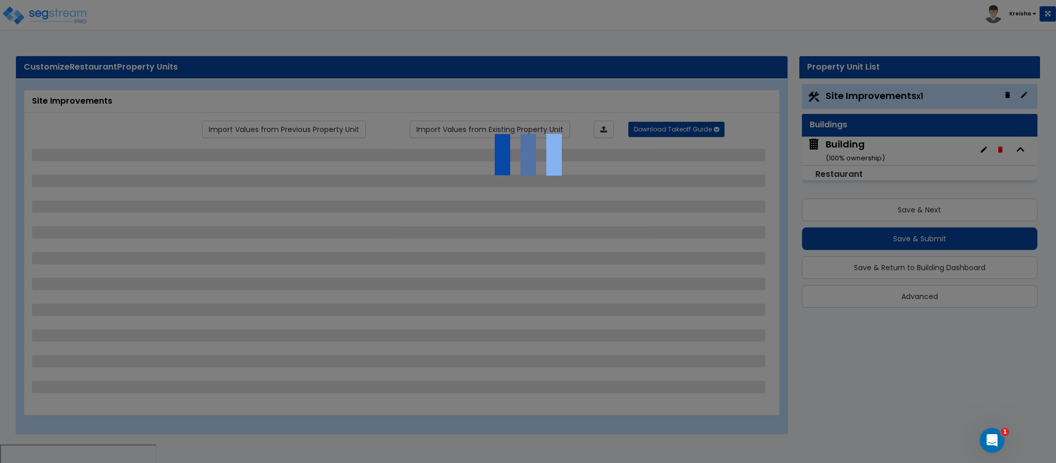
select select "1"
select select "2"
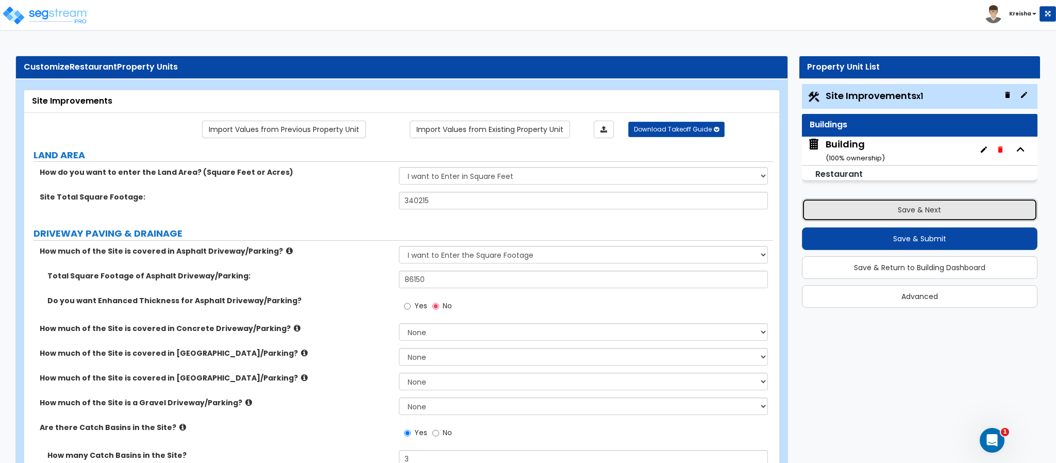
click at [851, 209] on button "Save & Next" at bounding box center [920, 209] width 236 height 23
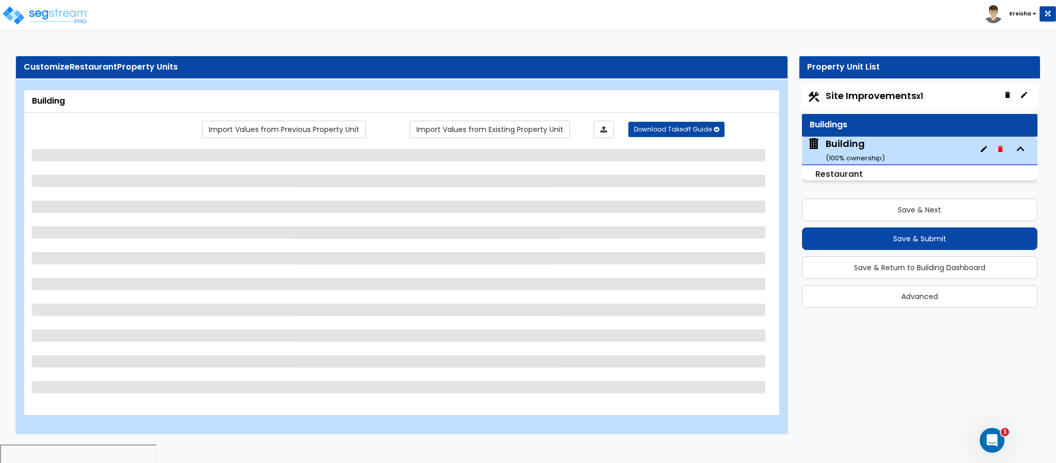
select select "5"
select select "1"
select select "3"
select select "1"
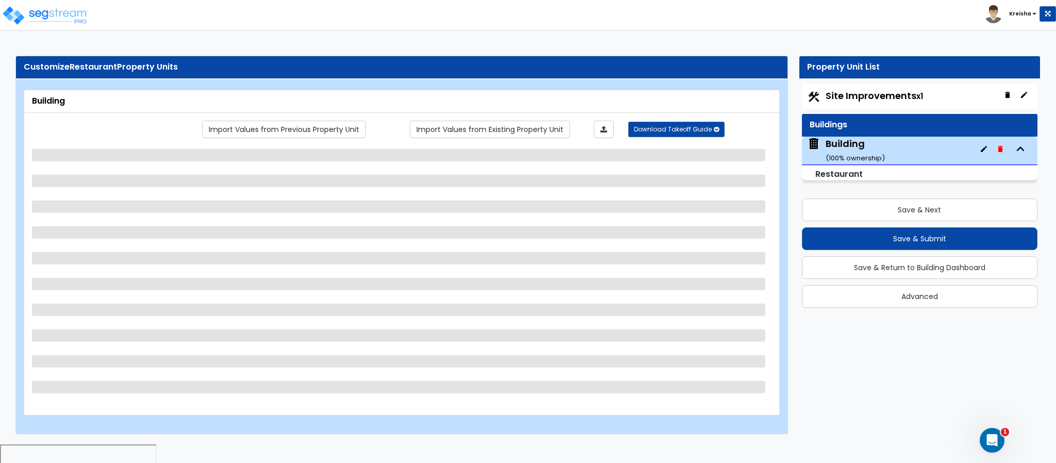
select select "1"
select select "2"
select select "1"
select select "2"
select select "1"
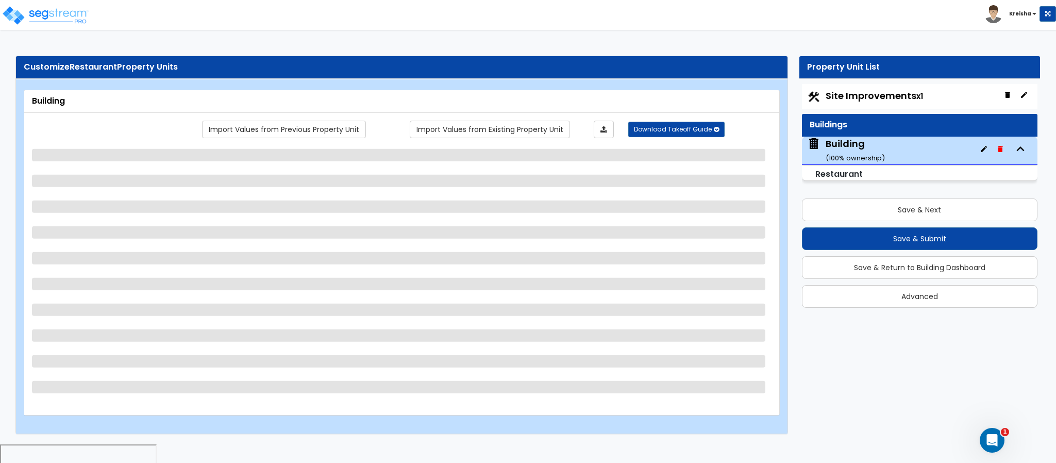
select select "1"
select select "2"
select select "7"
select select "1"
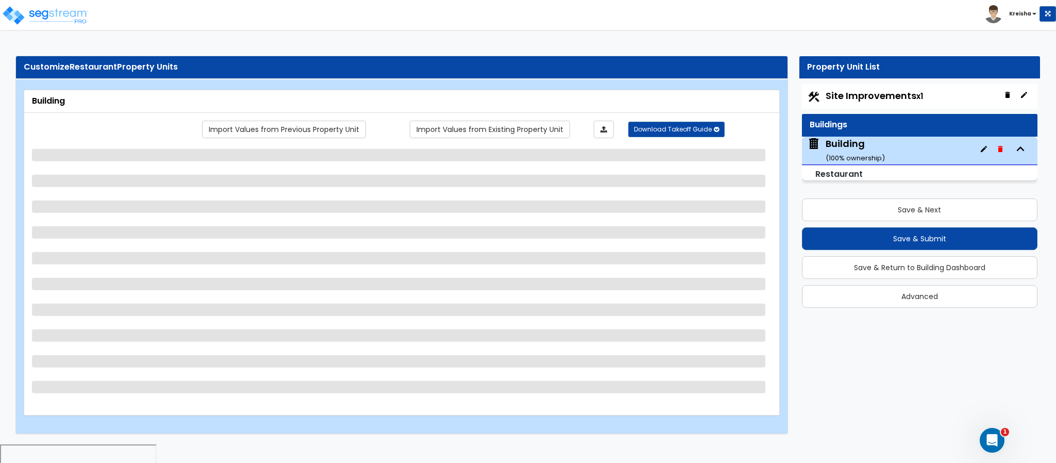
select select "1"
select select "5"
select select "6"
select select "1"
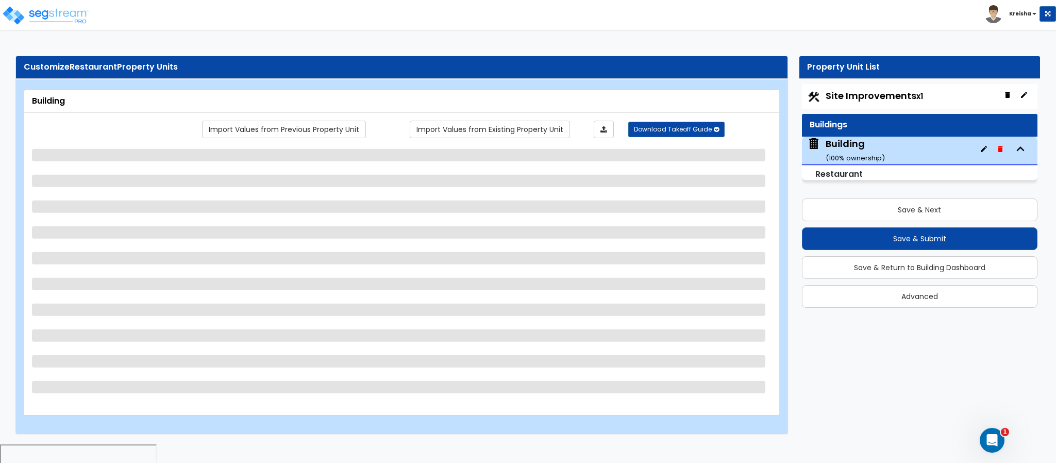
select select "3"
select select "1"
select select "4"
select select "1"
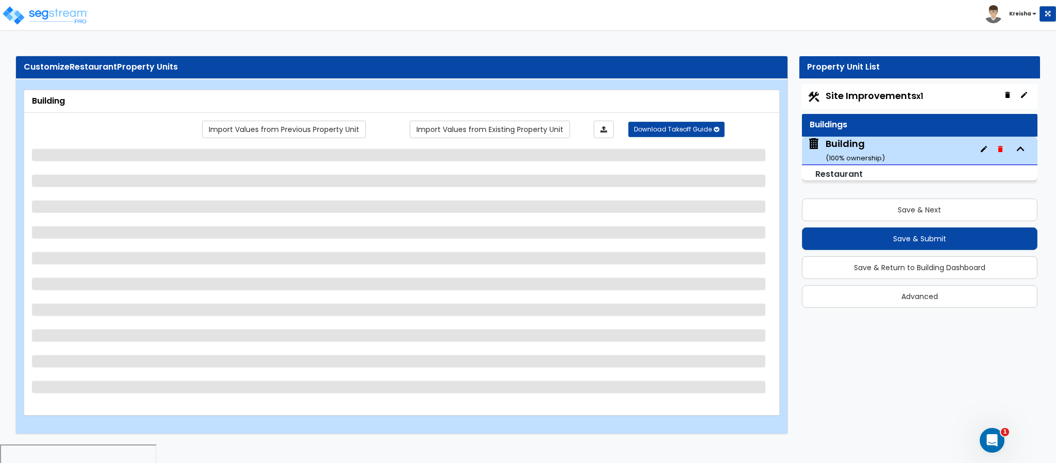
select select "2"
select select "7"
select select "1"
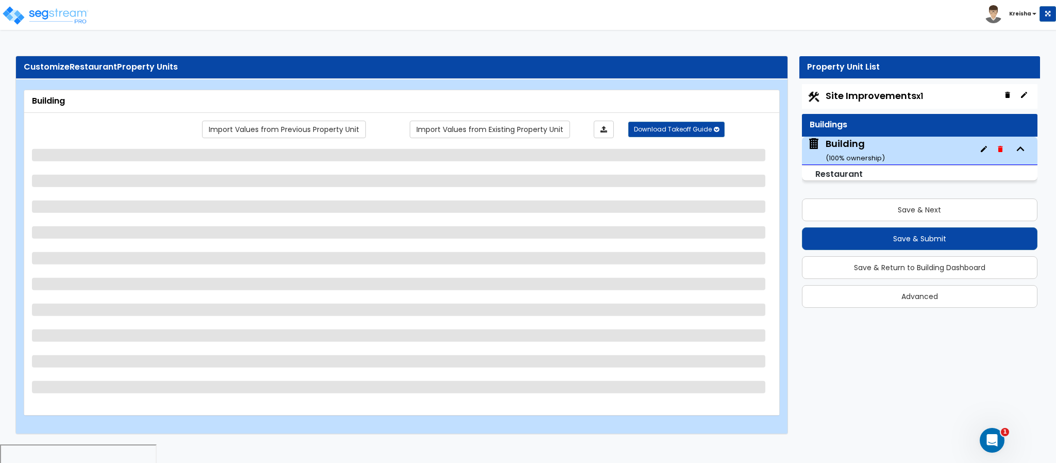
select select "2"
select select "1"
select select "2"
select select "1"
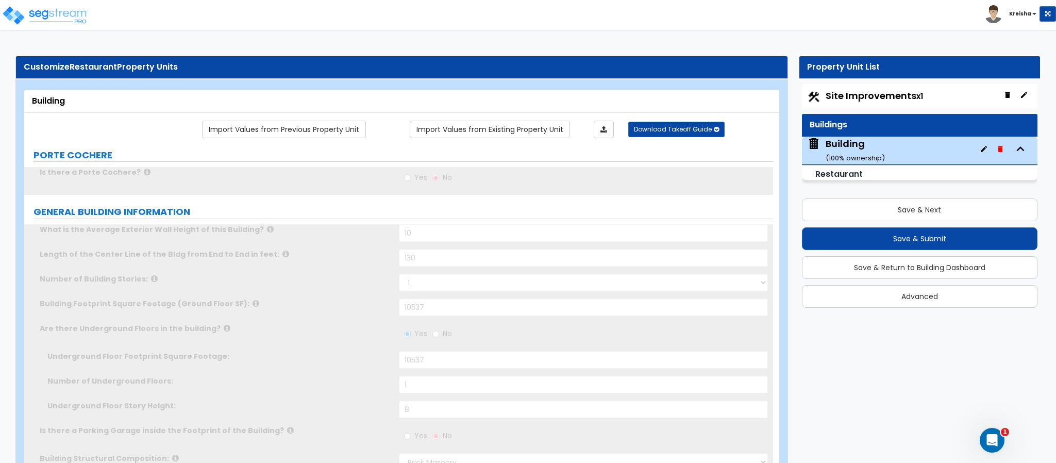
radio input "true"
select select "2"
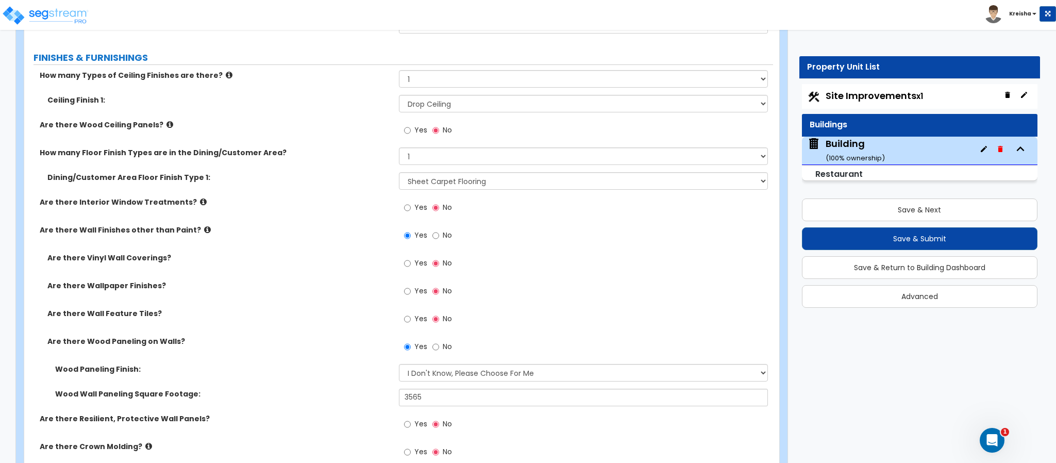
scroll to position [2263, 0]
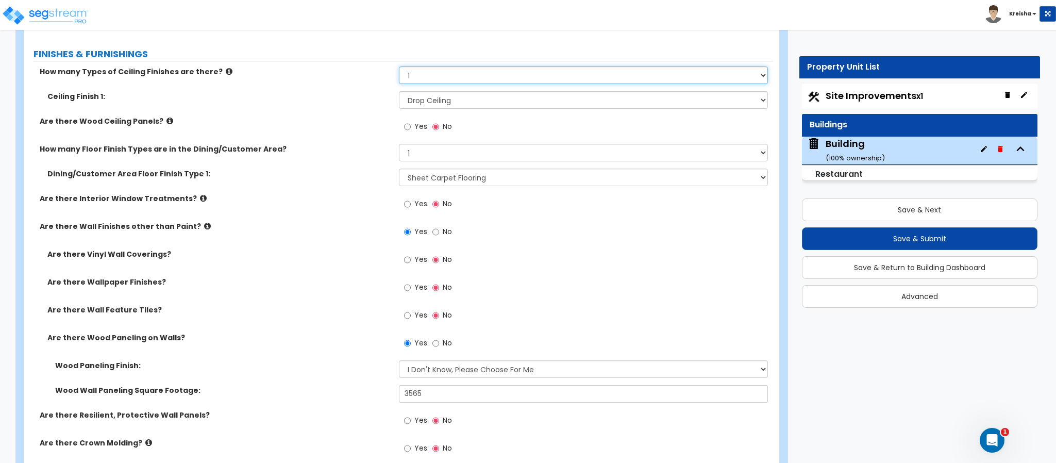
click at [445, 79] on select "None 1 2 3" at bounding box center [584, 76] width 370 height 18
click at [399, 69] on select "None 1 2 3" at bounding box center [584, 76] width 370 height 18
click at [425, 123] on span "Yes" at bounding box center [420, 126] width 13 height 10
click at [411, 123] on input "Yes" at bounding box center [407, 126] width 7 height 11
click at [433, 121] on input "No" at bounding box center [436, 126] width 7 height 11
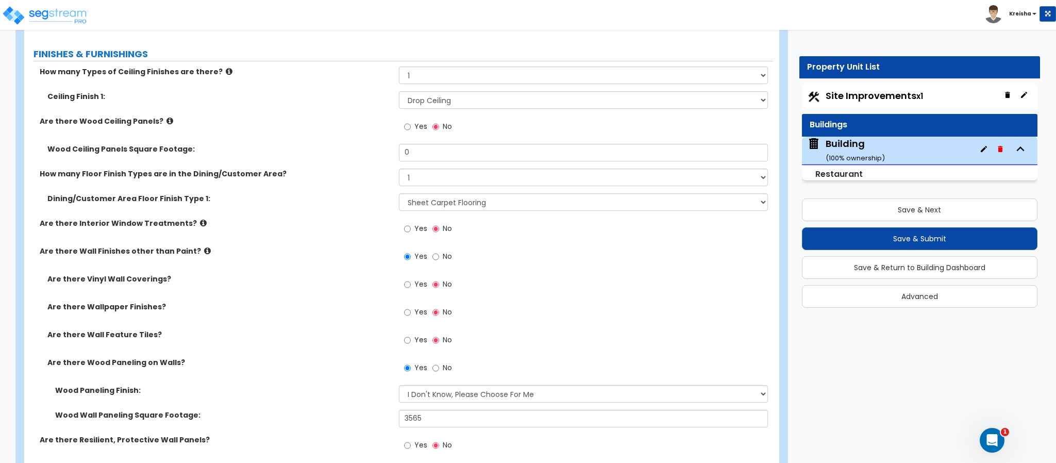
click at [404, 121] on input "Yes" at bounding box center [407, 126] width 7 height 11
radio input "true"
select select "2"
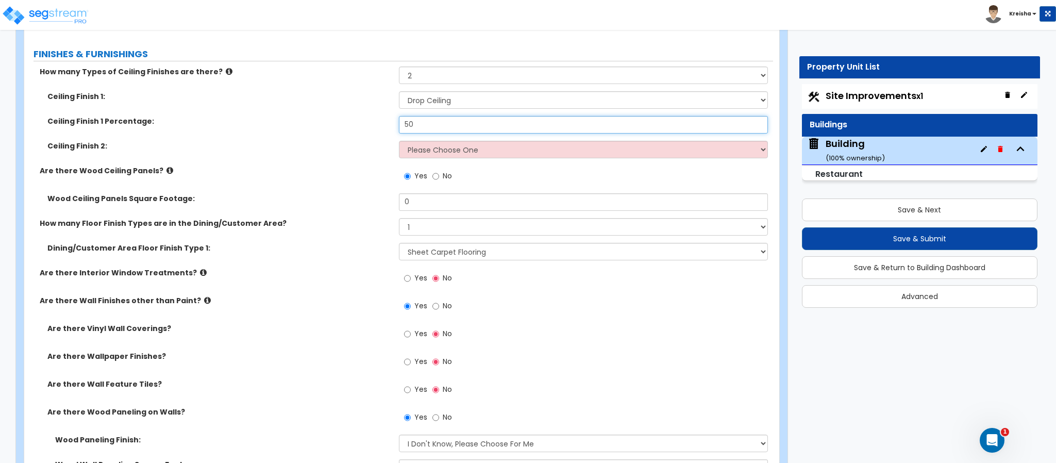
type input "50"
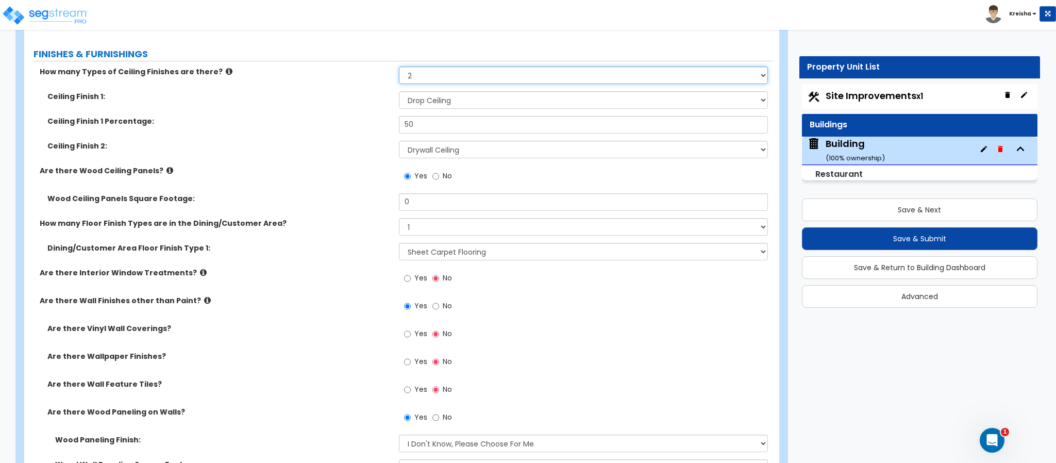
click at [441, 82] on select "None 1 2 3" at bounding box center [584, 76] width 370 height 18
click at [291, 169] on label "Are there Wood Ceiling Panels?" at bounding box center [216, 170] width 352 height 10
drag, startPoint x: 387, startPoint y: 166, endPoint x: 431, endPoint y: 155, distance: 45.6
click at [431, 155] on div "Ceiling Finish 2: Please Choose One Drop Ceiling Open Ceiling Drywall Ceiling" at bounding box center [398, 153] width 749 height 25
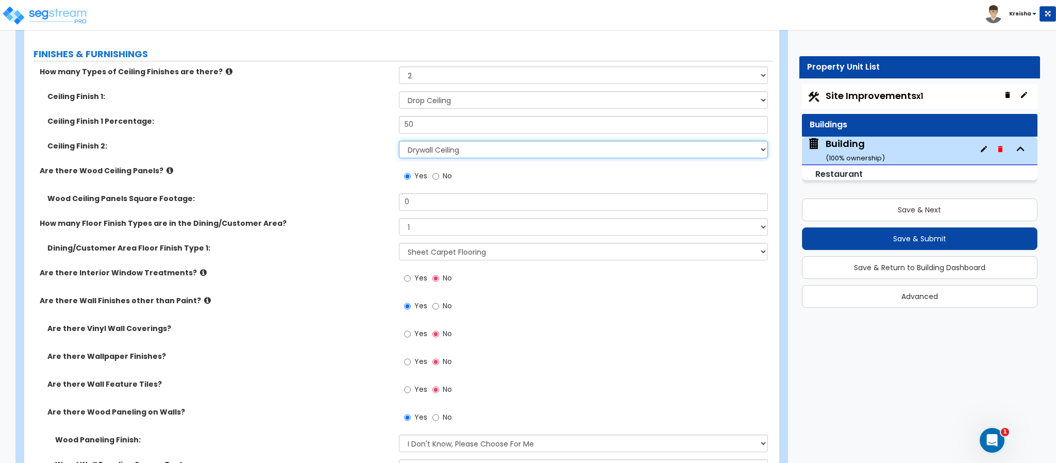
click at [431, 155] on select "Please Choose One Drop Ceiling Open Ceiling Drywall Ceiling" at bounding box center [584, 150] width 370 height 18
select select "0"
click at [399, 143] on select "Please Choose One Drop Ceiling Open Ceiling Drywall Ceiling" at bounding box center [584, 150] width 370 height 18
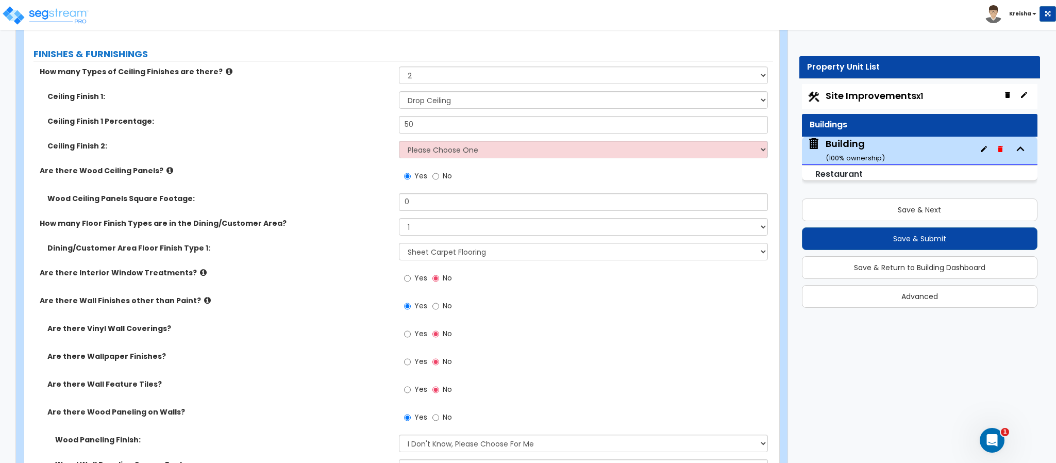
click at [339, 161] on div "Ceiling Finish 2: Please Choose One Drop Ceiling Open Ceiling Drywall Ceiling" at bounding box center [398, 153] width 749 height 25
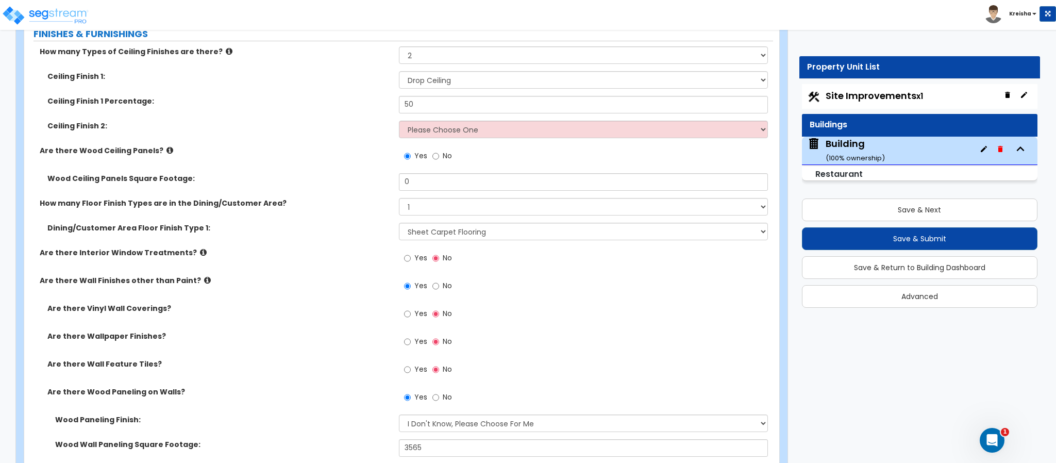
scroll to position [2284, 0]
click at [440, 203] on select "Please Choose One 1 2 3" at bounding box center [584, 206] width 370 height 18
select select "2"
click at [399, 199] on select "Please Choose One 1 2 3" at bounding box center [584, 206] width 370 height 18
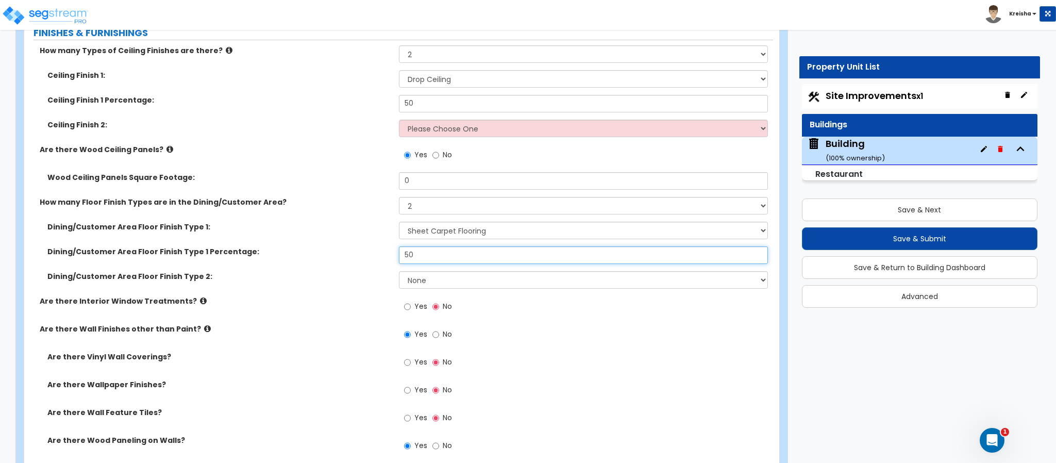
type input "50"
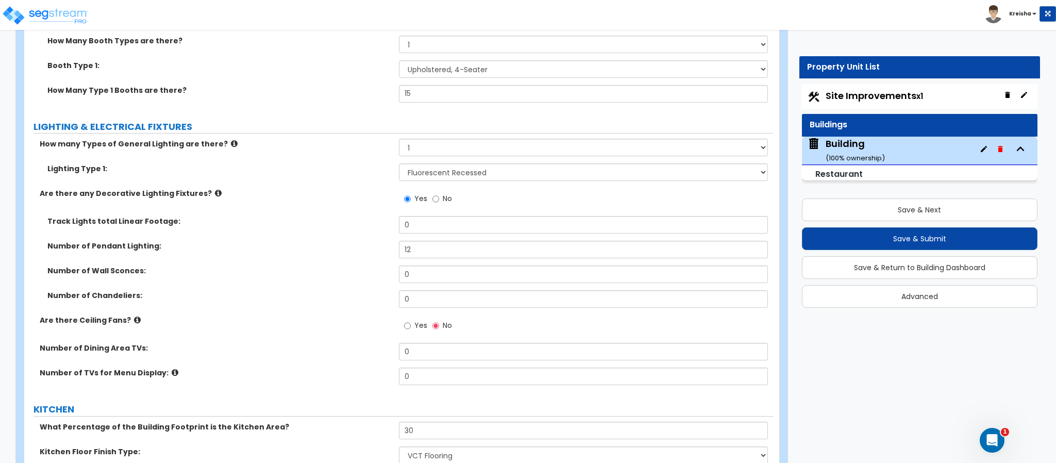
scroll to position [3033, 0]
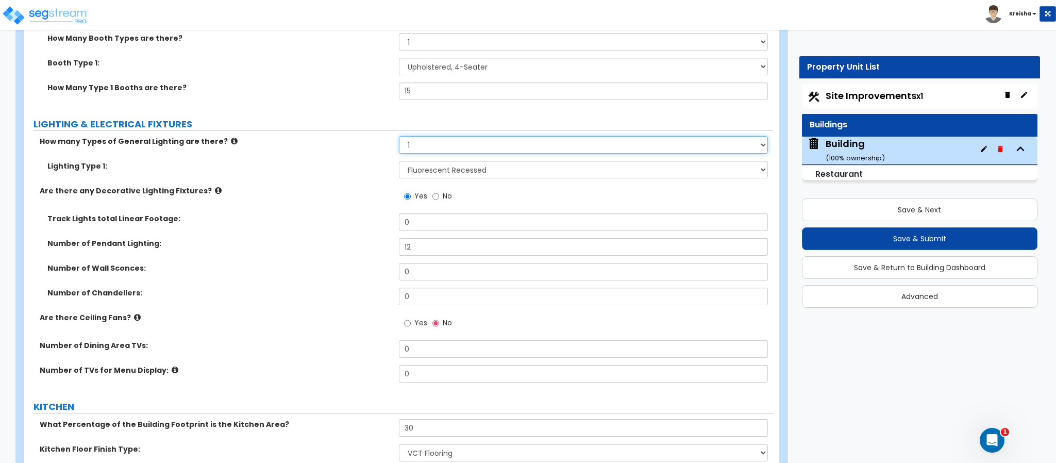
click at [447, 148] on select "Please Choose One 1 2 3" at bounding box center [584, 145] width 370 height 18
click at [399, 138] on select "Please Choose One 1 2 3" at bounding box center [584, 145] width 370 height 18
click at [440, 190] on div "Yes No" at bounding box center [428, 198] width 58 height 24
select select "2"
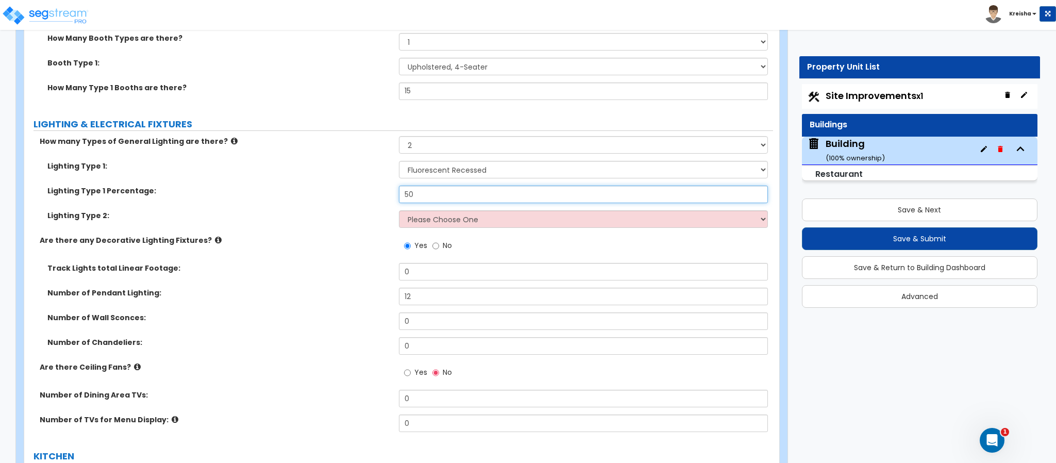
type input "50"
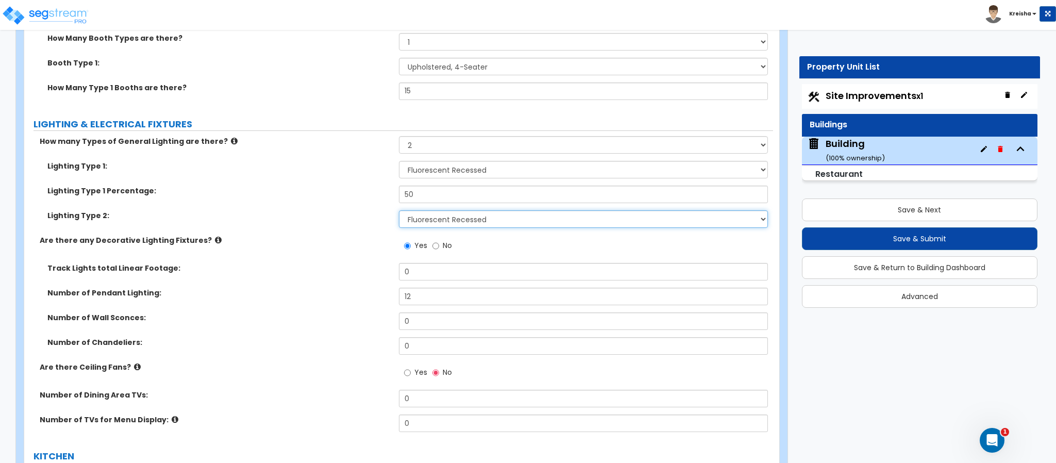
click at [451, 224] on select "Please Choose One LED Surface-Mounted LED Recessed Fluorescent Surface-Mounted …" at bounding box center [584, 219] width 370 height 18
select select "0"
click at [399, 212] on select "Please Choose One LED Surface-Mounted LED Recessed Fluorescent Surface-Mounted …" at bounding box center [584, 219] width 370 height 18
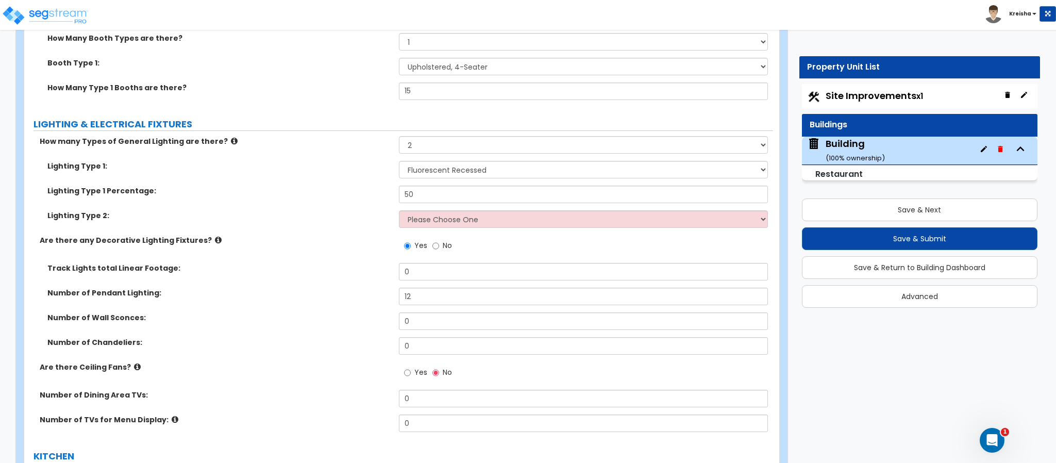
click at [329, 218] on label "Lighting Type 2:" at bounding box center [219, 215] width 344 height 10
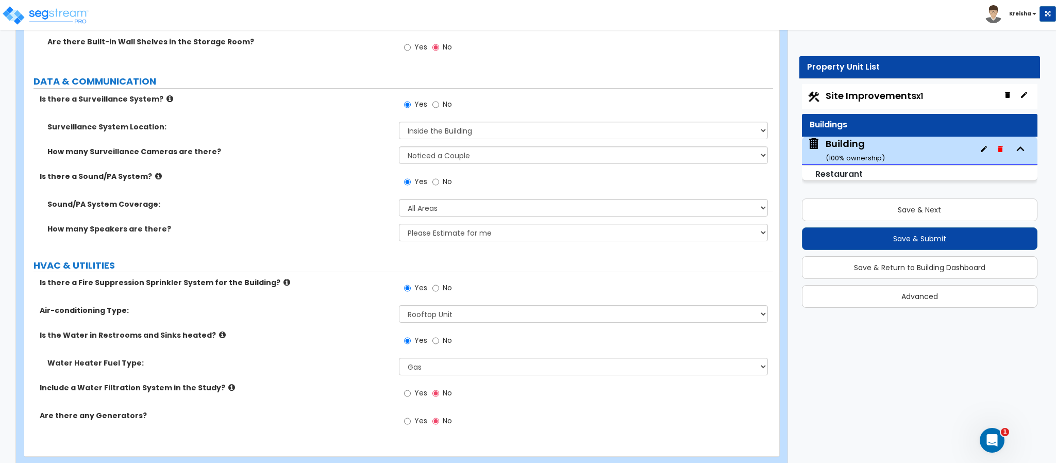
scroll to position [4445, 0]
click at [421, 208] on select "Please Choose One All Areas Enter Percent Coverage" at bounding box center [584, 207] width 370 height 18
select select "2"
click at [399, 200] on select "Please Choose One All Areas Enter Percent Coverage" at bounding box center [584, 207] width 370 height 18
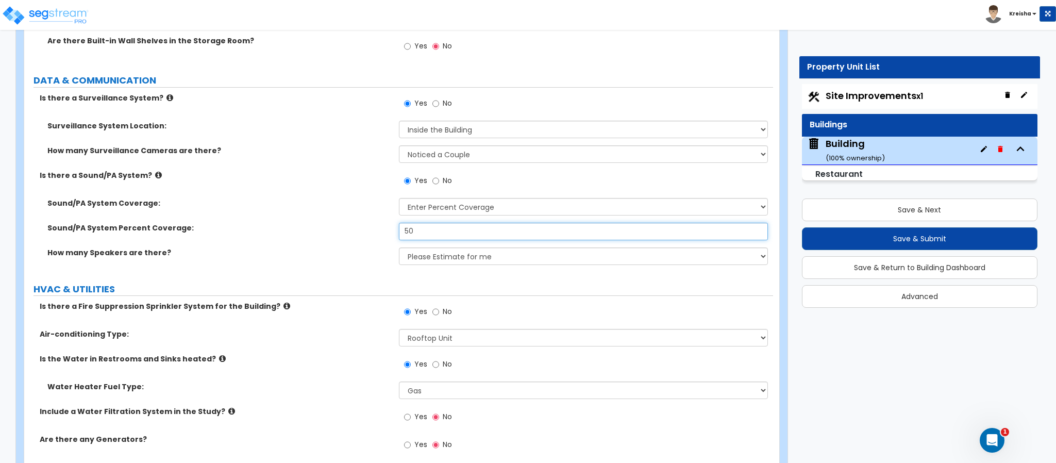
scroll to position [4493, 0]
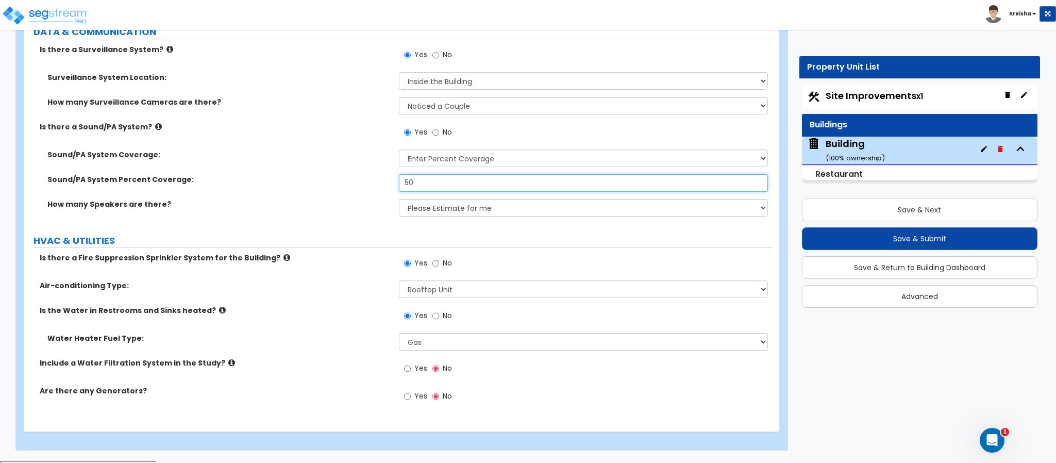
type input "50"
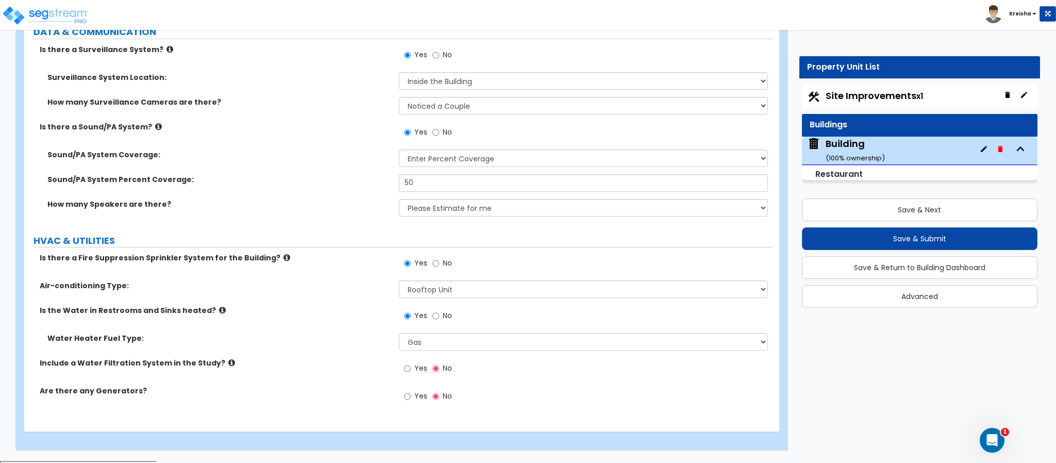
click at [427, 221] on div "How many Speakers are there? Please Choose One Enter Number of Speakers Please …" at bounding box center [398, 211] width 749 height 25
click at [432, 215] on select "Please Choose One Enter Number of Speakers Please Estimate for me" at bounding box center [584, 208] width 370 height 18
click at [362, 237] on label "HVAC & UTILITIES" at bounding box center [404, 240] width 740 height 13
click at [440, 293] on select "Please Choose One Rooftop Unit Furnace-Condenser Forced Air Split Heating/Cooli…" at bounding box center [584, 289] width 370 height 18
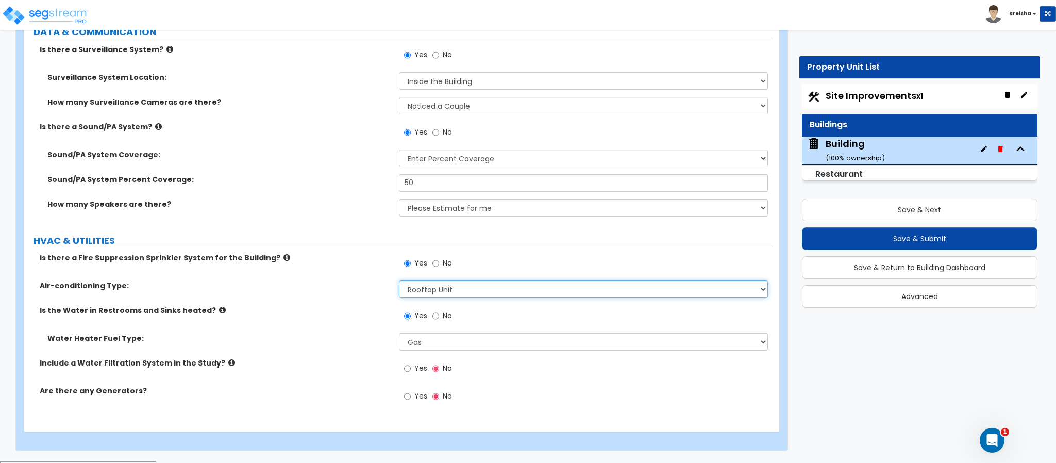
click at [440, 293] on select "Please Choose One Rooftop Unit Furnace-Condenser Forced Air Split Heating/Cooli…" at bounding box center [584, 289] width 370 height 18
click at [359, 291] on label "Air-conditioning Type:" at bounding box center [216, 285] width 352 height 10
click at [446, 293] on select "Please Choose One Rooftop Unit Furnace-Condenser Forced Air Split Heating/Cooli…" at bounding box center [584, 289] width 370 height 18
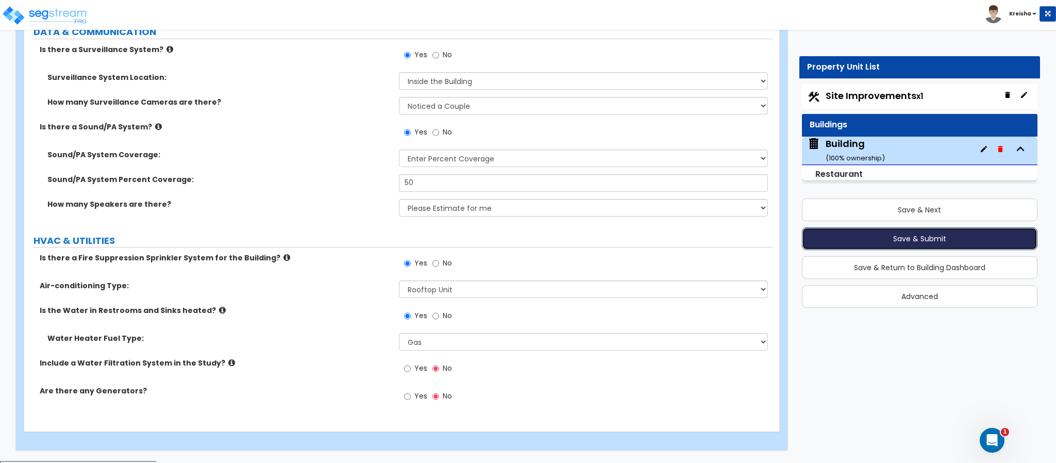
click at [865, 237] on button "Save & Submit" at bounding box center [920, 238] width 236 height 23
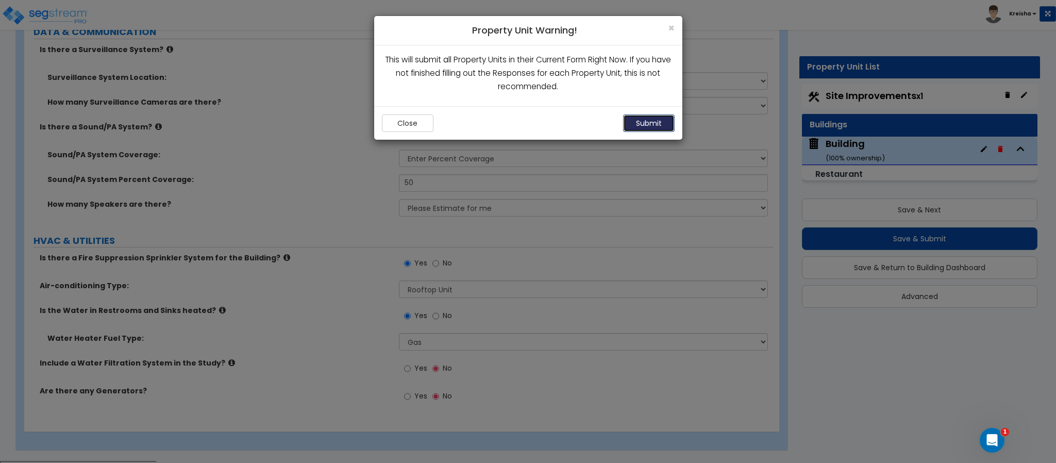
click at [650, 130] on button "Submit" at bounding box center [649, 123] width 52 height 18
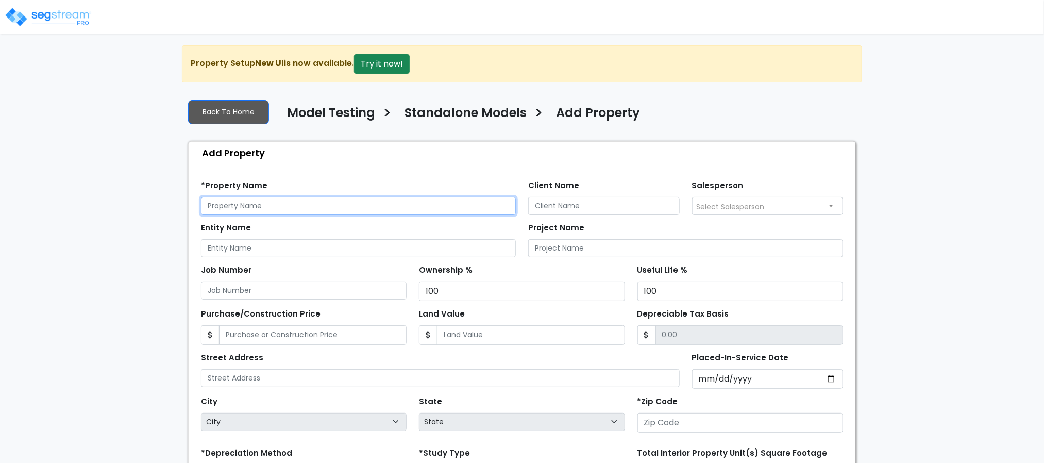
click at [348, 210] on input "text" at bounding box center [358, 206] width 315 height 18
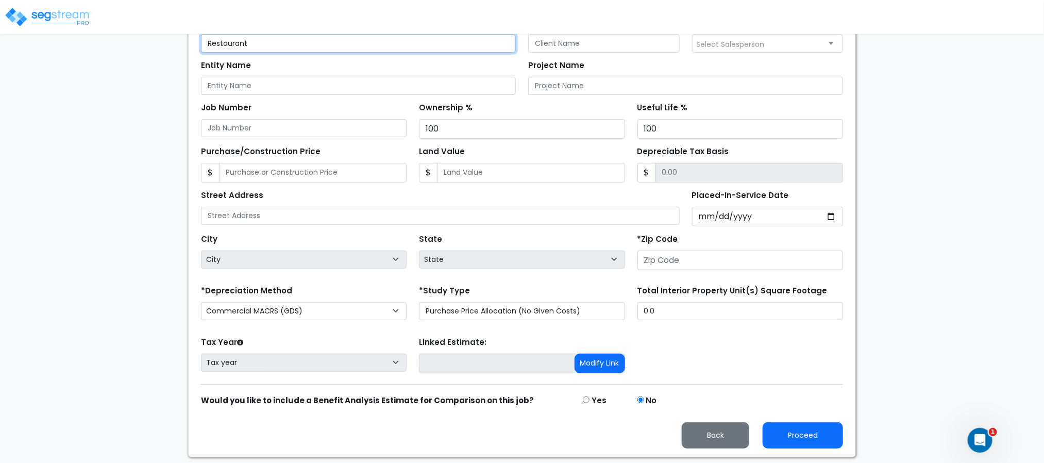
type input "Restaurant"
click at [701, 220] on input "Placed-In-Service Date" at bounding box center [768, 217] width 152 height 20
type input "2000-01-01"
select select "2000"
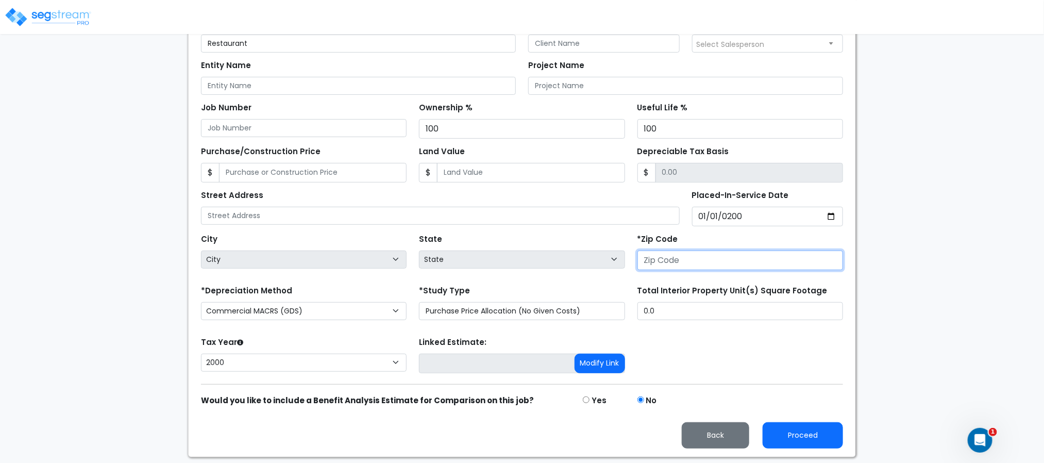
click at [680, 263] on input "number" at bounding box center [741, 261] width 206 height 20
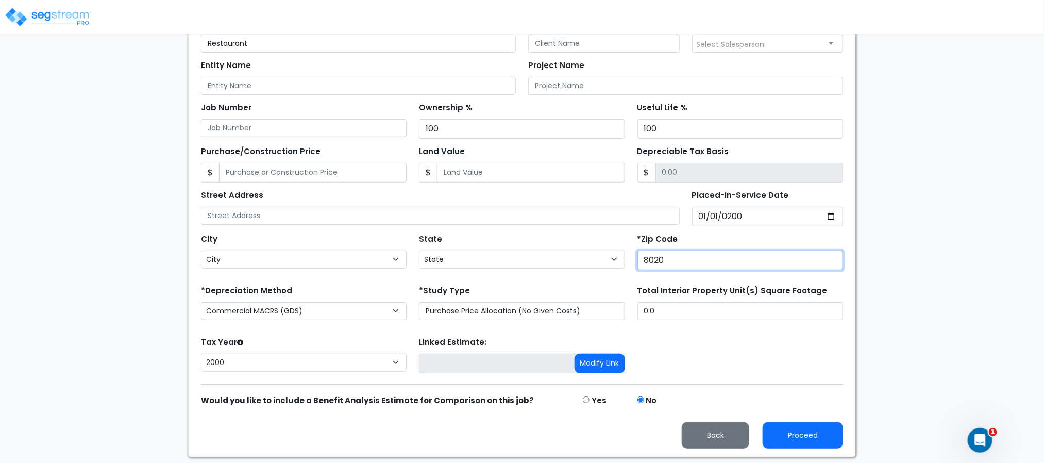
type input "80205"
select select "CO"
type input "80205"
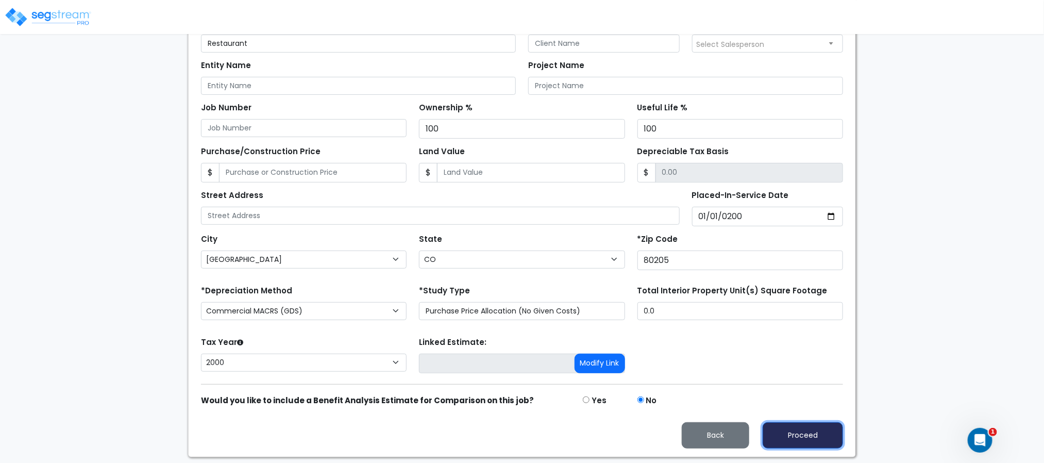
click at [780, 430] on button "Proceed" at bounding box center [803, 435] width 80 height 26
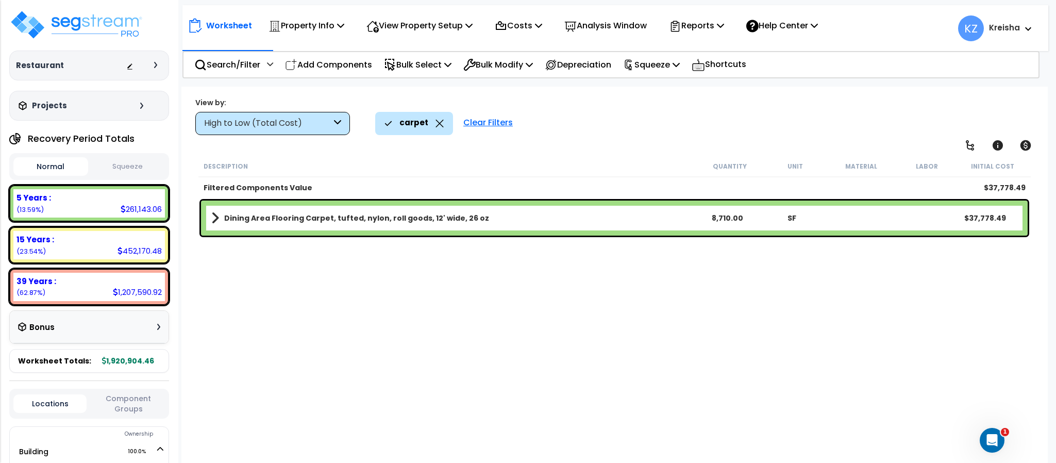
click at [486, 117] on div "Clear Filters" at bounding box center [488, 123] width 60 height 23
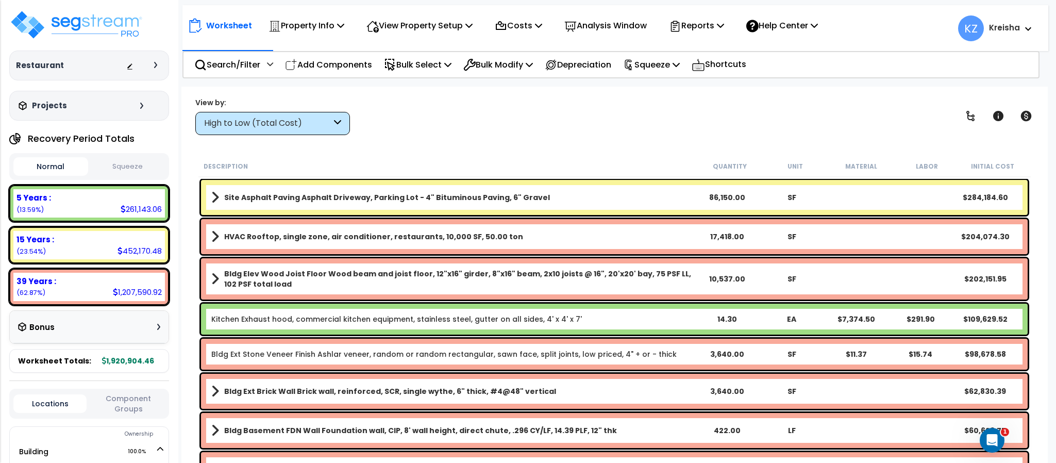
click at [324, 128] on div "High to Low (Total Cost)" at bounding box center [267, 124] width 127 height 12
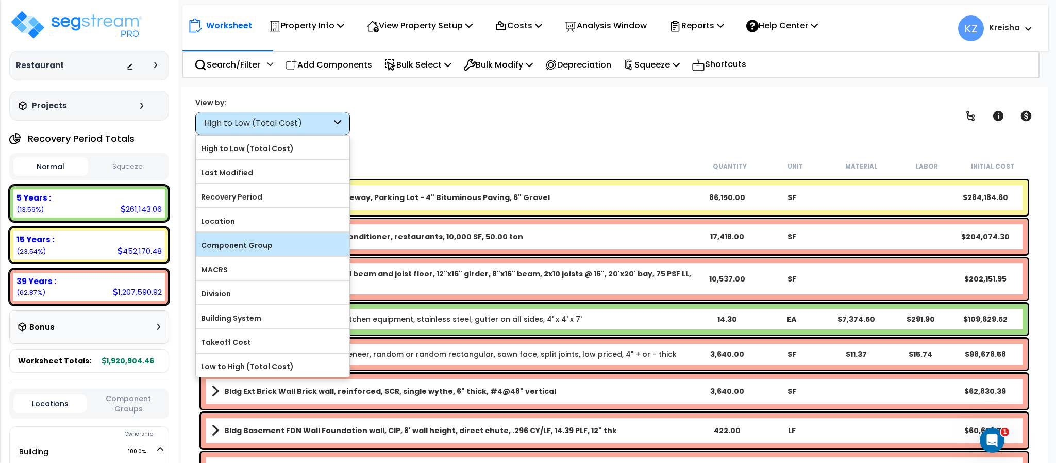
click at [266, 256] on div "Component Group" at bounding box center [273, 244] width 154 height 23
click at [318, 248] on label "Component Group" at bounding box center [273, 245] width 154 height 15
click at [0, 0] on input "Component Group" at bounding box center [0, 0] width 0 height 0
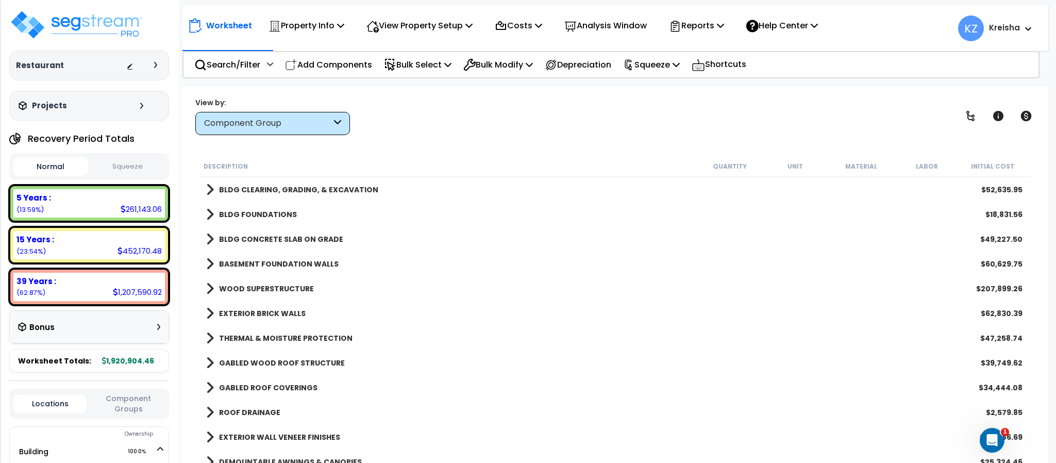
click at [426, 130] on div "View by: Component Group High to Low (Total Cost)" at bounding box center [614, 116] width 845 height 38
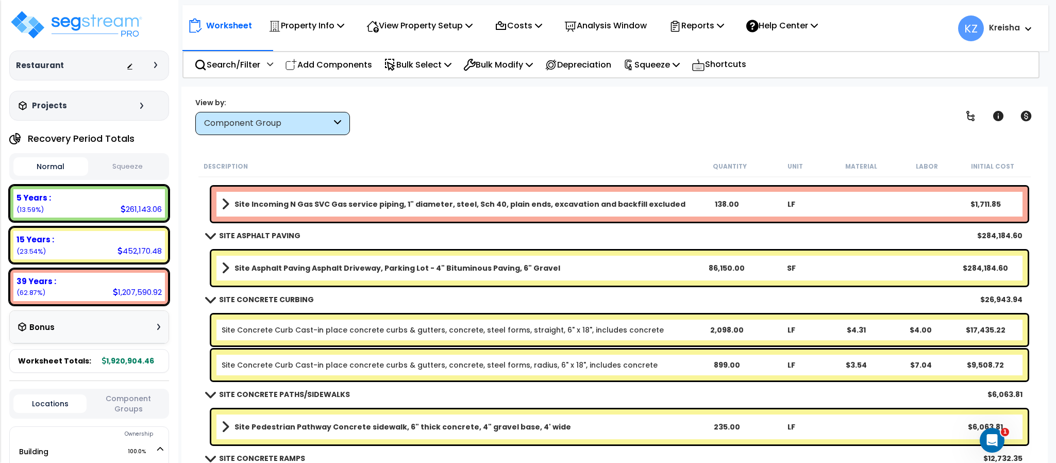
scroll to position [5848, 0]
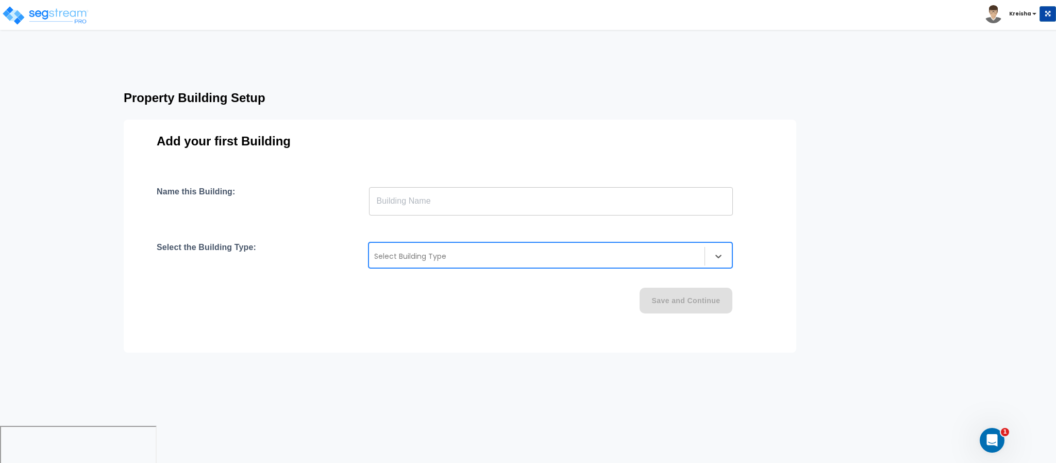
click at [452, 246] on div "Select Building Type" at bounding box center [551, 255] width 364 height 26
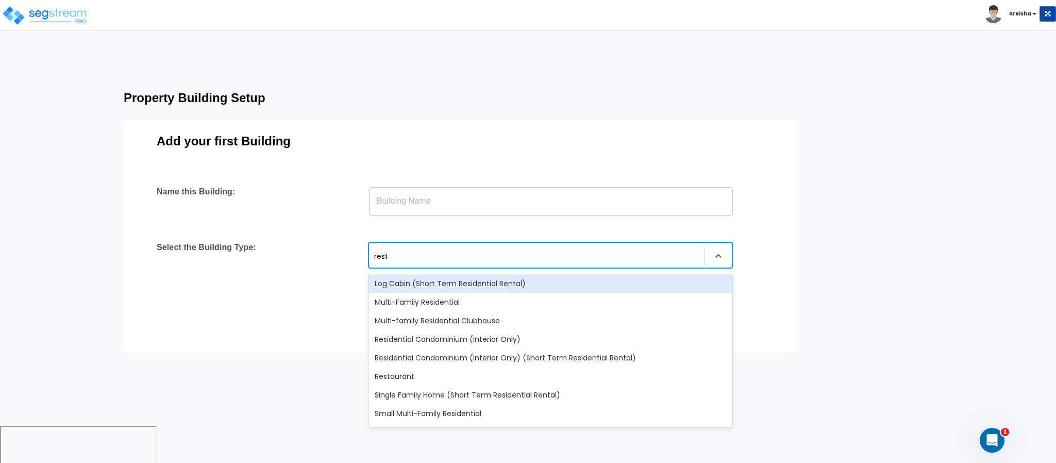
type input "resta"
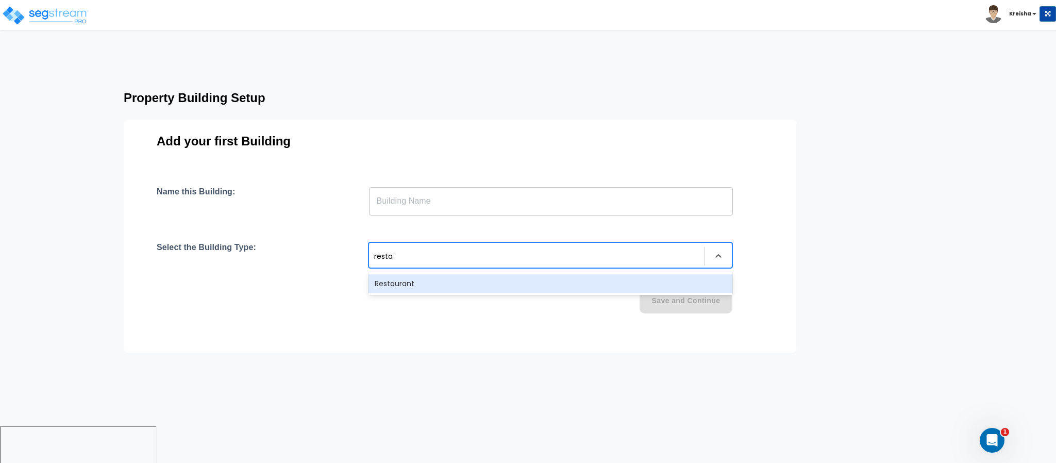
click at [475, 288] on div "Restaurant" at bounding box center [551, 283] width 364 height 19
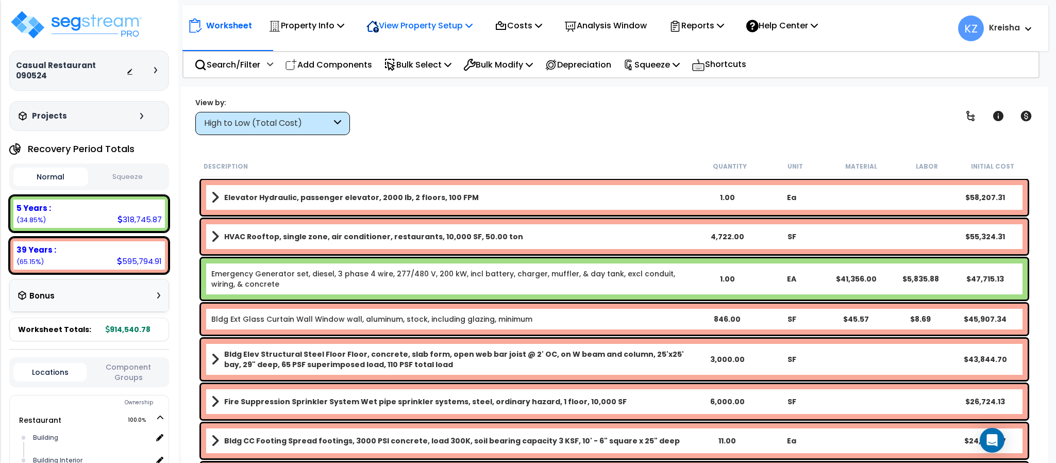
click at [421, 22] on p "View Property Setup" at bounding box center [420, 26] width 106 height 14
click at [407, 62] on link "View Questionnaire" at bounding box center [412, 70] width 102 height 21
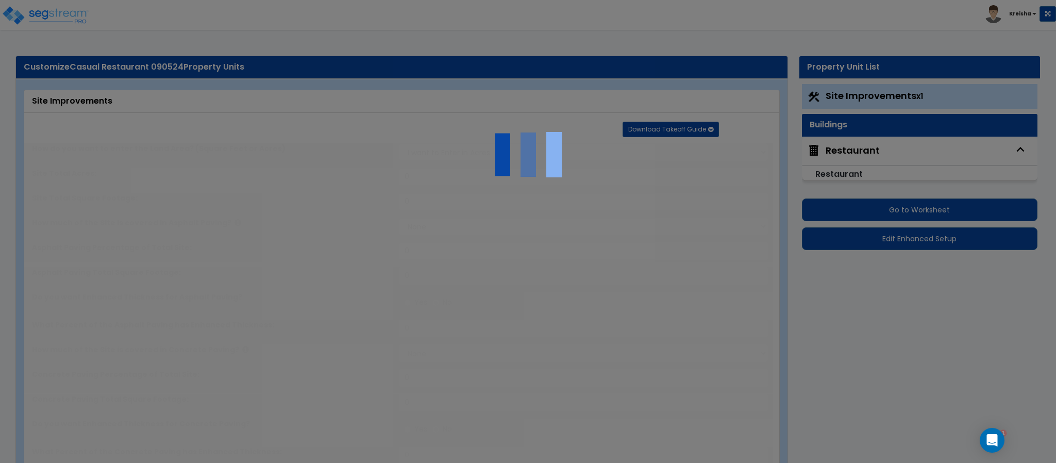
type input "2"
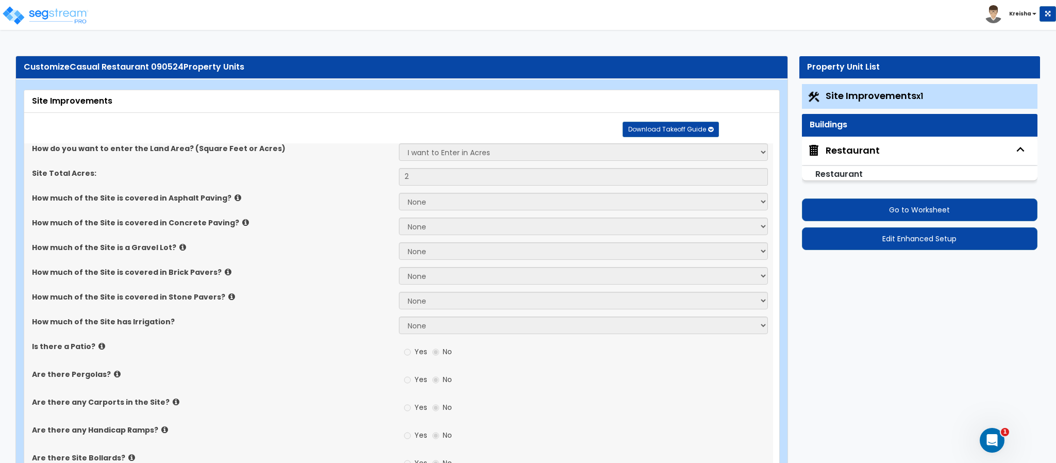
click at [842, 146] on div "Restaurant" at bounding box center [853, 150] width 54 height 13
select select "2"
select select "4"
select select "1"
select select "3"
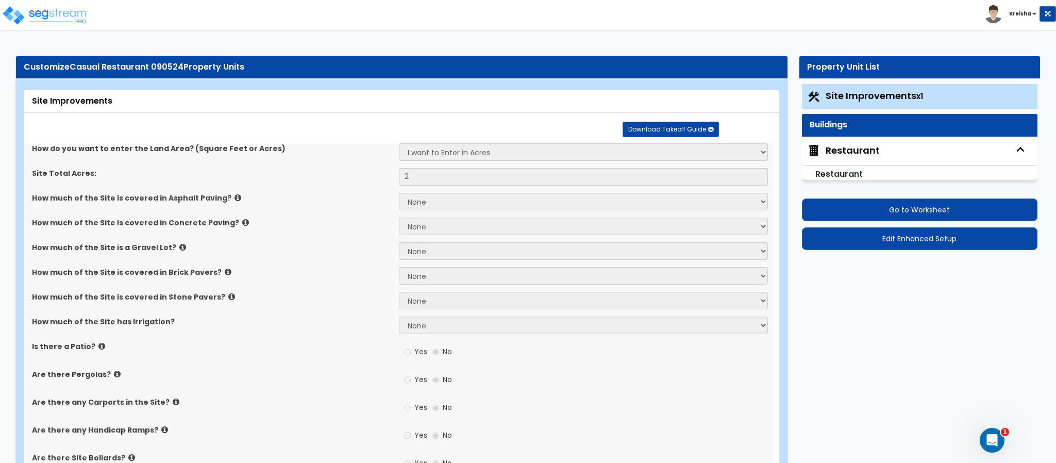
select select "1"
select select "2"
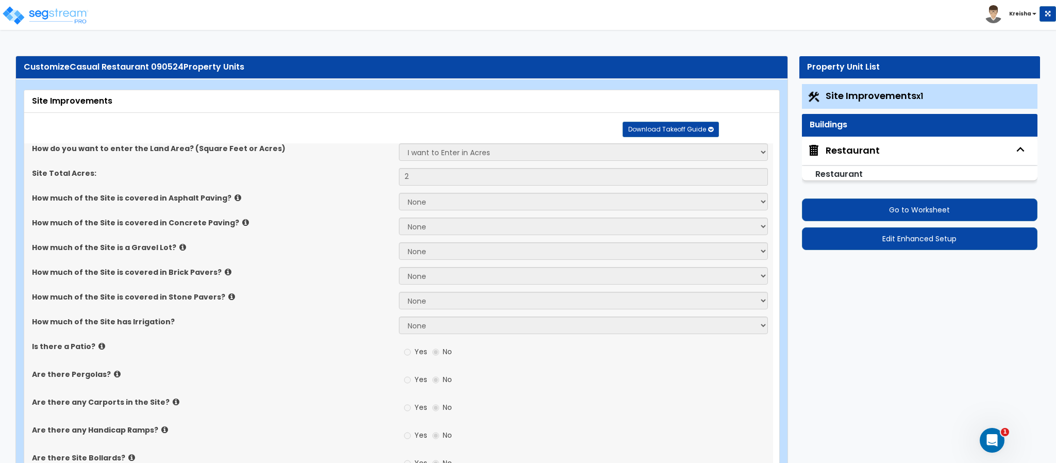
select select "5"
select select "6"
select select "7"
select select "1"
select select "2"
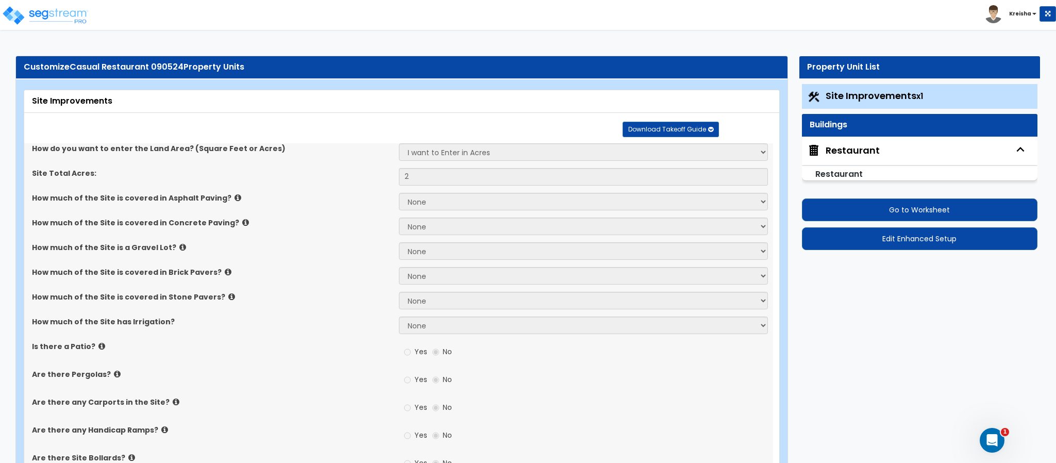
select select "1"
select select "2"
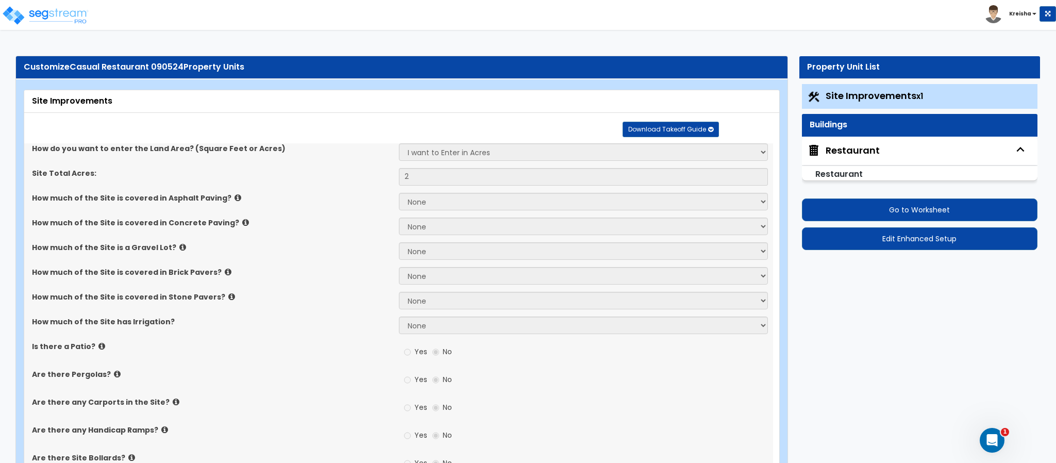
select select "4"
select select "1"
select select "3"
select select "1"
select select "3"
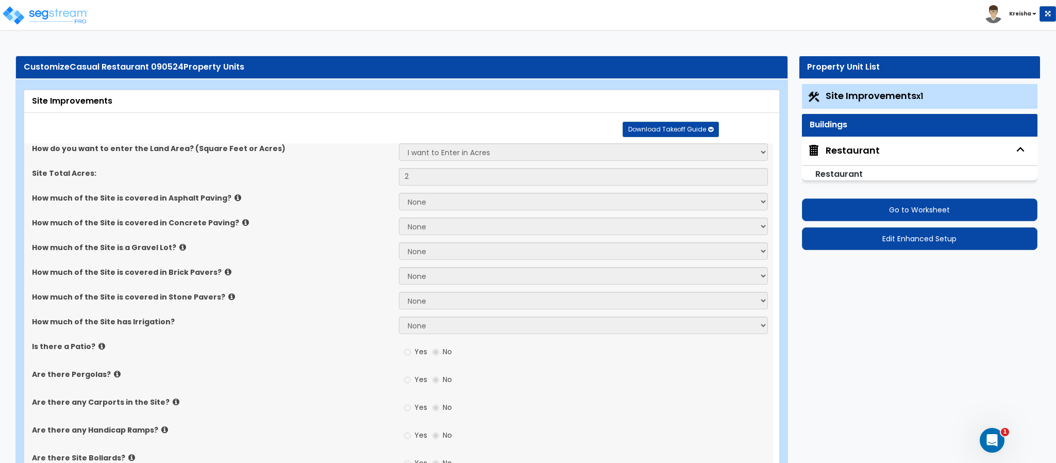
select select "3"
select select "1"
select select "3"
select select "4"
select select "1"
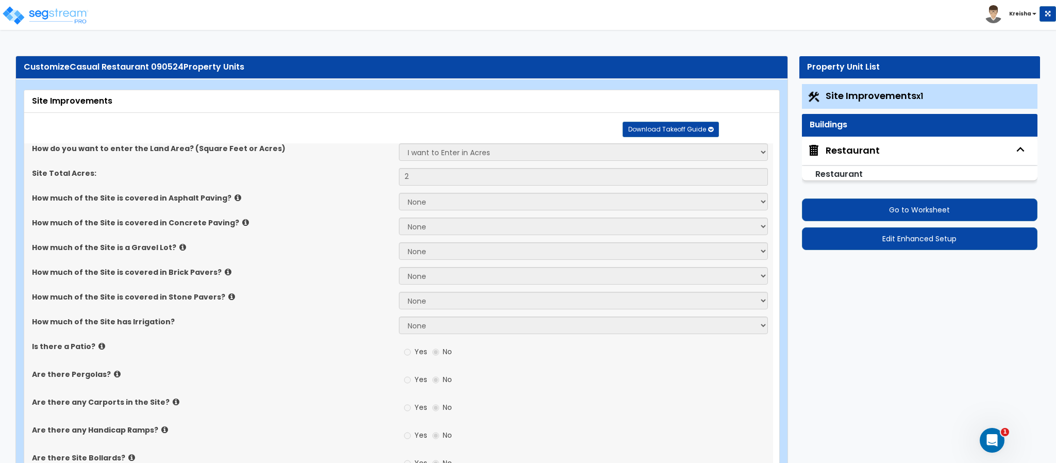
select select "2"
select select "4"
select select "2"
select select "1"
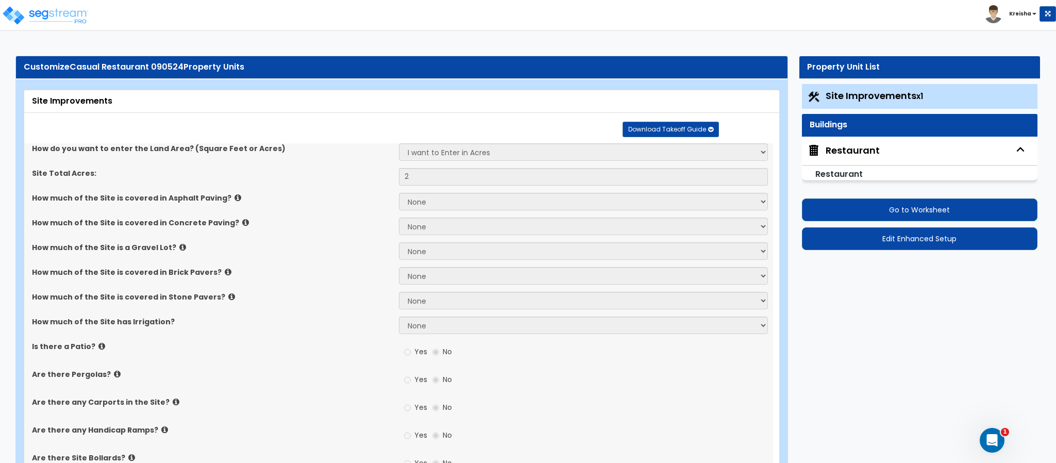
select select "3"
select select "1"
select select "2"
select select "3"
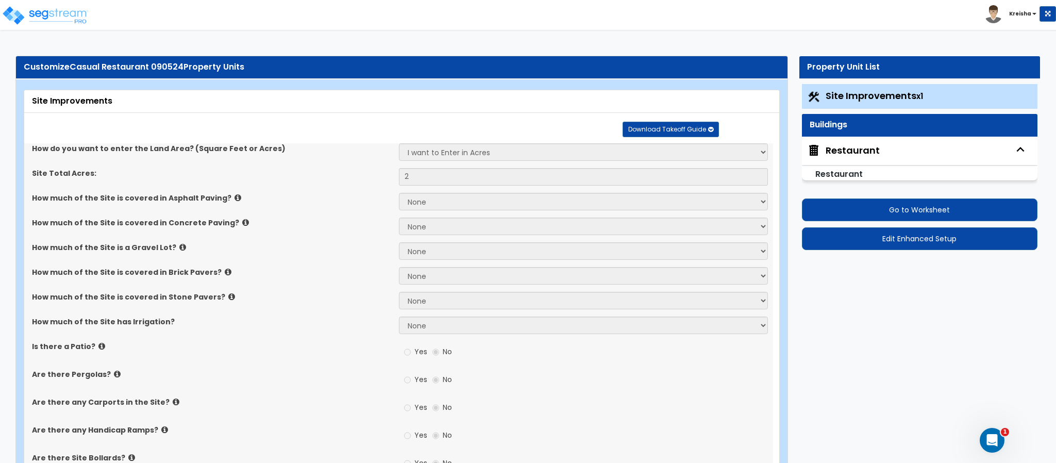
select select "1"
select select "2"
select select "3"
select select "5"
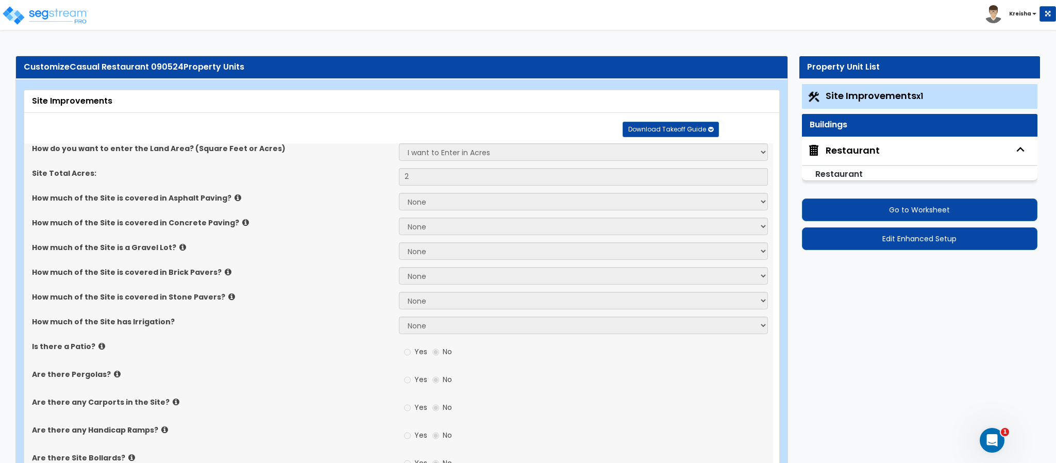
select select "5"
select select "2"
select select "3"
select select "1"
select select "4"
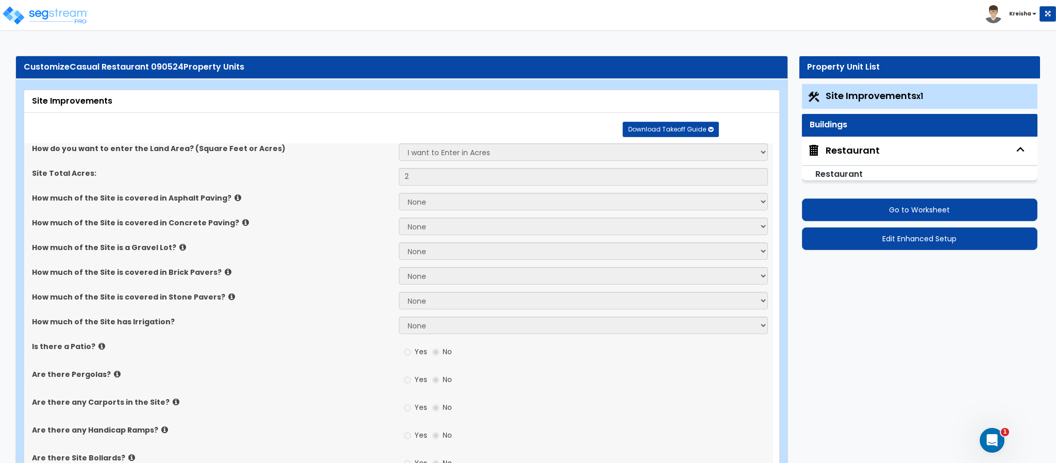
select select "3"
select select "1"
select select "2"
select select "5"
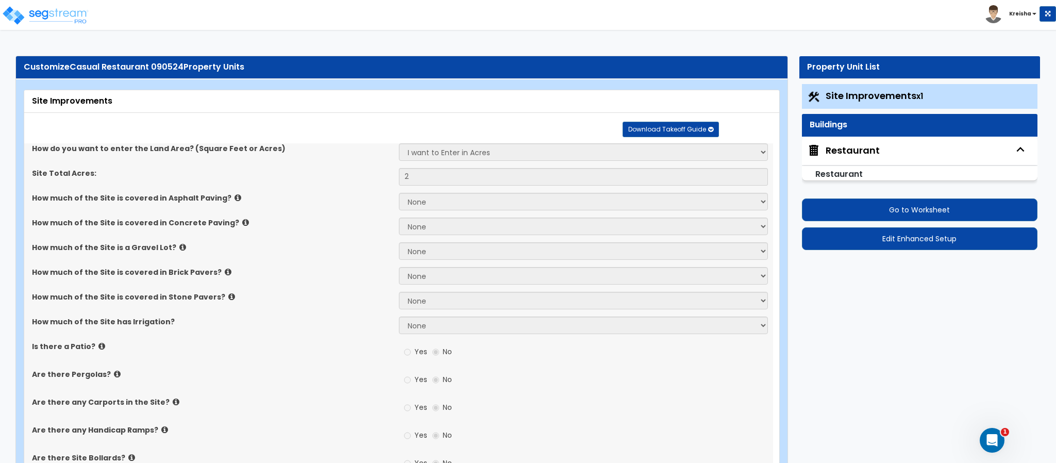
select select "3"
select select "4"
select select "2"
select select "1"
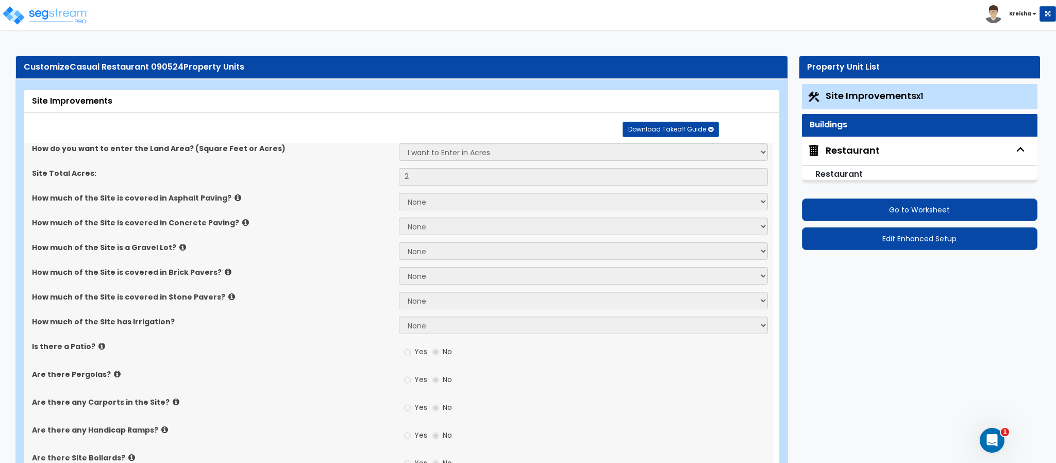
select select "1"
select select "4"
select select "1"
select select "2"
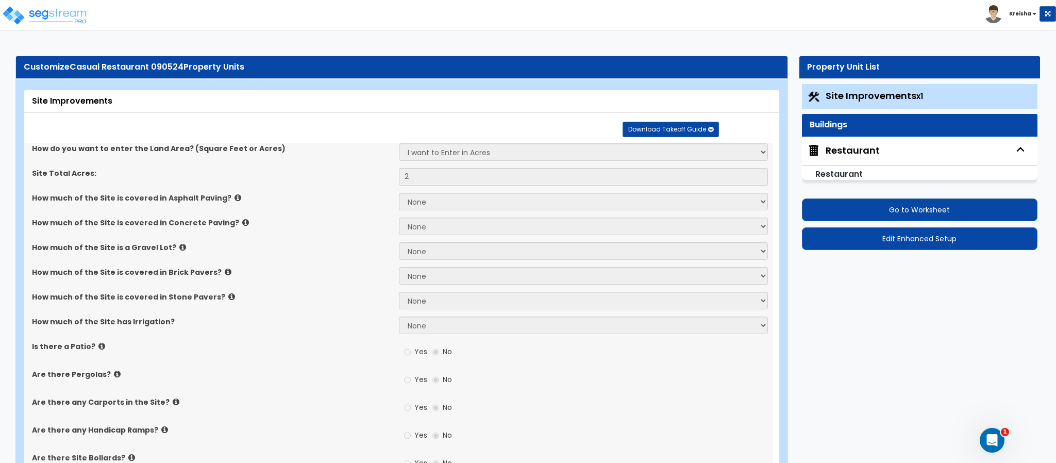
select select "4"
select select "1"
select select "2"
select select "4"
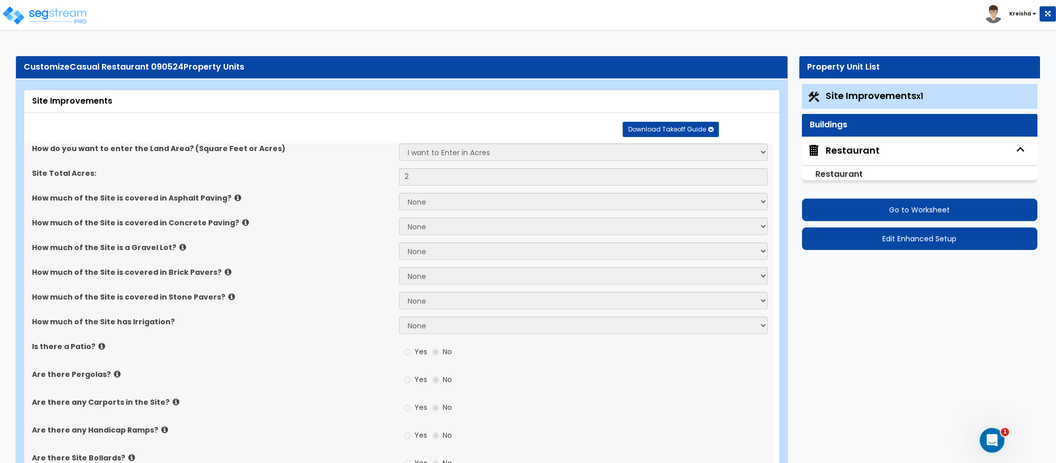
select select "1"
select select "4"
select select "1"
select select "7"
select select "1"
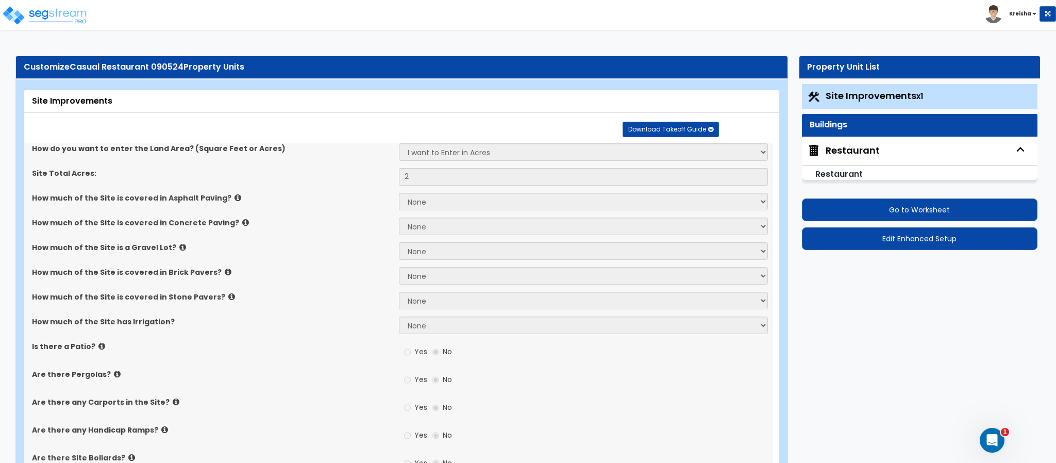
select select "1"
select select "2"
select select "1"
select select "8"
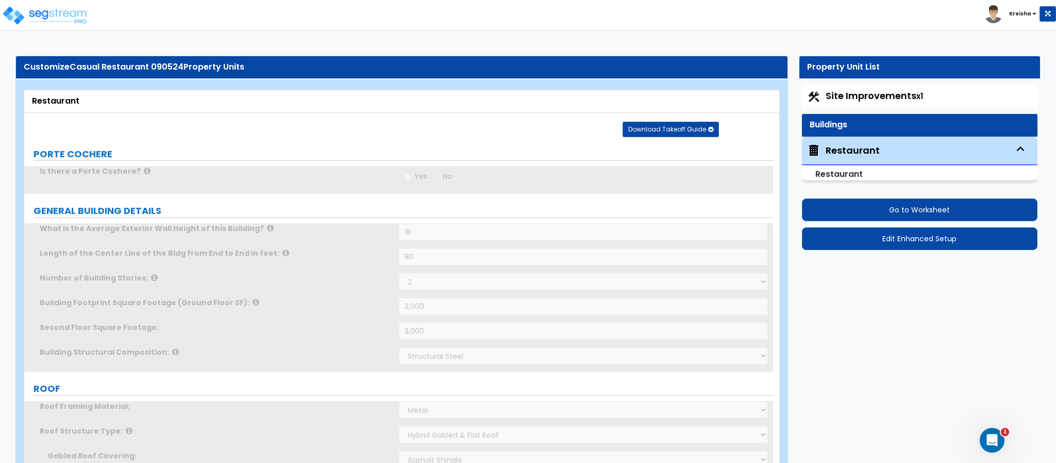
type input "2,000"
select select "1"
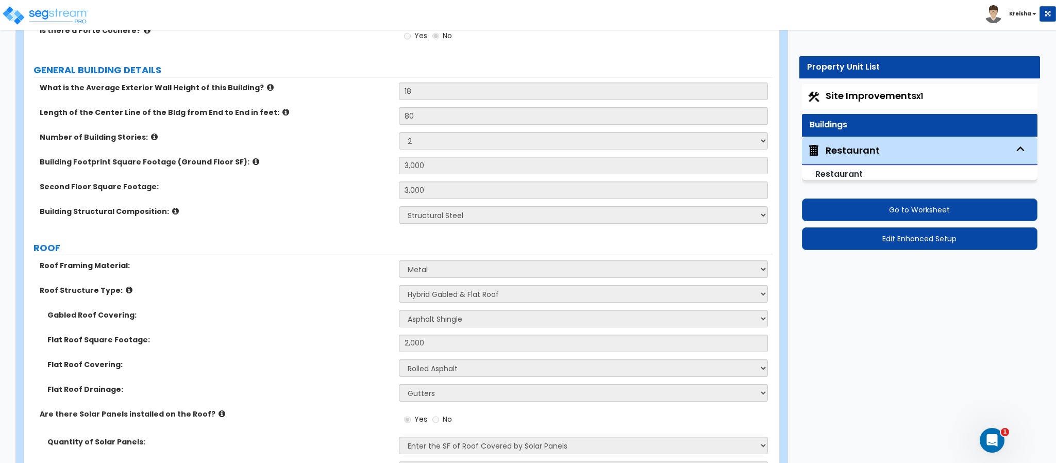
scroll to position [141, 0]
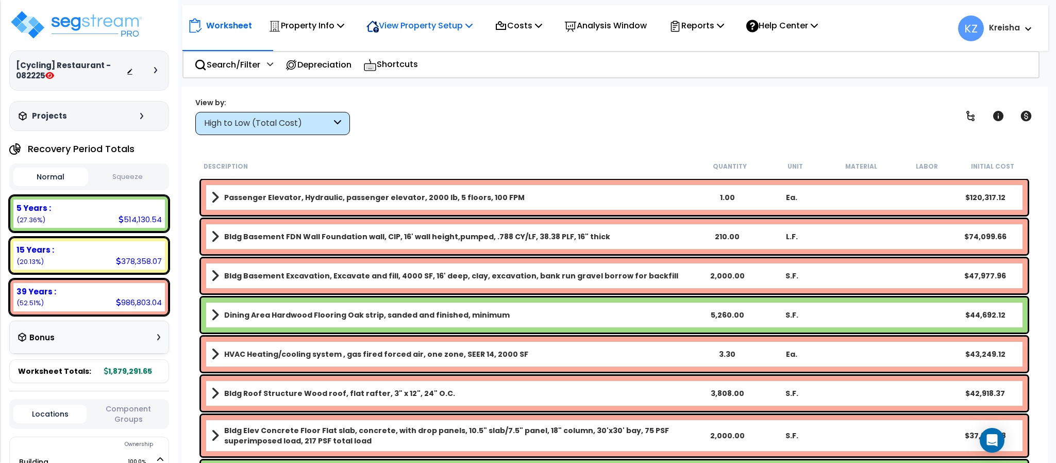
click at [407, 25] on p "View Property Setup" at bounding box center [420, 26] width 106 height 14
click at [408, 67] on link "View Questionnaire" at bounding box center [412, 70] width 102 height 21
click at [329, 133] on div "High to Low (Total Cost)" at bounding box center [272, 123] width 155 height 23
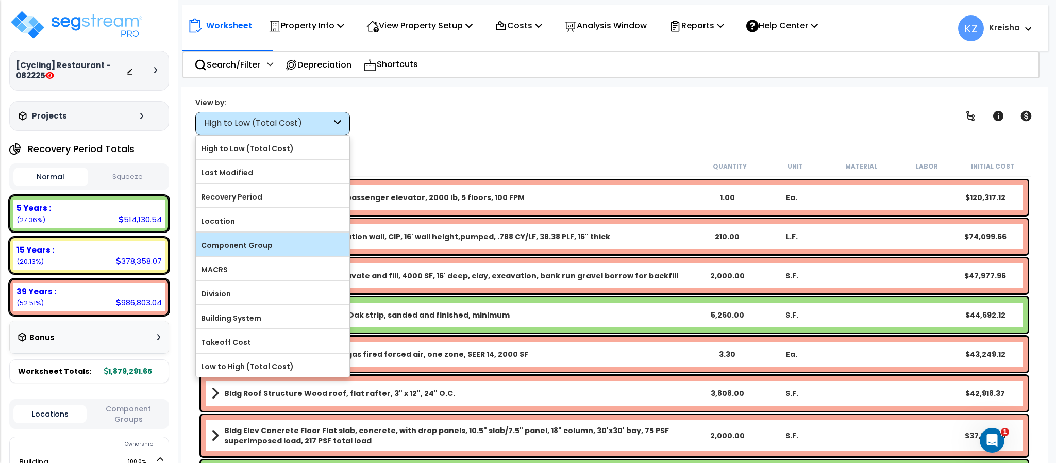
click at [249, 247] on label "Component Group" at bounding box center [273, 245] width 154 height 15
click at [0, 0] on input "Component Group" at bounding box center [0, 0] width 0 height 0
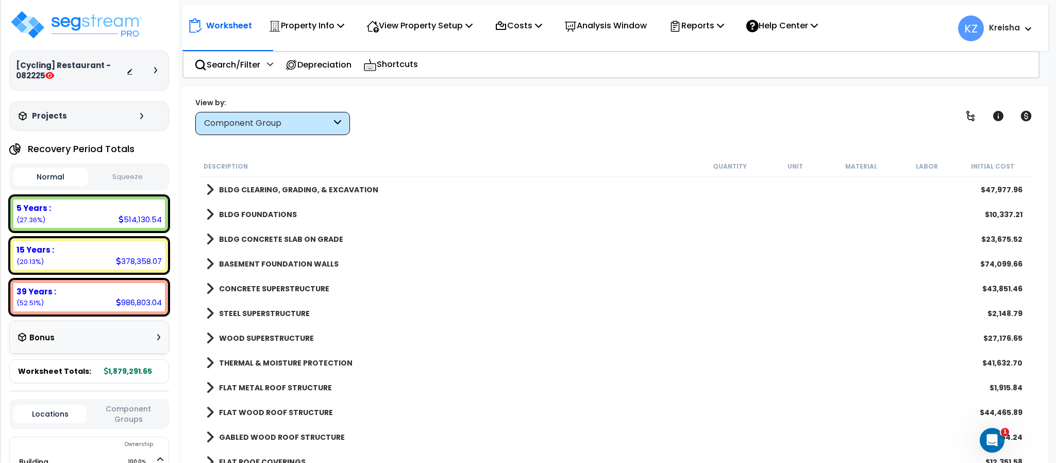
drag, startPoint x: 88, startPoint y: 410, endPoint x: 145, endPoint y: 404, distance: 57.6
click at [145, 404] on div "Locations Component Groups" at bounding box center [89, 414] width 160 height 30
click at [145, 404] on button "Component Groups" at bounding box center [128, 414] width 73 height 22
click at [262, 62] on div "Search/Filter Additional Search / Filter" at bounding box center [233, 65] width 79 height 24
click at [408, 155] on div "Worksheet Property Info Property Setup Add Property Unit Template property Clon…" at bounding box center [614, 318] width 866 height 463
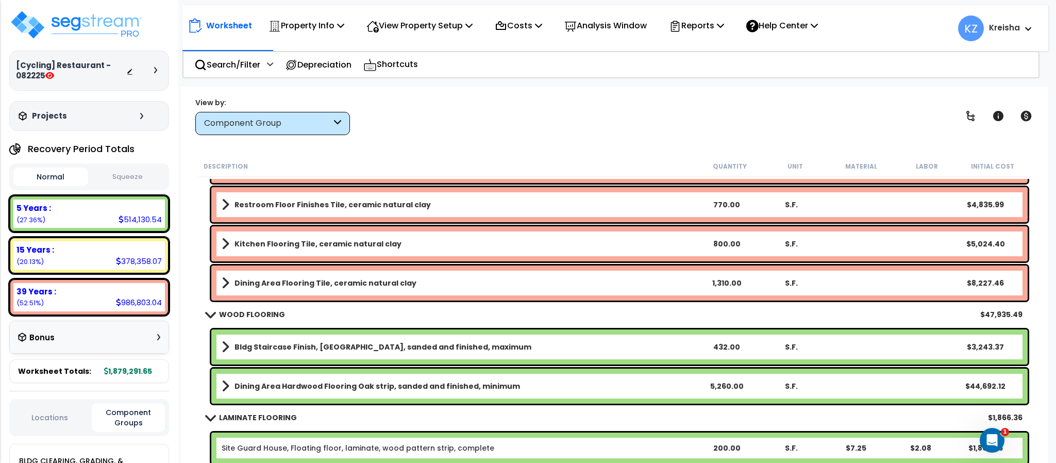
scroll to position [7044, 0]
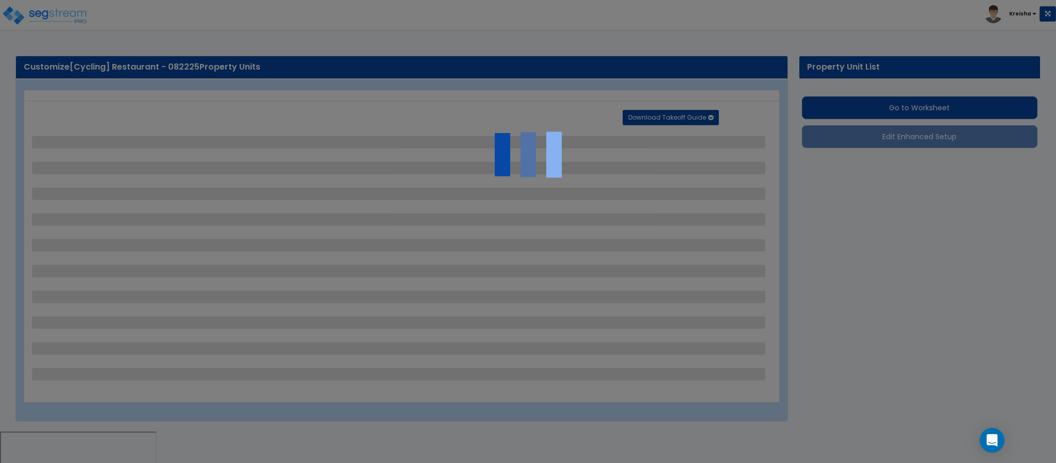
select select "2"
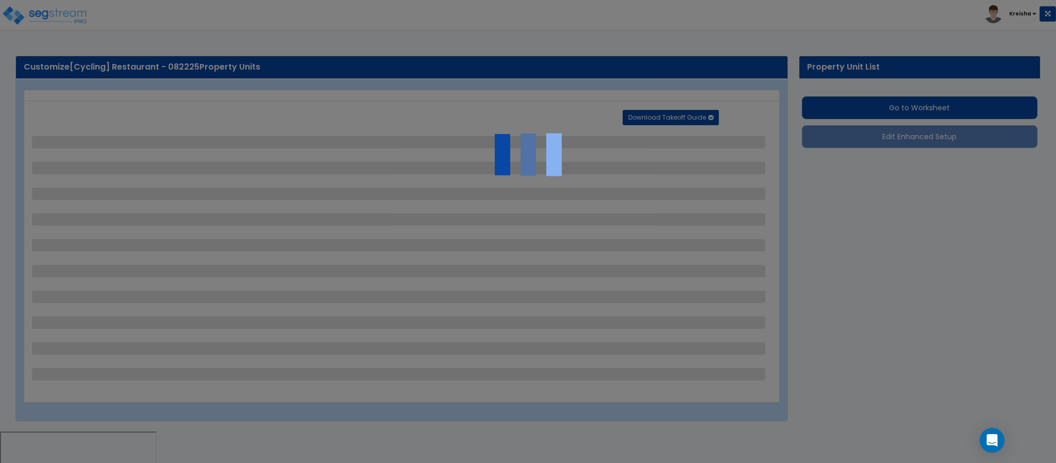
select select "2"
select select "1"
select select "2"
select select "1"
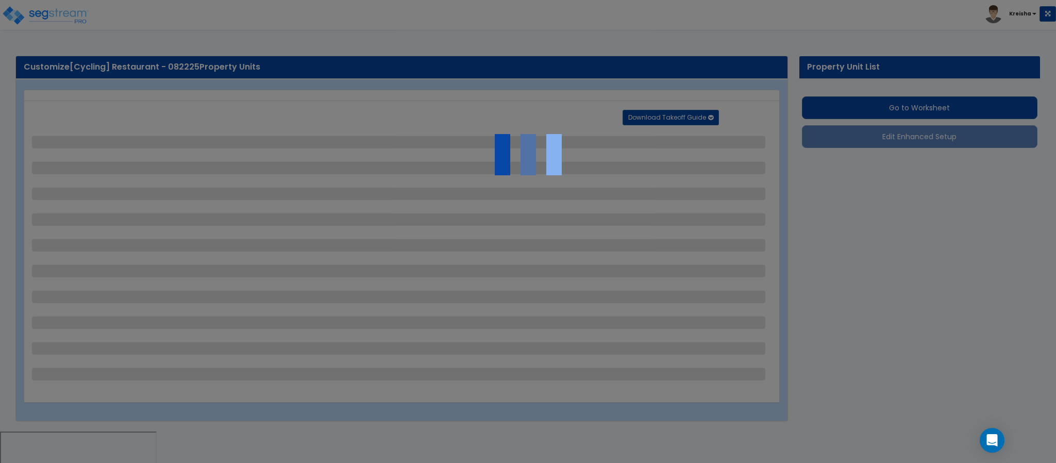
select select "1"
select select "2"
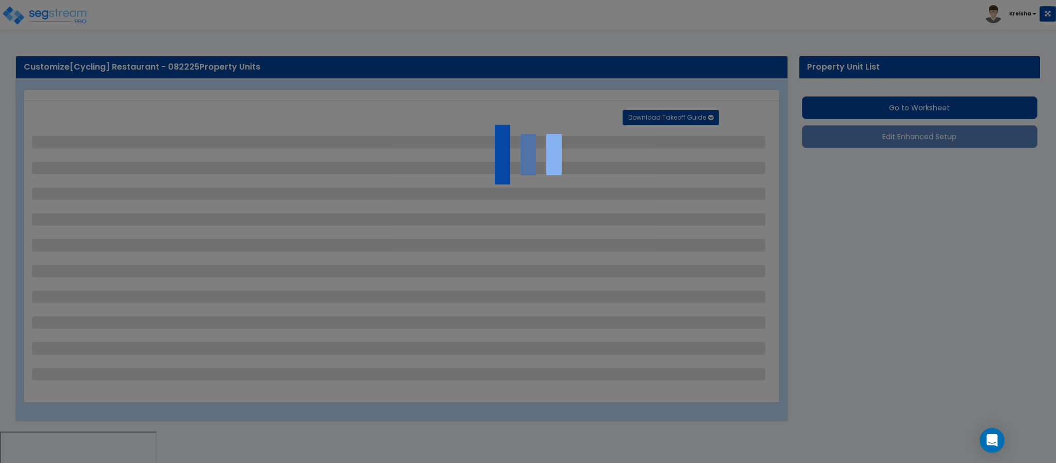
select select "2"
select select "1"
select select "10"
select select "1"
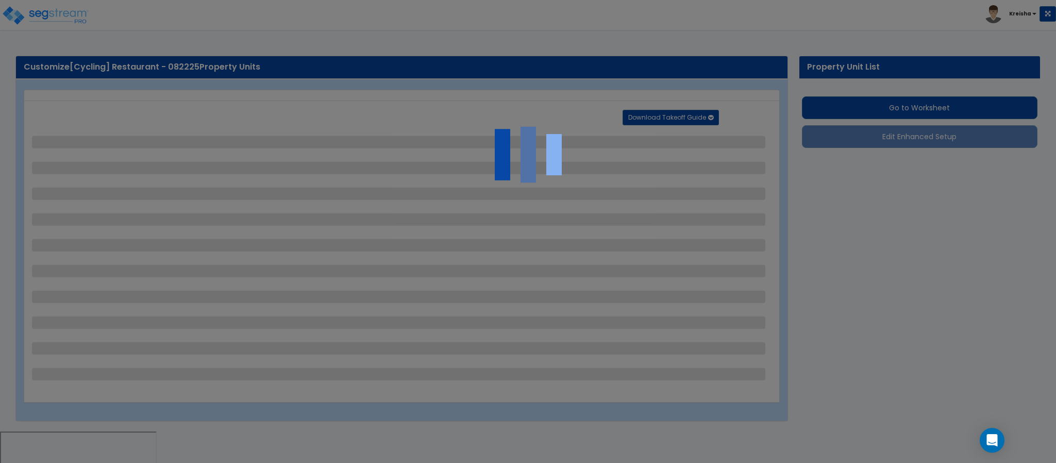
select select "1"
select select "3"
select select "2"
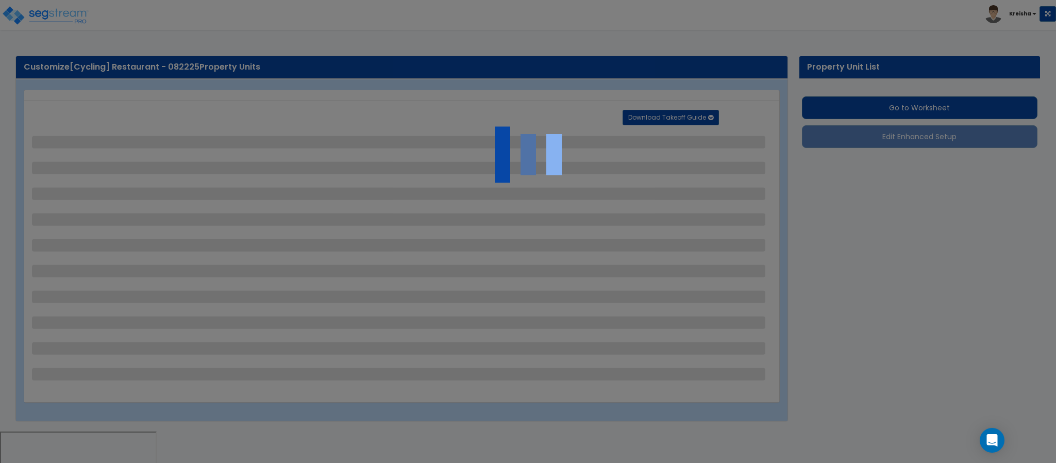
select select "4"
select select "1"
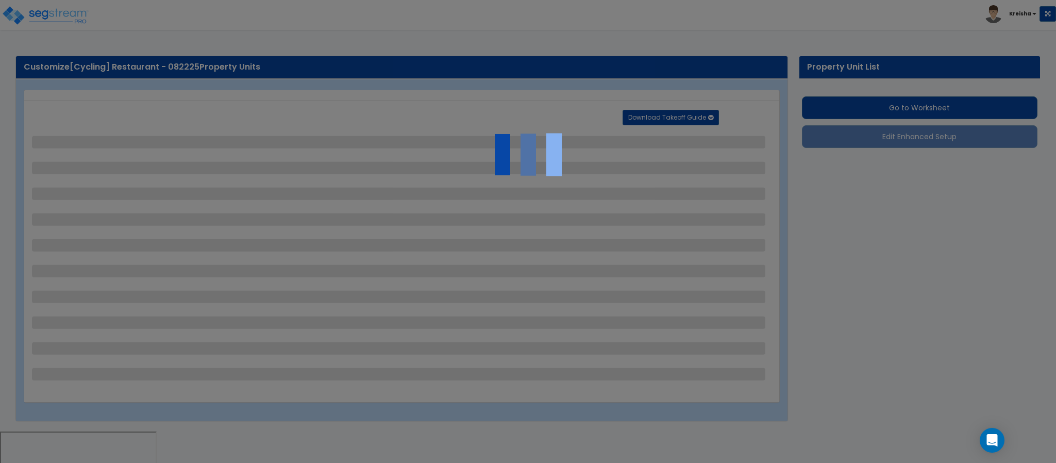
select select "6"
select select "2"
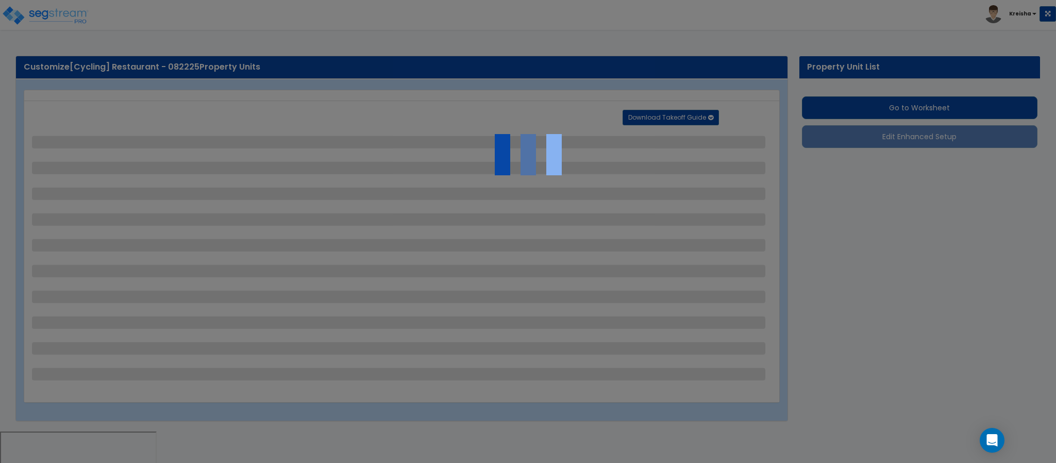
select select "2"
select select "1"
select select "2"
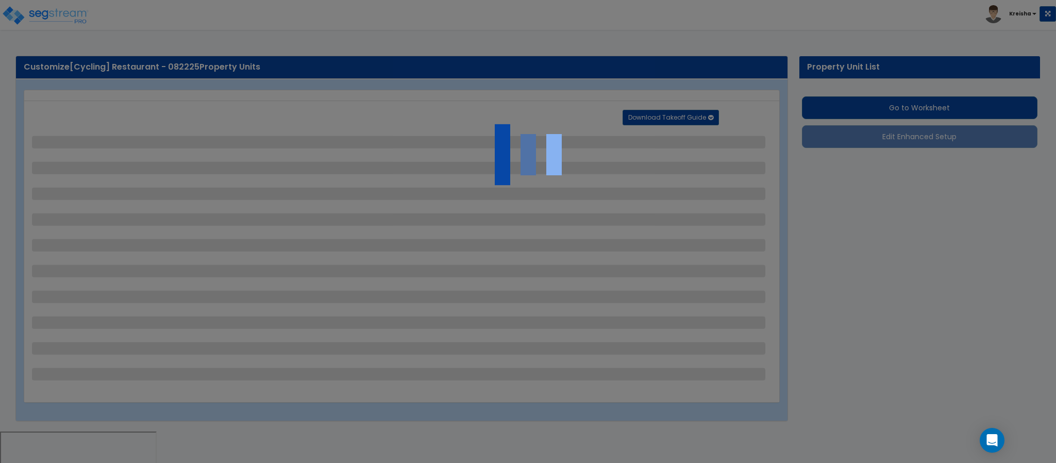
select select "1"
select select "8"
select select "2"
select select "4"
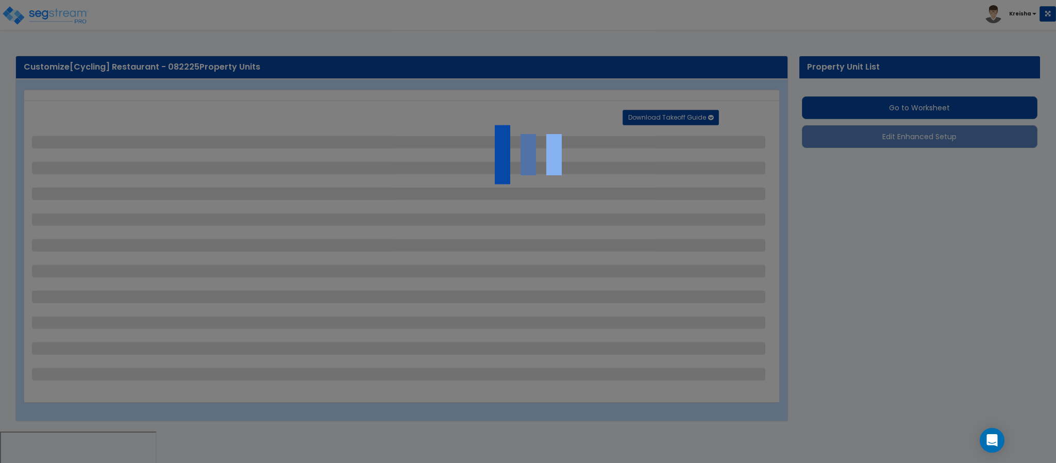
select select "1"
select select "20"
select select "2"
select select "5"
select select "3"
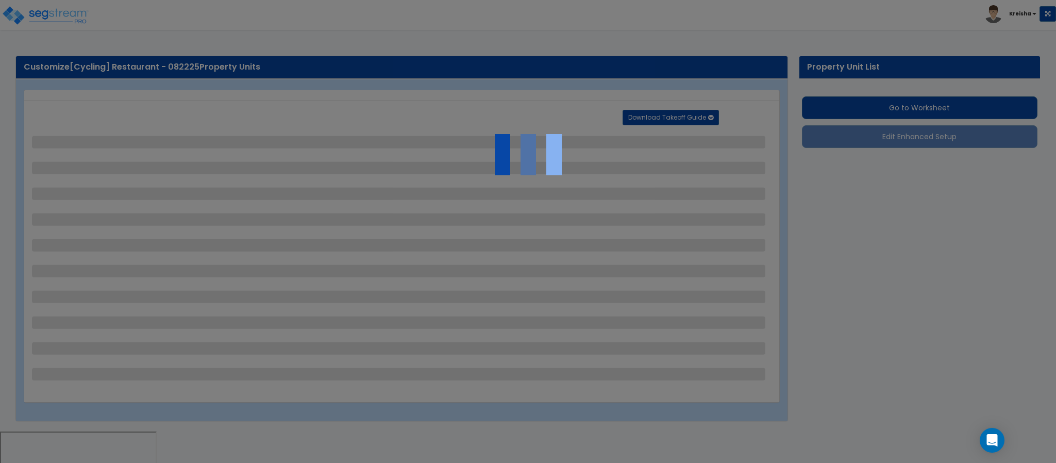
select select "1"
select select "2"
select select "1"
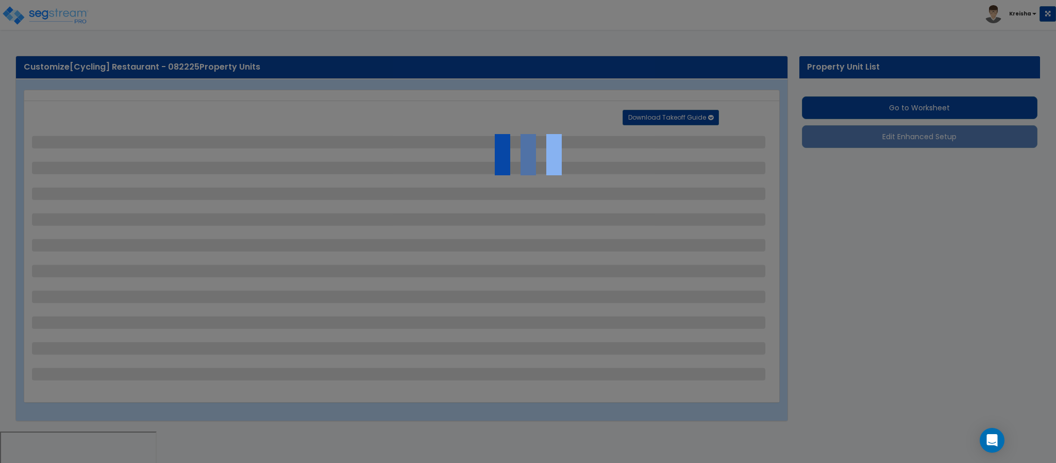
select select "1"
select select "2"
select select "1"
select select "4"
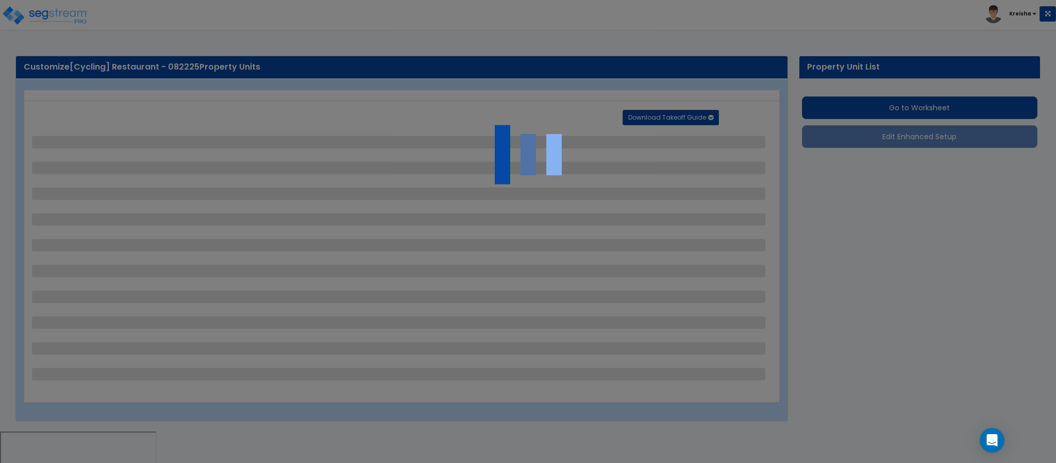
select select "4"
select select "2"
select select "1"
select select "2"
select select "1"
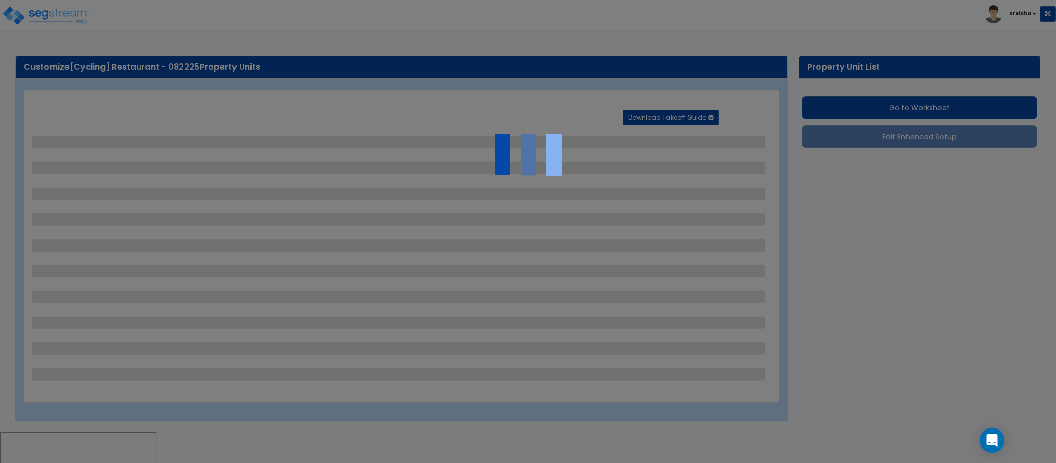
select select "2"
select select "6"
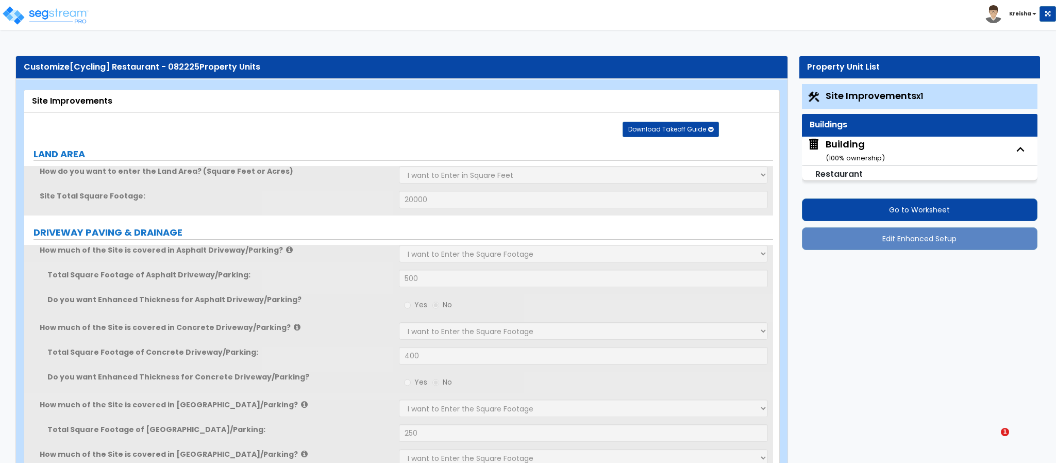
click at [848, 161] on small "( 100 % ownership)" at bounding box center [855, 158] width 59 height 10
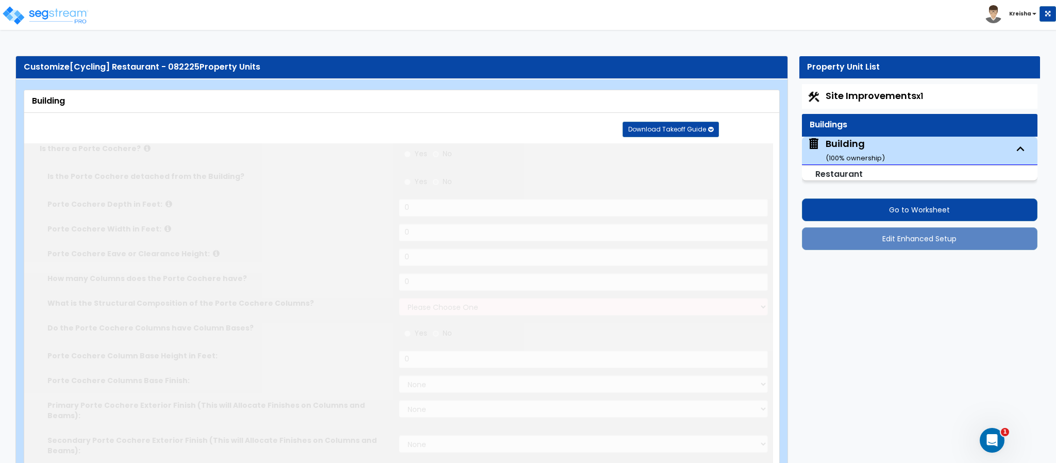
radio input "true"
type input "10"
type input "12"
type input "2"
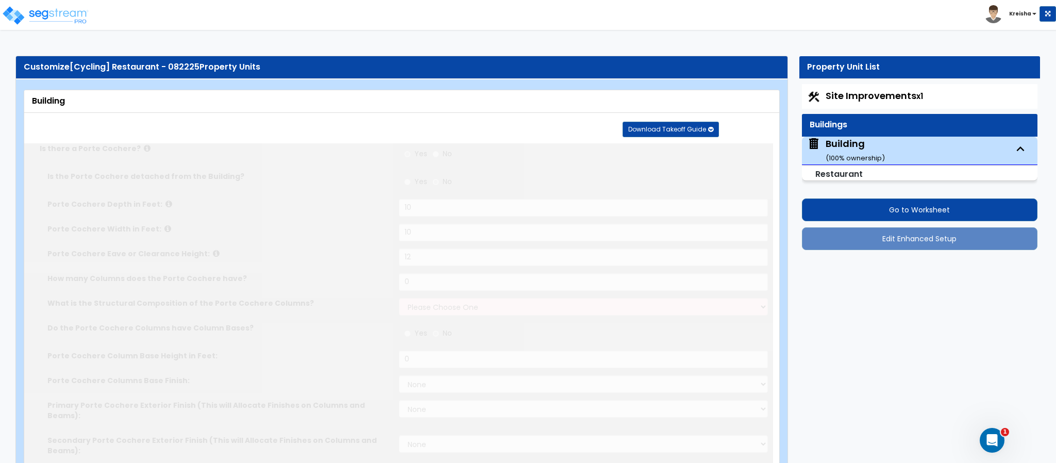
select select "1"
radio input "true"
type input "3"
select select "5"
select select "1"
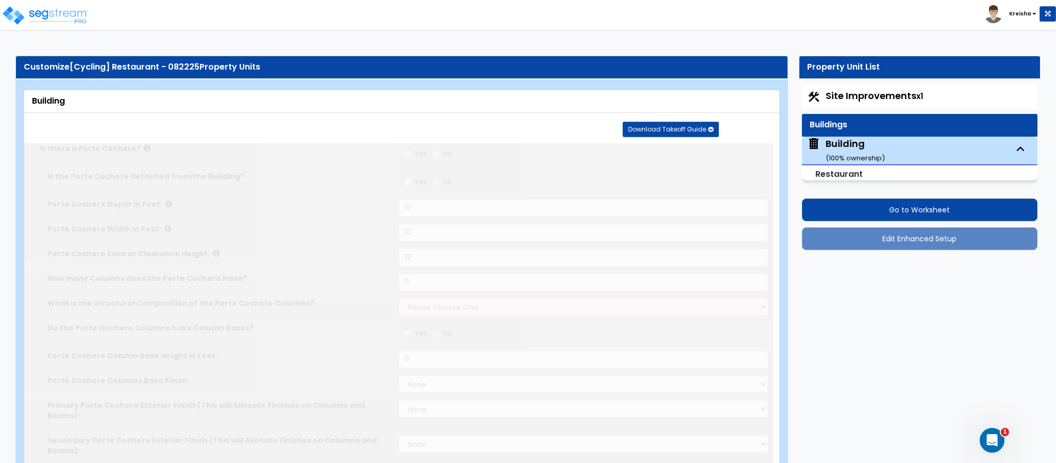
select select "2"
select select "1"
select select "3"
select select "1"
type input "30"
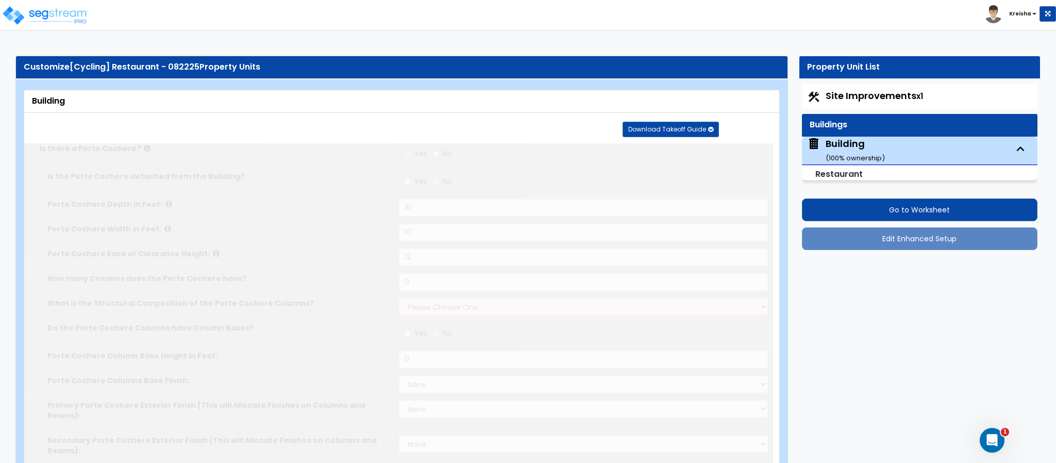
type input "80"
select select "2"
type input "4000"
type input "2500"
radio input "true"
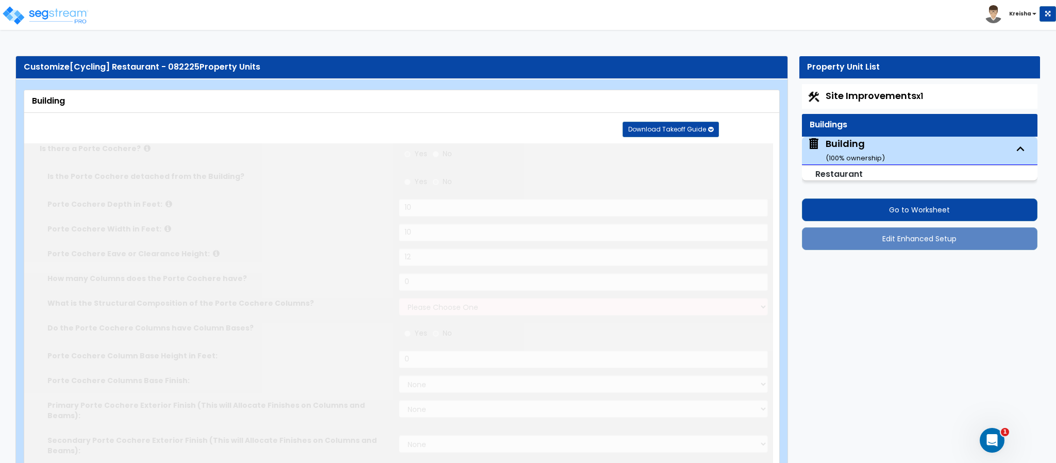
type input "2000"
type input "1"
type input "15"
radio input "true"
select select "1"
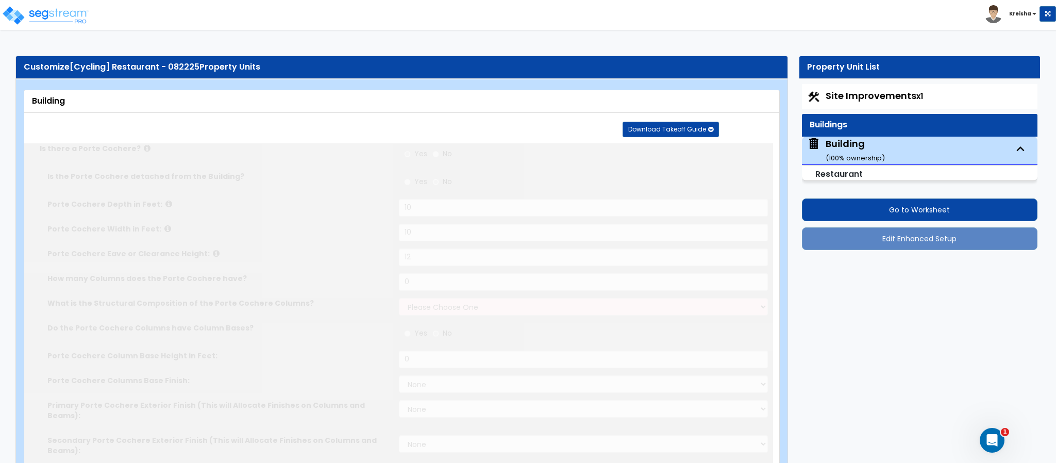
select select "1"
radio input "true"
select select "2"
select select "1"
type input "30"
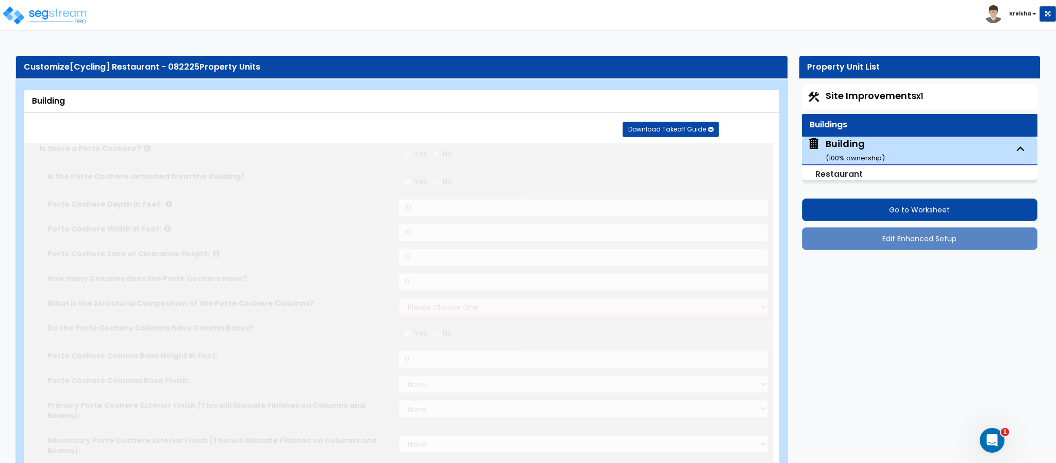
radio input "true"
select select "1"
select select "7"
select select "2"
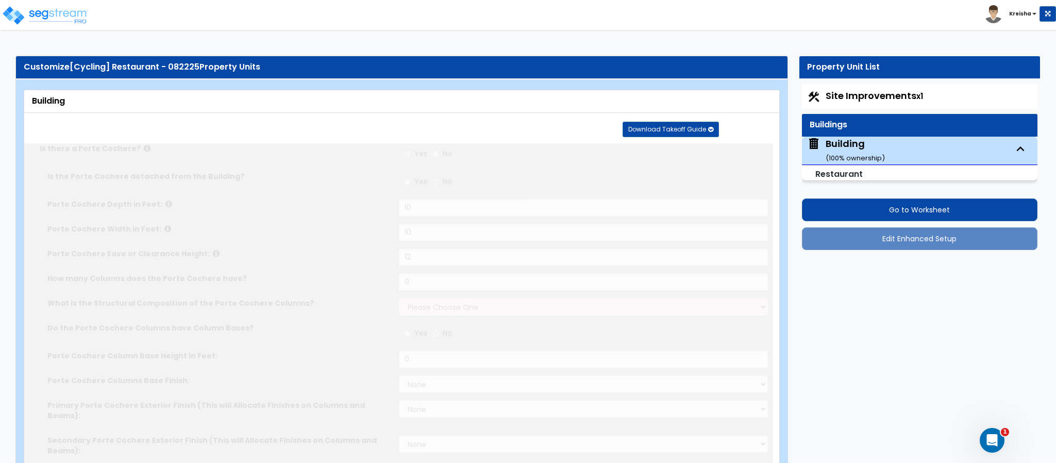
select select "10"
type input "60"
select select "5"
select select "2"
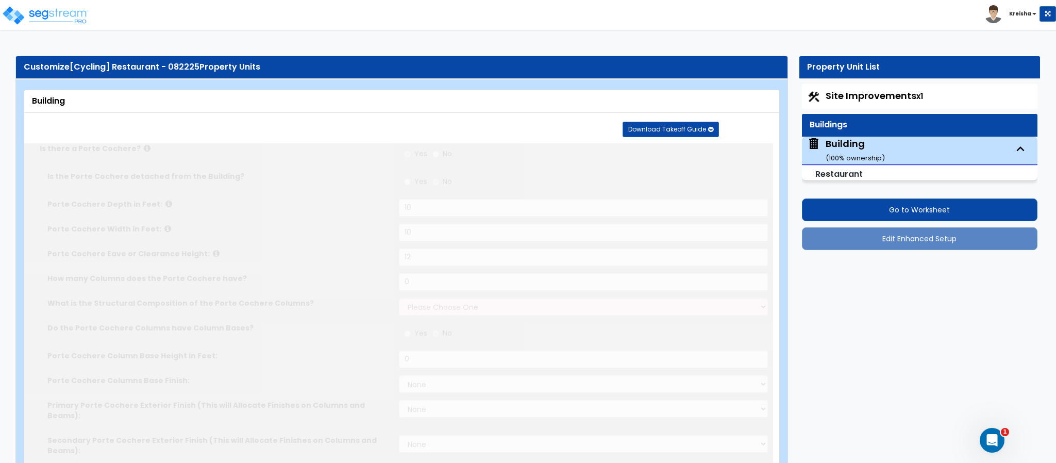
select select "4"
select select "1"
radio input "true"
select select "1"
type input "15"
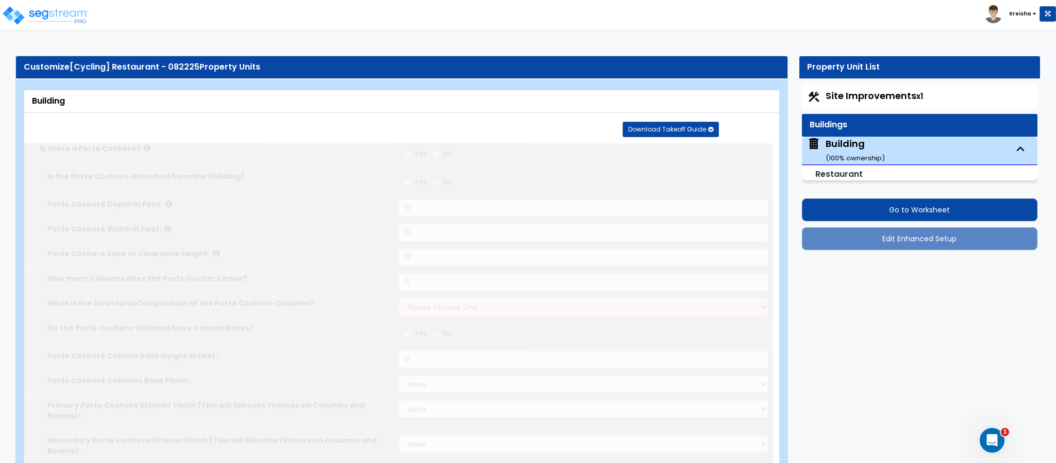
radio input "true"
select select "3"
type input "4"
radio input "true"
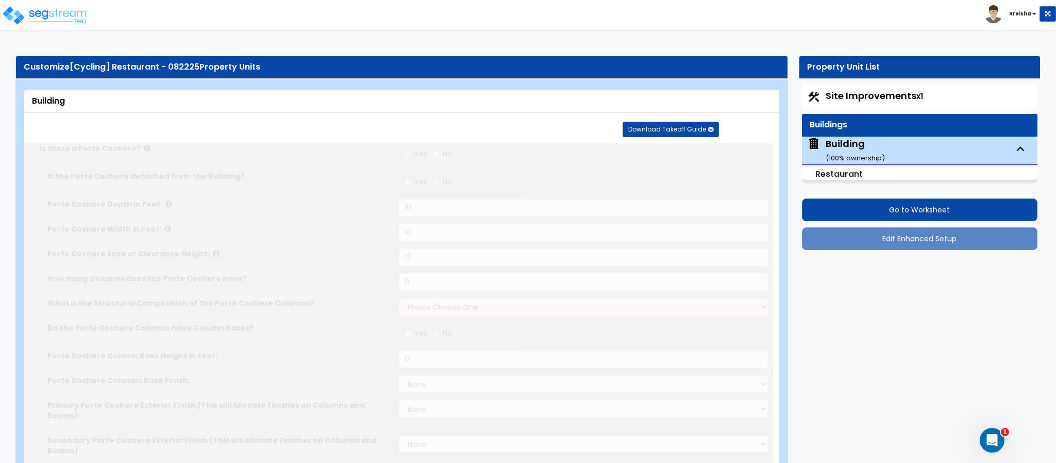
select select "2"
type input "50"
radio input "true"
select select "3"
type input "50"
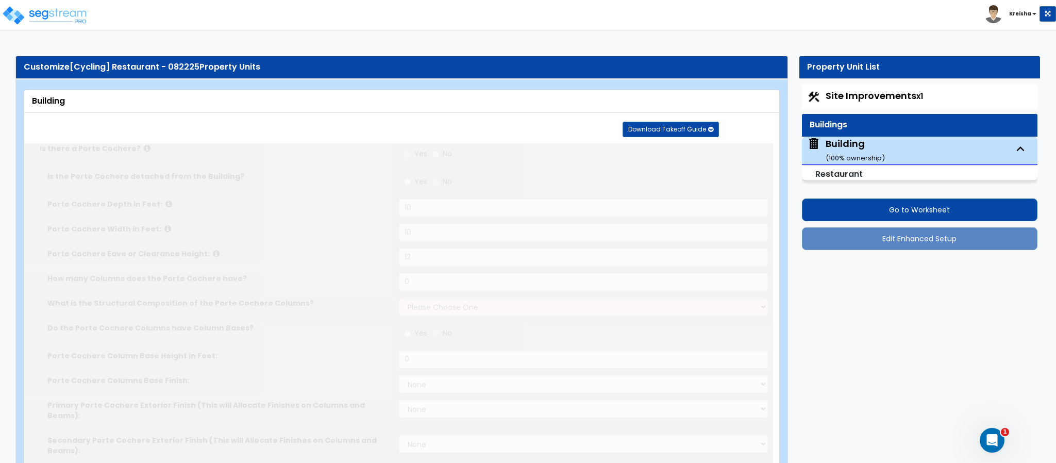
radio input "true"
type input "50"
radio input "true"
select select "1"
type input "2"
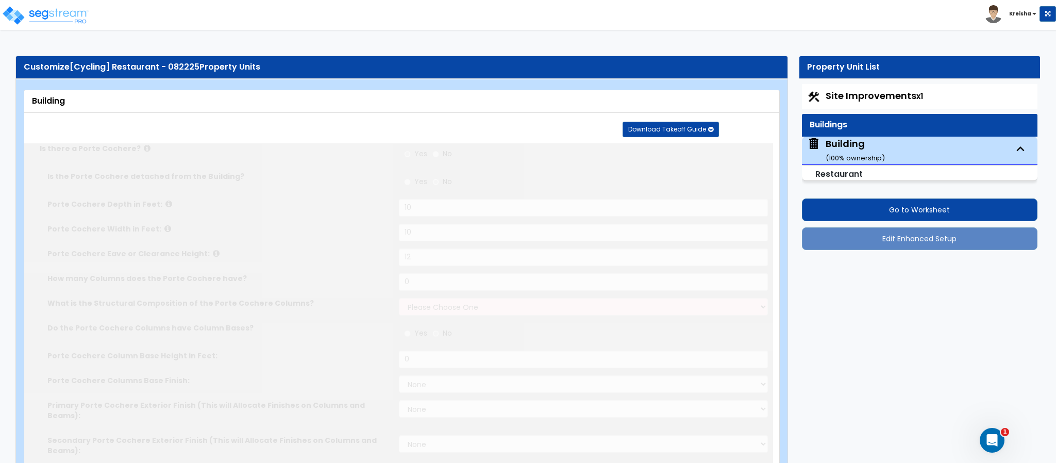
radio input "true"
type input "4"
type input "2"
type input "4"
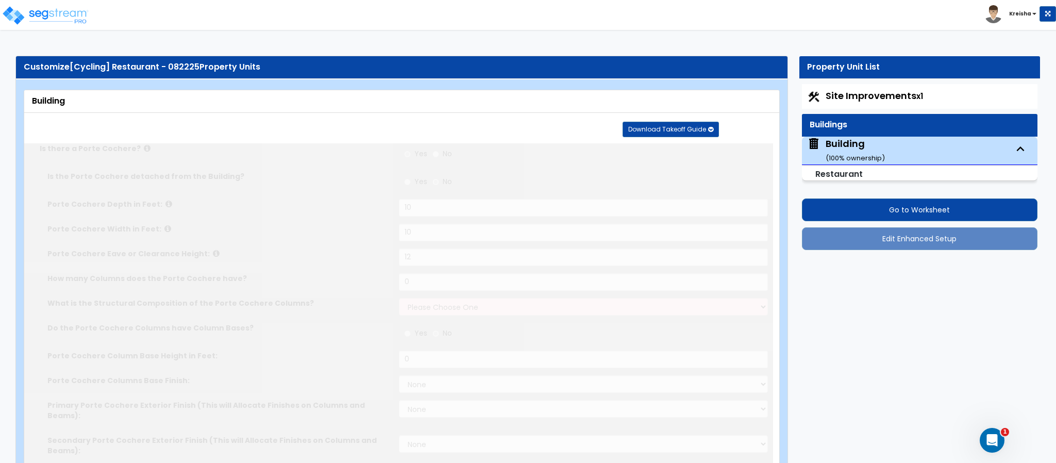
type input "2"
type input "3"
type input "4"
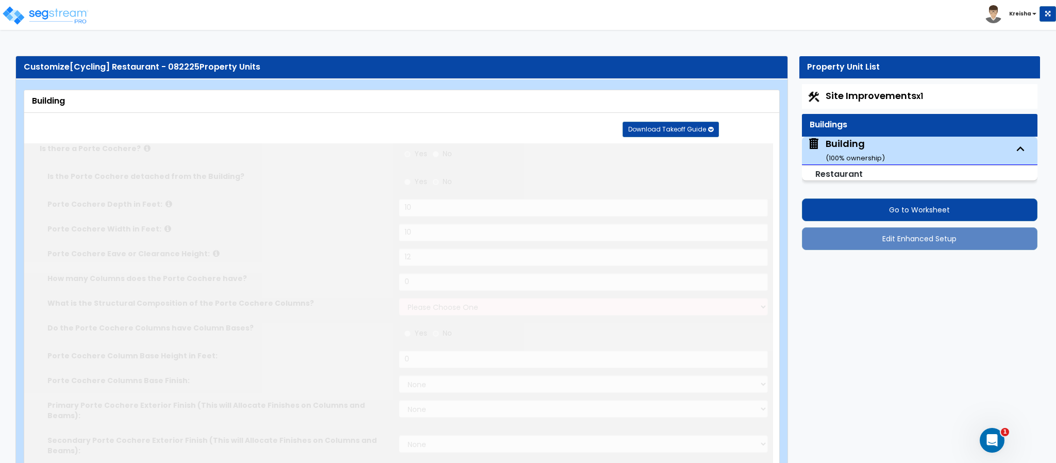
radio input "true"
select select "2"
type input "4"
radio input "true"
type input "4"
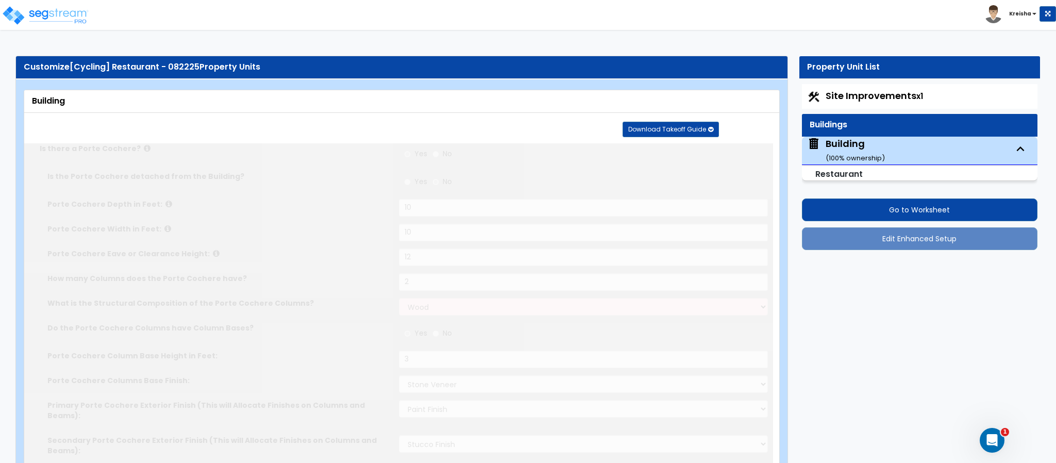
type input "4"
radio input "true"
type input "10"
radio input "true"
type input "4"
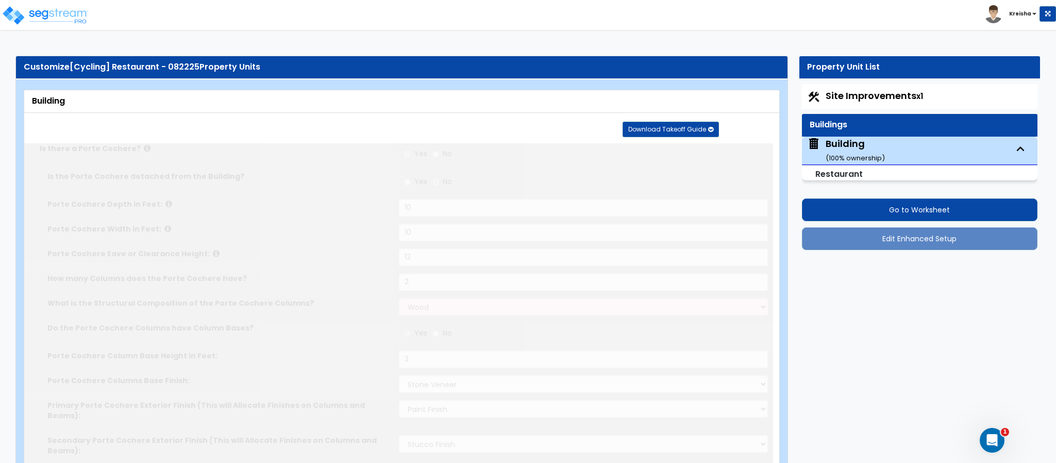
radio input "true"
type input "250"
radio input "true"
select select "2"
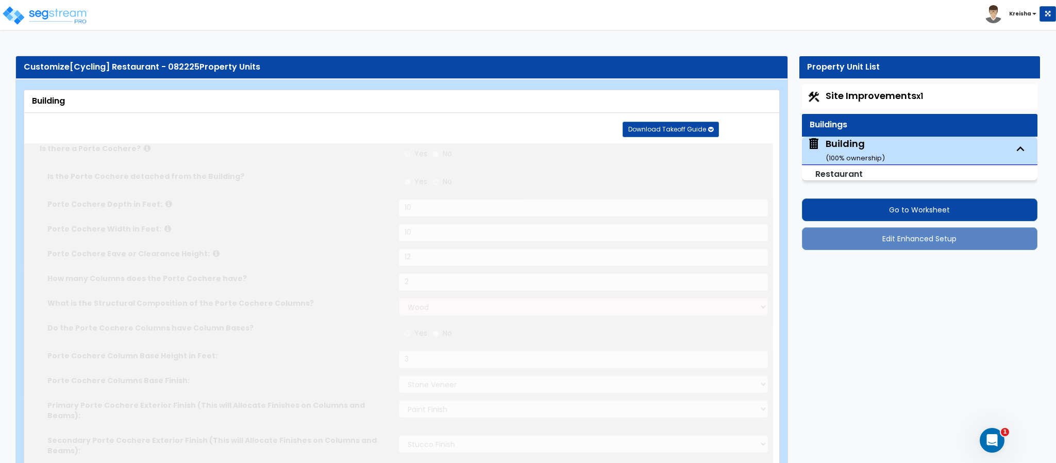
select select "2"
type input "2"
select select "5"
type input "2"
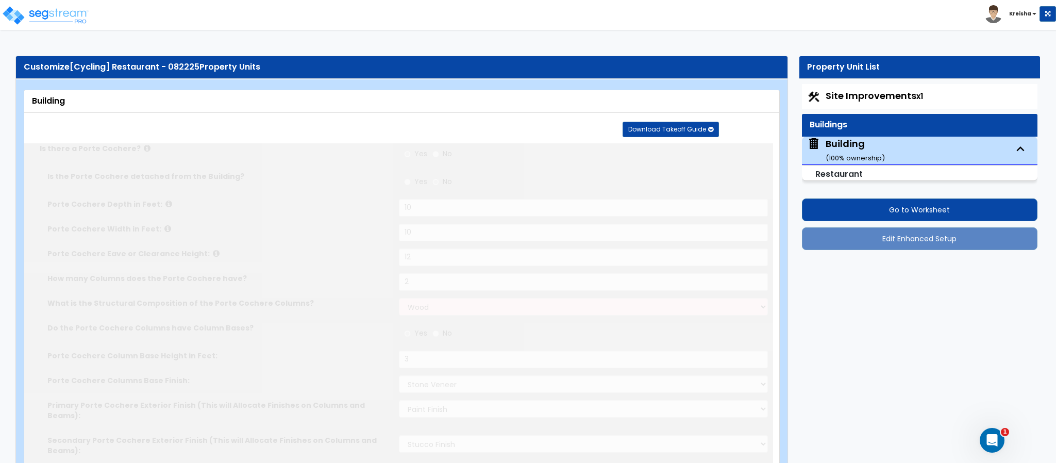
radio input "true"
type input "1"
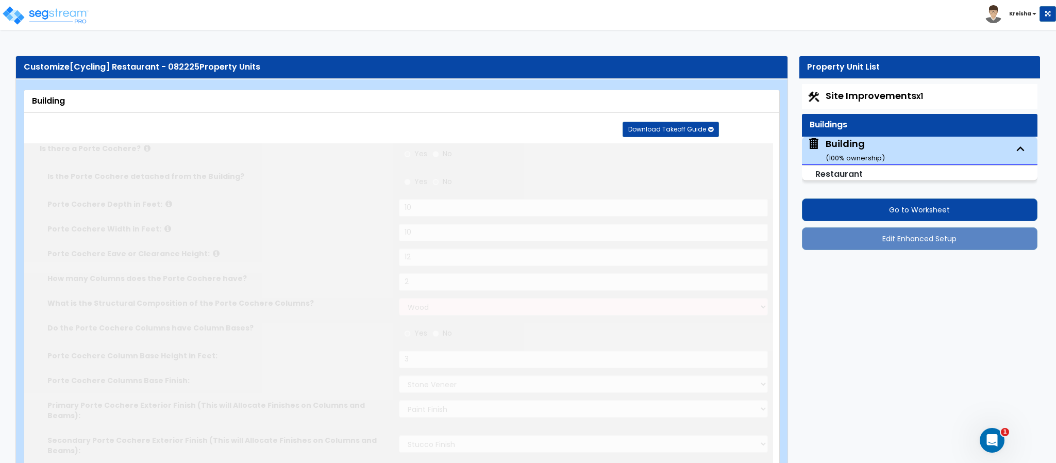
radio input "true"
type input "1"
radio input "true"
type input "1"
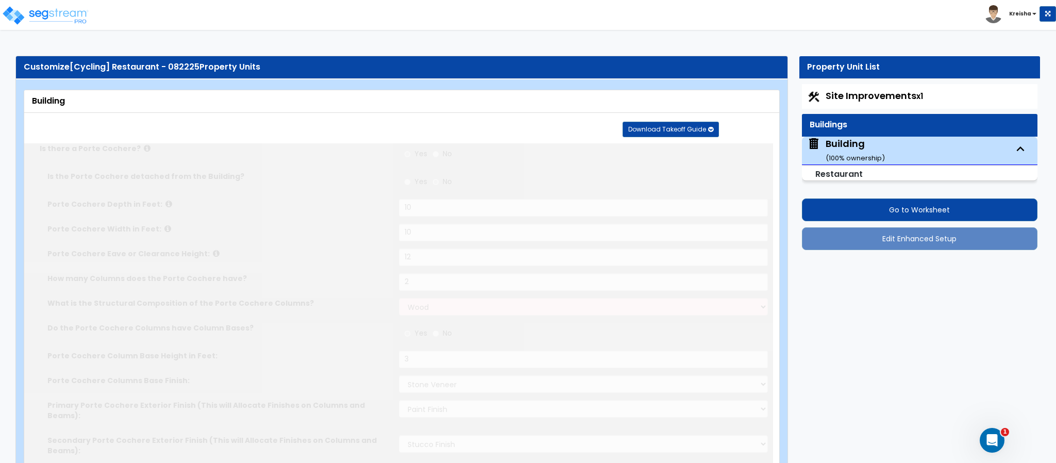
type input "1"
radio input "true"
type input "1"
radio input "true"
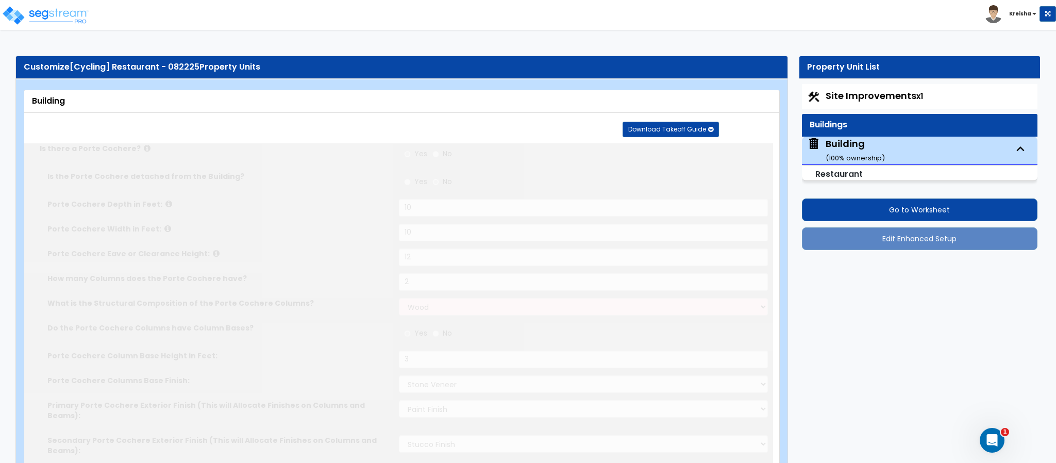
select select "1"
type input "1"
select select "2"
radio input "true"
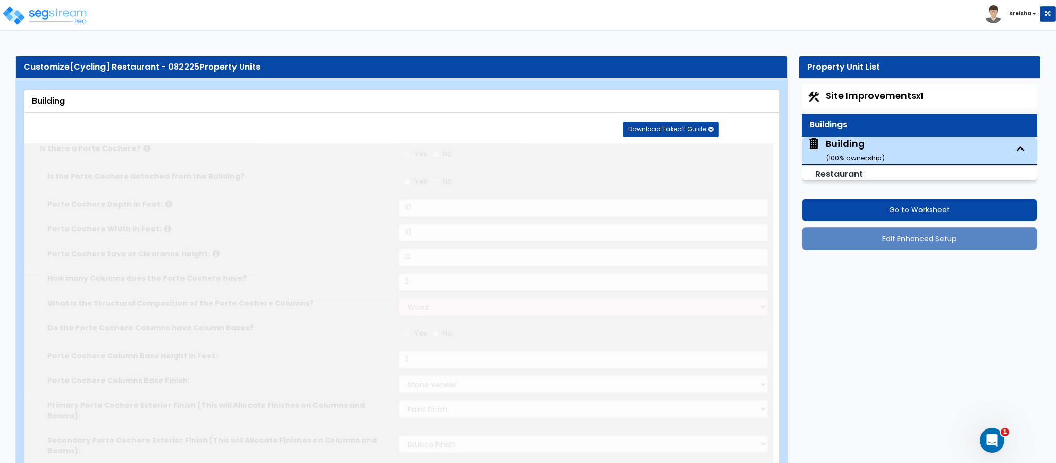
select select "1"
select select "2"
type input "1"
select select "2"
radio input "true"
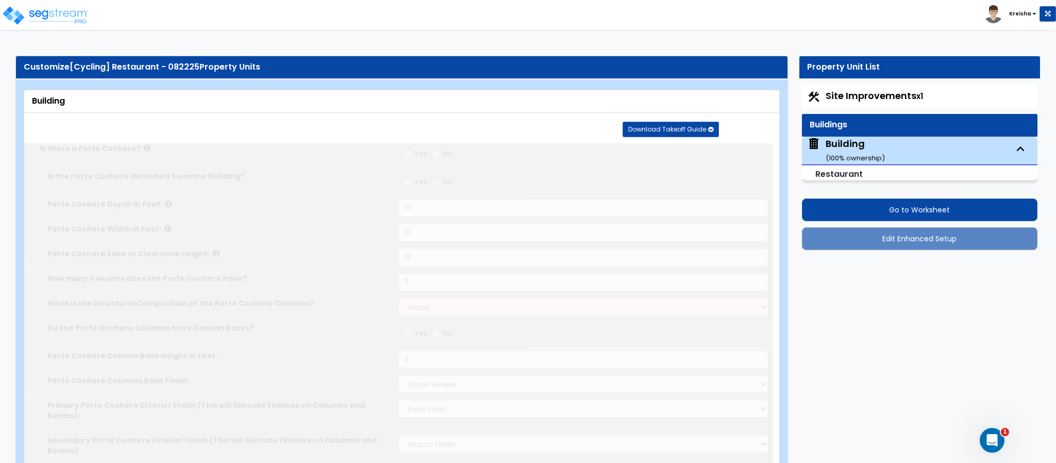
select select "1"
select select "2"
type input "2"
radio input "true"
select select "1"
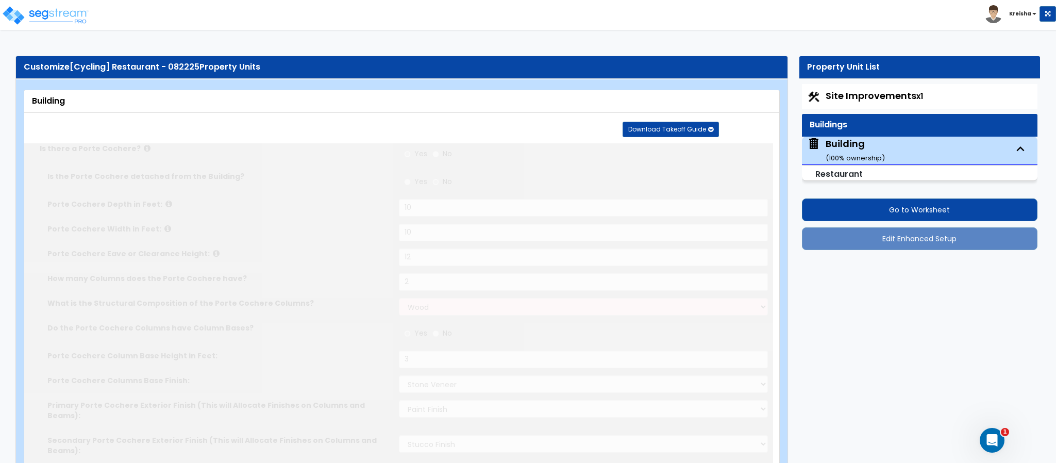
type input "1"
select select "3"
select select "2"
radio input "true"
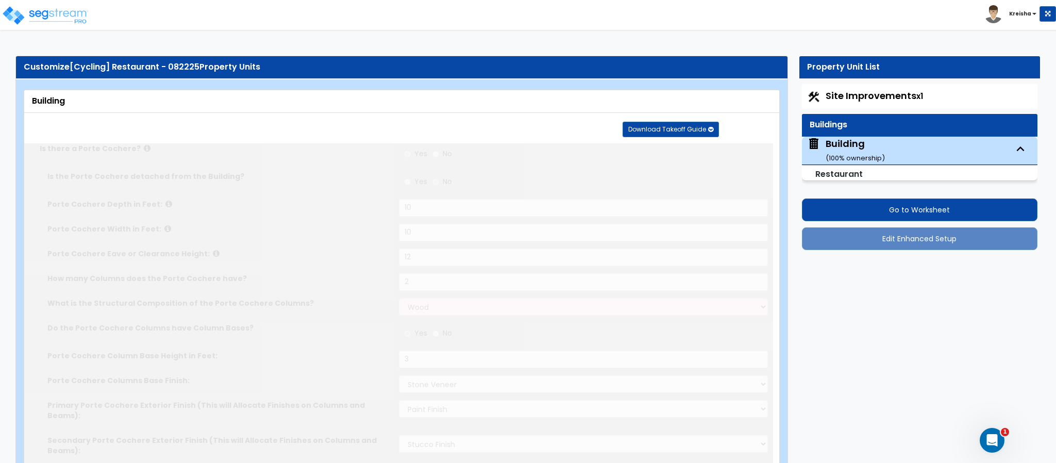
type input "1"
select select "4"
radio input "true"
type input "1"
radio input "true"
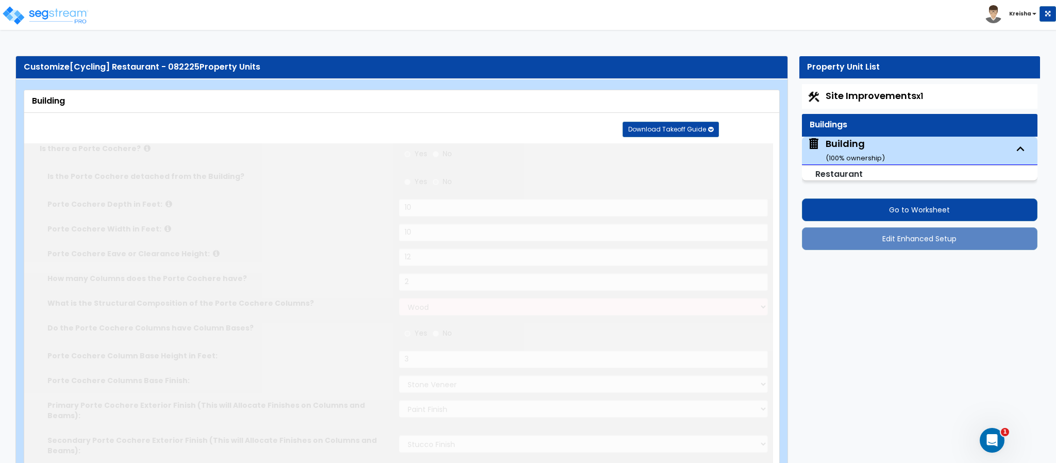
radio input "true"
select select "4"
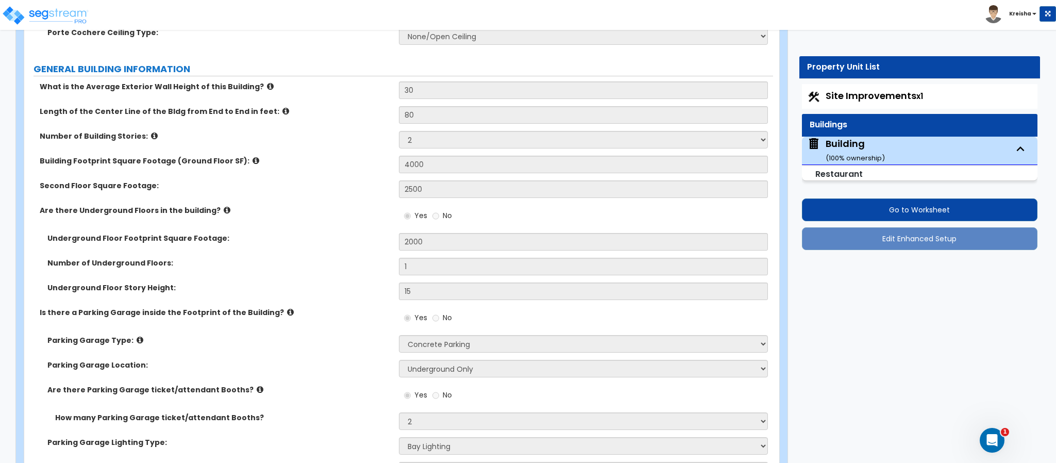
scroll to position [4052, 0]
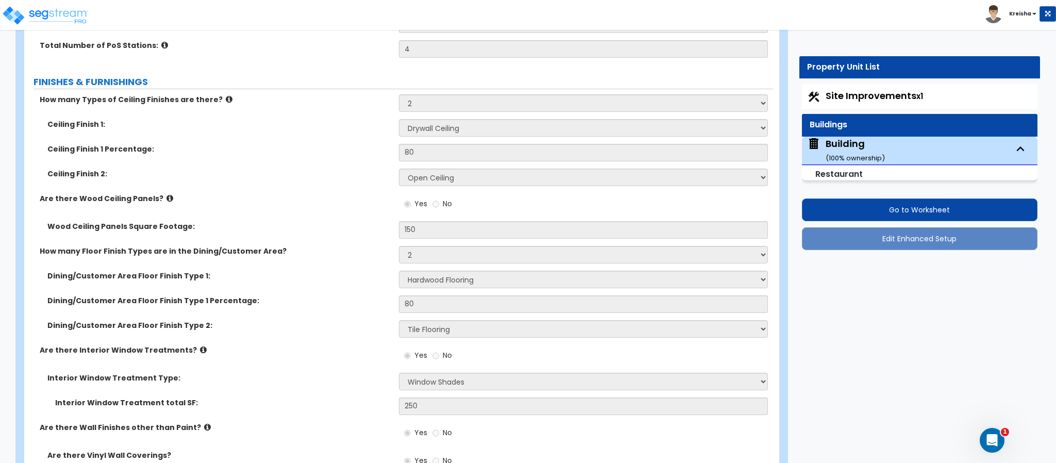
click at [373, 246] on label "How many Floor Finish Types are in the Dining/Customer Area?" at bounding box center [216, 251] width 352 height 10
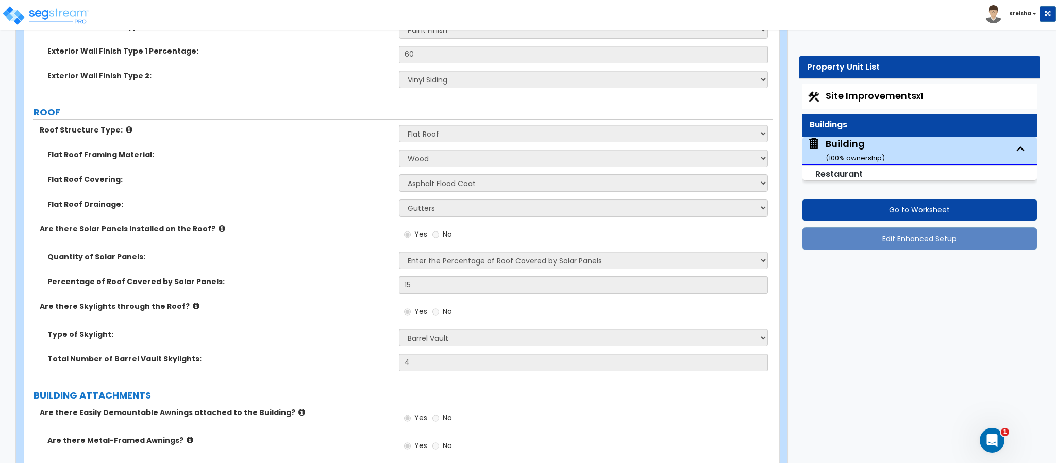
scroll to position [1187, 0]
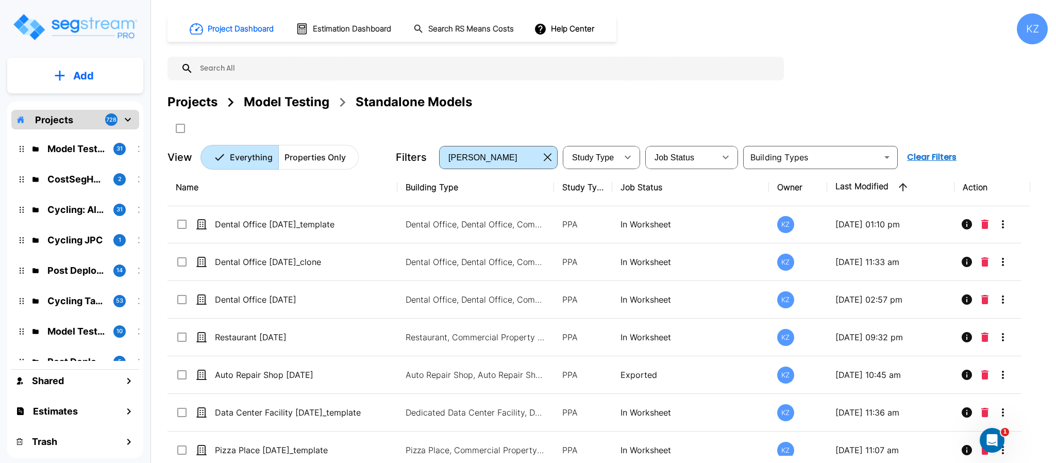
scroll to position [226, 0]
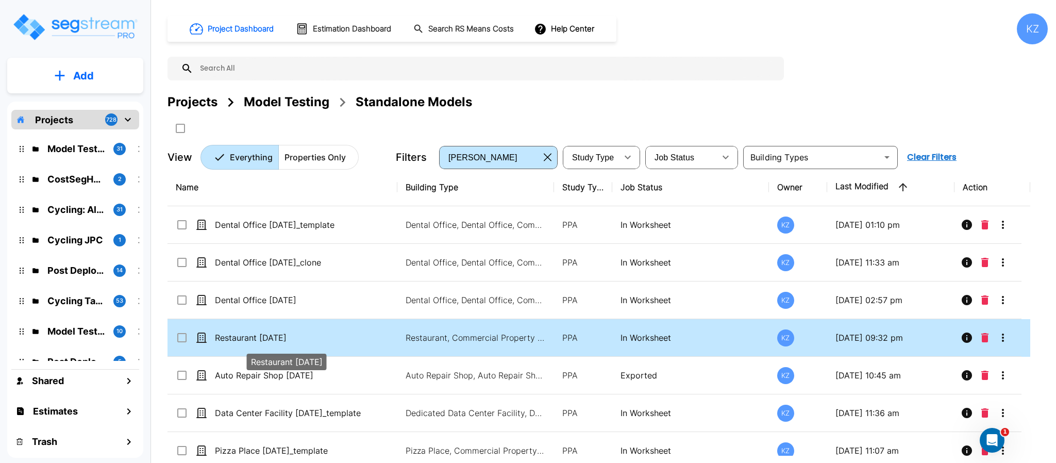
click at [271, 337] on p "Restaurant [DATE]" at bounding box center [291, 337] width 153 height 12
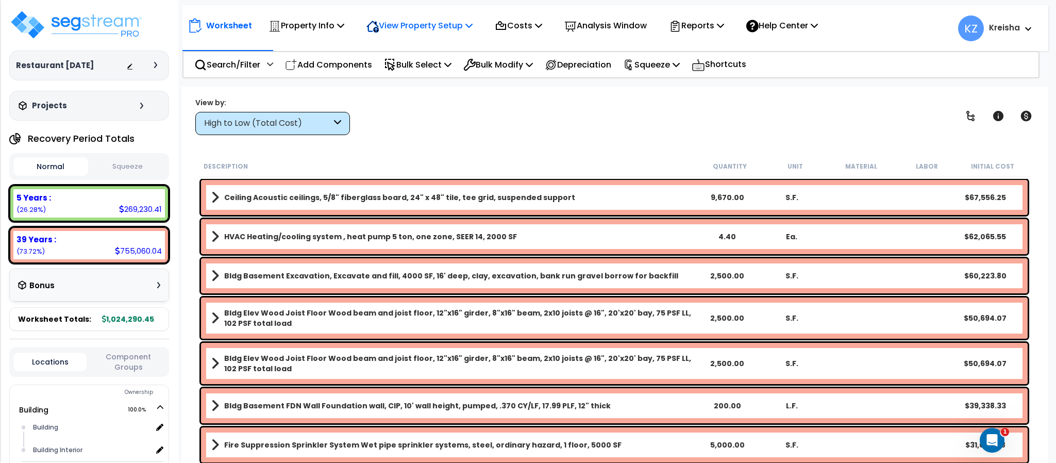
click at [409, 26] on p "View Property Setup" at bounding box center [420, 26] width 106 height 14
click at [413, 73] on link "View Questionnaire" at bounding box center [412, 70] width 102 height 21
click at [293, 118] on div "High to Low (Total Cost)" at bounding box center [267, 124] width 127 height 12
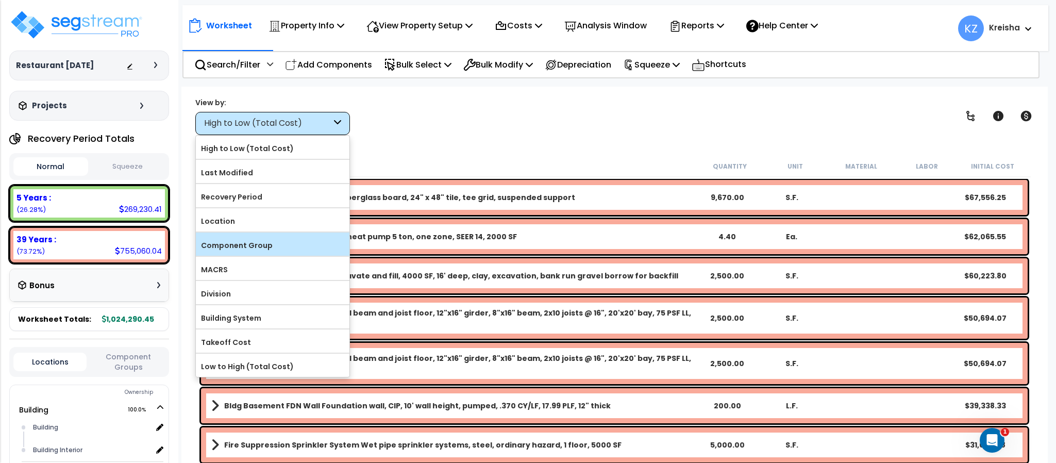
click at [264, 241] on label "Component Group" at bounding box center [273, 245] width 154 height 15
click at [0, 0] on input "Component Group" at bounding box center [0, 0] width 0 height 0
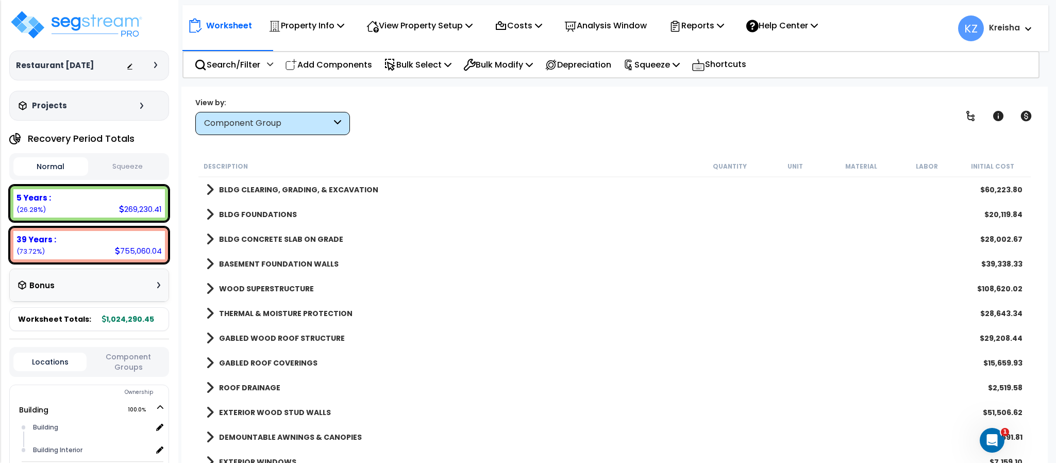
click at [487, 84] on div "Property Name DB Costs Setup Indirect Costs Direct Costs Costs Setup Rapid Take…" at bounding box center [528, 65] width 1056 height 41
click at [964, 108] on link at bounding box center [970, 116] width 23 height 23
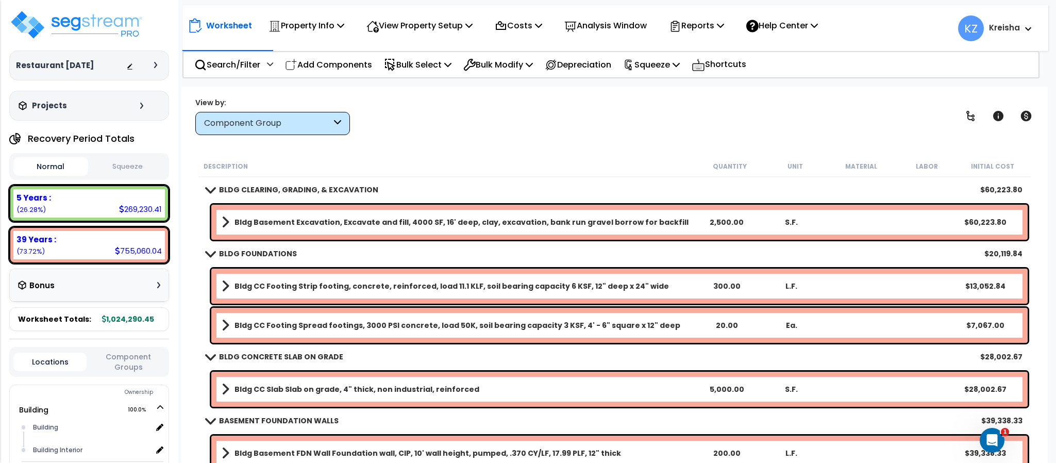
click at [842, 115] on div "View by: Component Group High to Low (Total Cost)" at bounding box center [614, 116] width 845 height 38
click at [121, 366] on button "Component Groups" at bounding box center [128, 362] width 73 height 22
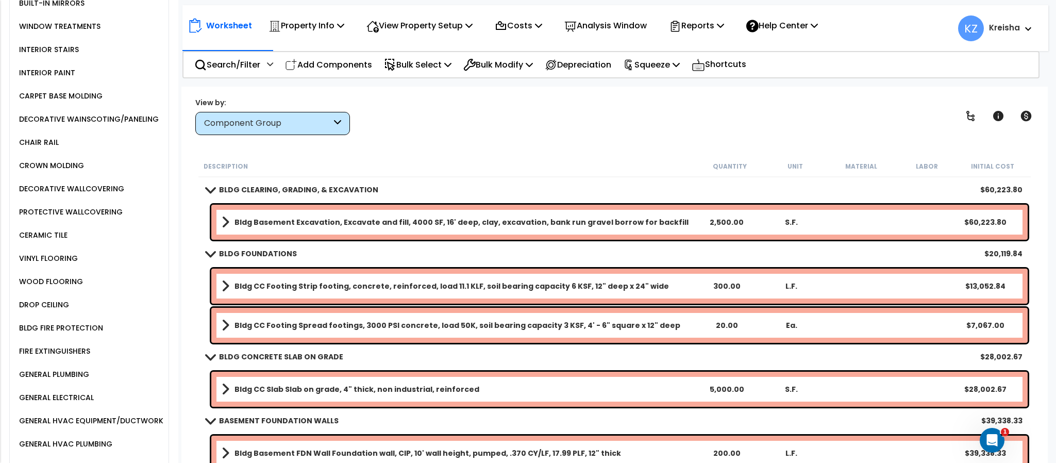
click at [53, 234] on div "CERAMIC TILE" at bounding box center [41, 235] width 51 height 12
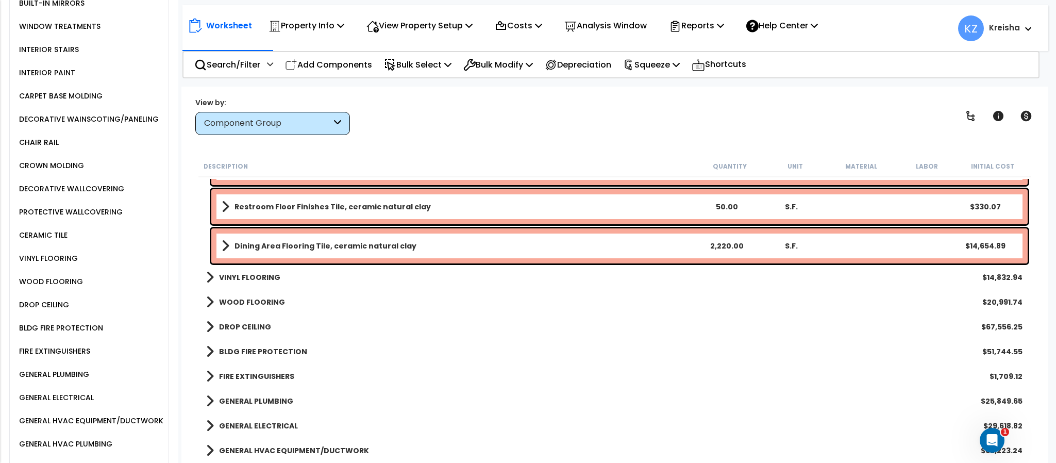
scroll to position [843, 0]
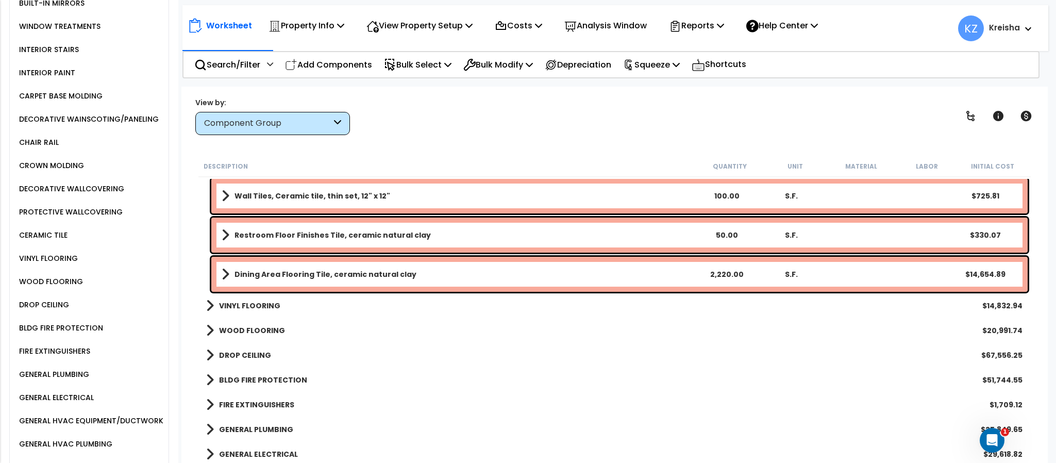
click at [263, 302] on b "VINYL FLOORING" at bounding box center [249, 306] width 61 height 10
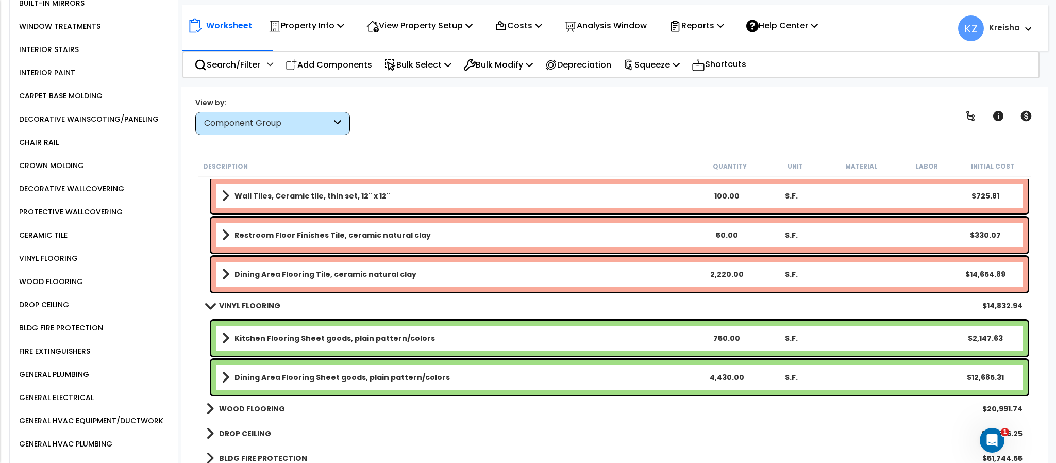
click at [261, 402] on link "WOOD FLOORING" at bounding box center [245, 409] width 79 height 14
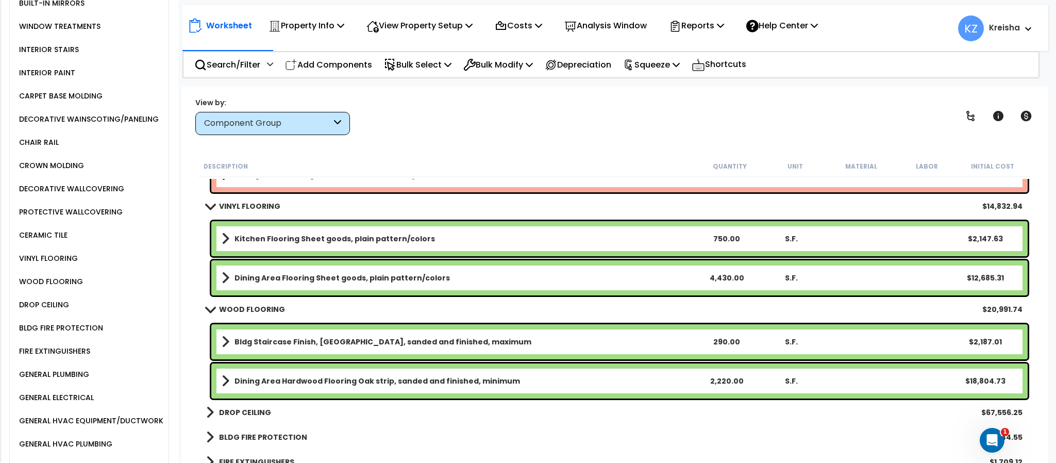
scroll to position [943, 0]
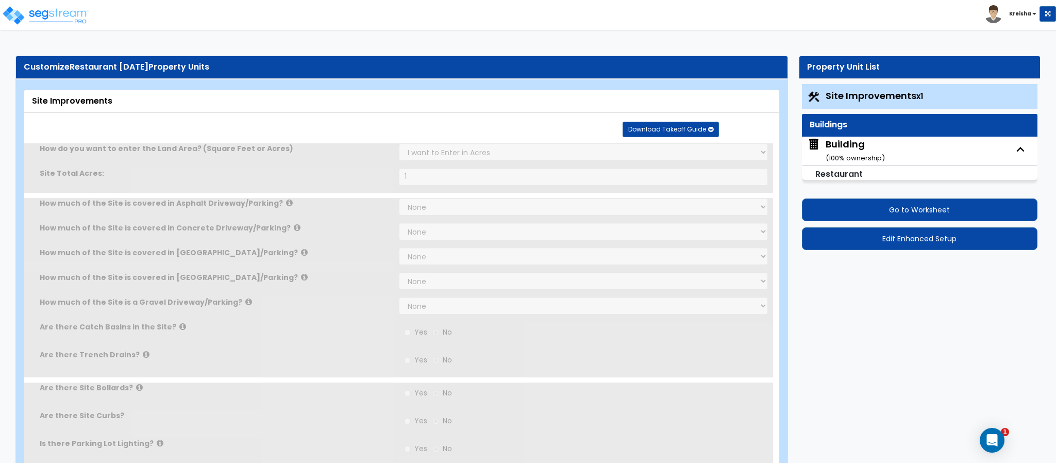
click at [844, 139] on div "Building ( 100 % ownership)" at bounding box center [855, 151] width 59 height 26
select select "2"
select select "7"
select select "1"
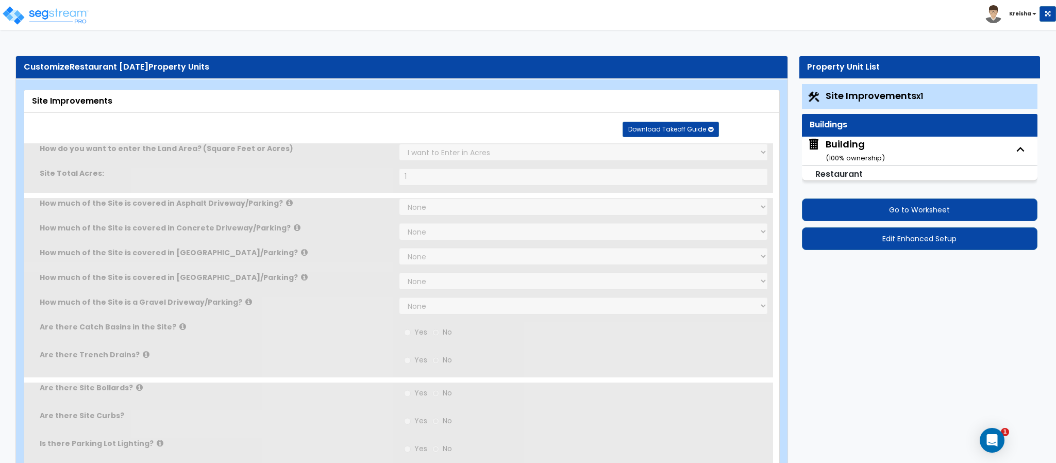
select select "7"
select select "1"
select select "2"
select select "1"
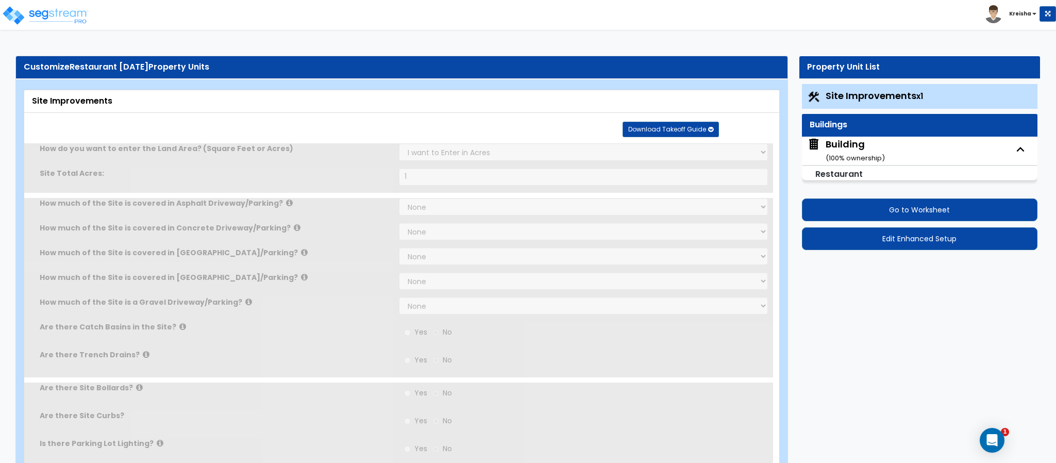
select select "2"
select select "3"
select select "1"
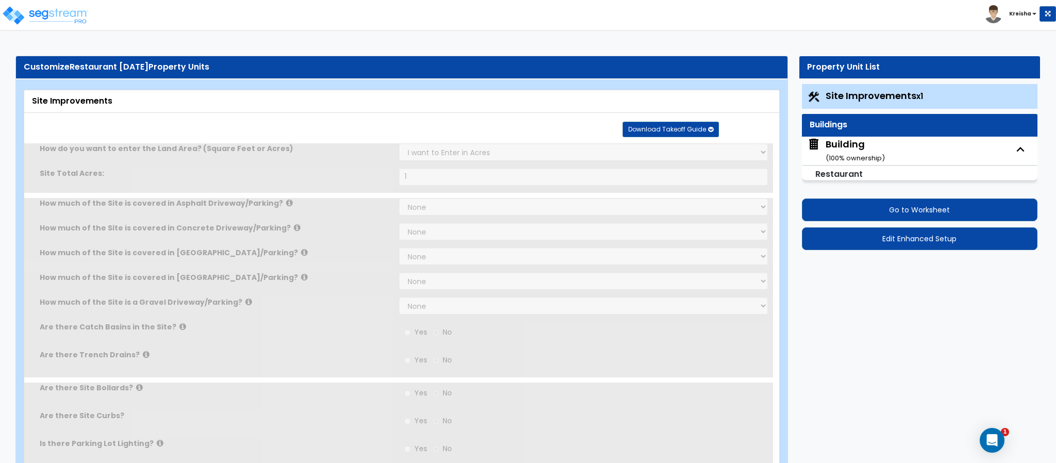
select select "1"
select select "3"
select select "2"
select select "7"
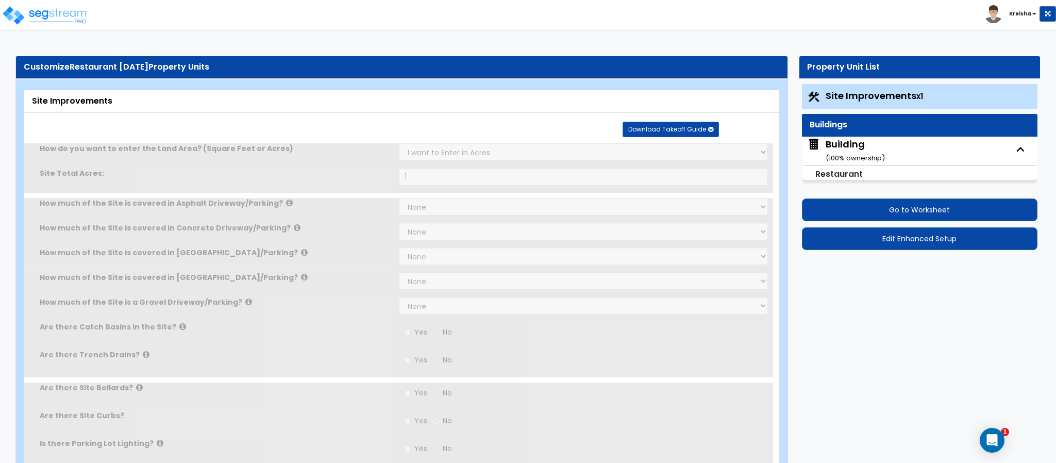
select select "7"
select select "1"
select select "3"
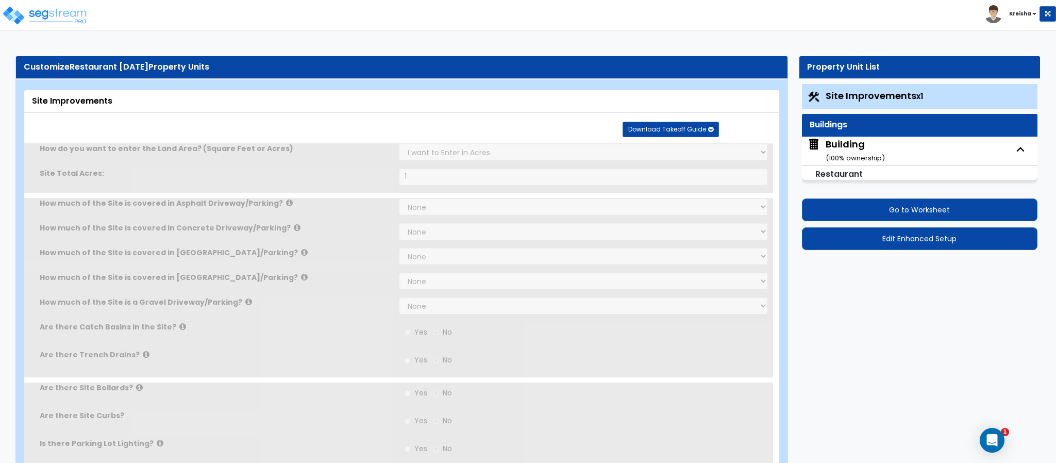
select select "1"
select select "2"
select select "7"
select select "2"
select select "5"
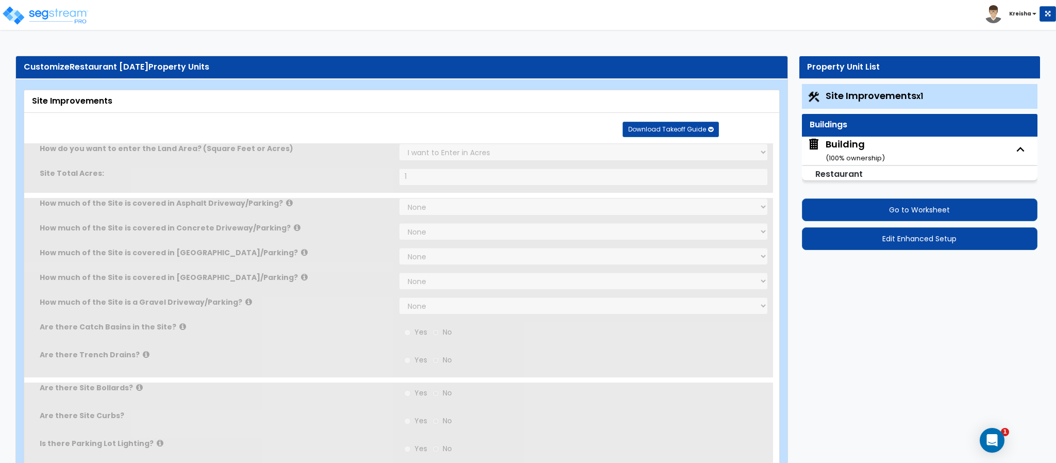
select select "5"
select select "3"
select select "1"
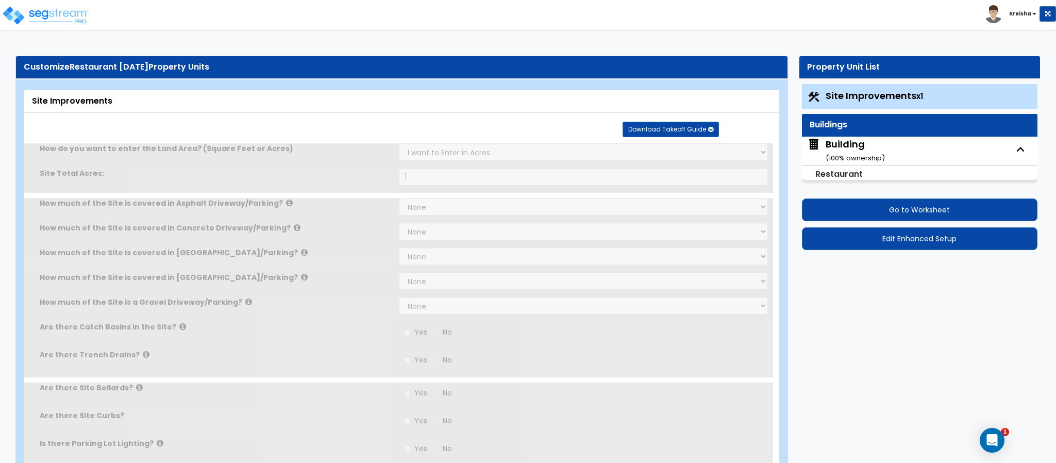
select select "2"
select select "3"
select select "1"
select select "4"
select select "7"
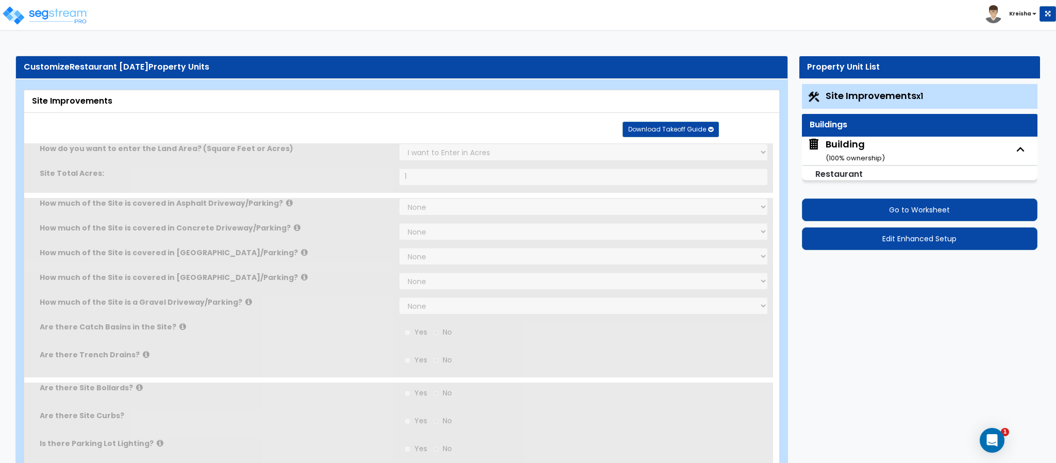
select select "1"
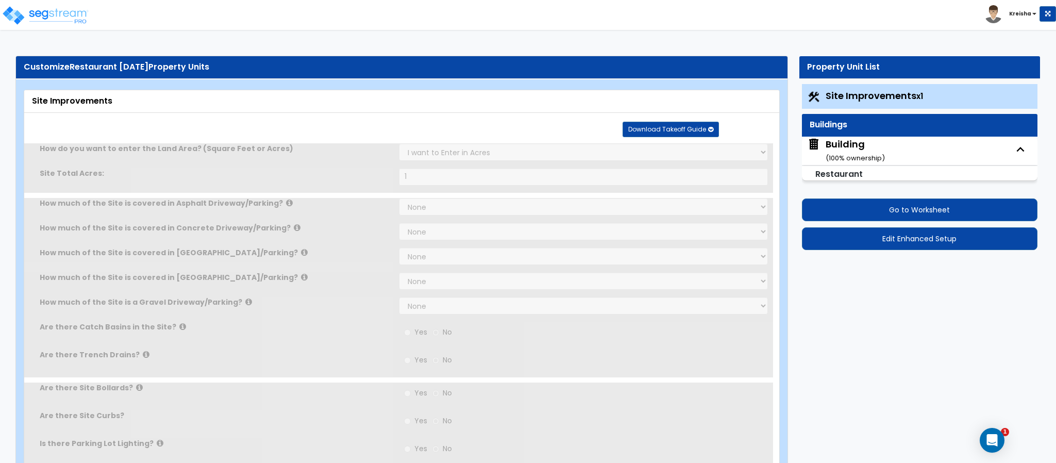
select select "2"
select select "1"
select select "3"
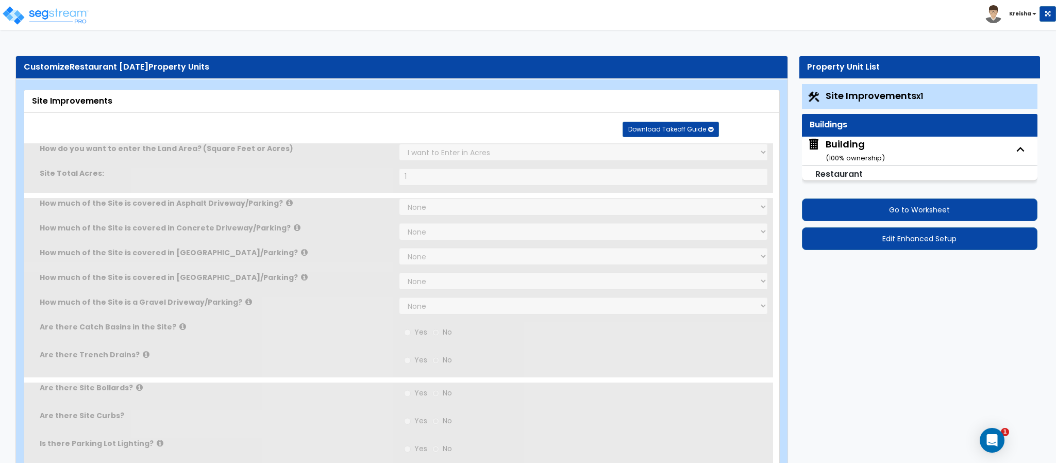
select select "1"
select select "2"
select select "3"
select select "2"
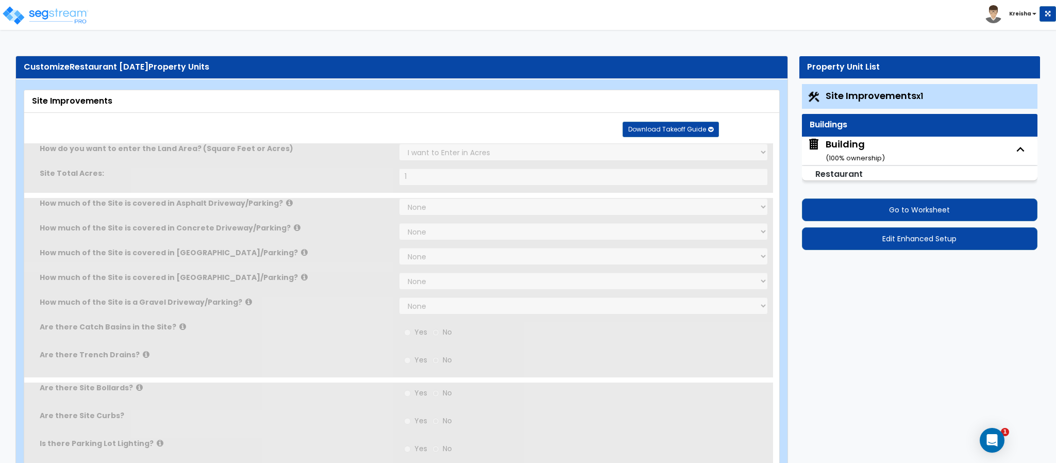
select select "2"
select select "3"
select select "1"
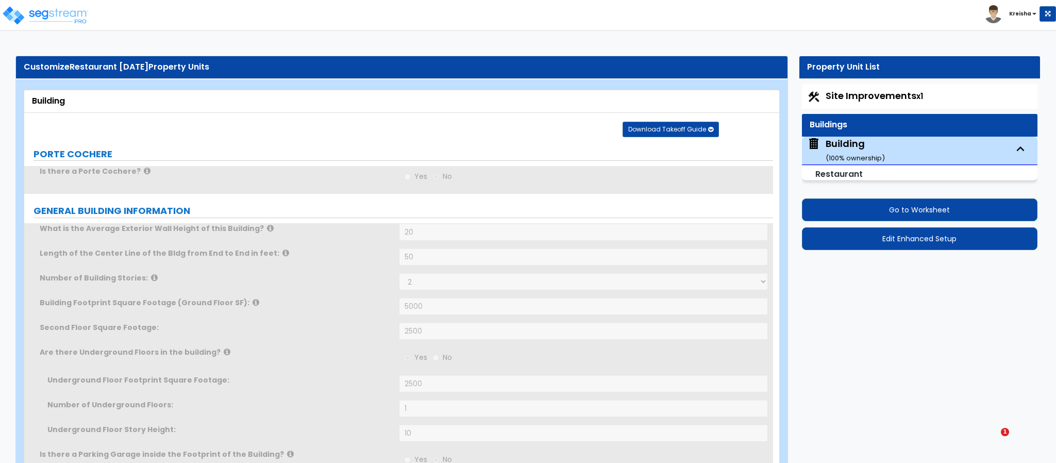
radio input "true"
select select "1"
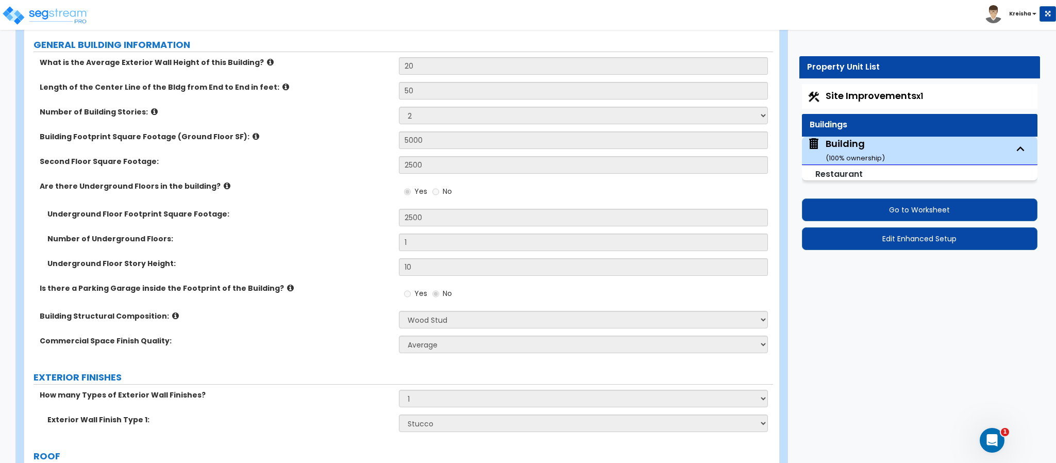
scroll to position [155, 0]
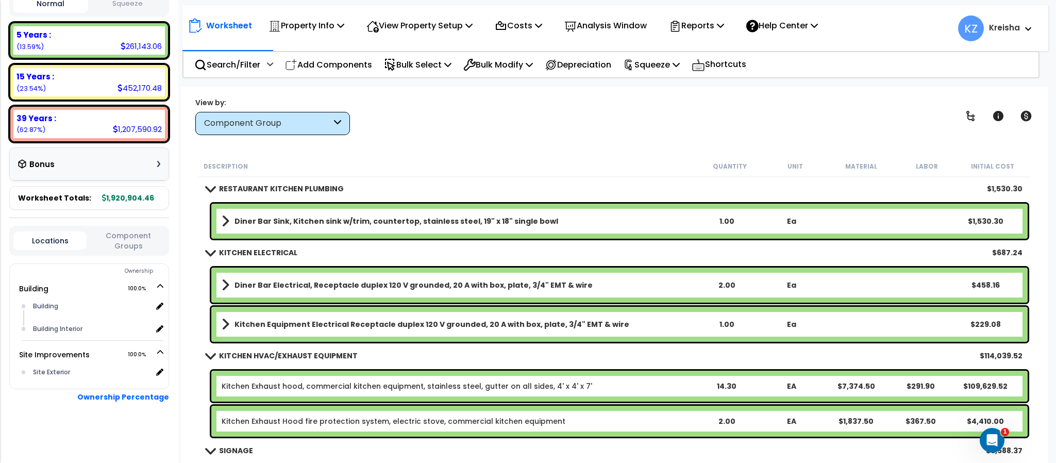
scroll to position [5068, 0]
